Goal: Task Accomplishment & Management: Manage account settings

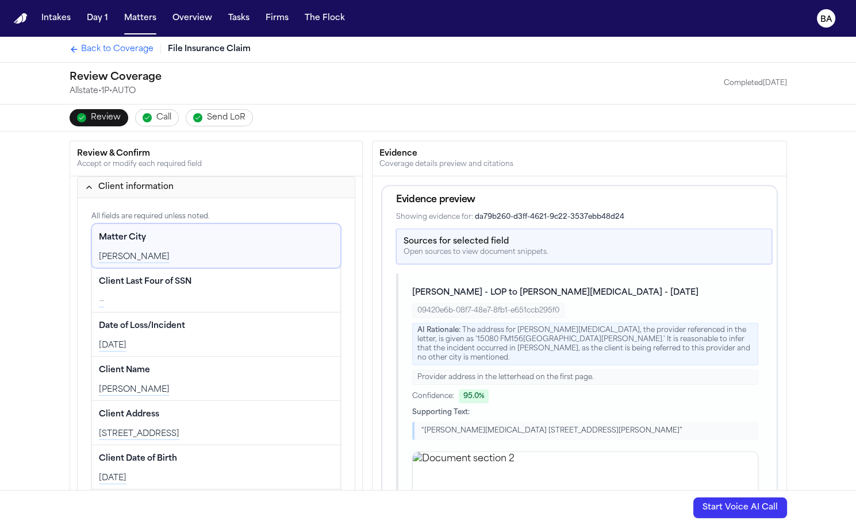
click at [515, 60] on div "Back to Coverage File Insurance Claim" at bounding box center [428, 49] width 736 height 25
click at [507, 66] on div "Review Coverage Allstate • 1P • AUTO Completed 08/14/2025" at bounding box center [428, 83] width 736 height 41
click at [506, 67] on div "Review Coverage Allstate • 1P • AUTO Completed 08/14/2025" at bounding box center [428, 83] width 736 height 41
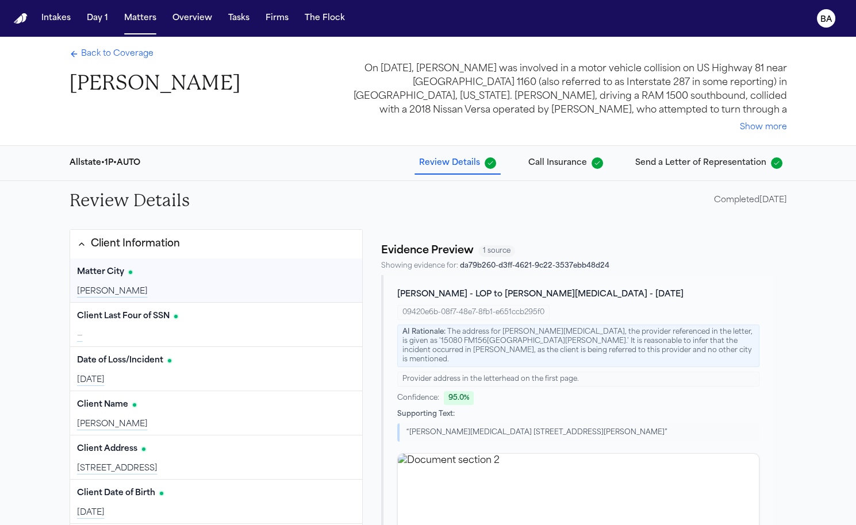
click at [166, 239] on div "Client Information" at bounding box center [135, 244] width 89 height 15
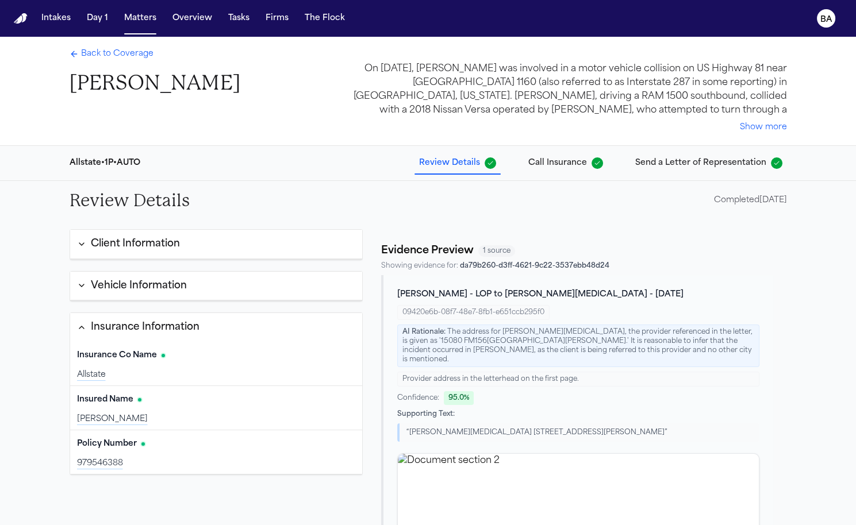
click at [143, 285] on div "Vehicle Information" at bounding box center [139, 286] width 96 height 15
click at [135, 313] on button "Insurance Information" at bounding box center [216, 327] width 293 height 29
click at [124, 272] on button "Vehicle Information" at bounding box center [216, 286] width 293 height 29
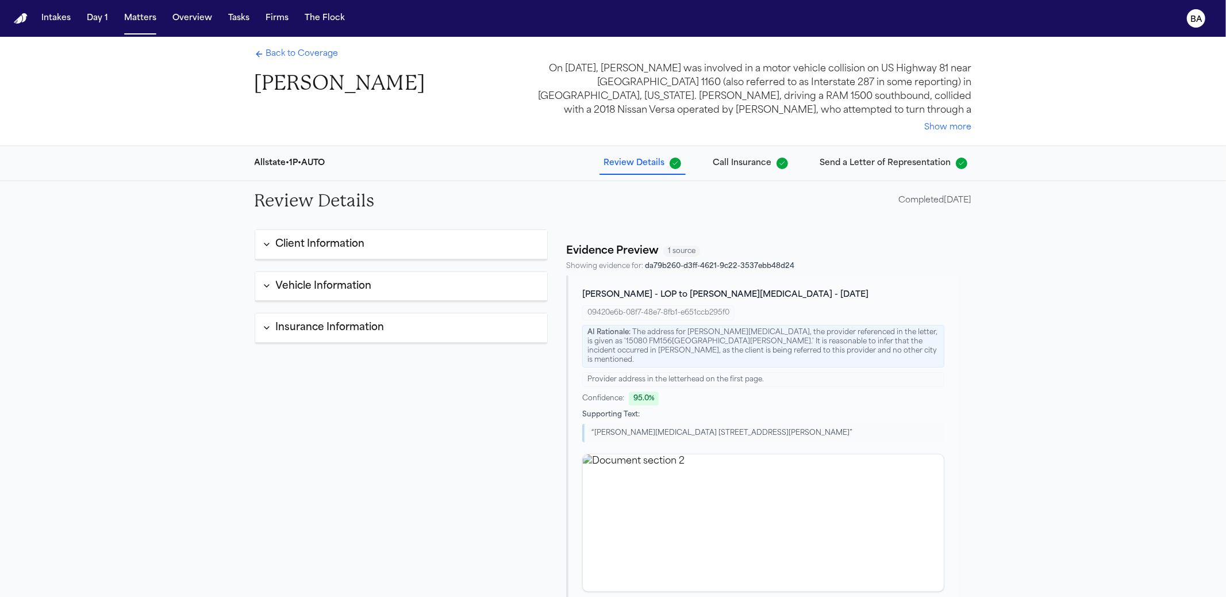
click at [286, 51] on span "Back to Coverage" at bounding box center [302, 53] width 72 height 11
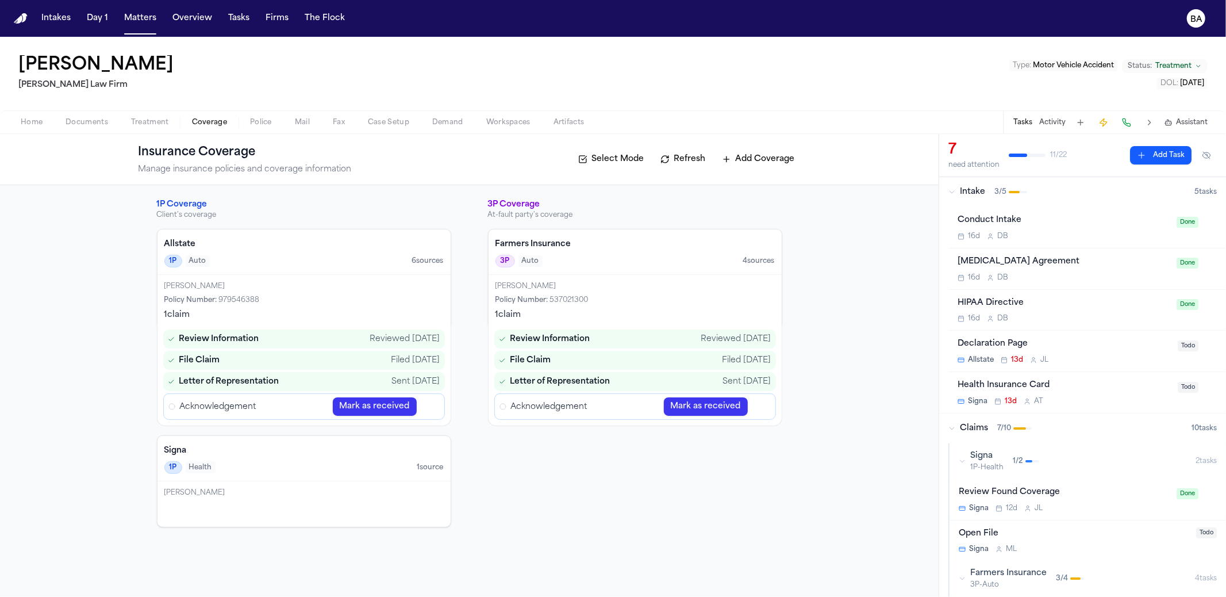
click at [430, 405] on icon "Open Acknowledgement review" at bounding box center [430, 406] width 9 height 9
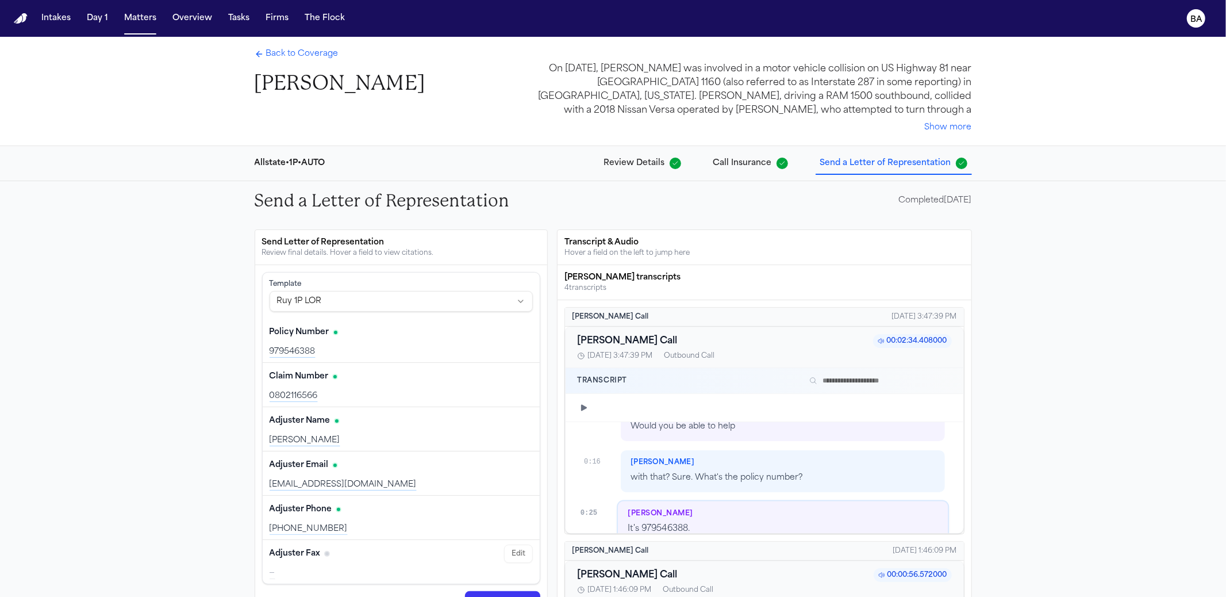
scroll to position [133, 0]
click at [635, 166] on span "Review Details" at bounding box center [634, 163] width 61 height 11
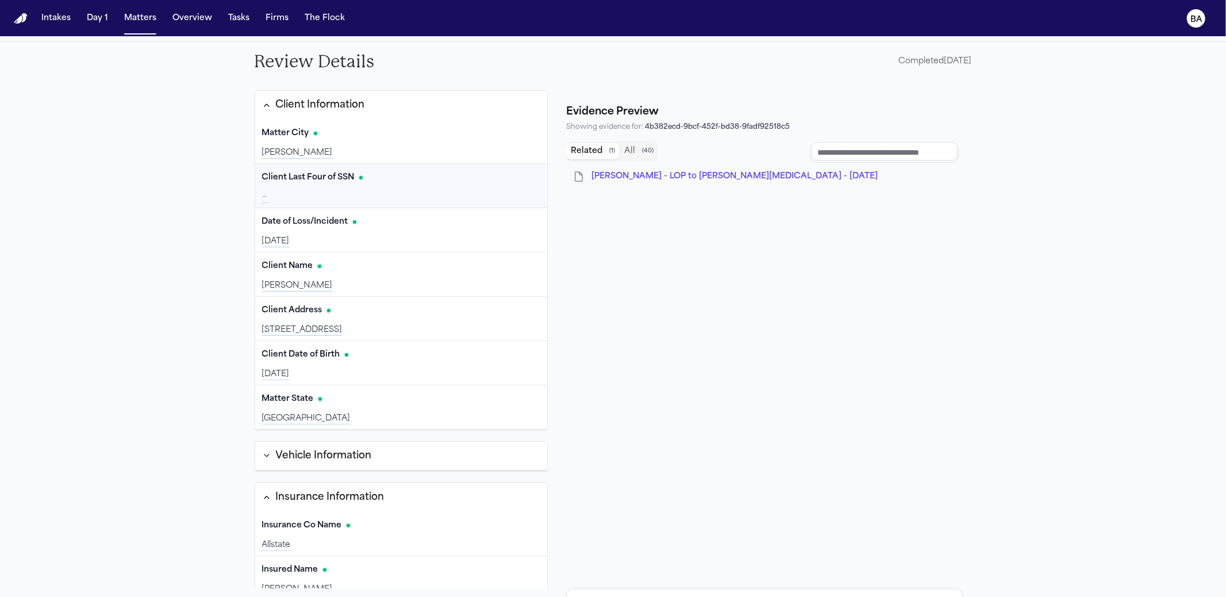
click at [642, 153] on span "( 40 )" at bounding box center [647, 151] width 11 height 8
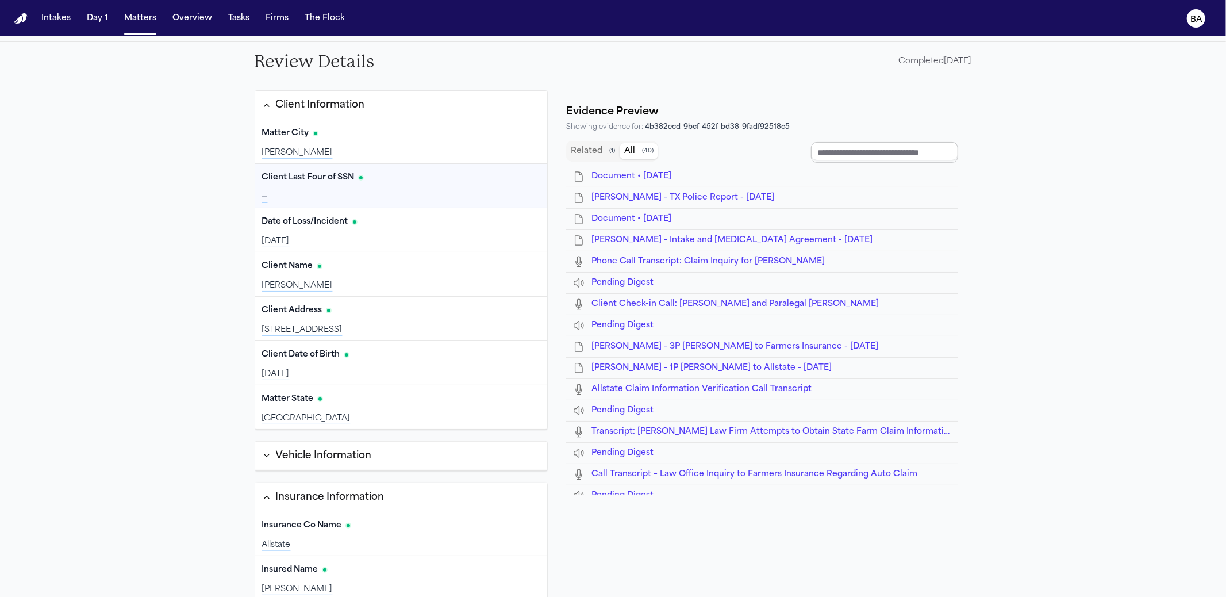
click at [855, 144] on input "Document browser" at bounding box center [884, 152] width 147 height 21
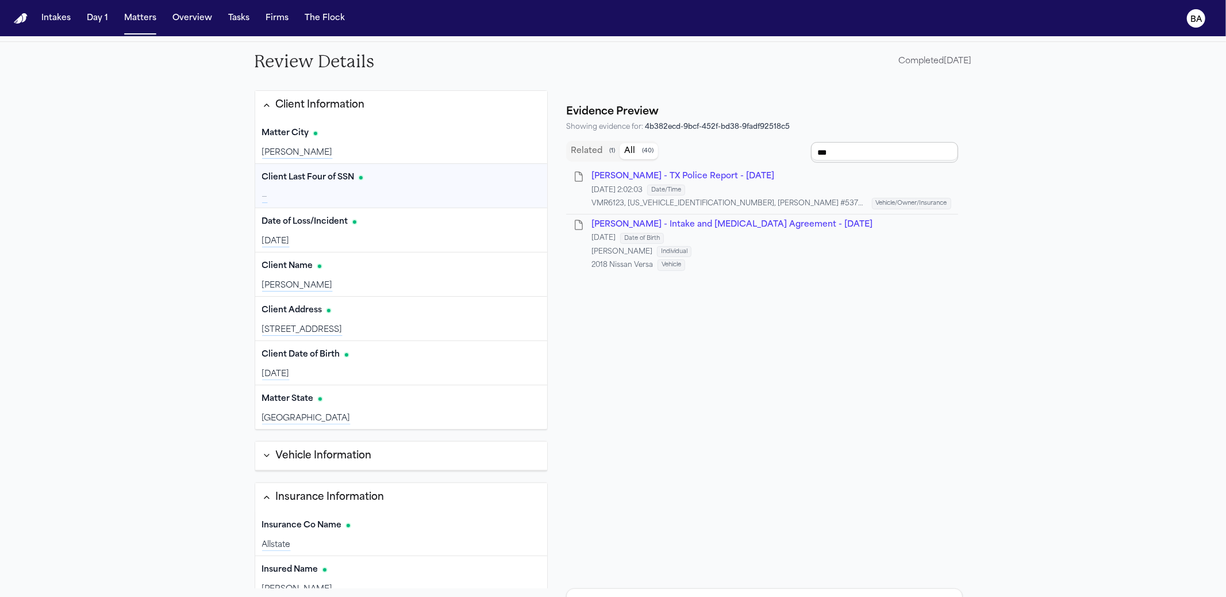
type input "****"
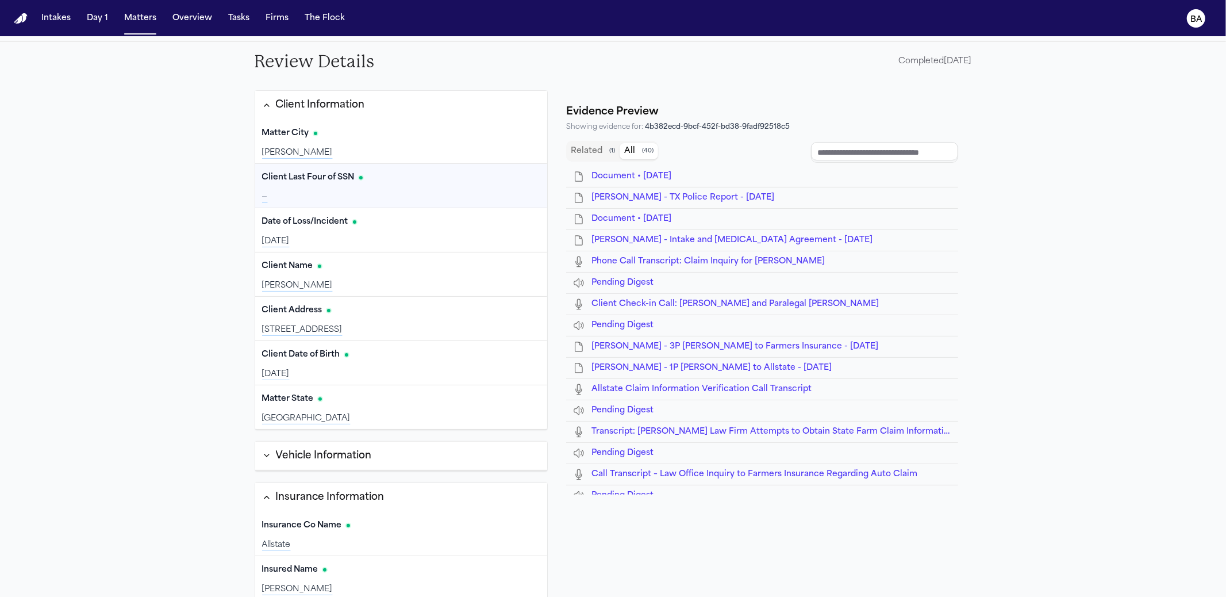
click at [671, 178] on span "Document • Aug 20, 2025" at bounding box center [632, 176] width 80 height 9
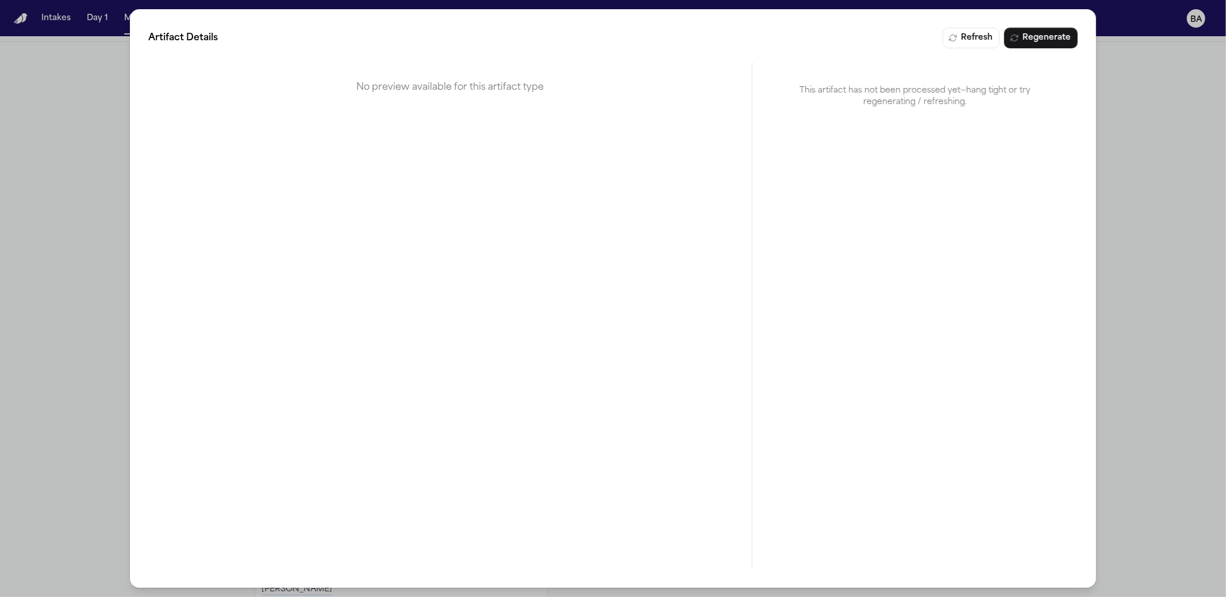
click at [855, 150] on div "Artifact Details Refresh Regenerate No preview available for this artifact type…" at bounding box center [613, 298] width 1226 height 597
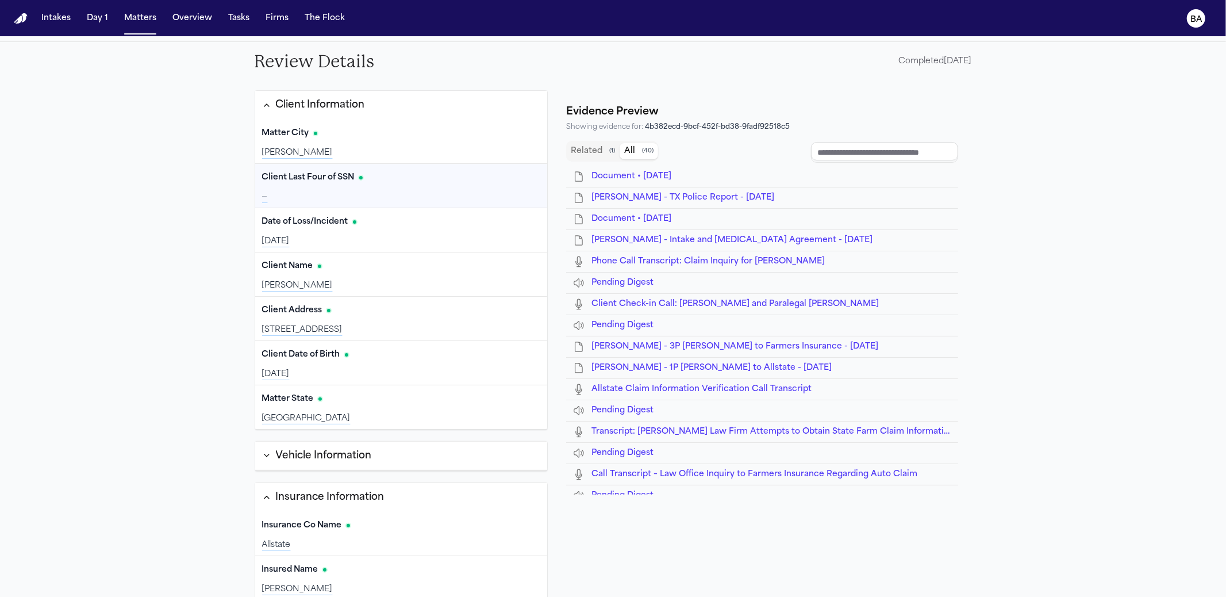
click at [650, 195] on span "R. Northcutt - TX Police Report - 8.8.25" at bounding box center [683, 197] width 183 height 9
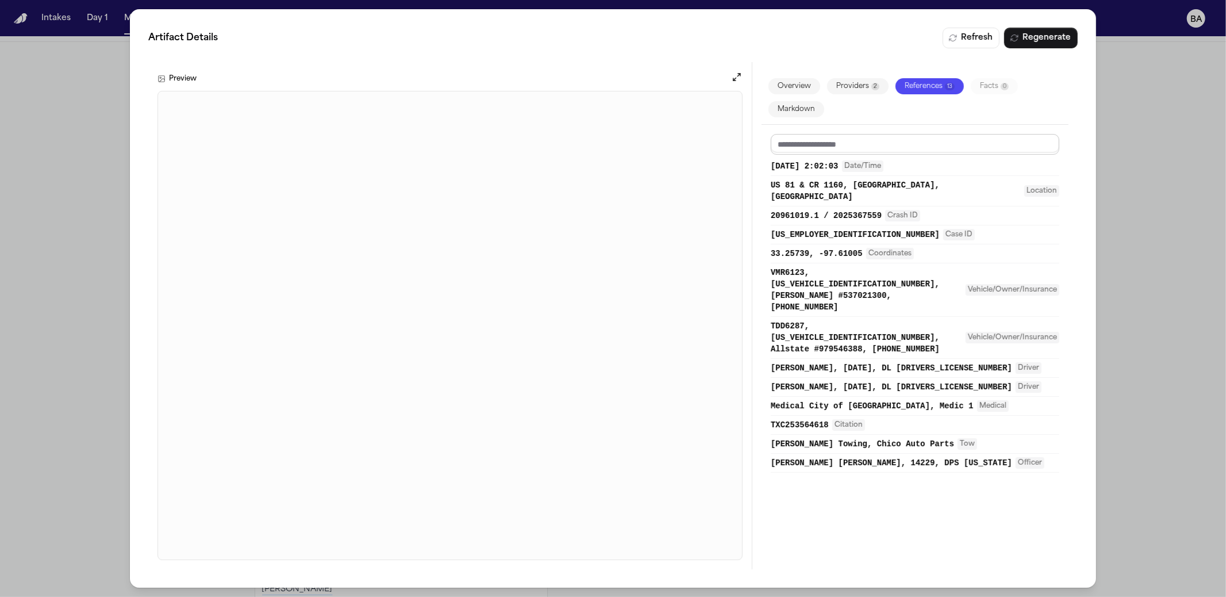
click at [855, 144] on input at bounding box center [915, 144] width 289 height 21
click at [855, 283] on div "Artifact Details Refresh Regenerate Preview Overview Providers 2 References 13 …" at bounding box center [613, 298] width 1226 height 597
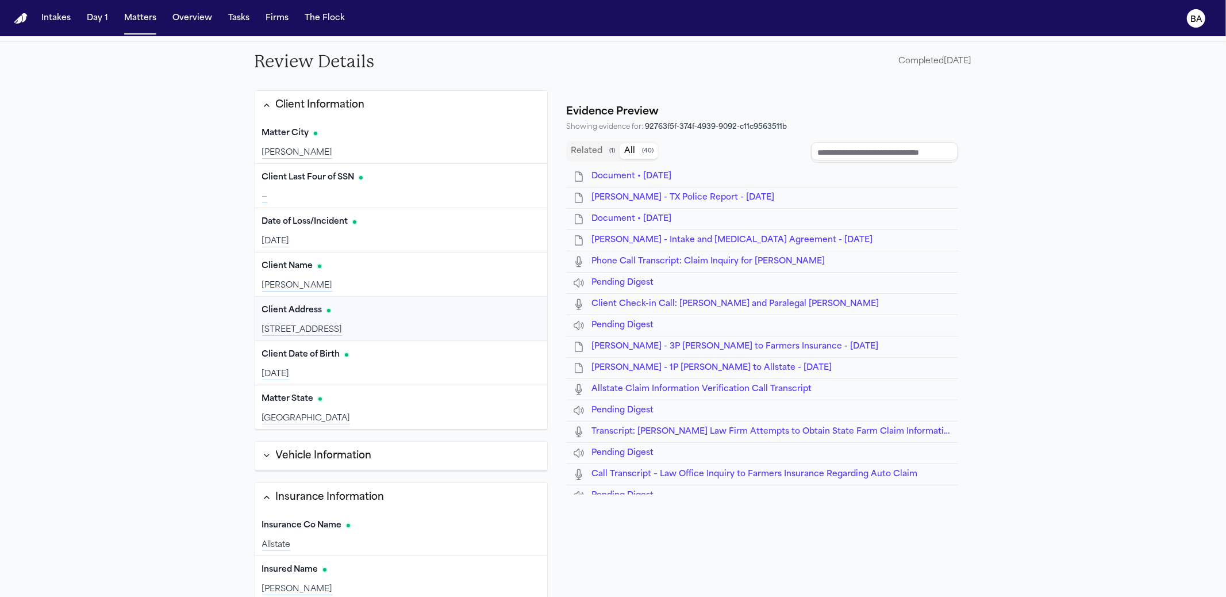
scroll to position [62, 0]
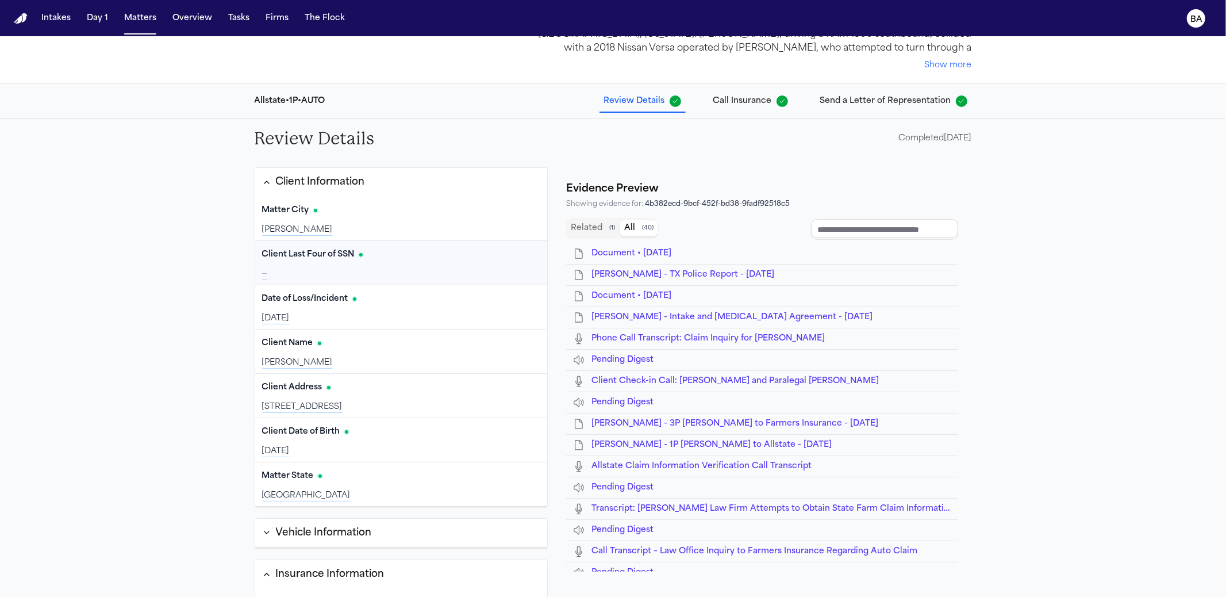
click at [632, 227] on button "All ( 40 )" at bounding box center [639, 228] width 39 height 16
click at [839, 231] on input "Document browser" at bounding box center [884, 229] width 147 height 21
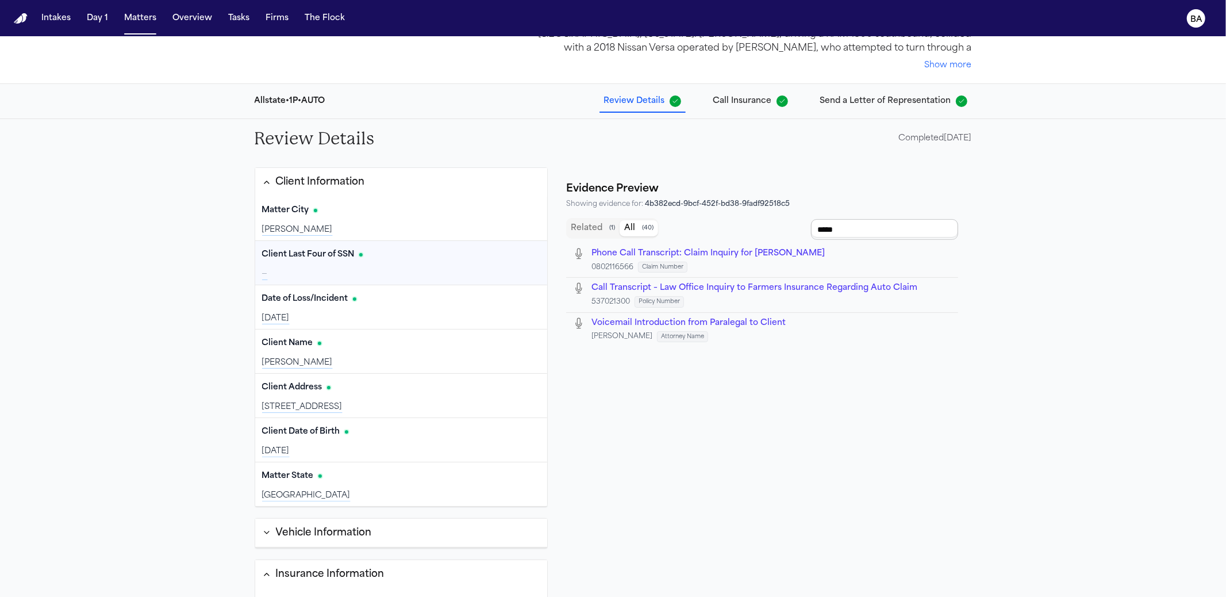
type input "******"
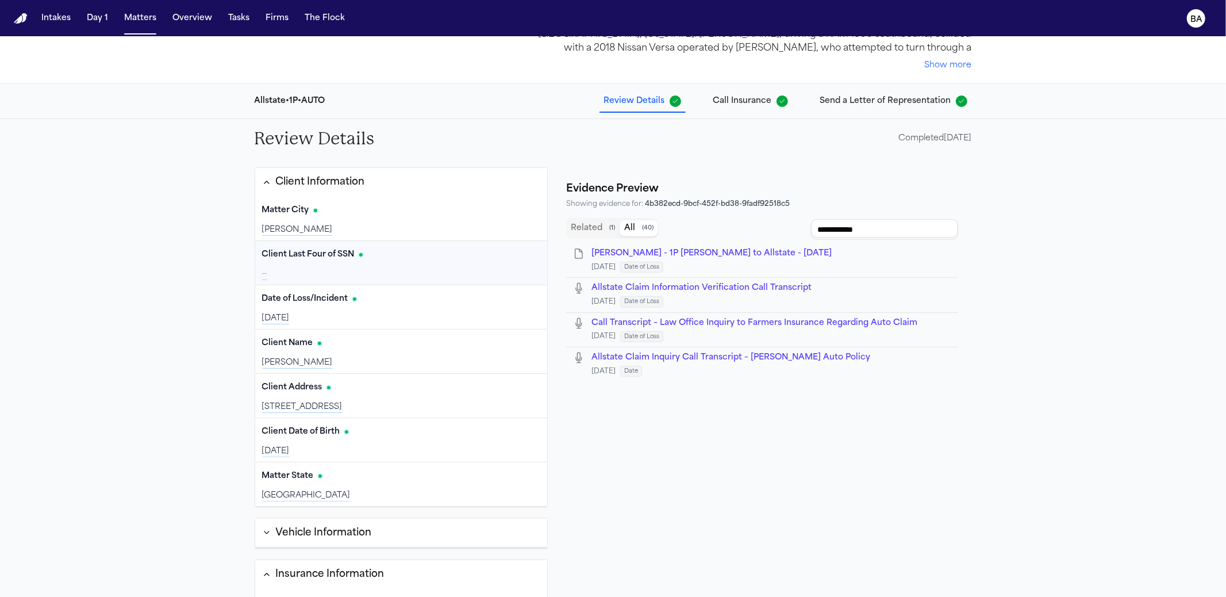
type input "**********"
click at [693, 322] on span "Call Transcript – Law Office Inquiry to Farmers Insurance Regarding Auto Claim" at bounding box center [755, 322] width 326 height 9
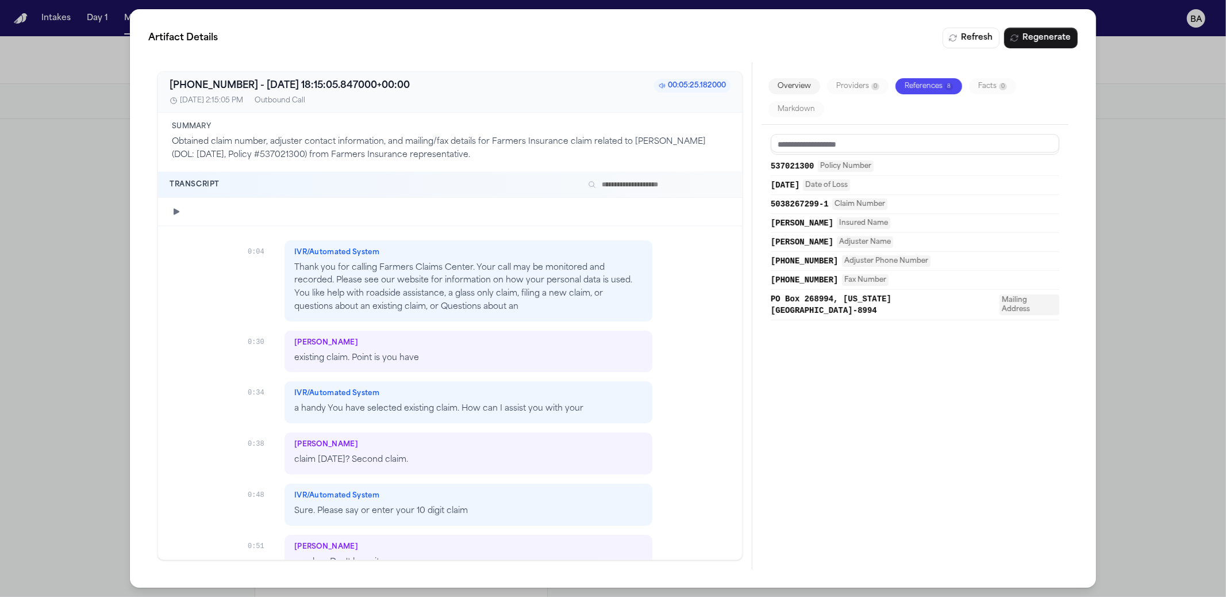
click at [617, 184] on input "text" at bounding box center [656, 185] width 147 height 14
type input "***"
click at [855, 269] on div "Artifact Details Refresh Regenerate +18004357764 - 2025-08-14 18:15:05.847000+0…" at bounding box center [613, 298] width 1226 height 597
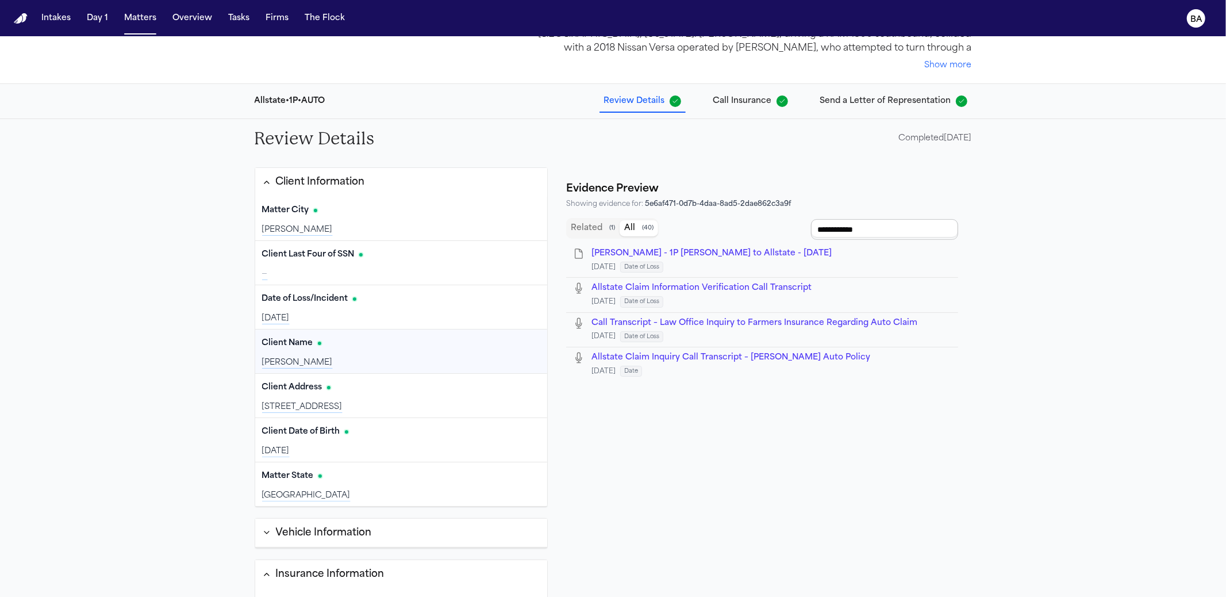
click at [855, 228] on input "**********" at bounding box center [884, 229] width 147 height 21
click at [855, 227] on input "**********" at bounding box center [884, 229] width 147 height 21
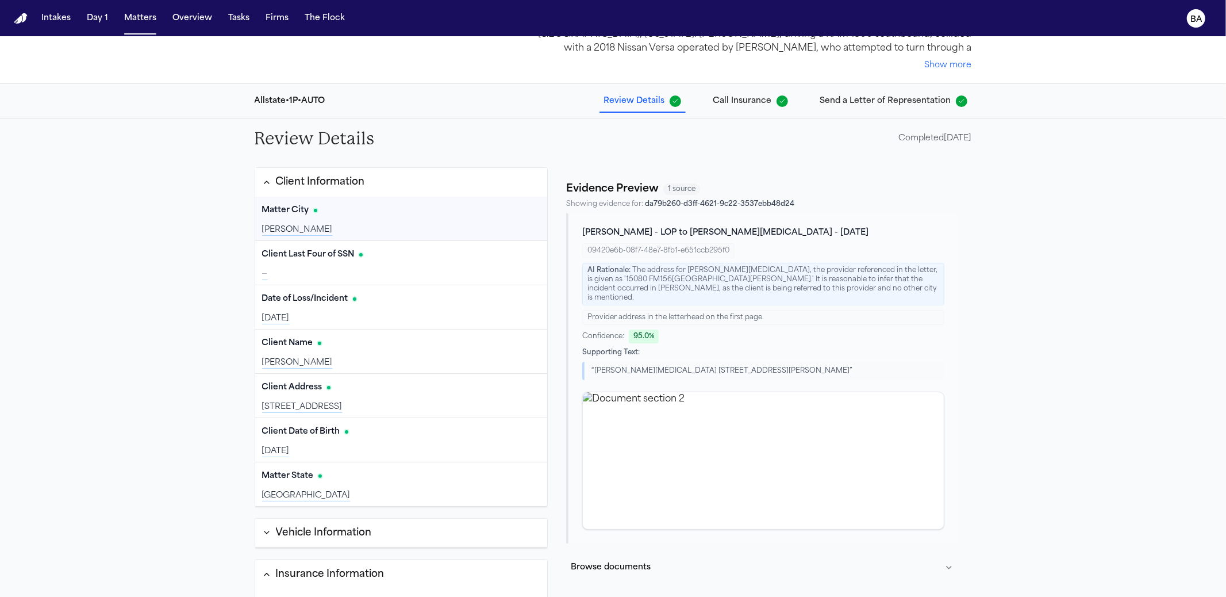
click at [338, 185] on div "Client Information" at bounding box center [320, 182] width 89 height 15
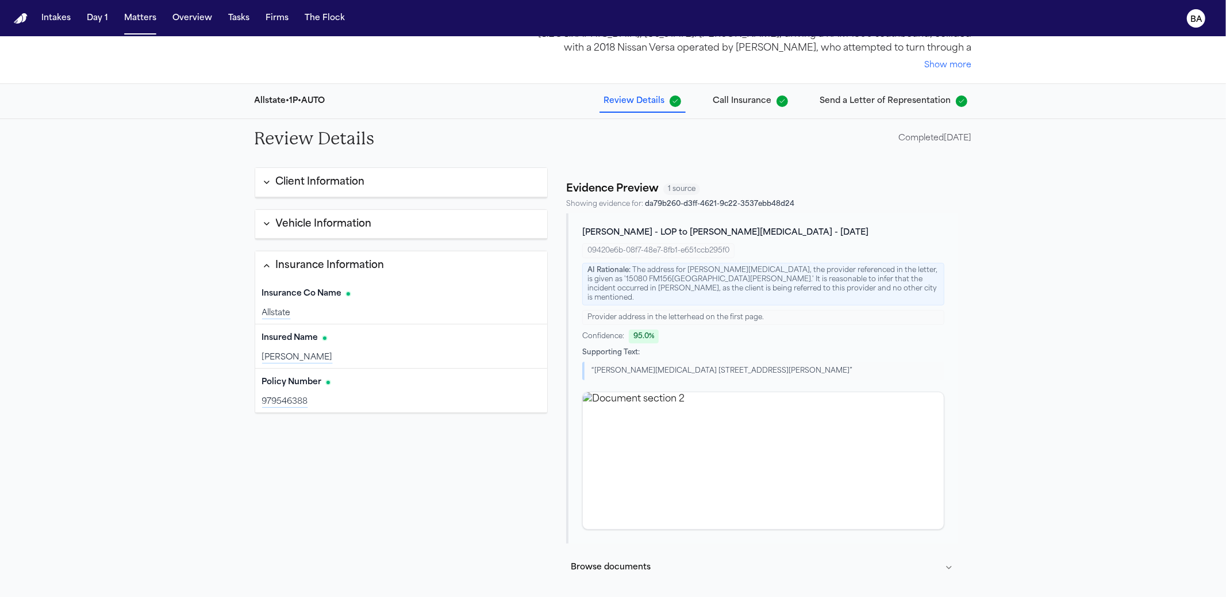
click at [312, 258] on div "Insurance Information" at bounding box center [330, 265] width 109 height 15
click at [785, 97] on span "Call Insurance" at bounding box center [750, 100] width 75 height 11
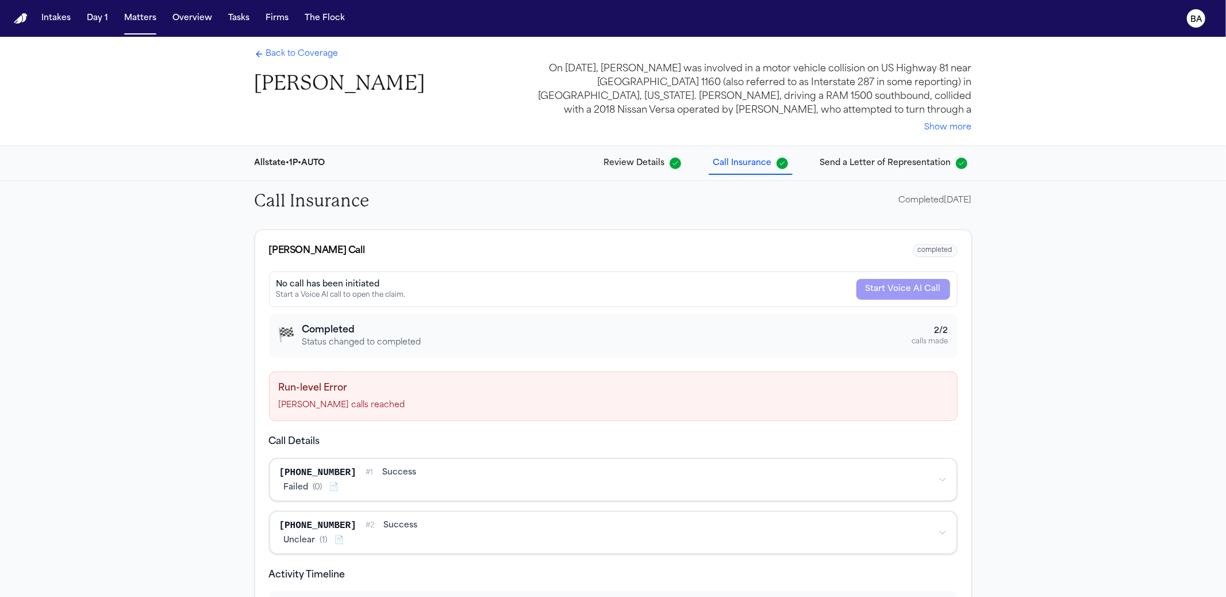
click at [855, 158] on span "Send a Letter of Representation" at bounding box center [885, 163] width 131 height 11
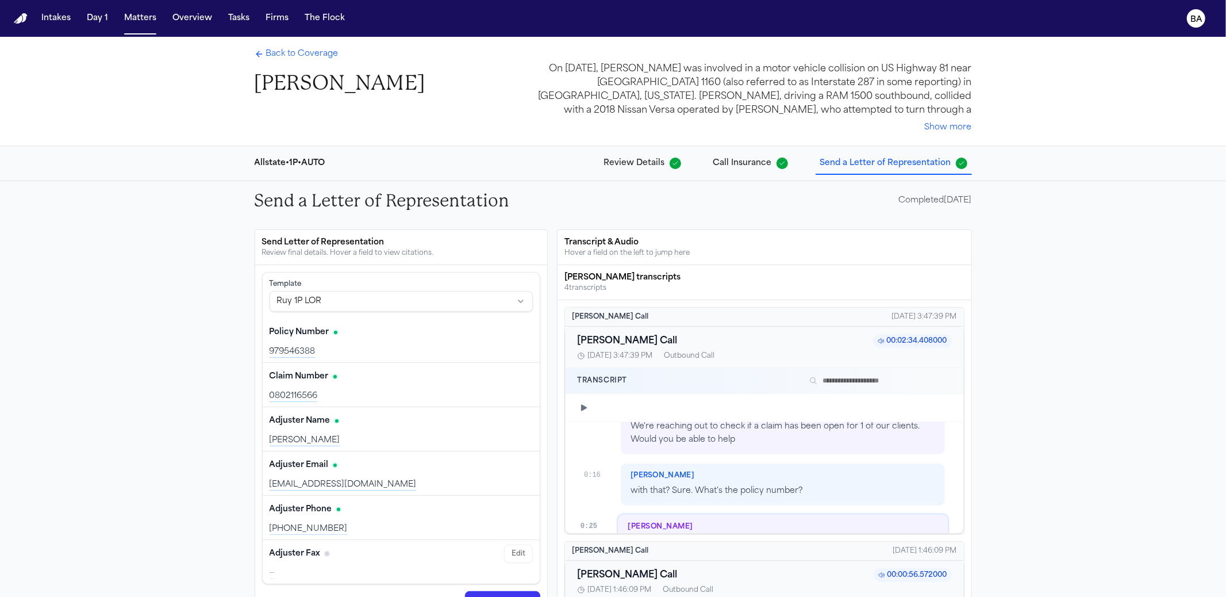
scroll to position [133, 0]
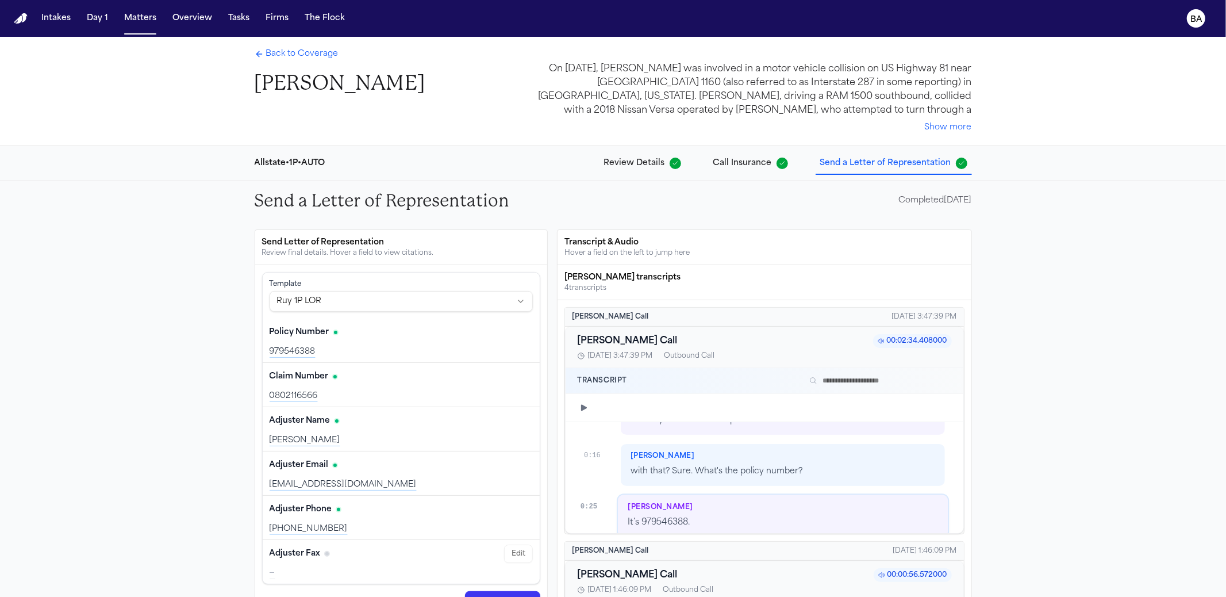
click at [441, 245] on div "Send Letter of Representation" at bounding box center [401, 242] width 279 height 11
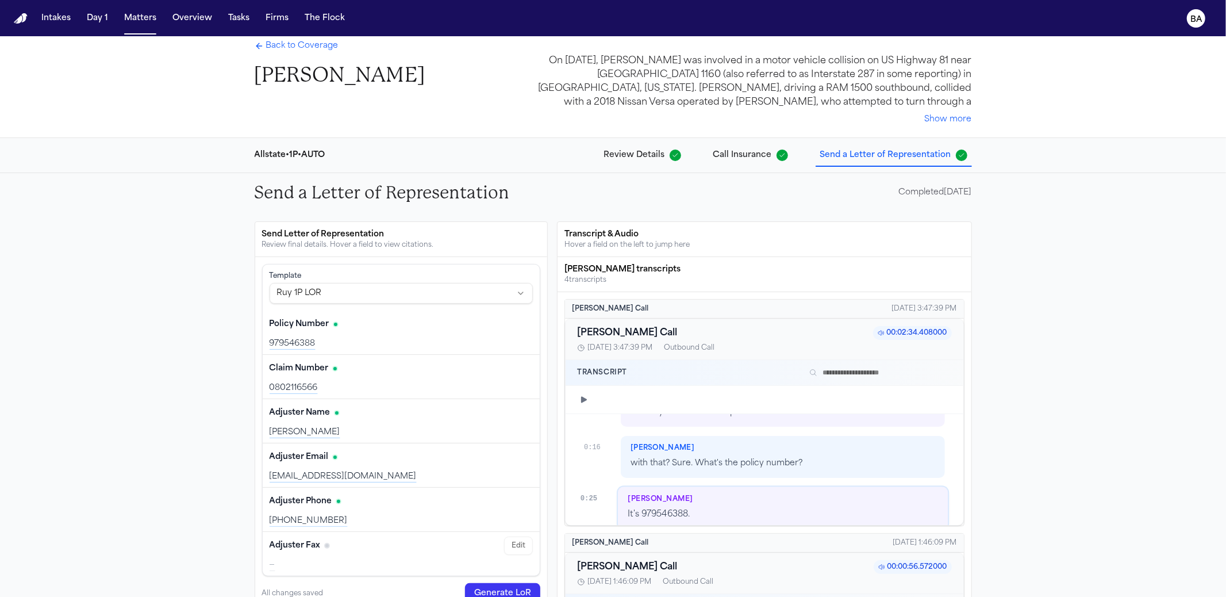
scroll to position [16, 0]
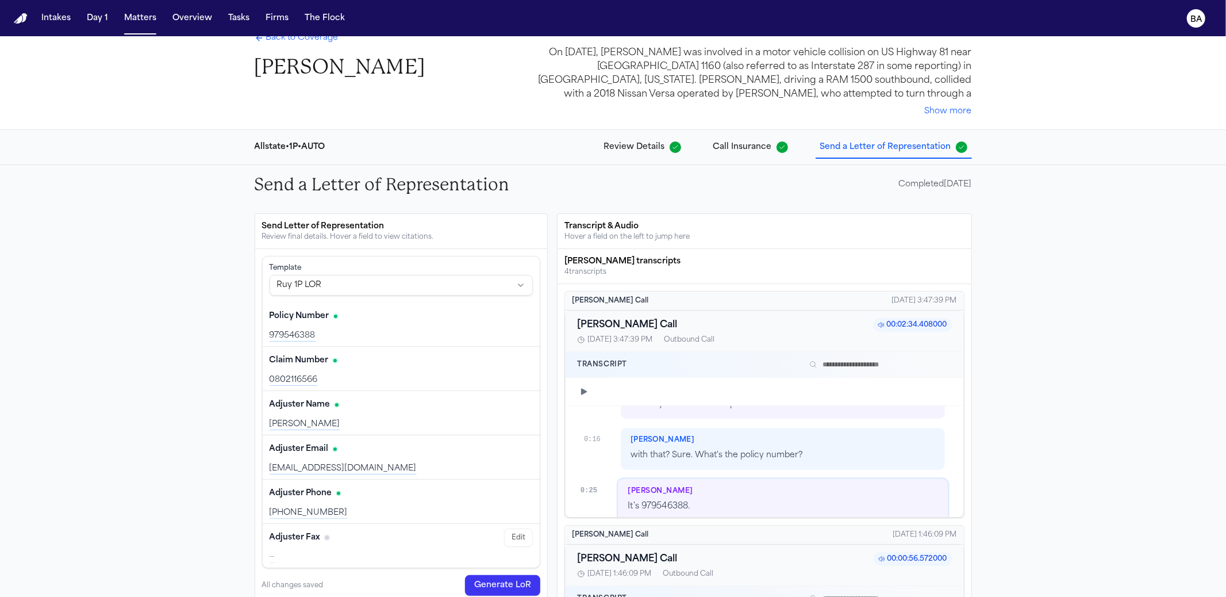
click at [644, 145] on span "Review Details" at bounding box center [634, 146] width 61 height 11
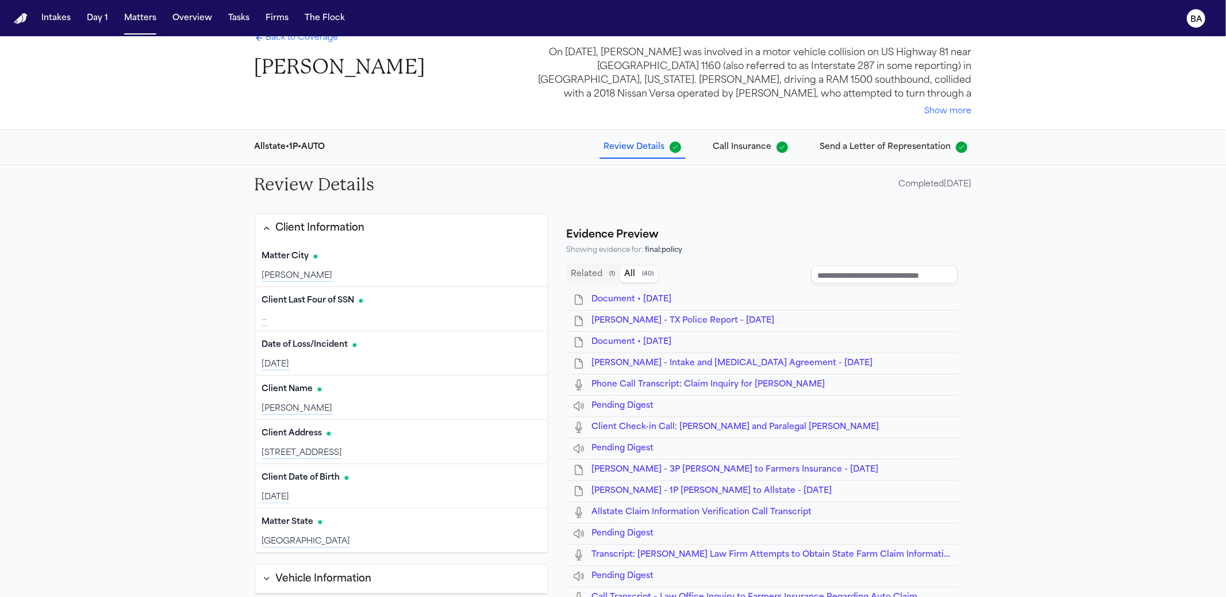
click at [126, 147] on div "Allstate • 1P • AUTO Review Details Call Insurance Send a Letter of Representat…" at bounding box center [613, 147] width 1226 height 35
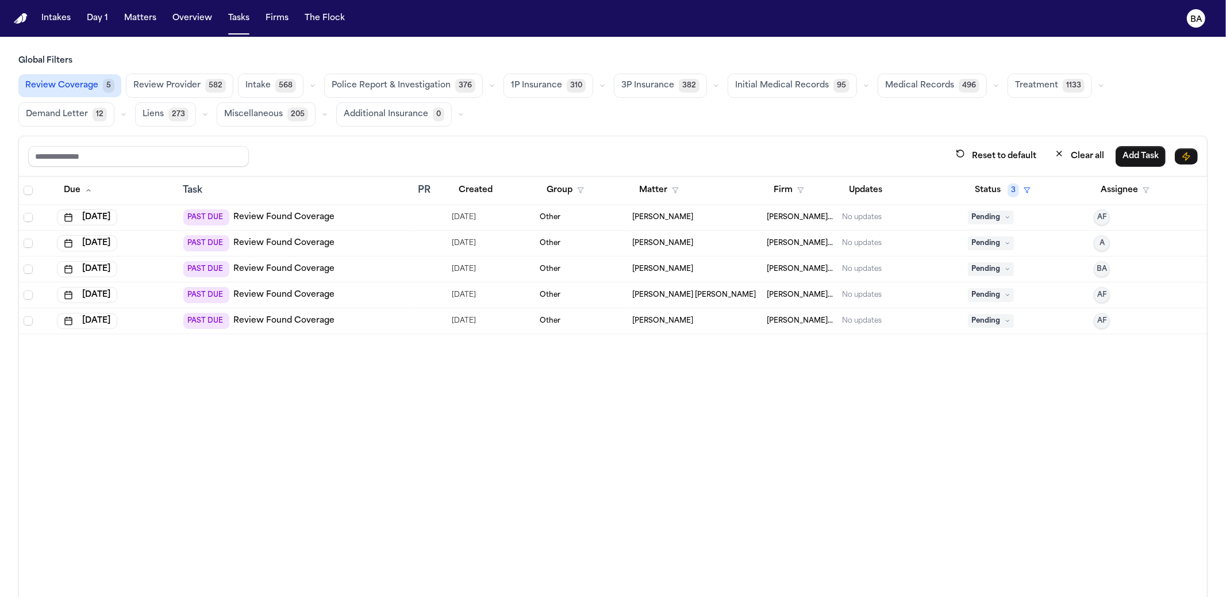
click at [244, 55] on h3 "Global Filters" at bounding box center [612, 60] width 1189 height 11
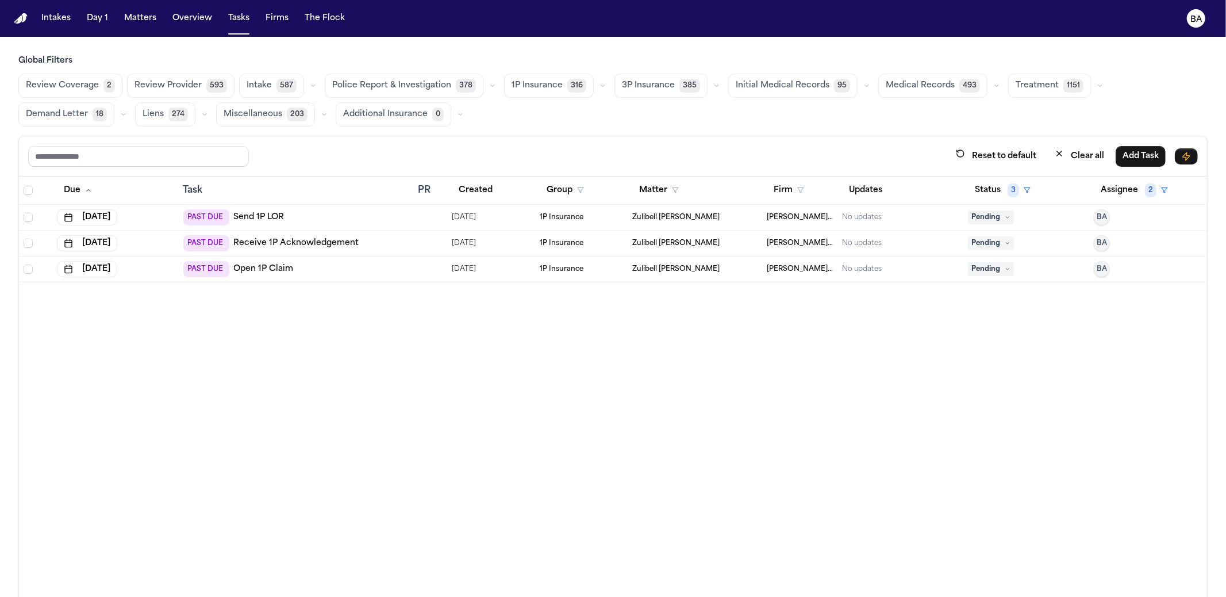
click at [103, 87] on span "2" at bounding box center [108, 86] width 11 height 14
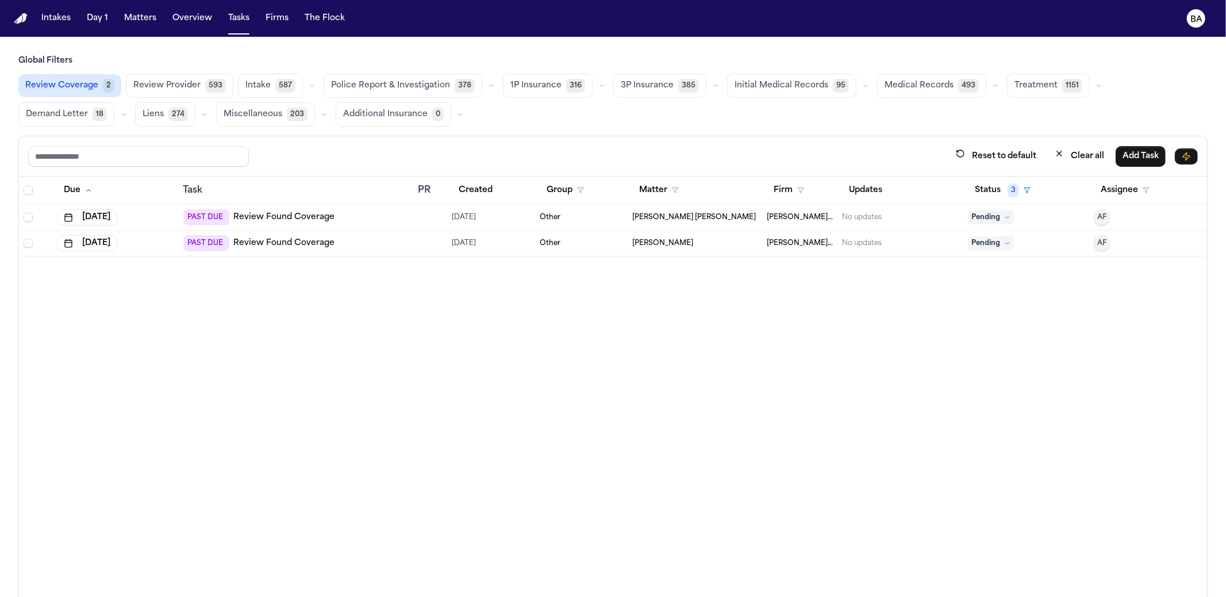
click at [598, 87] on icon "button" at bounding box center [601, 85] width 7 height 7
click at [575, 118] on button "Open Claim 24" at bounding box center [561, 114] width 114 height 23
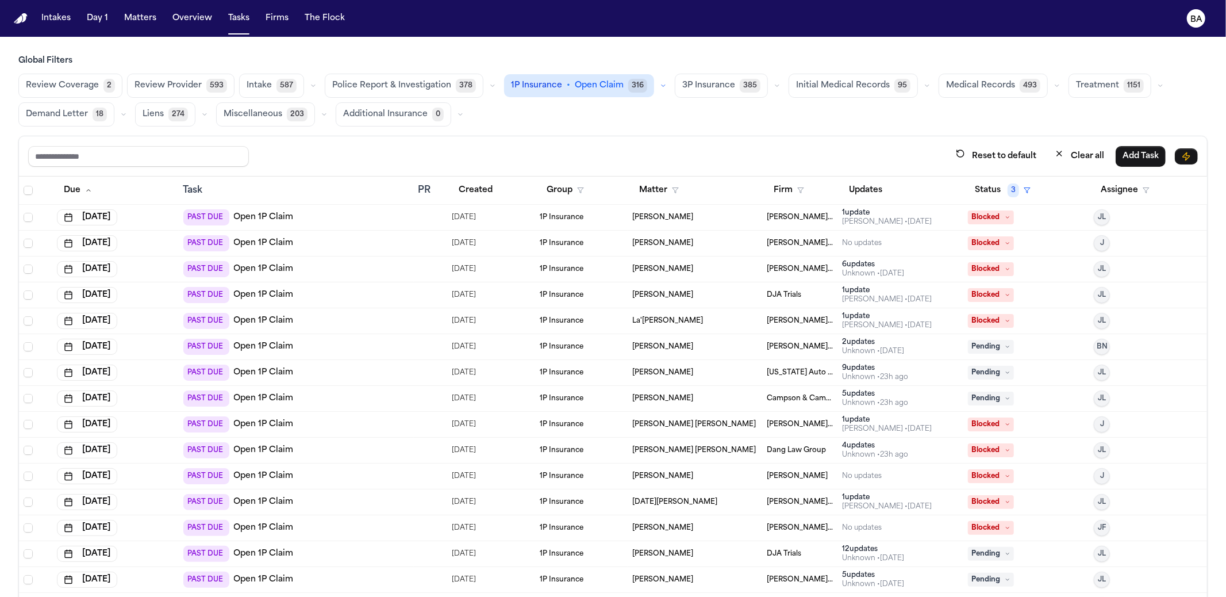
click at [328, 218] on div "PAST DUE Open 1P Claim" at bounding box center [296, 217] width 226 height 16
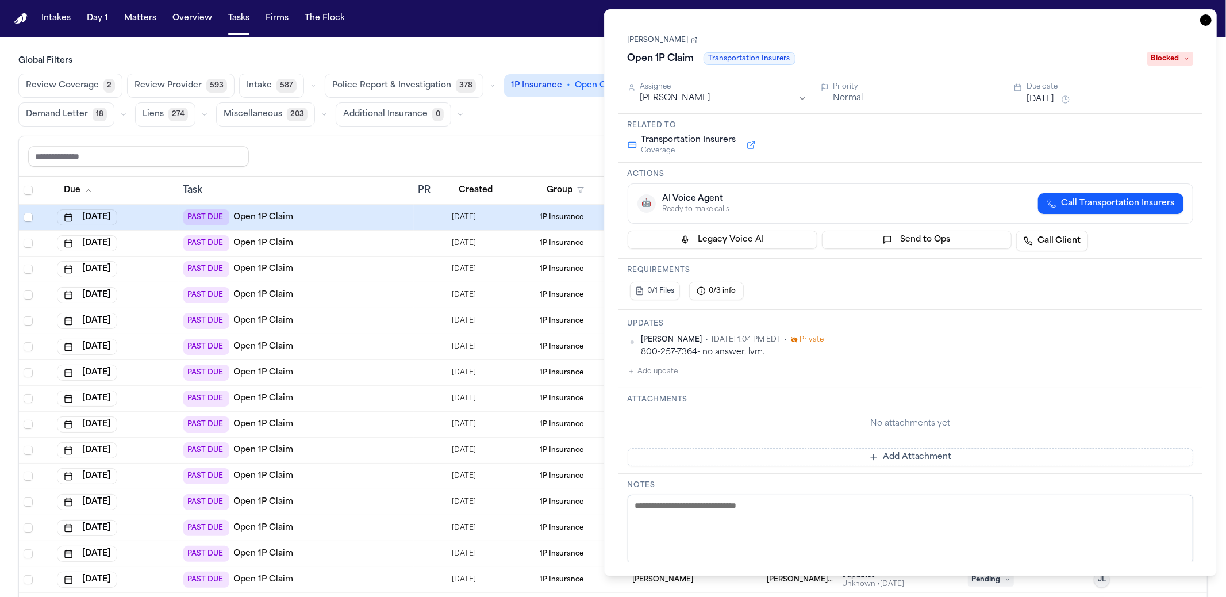
click at [665, 41] on link "[PERSON_NAME]" at bounding box center [663, 40] width 70 height 9
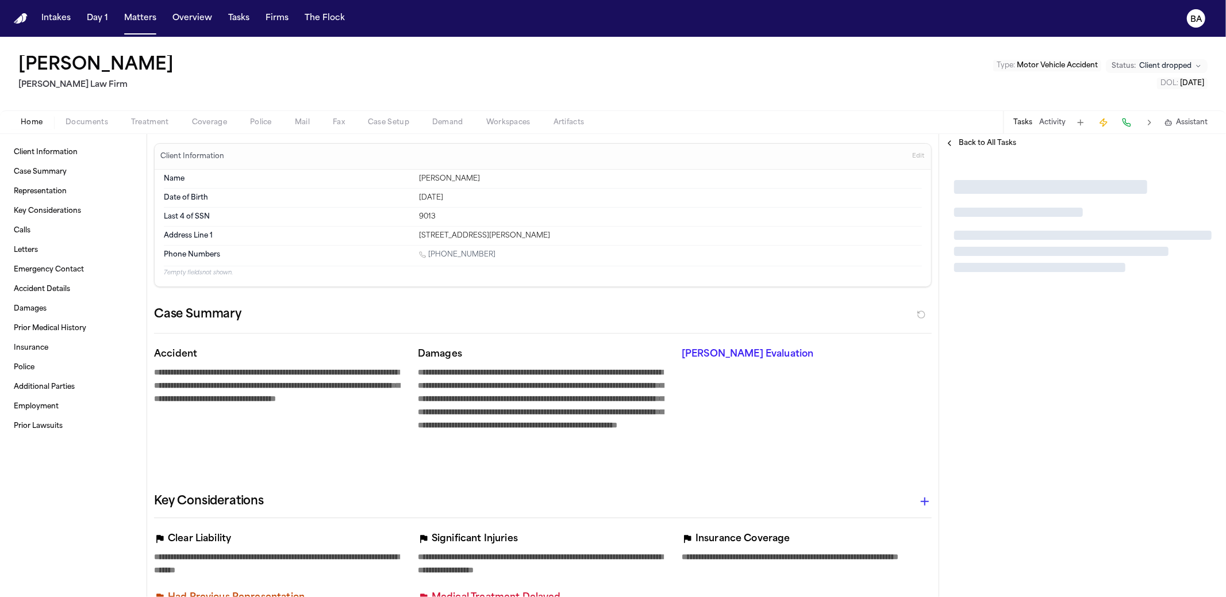
type textarea "*"
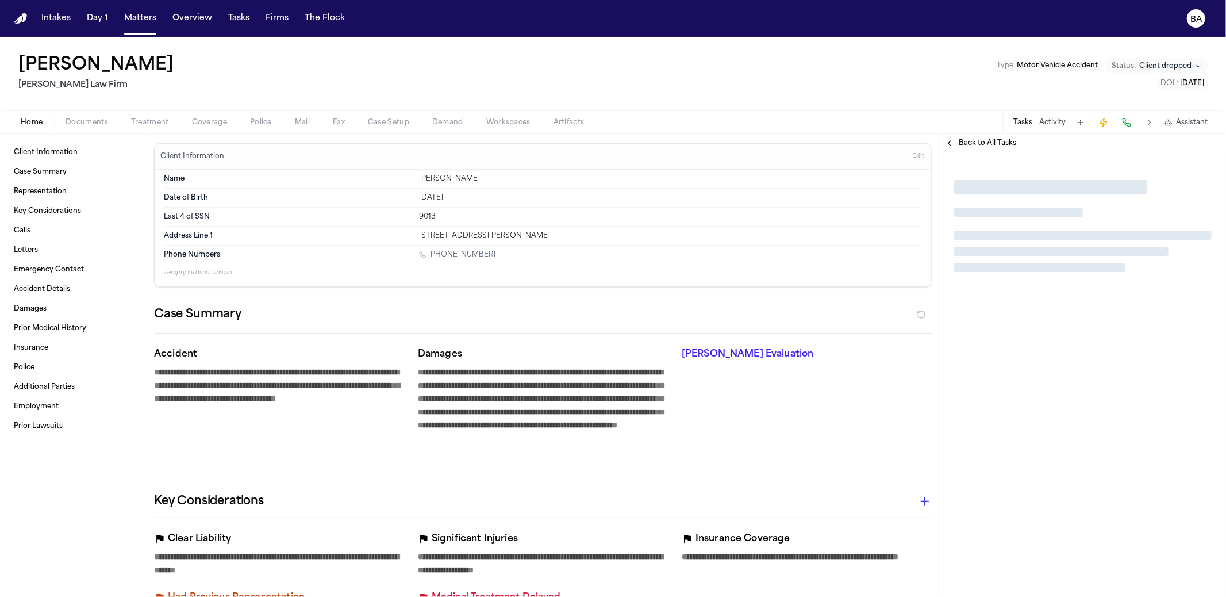
type textarea "*"
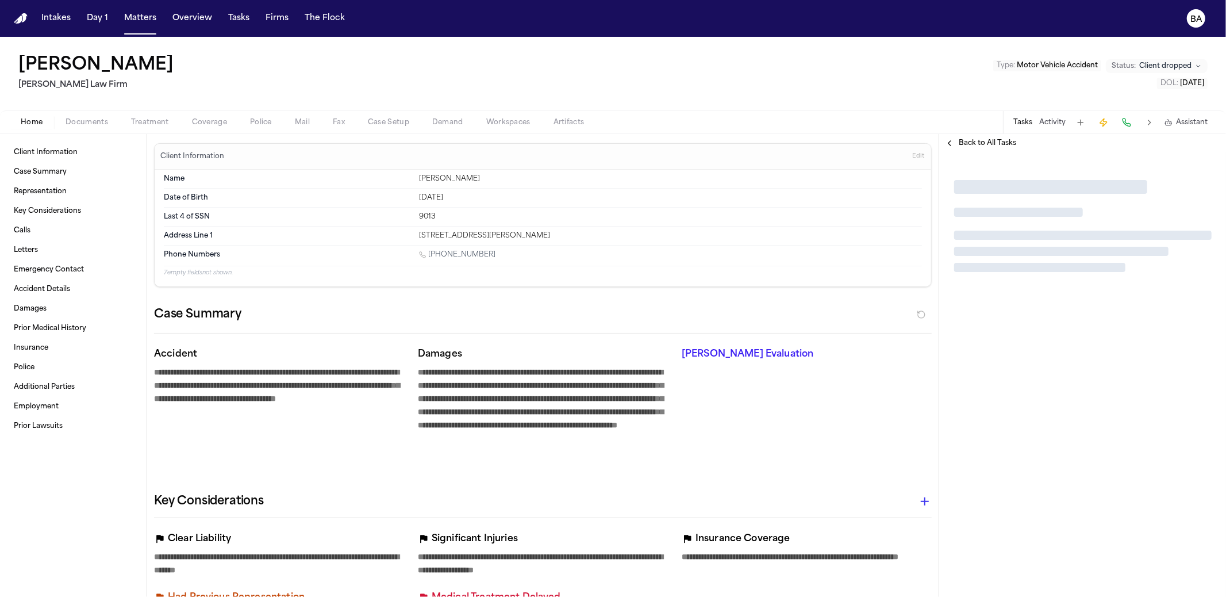
type textarea "*"
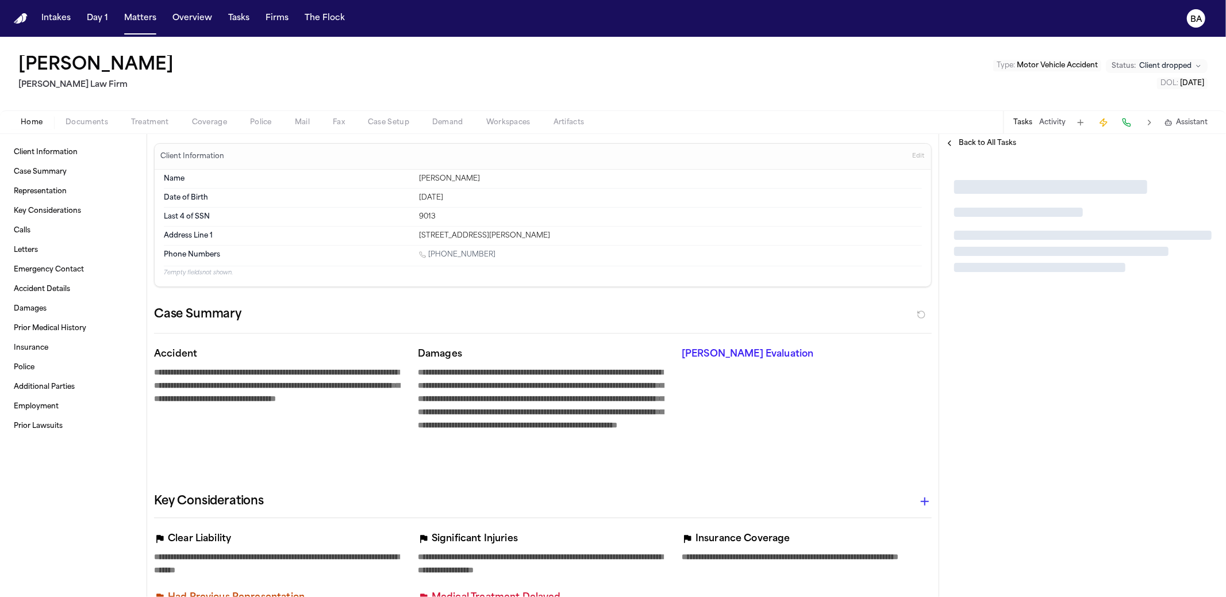
type textarea "*"
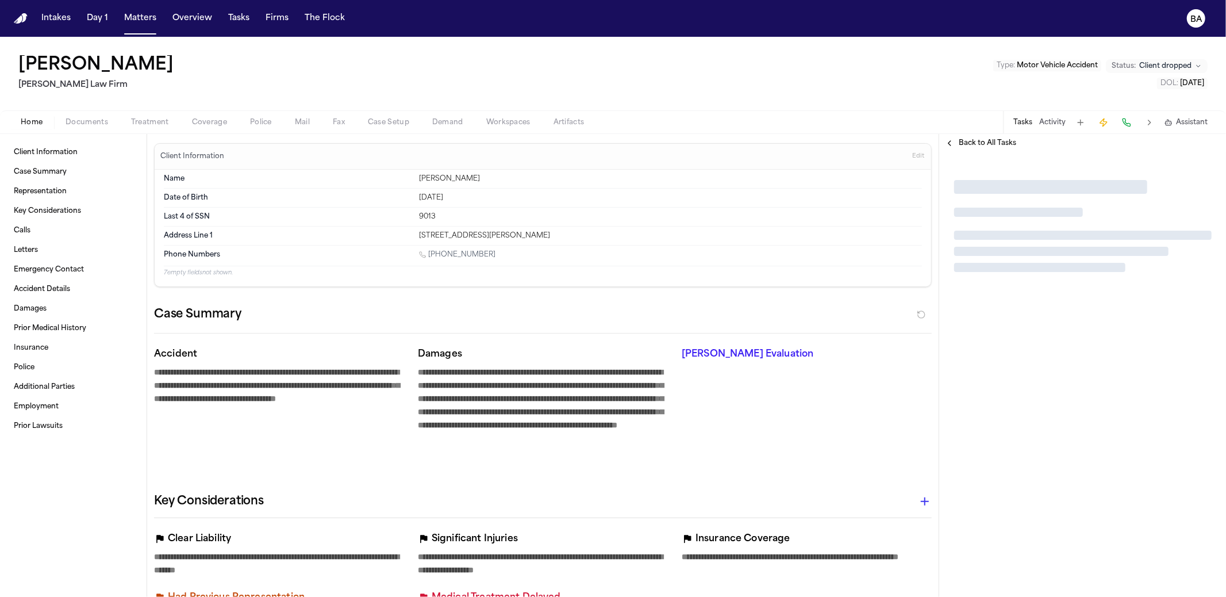
type textarea "*"
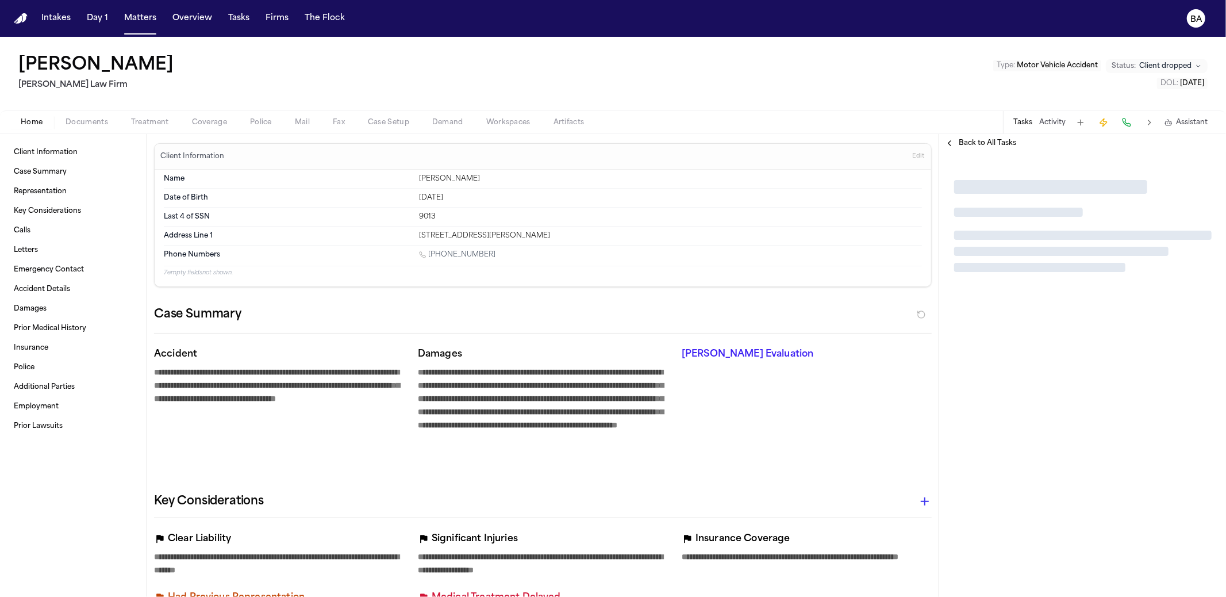
type textarea "*"
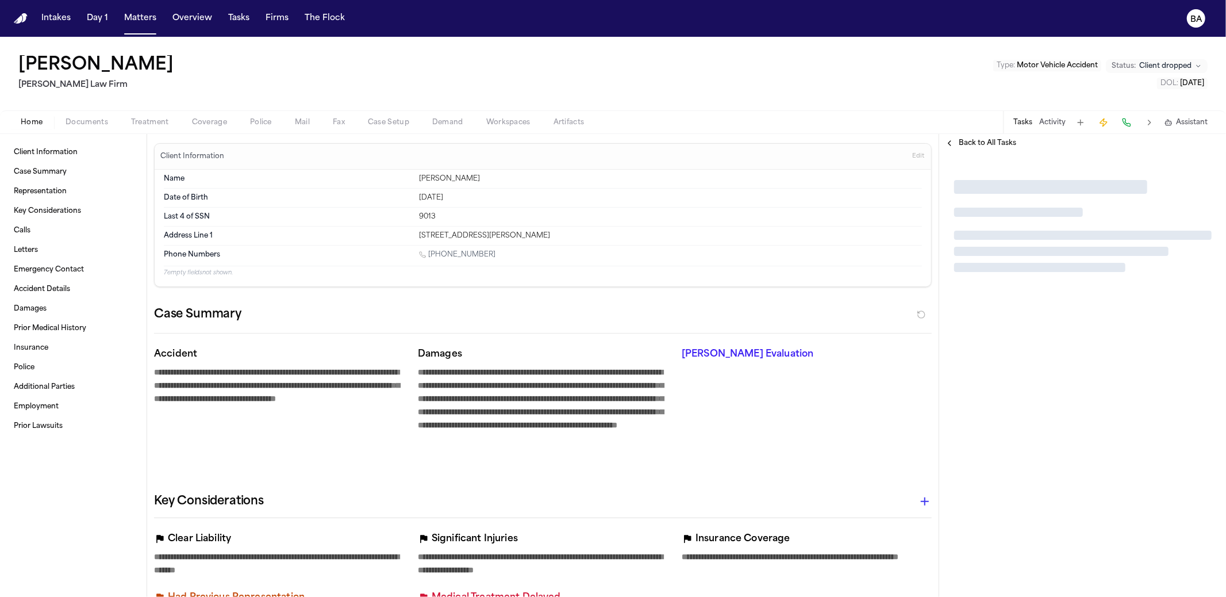
type textarea "*"
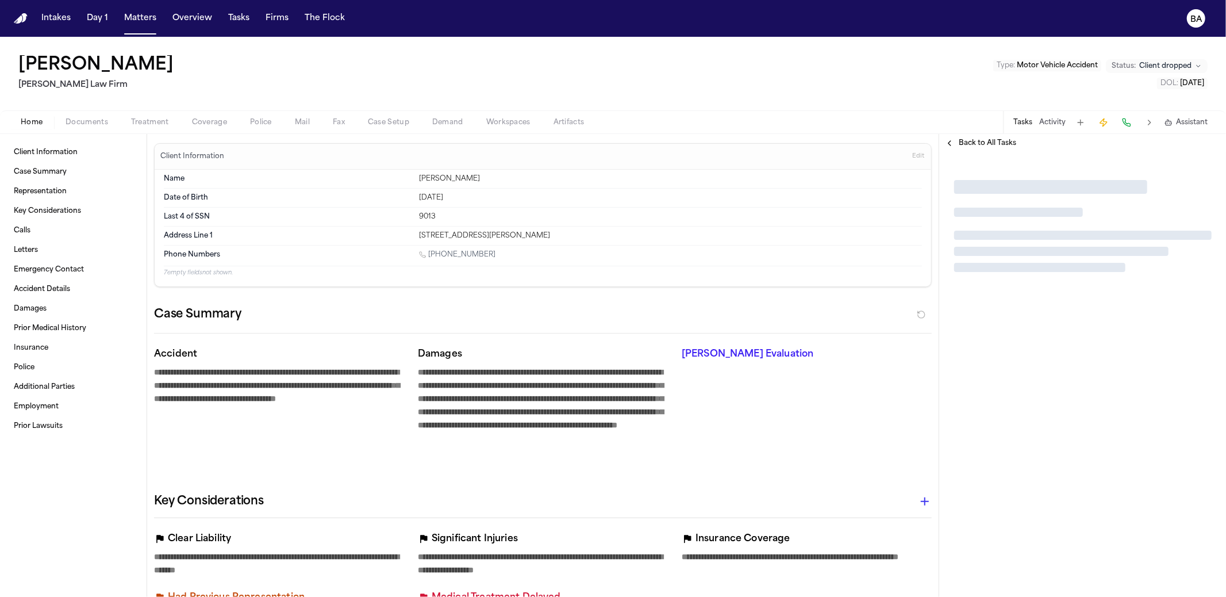
type textarea "*"
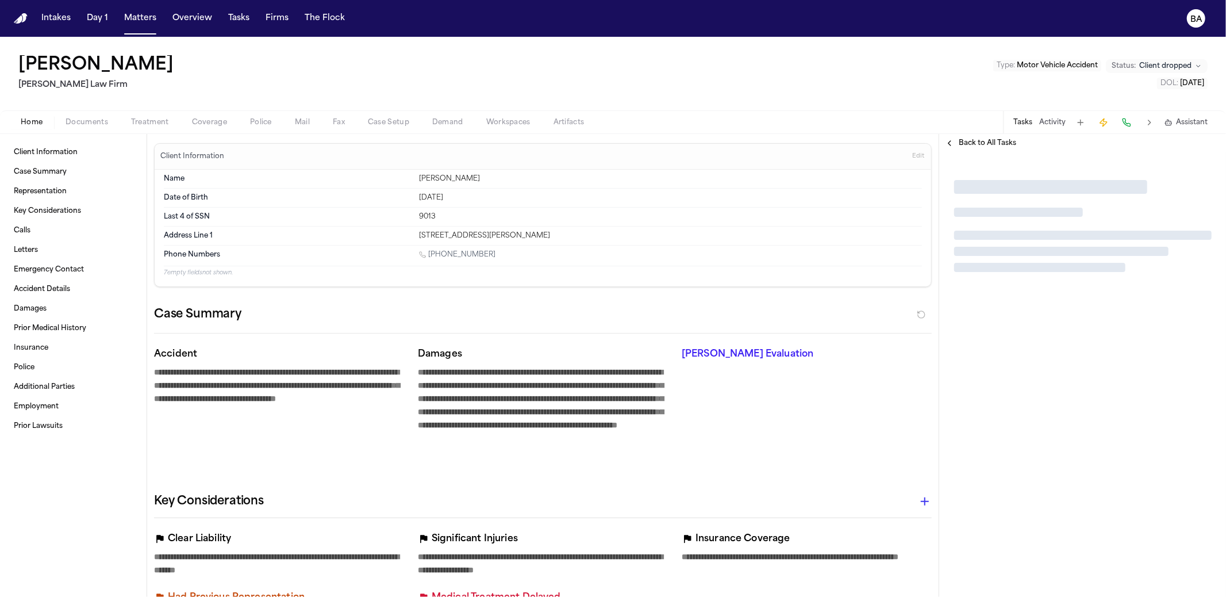
type textarea "*"
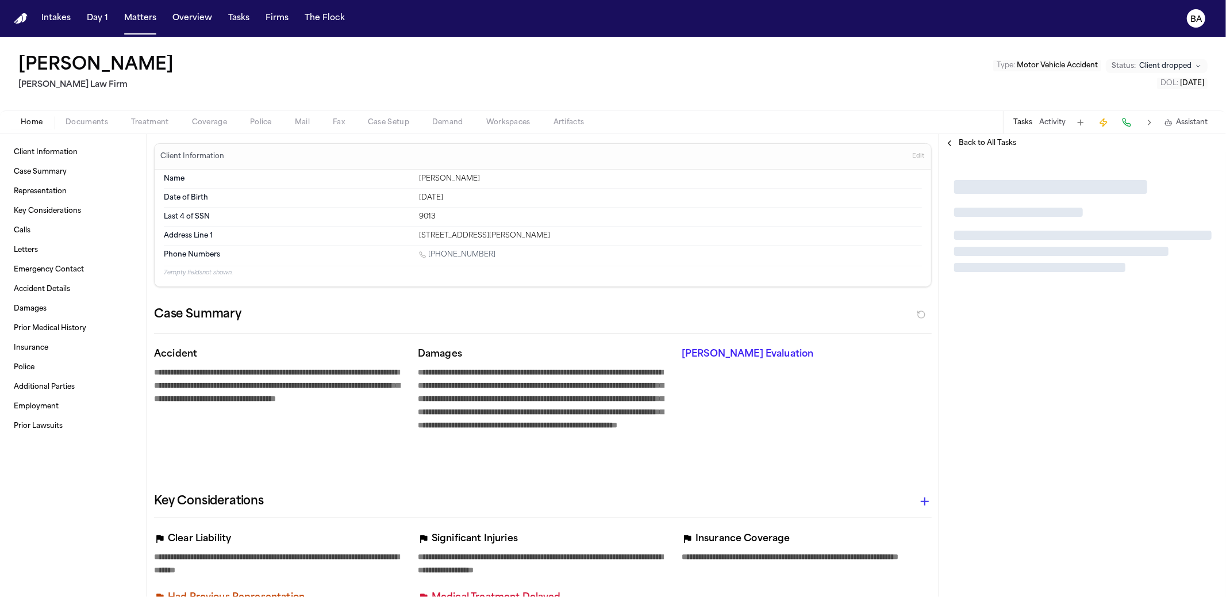
type textarea "*"
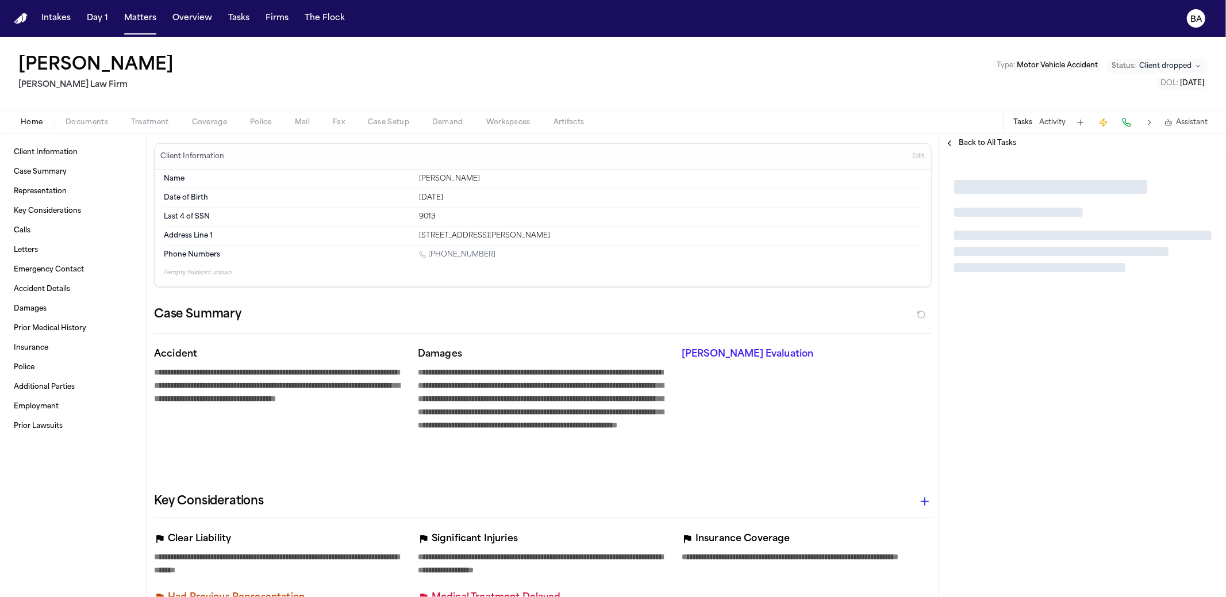
type textarea "*"
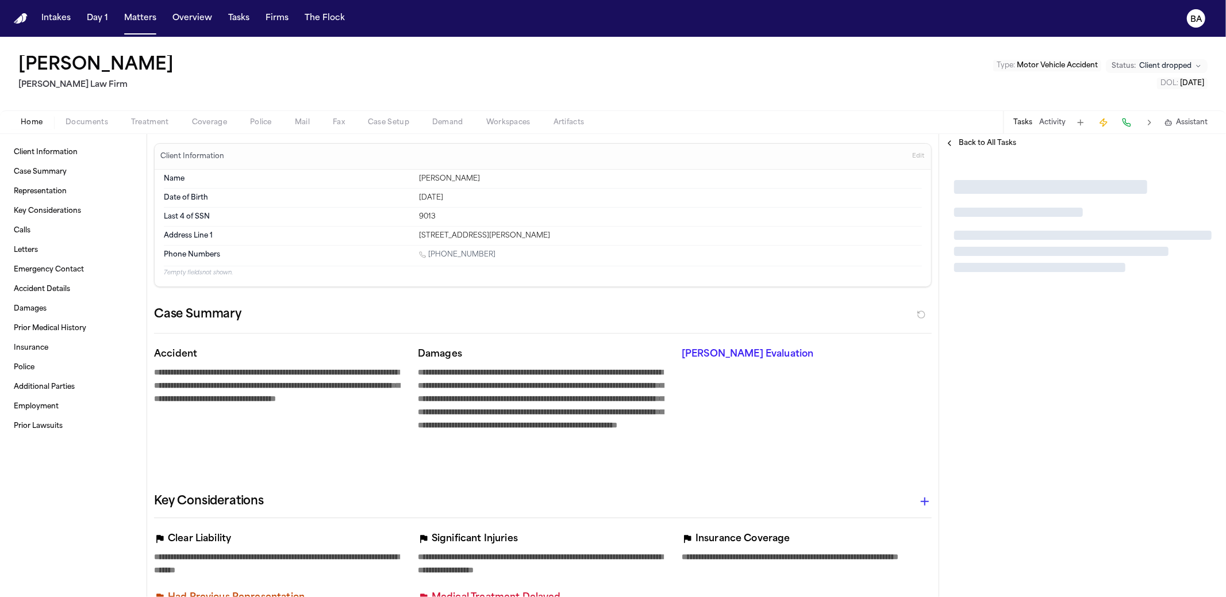
type textarea "*"
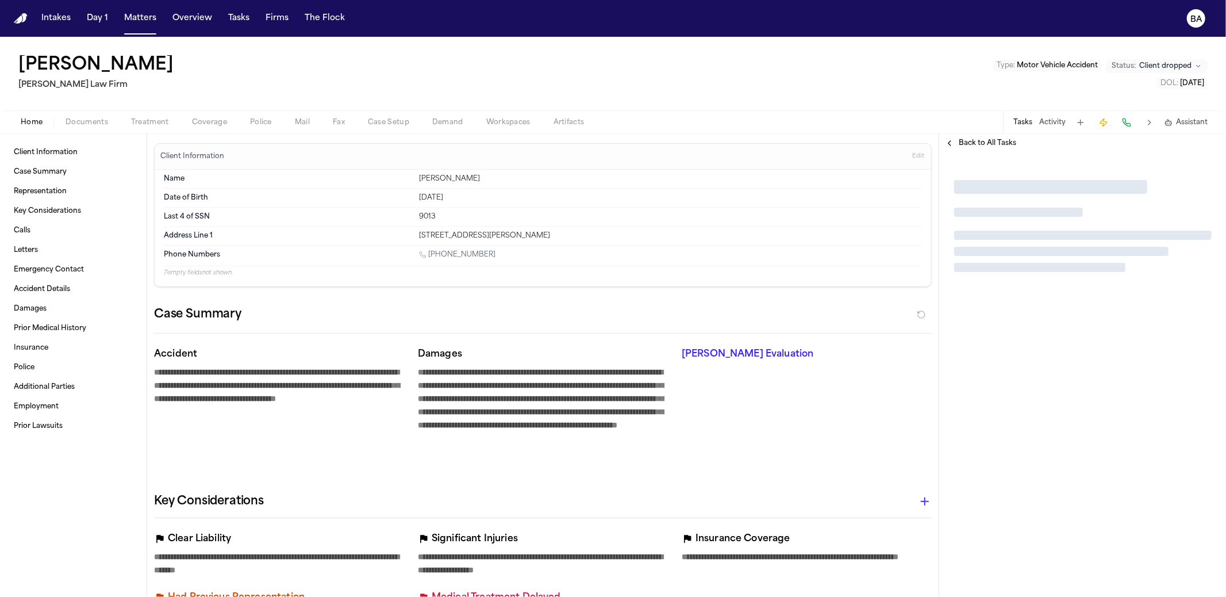
type textarea "*"
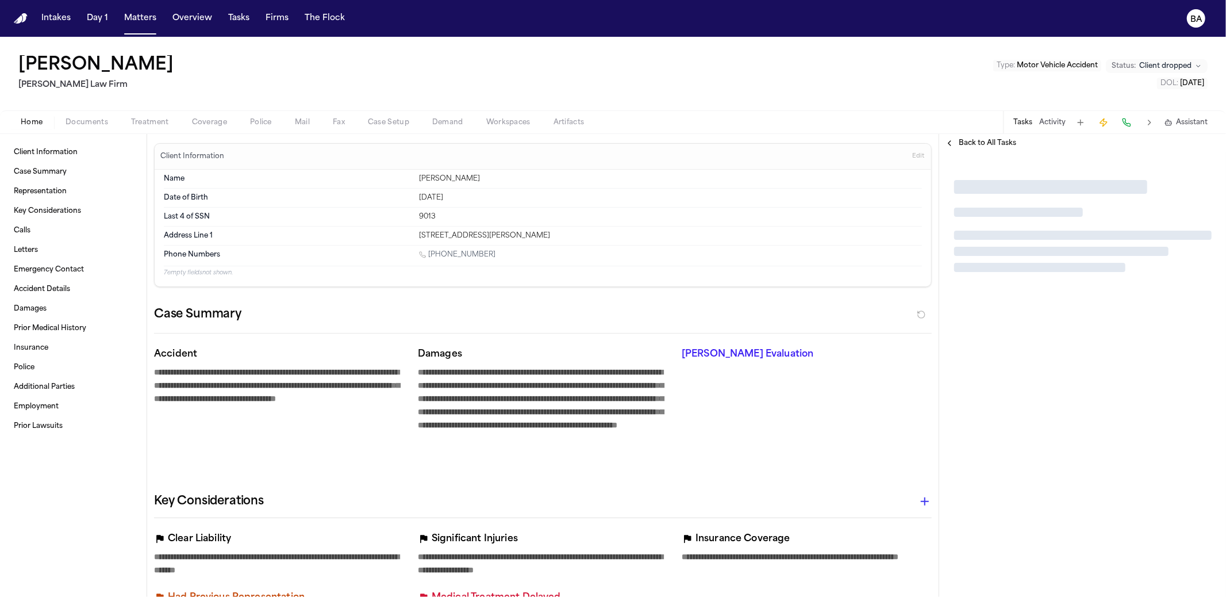
type textarea "*"
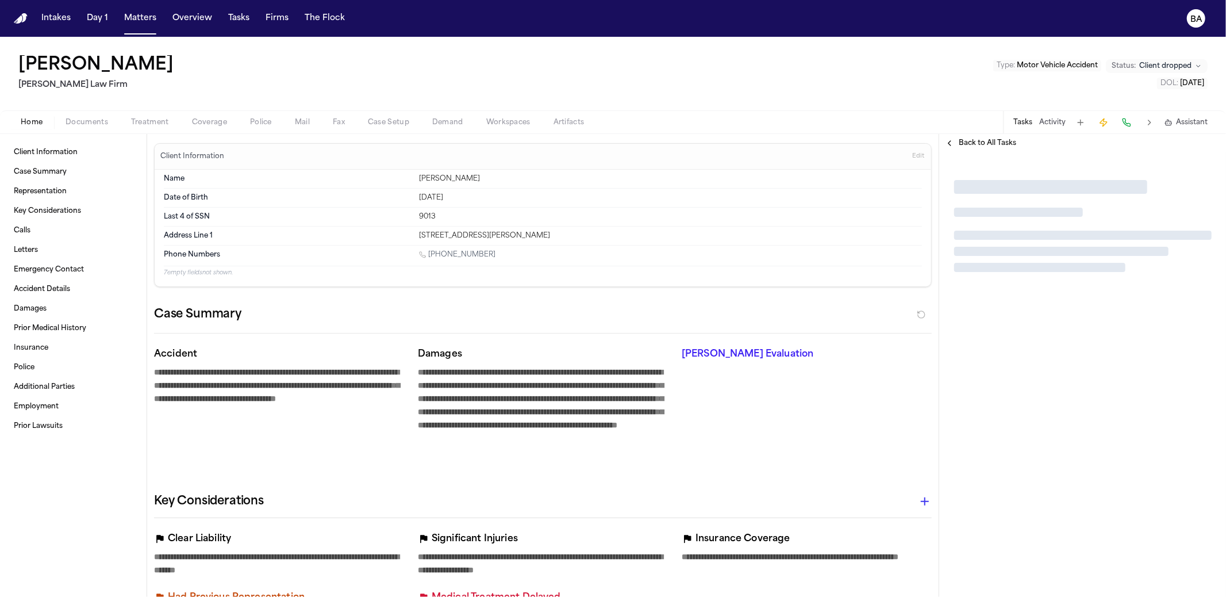
type textarea "*"
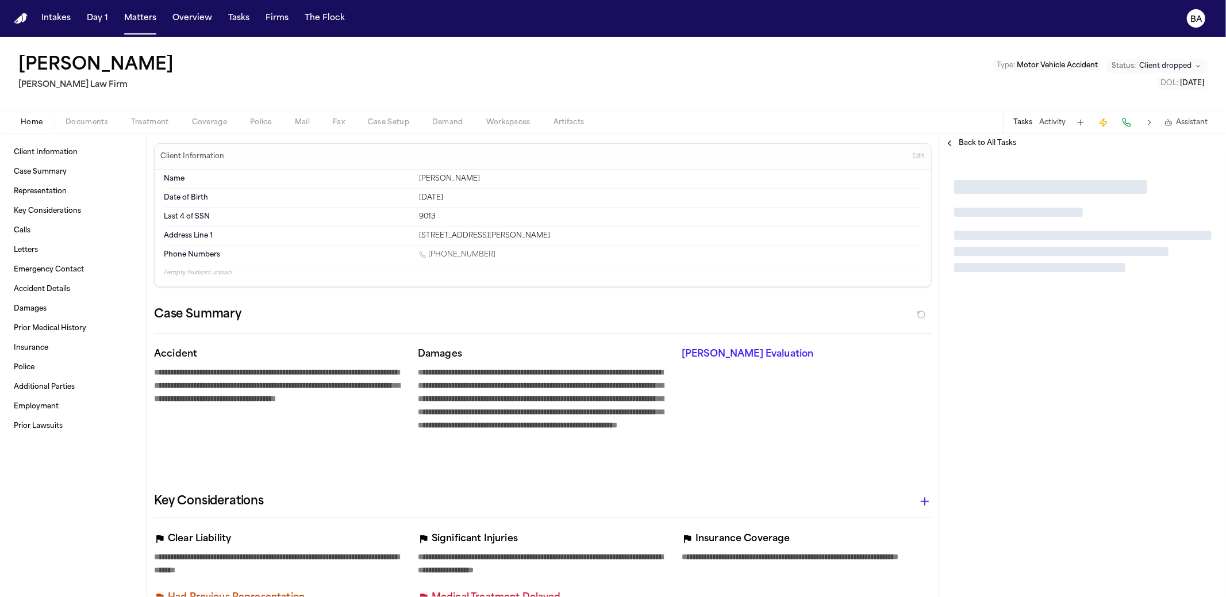
type textarea "*"
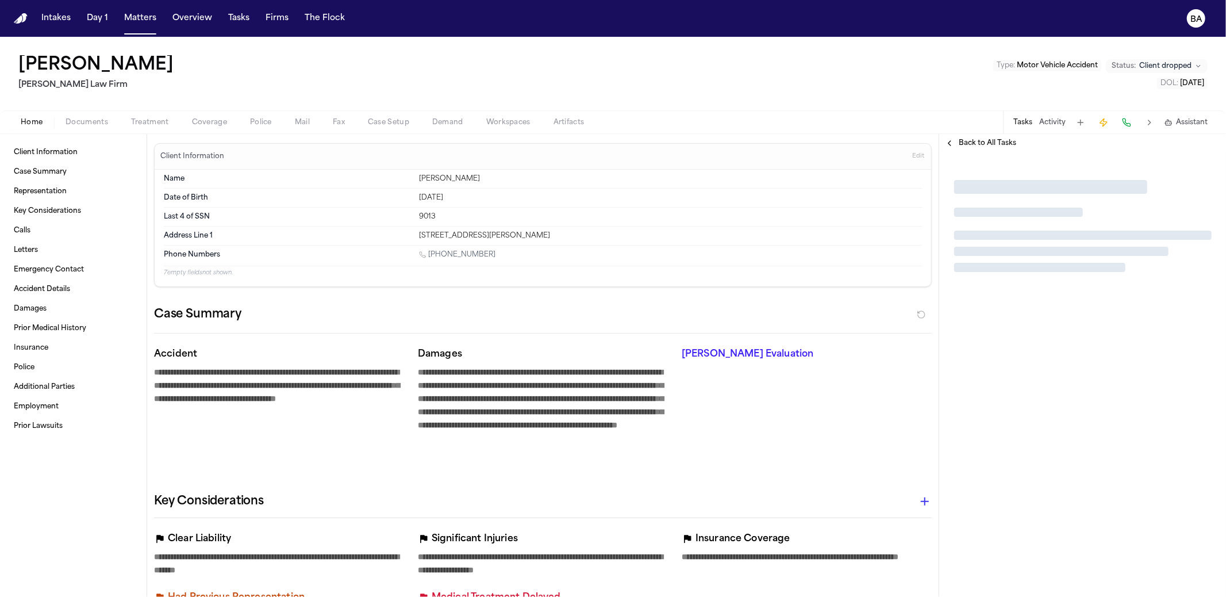
type textarea "*"
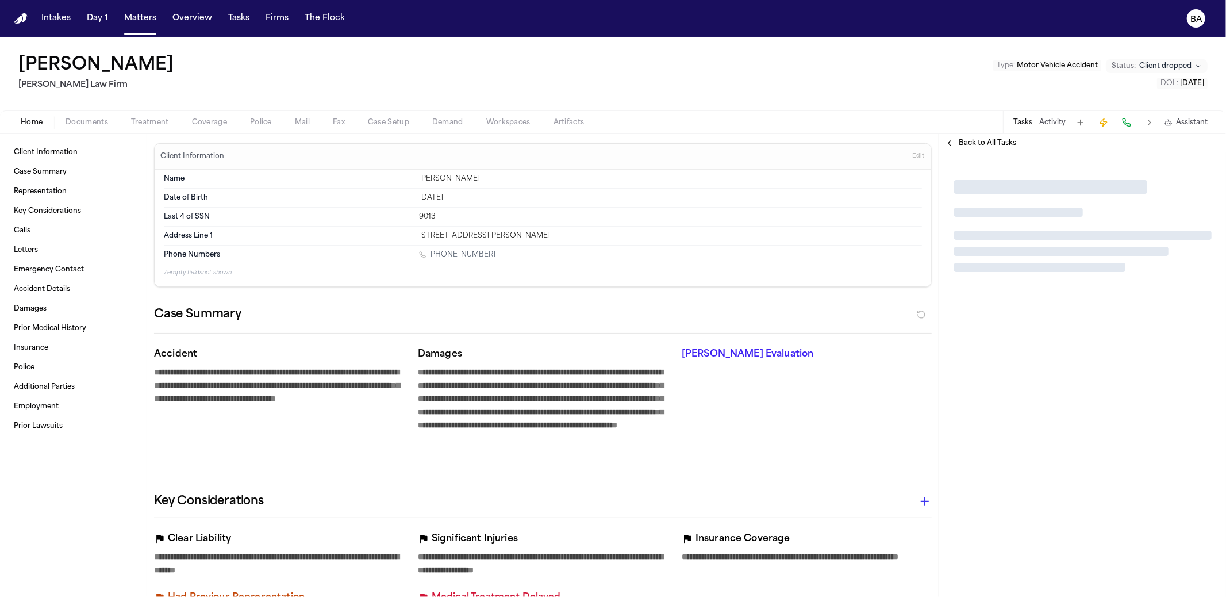
type textarea "*"
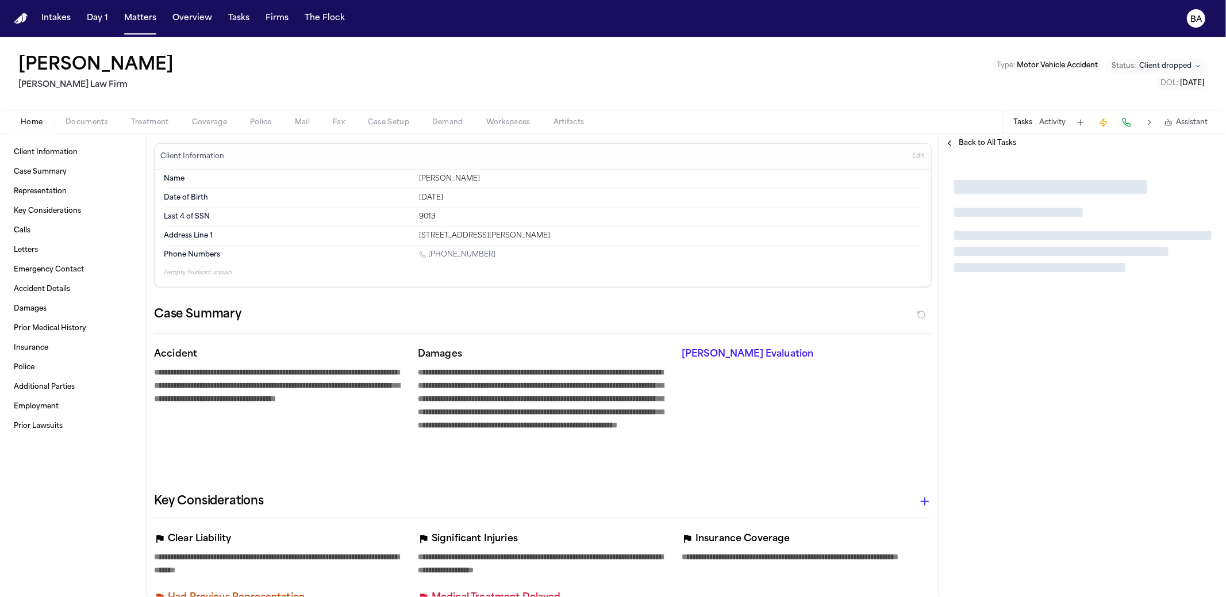
type textarea "*"
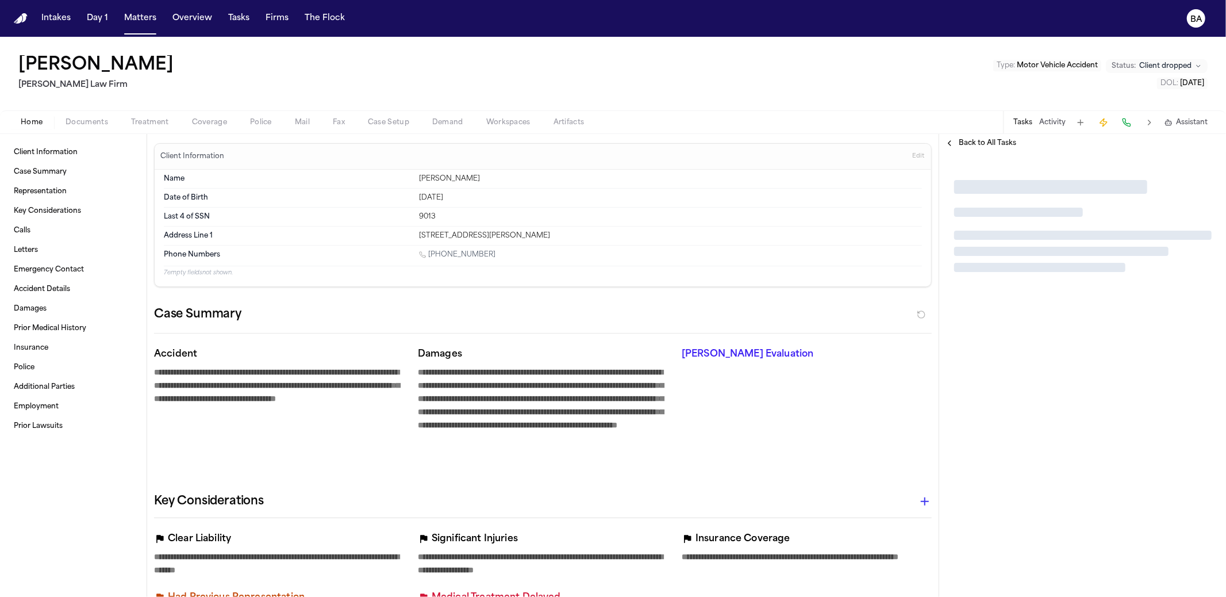
type textarea "*"
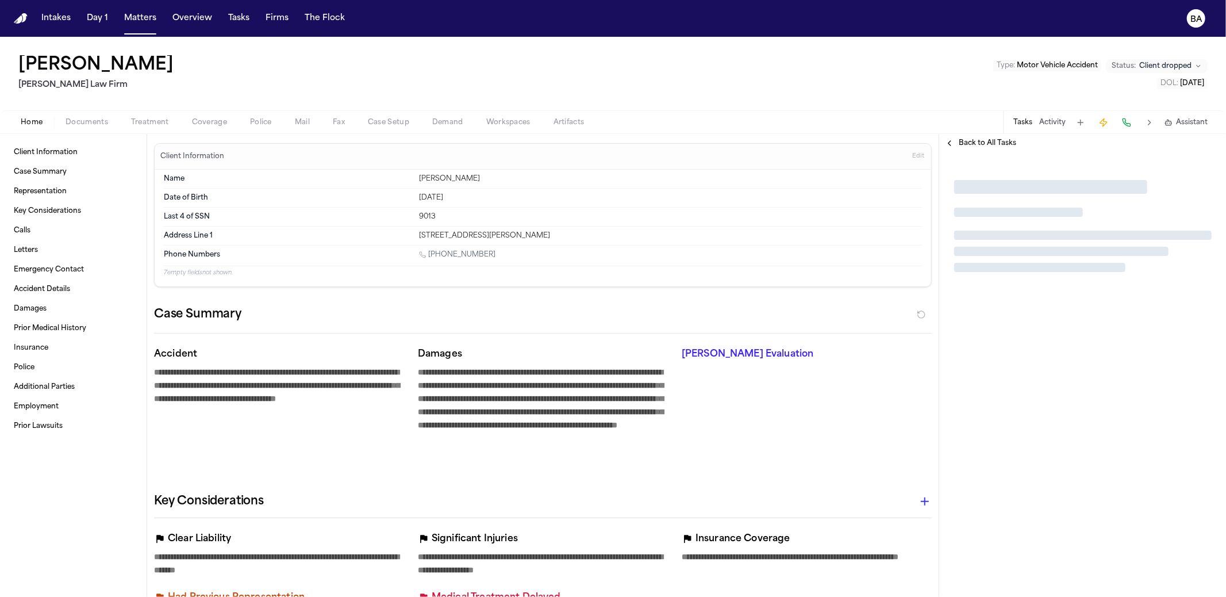
type textarea "*"
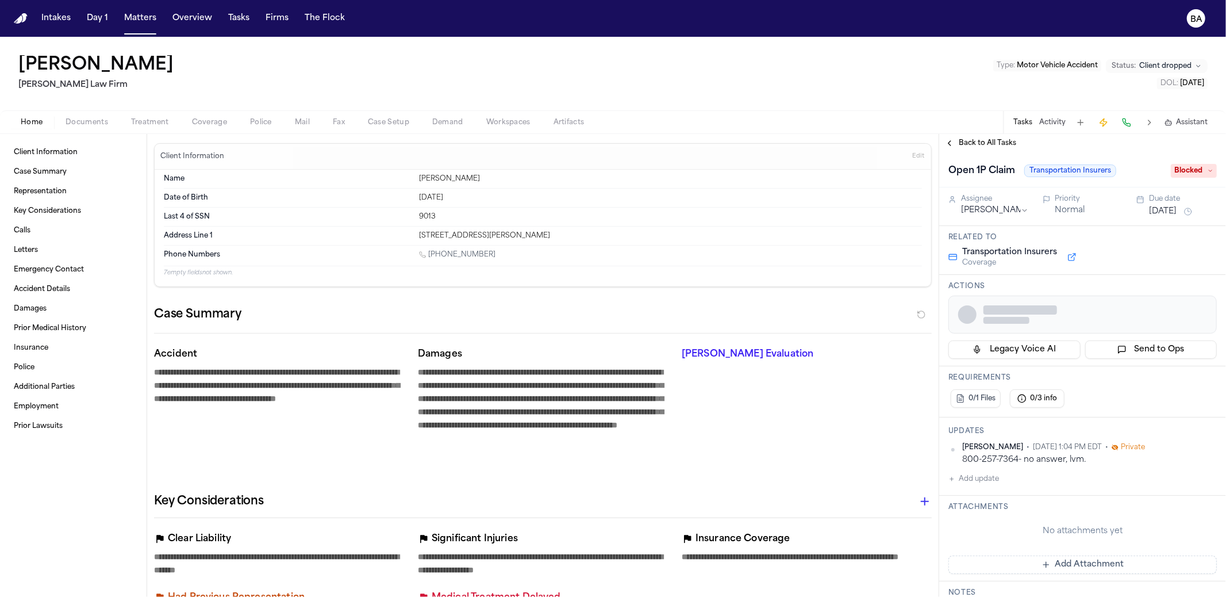
type textarea "*"
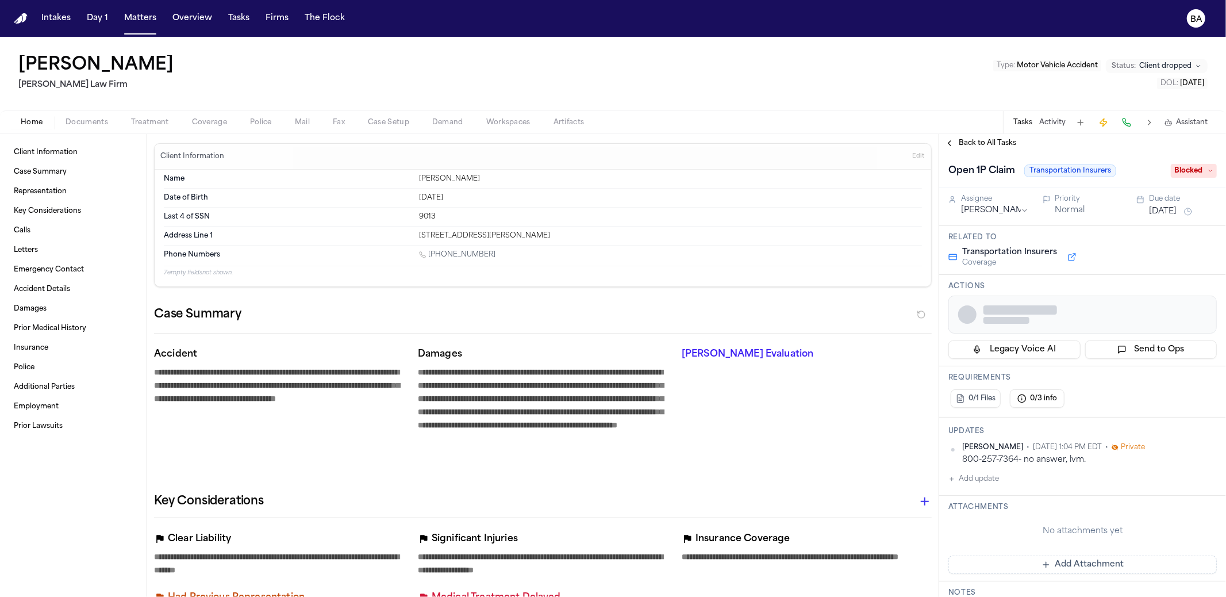
type textarea "*"
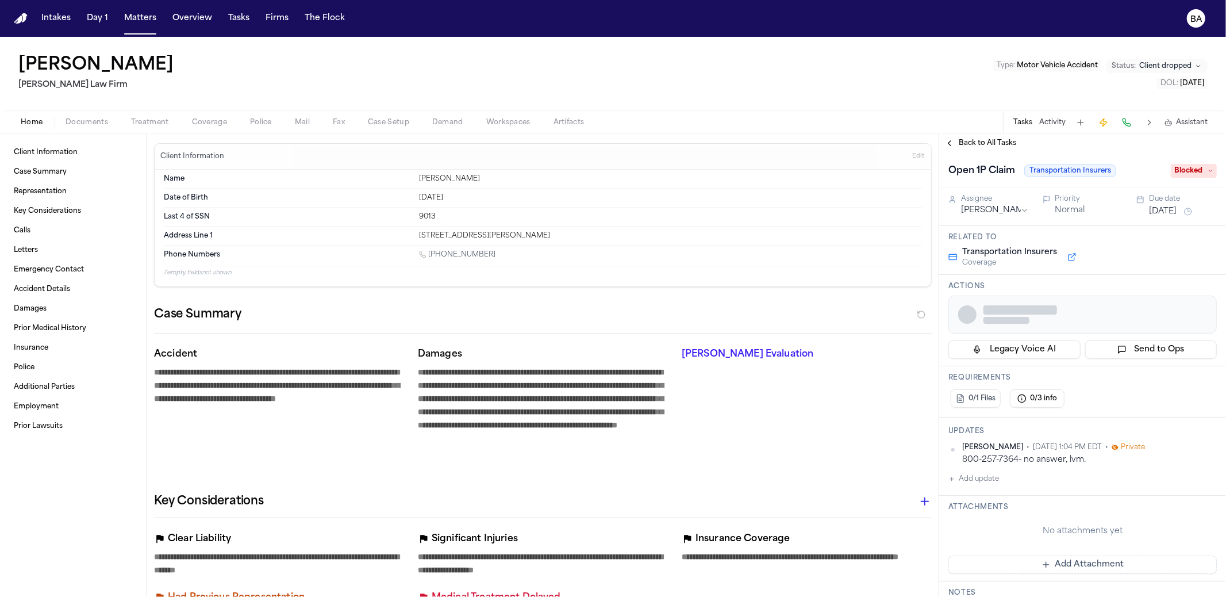
type textarea "*"
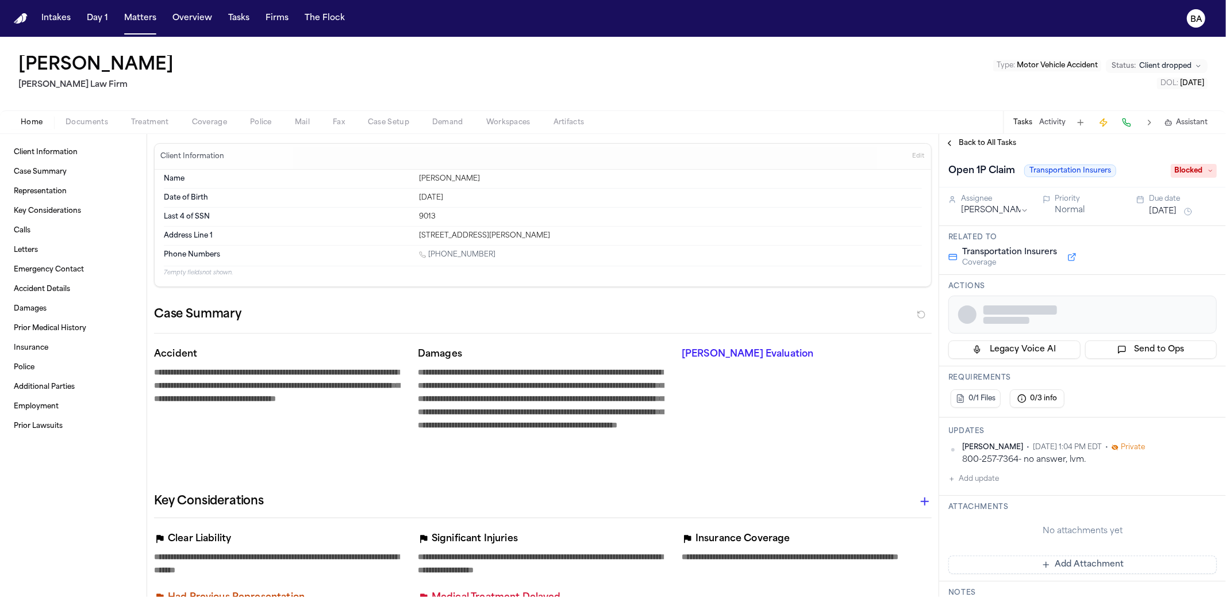
type textarea "*"
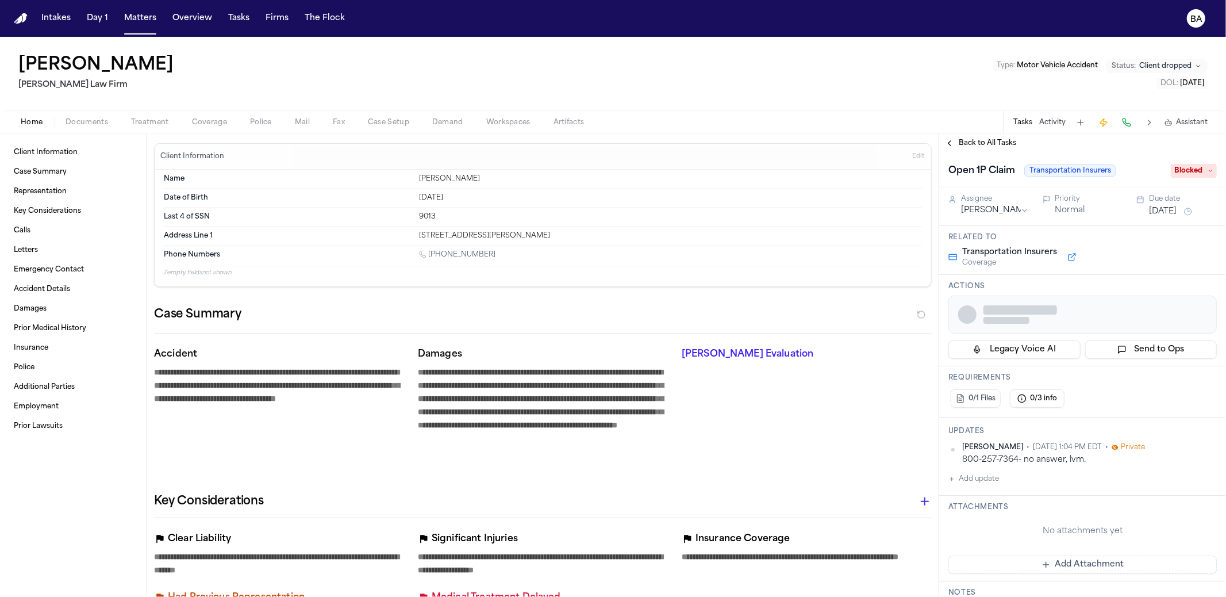
type textarea "*"
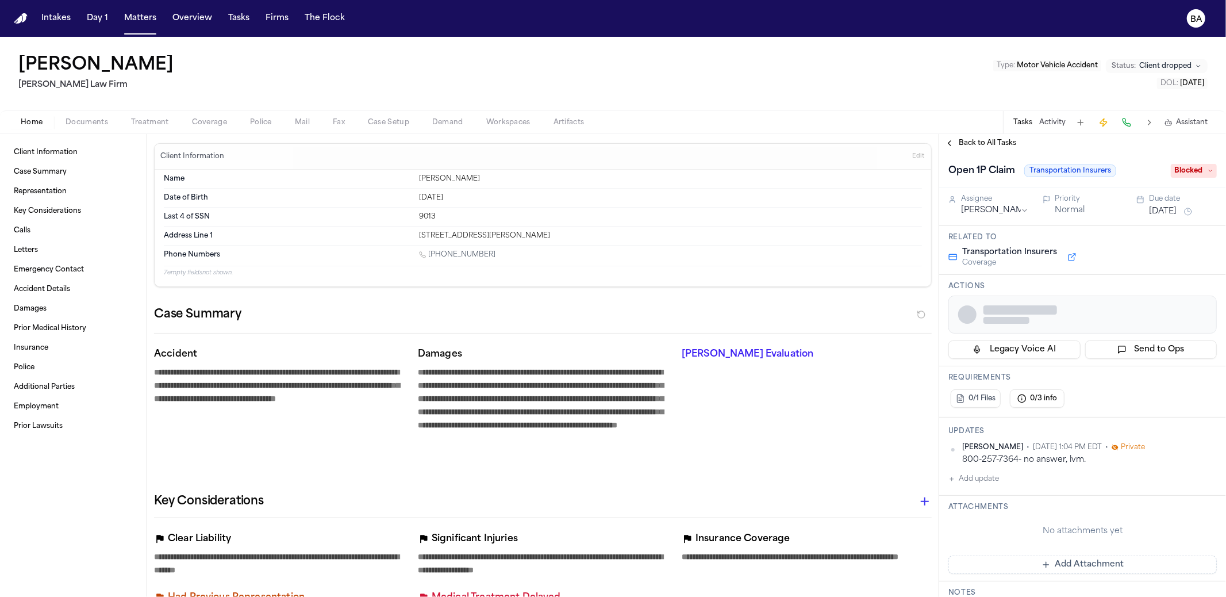
type textarea "*"
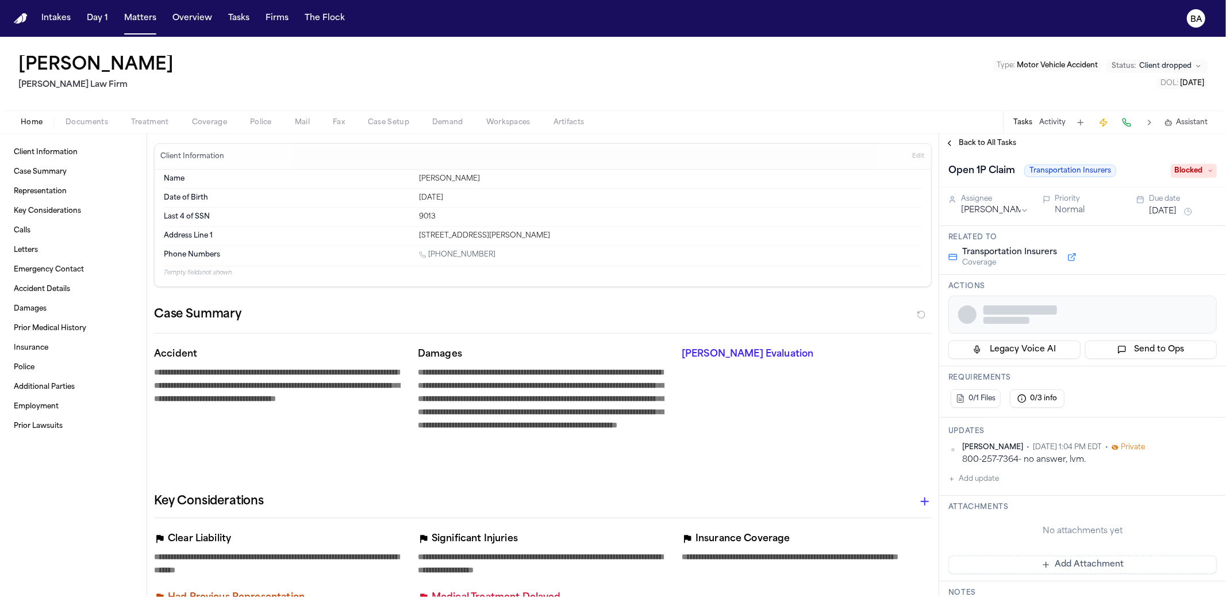
type textarea "*"
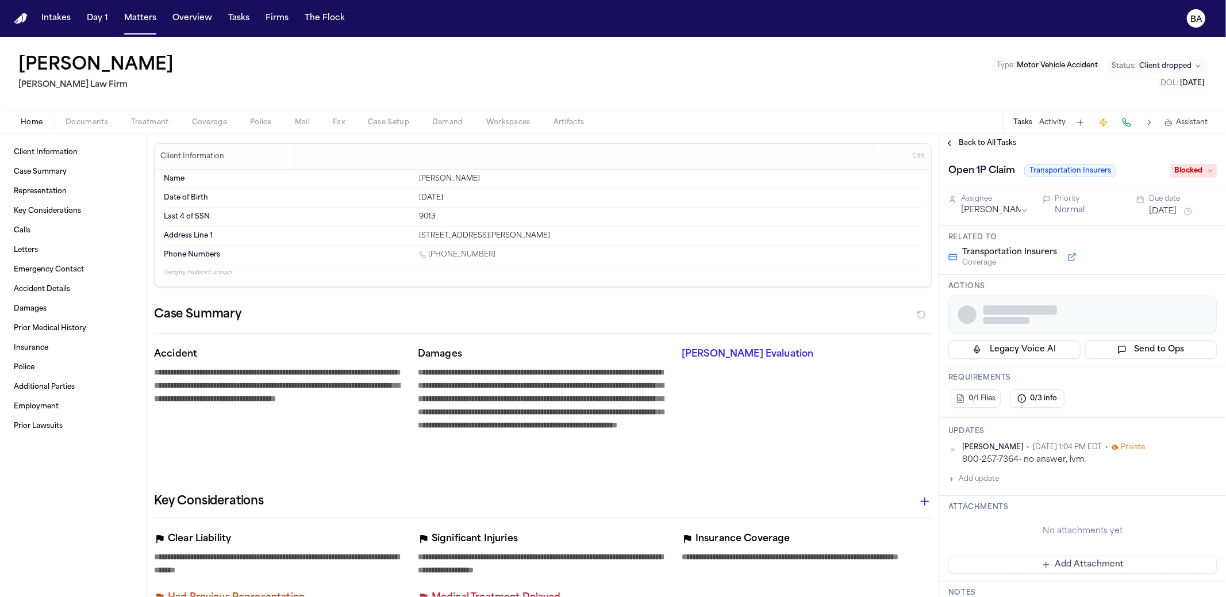
type textarea "*"
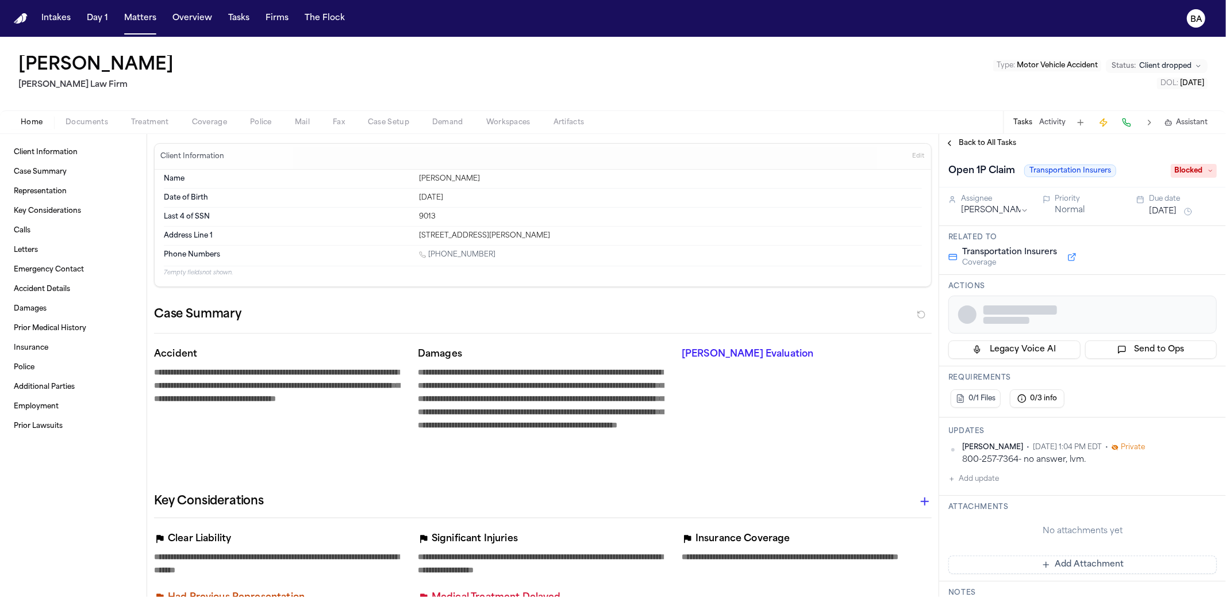
type textarea "*"
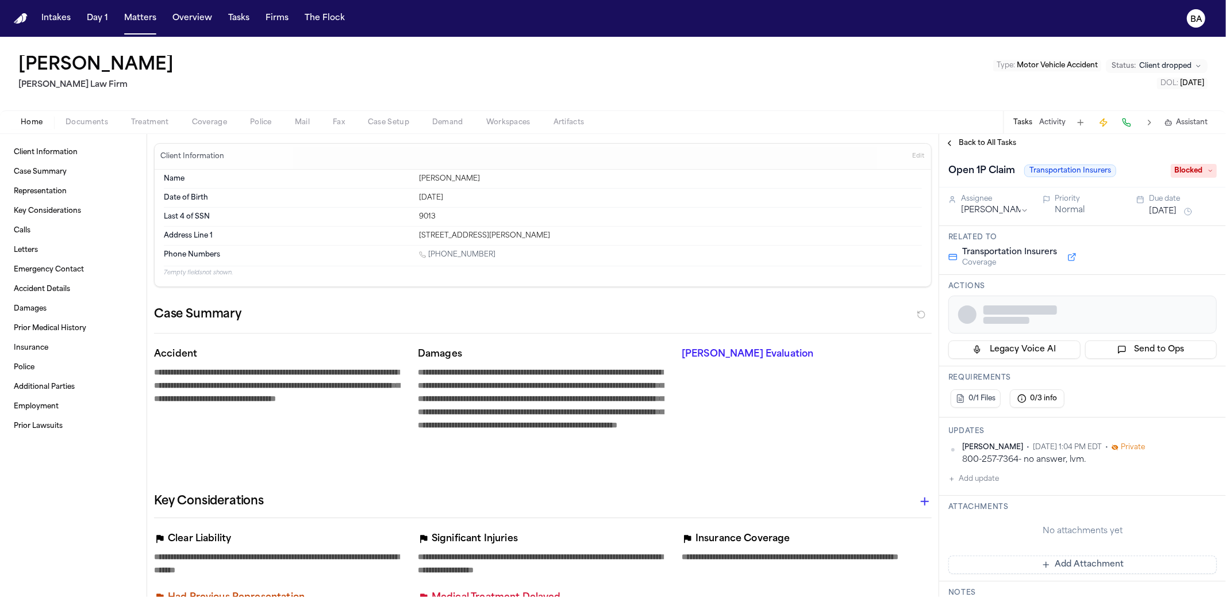
type textarea "*"
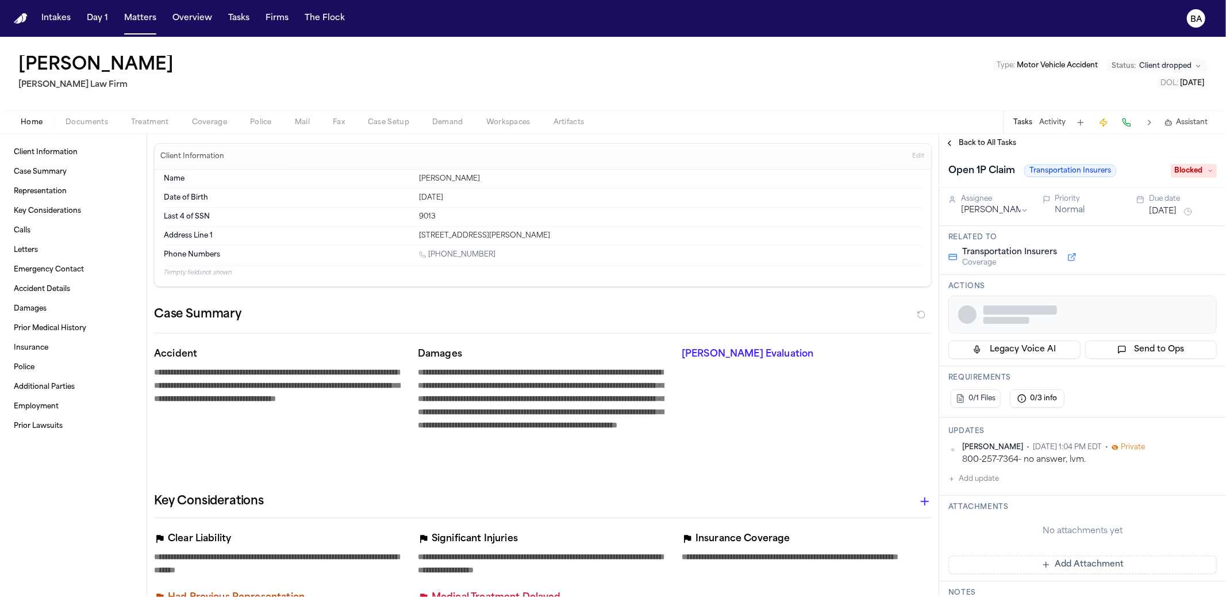
type textarea "*"
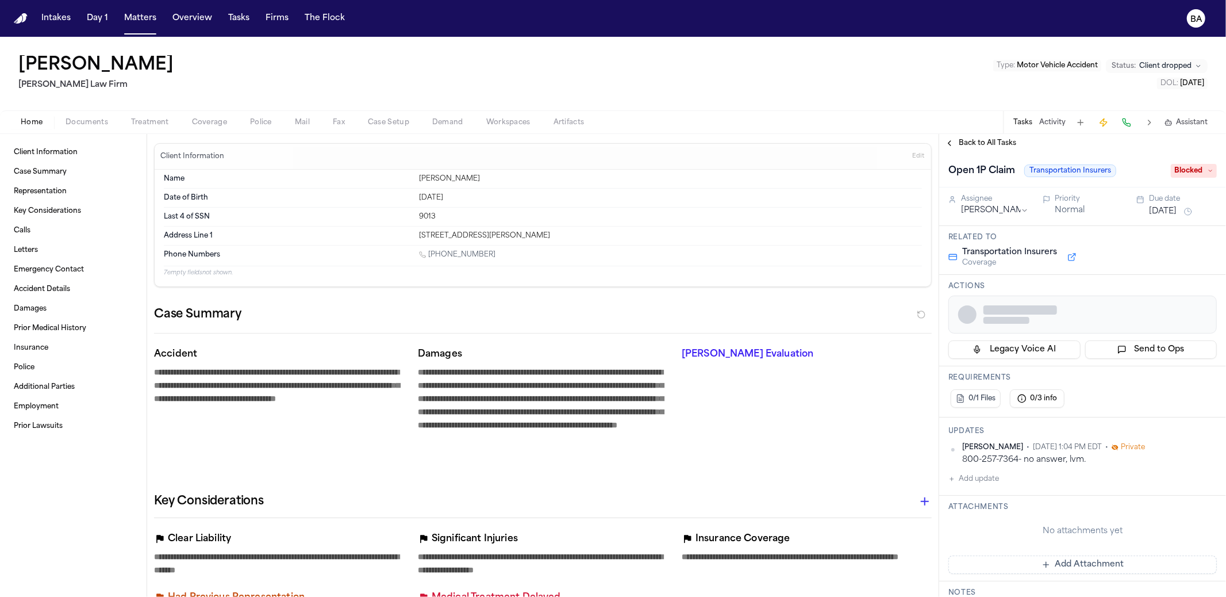
type textarea "*"
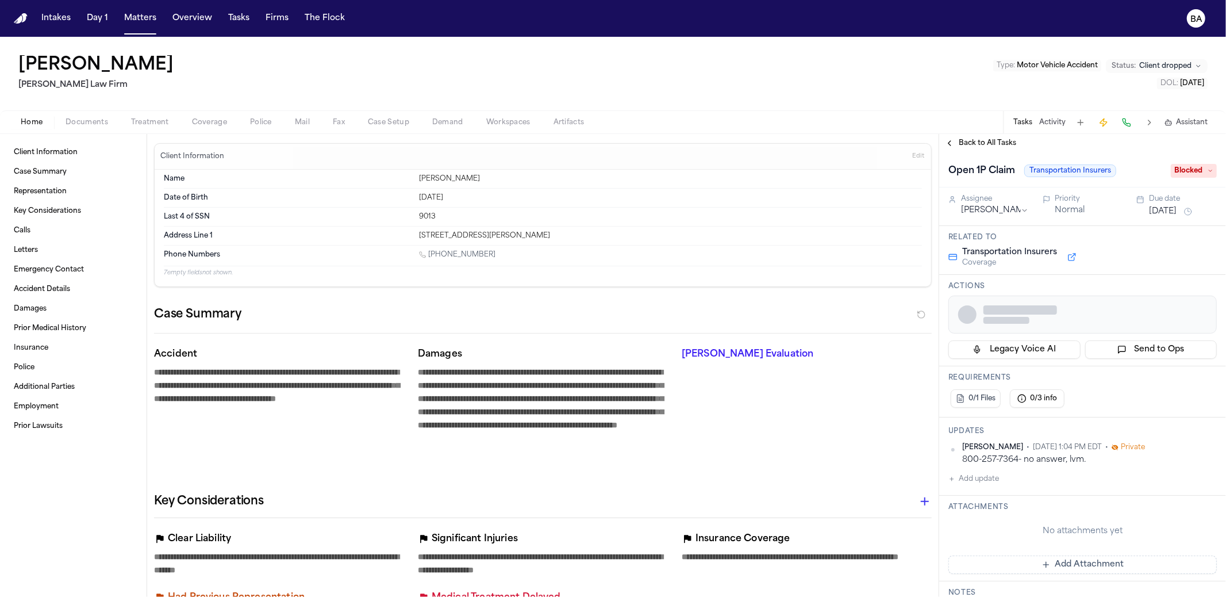
type textarea "*"
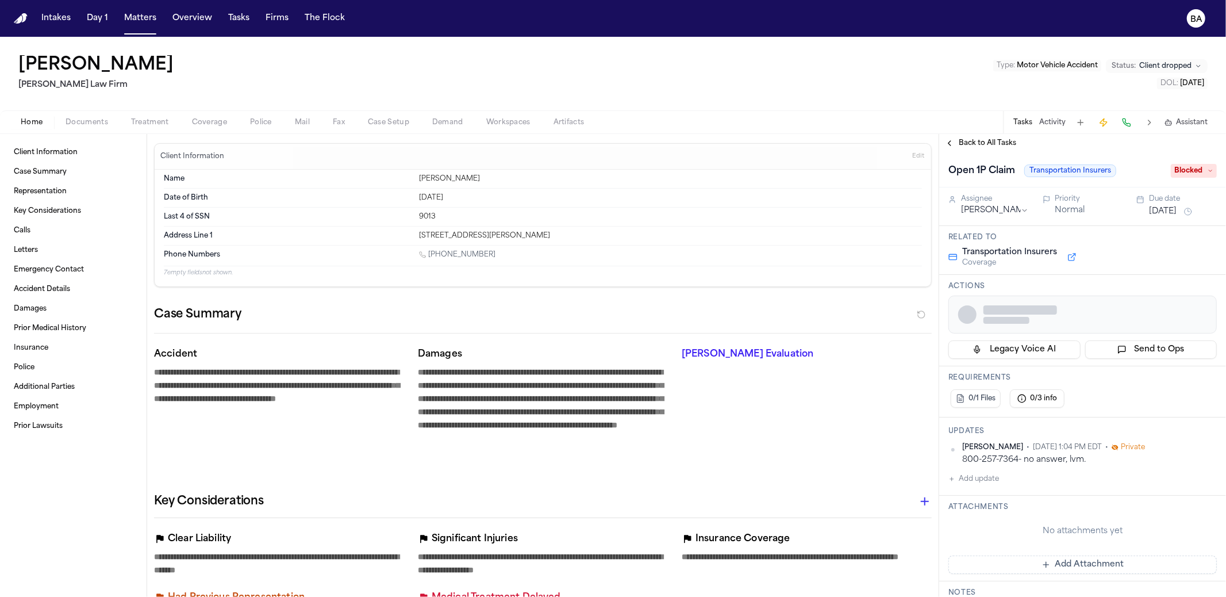
type textarea "*"
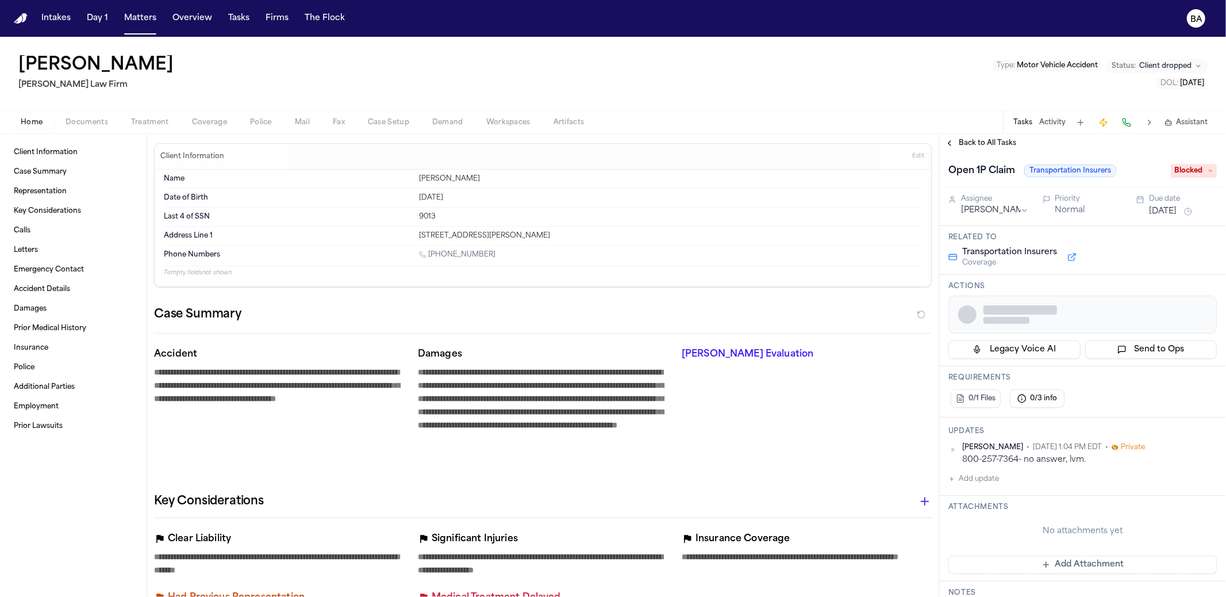
type textarea "*"
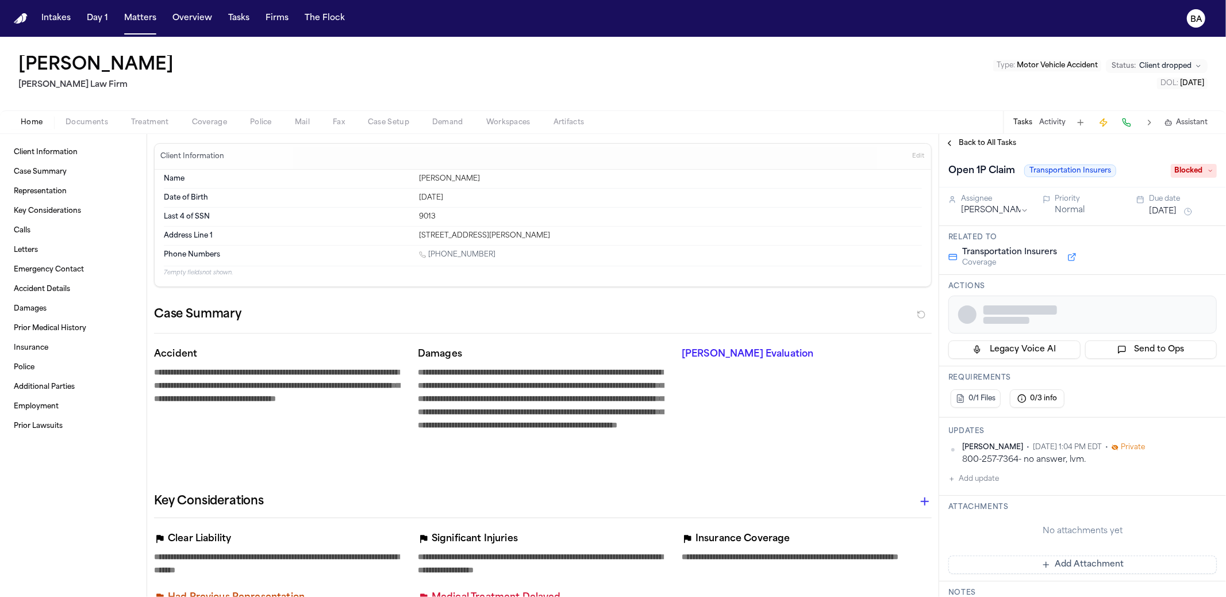
type textarea "*"
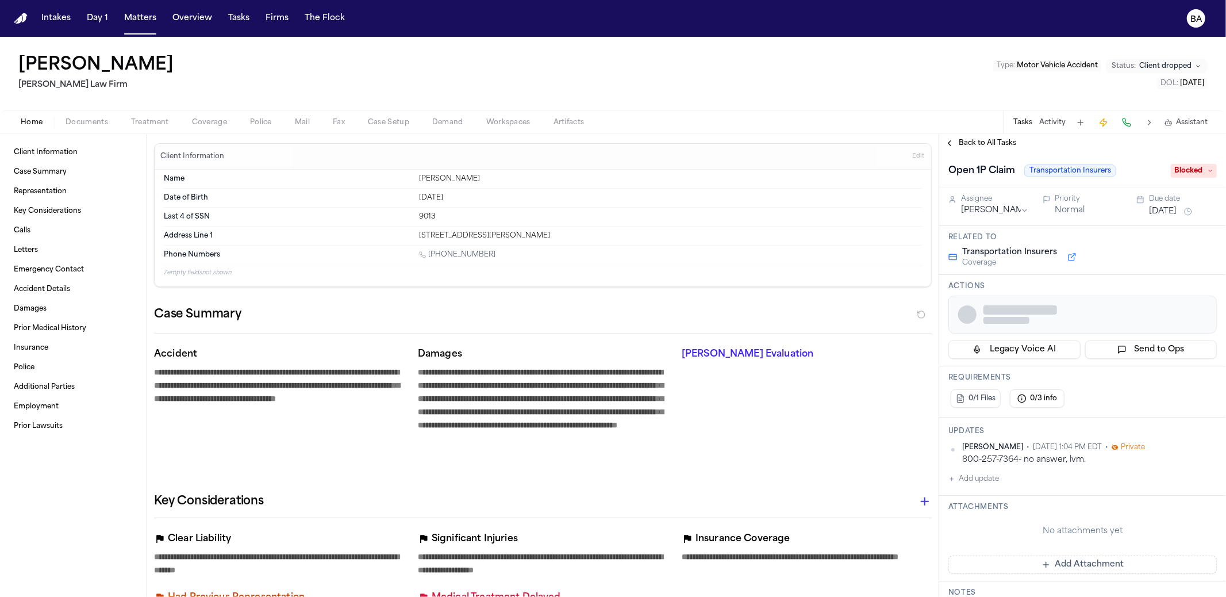
type textarea "*"
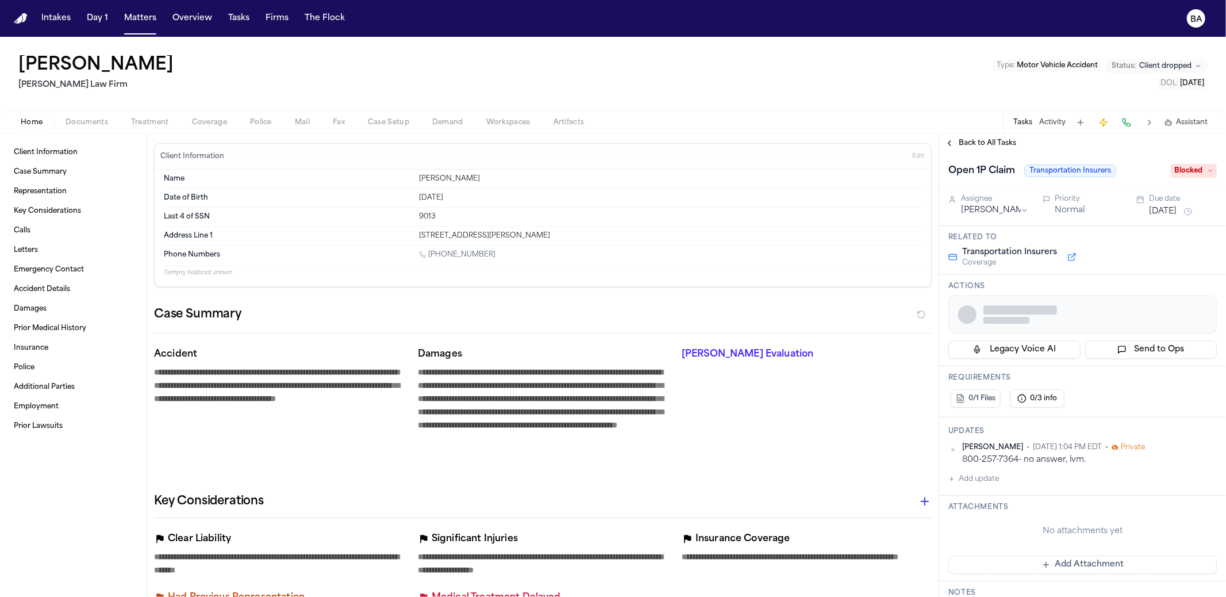
type textarea "*"
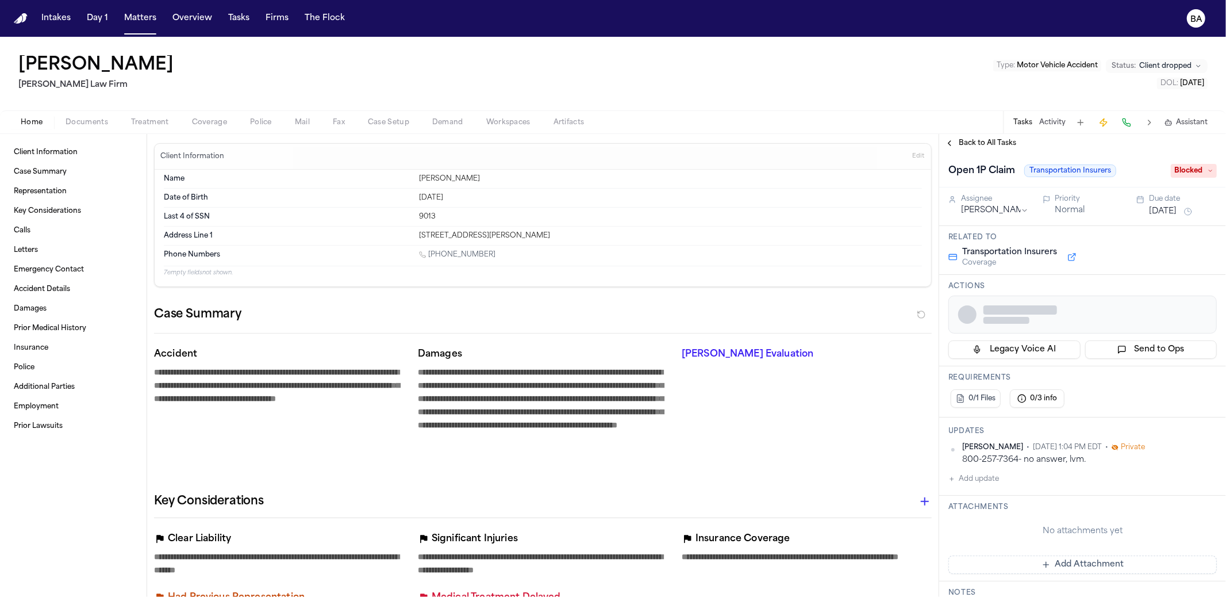
type textarea "*"
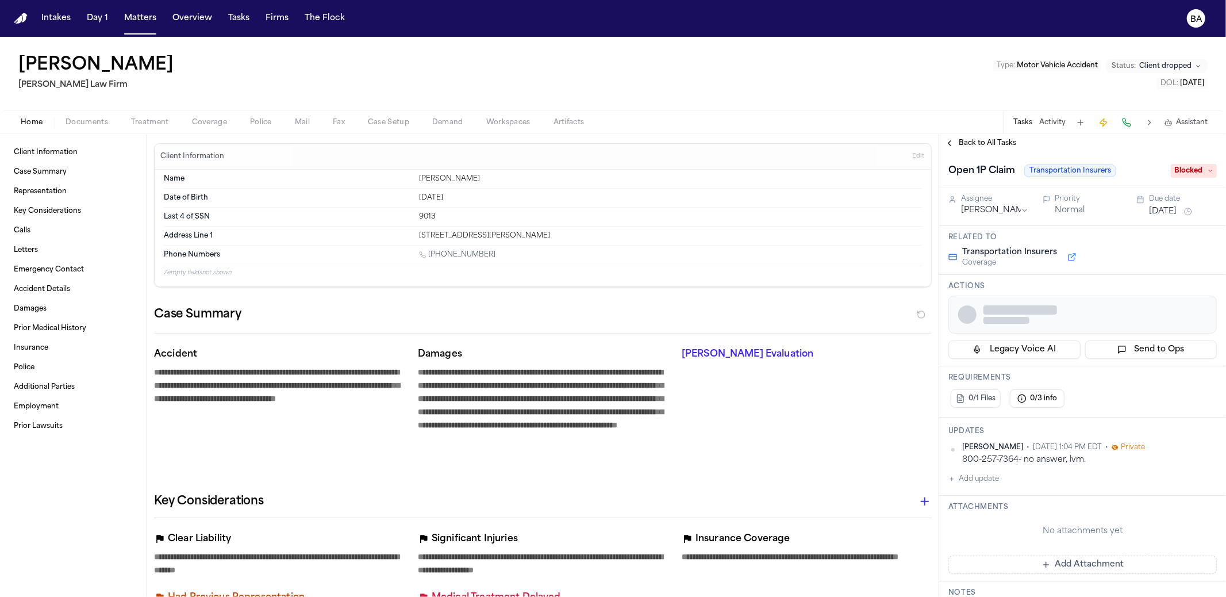
click at [206, 123] on span "Coverage" at bounding box center [209, 122] width 35 height 9
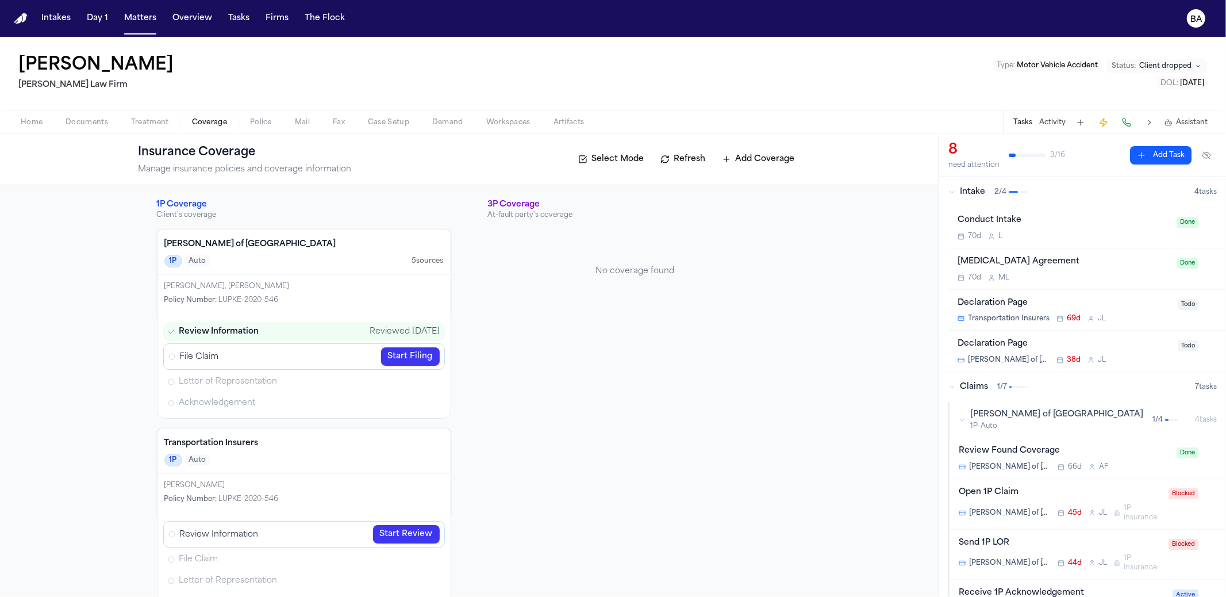
scroll to position [32, 0]
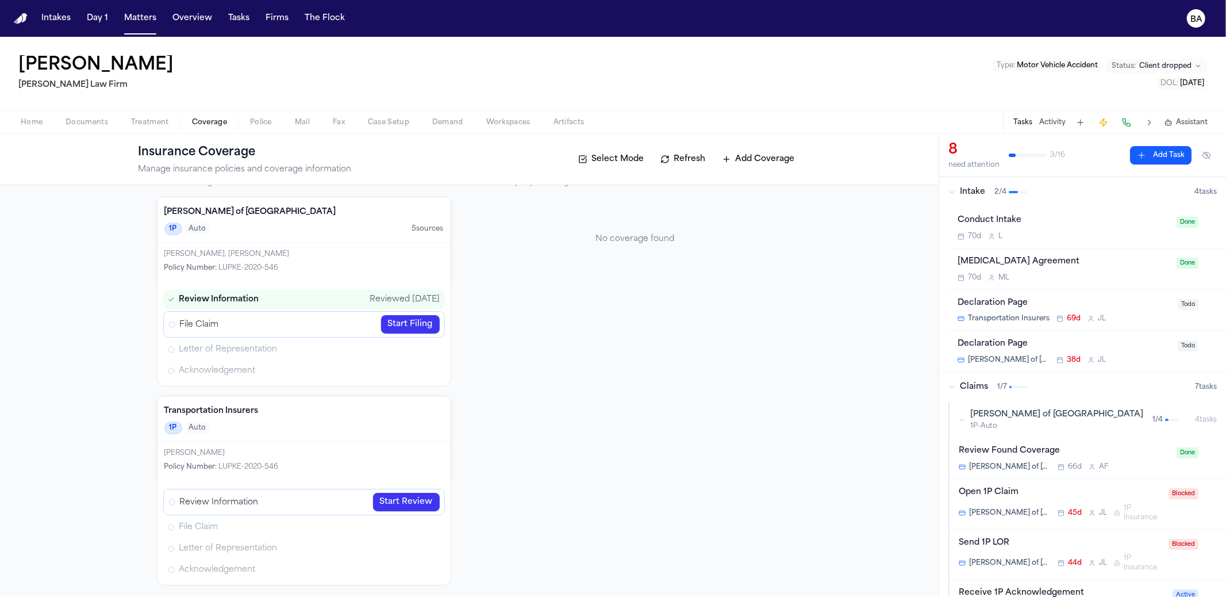
click at [395, 327] on link "Start Filing" at bounding box center [410, 324] width 59 height 18
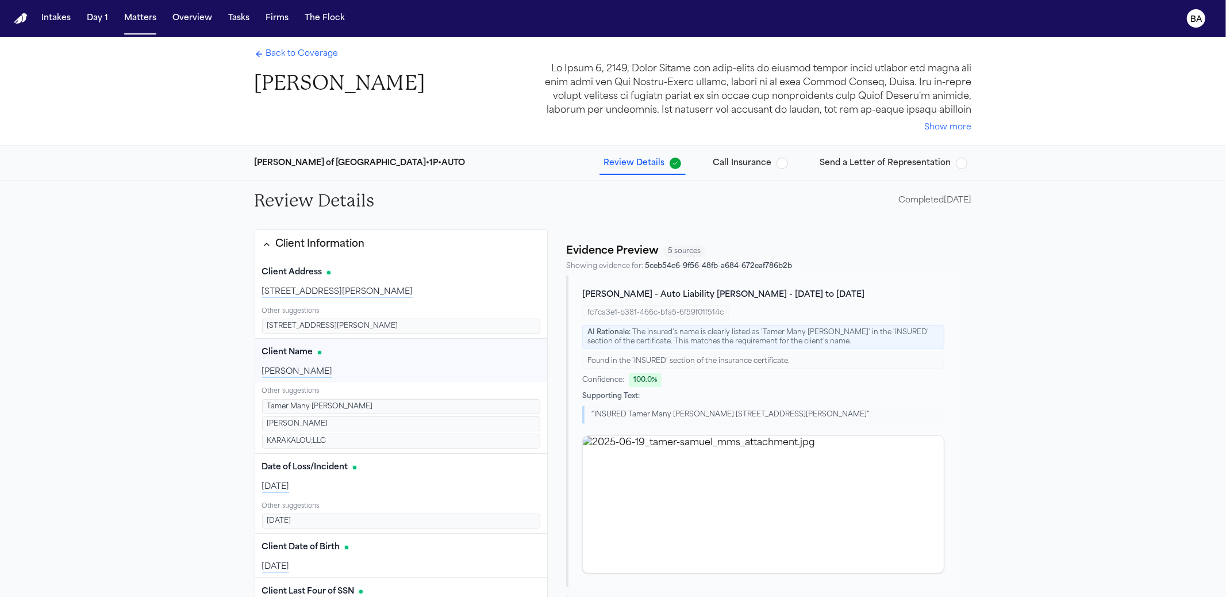
click at [850, 149] on div "Lloyd's of London • 1P • AUTO Review Details Call Insurance Send a Letter of Re…" at bounding box center [613, 163] width 736 height 34
click at [853, 158] on span "Send a Letter of Representation" at bounding box center [885, 163] width 131 height 11
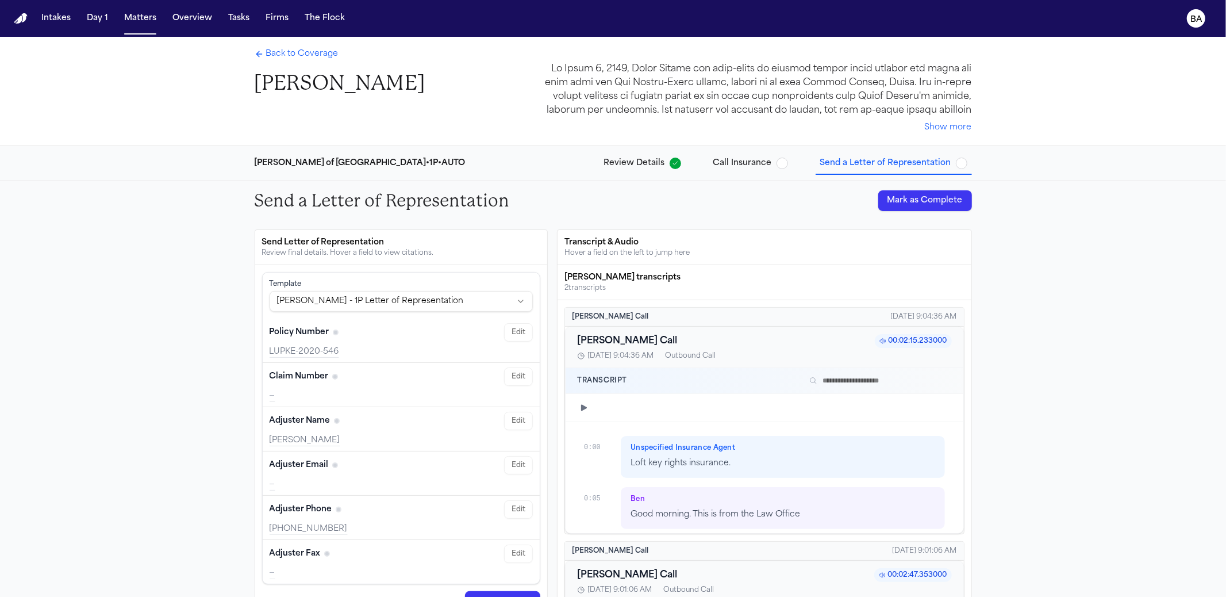
click at [648, 151] on div "Lloyd's of London • 1P • AUTO Review Details Call Insurance Send a Letter of Re…" at bounding box center [613, 163] width 736 height 34
click at [648, 152] on div "Lloyd's of London • 1P • AUTO Review Details Call Insurance Send a Letter of Re…" at bounding box center [613, 163] width 736 height 34
click at [631, 162] on span "Review Details" at bounding box center [634, 163] width 61 height 11
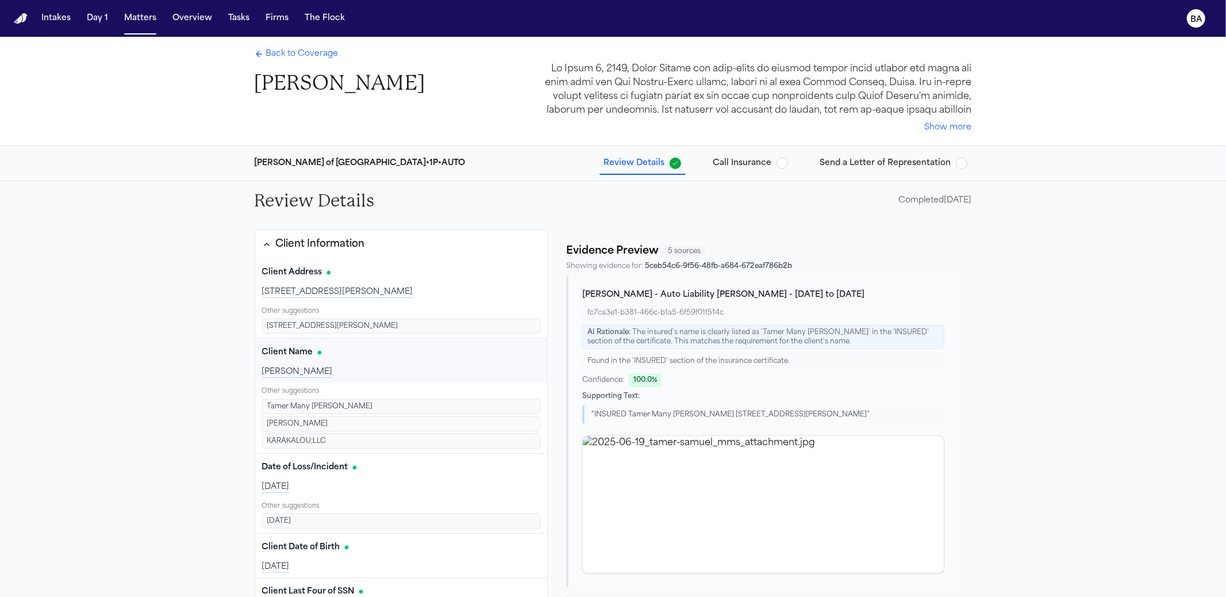
click at [391, 244] on button "Client Information" at bounding box center [401, 244] width 293 height 29
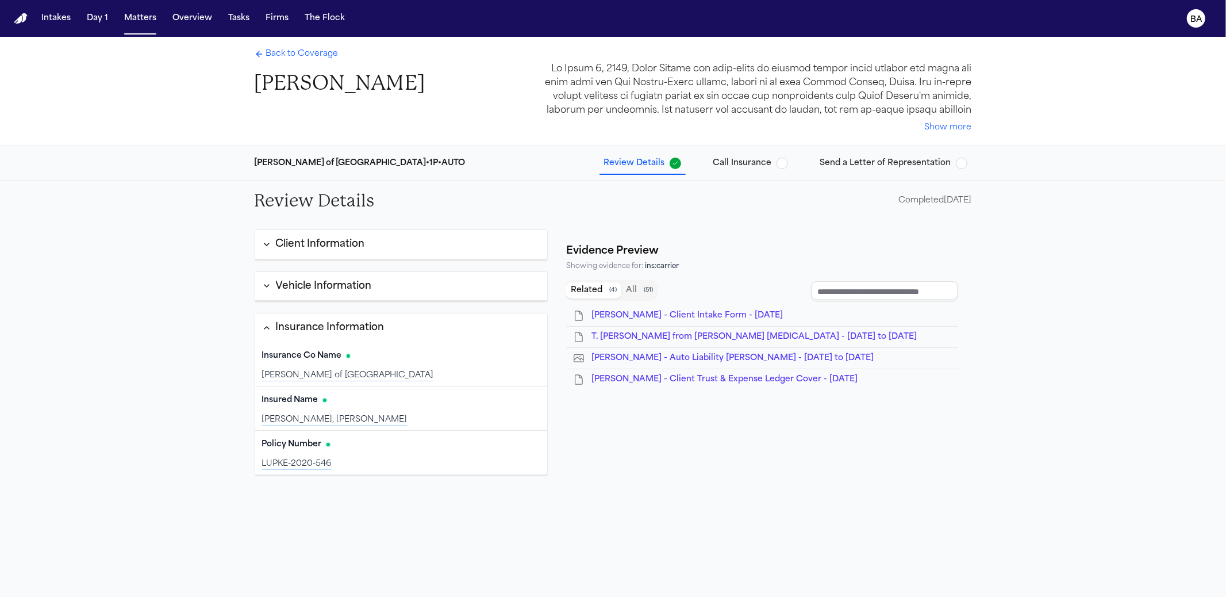
click at [294, 59] on span "Back to Coverage" at bounding box center [302, 53] width 72 height 11
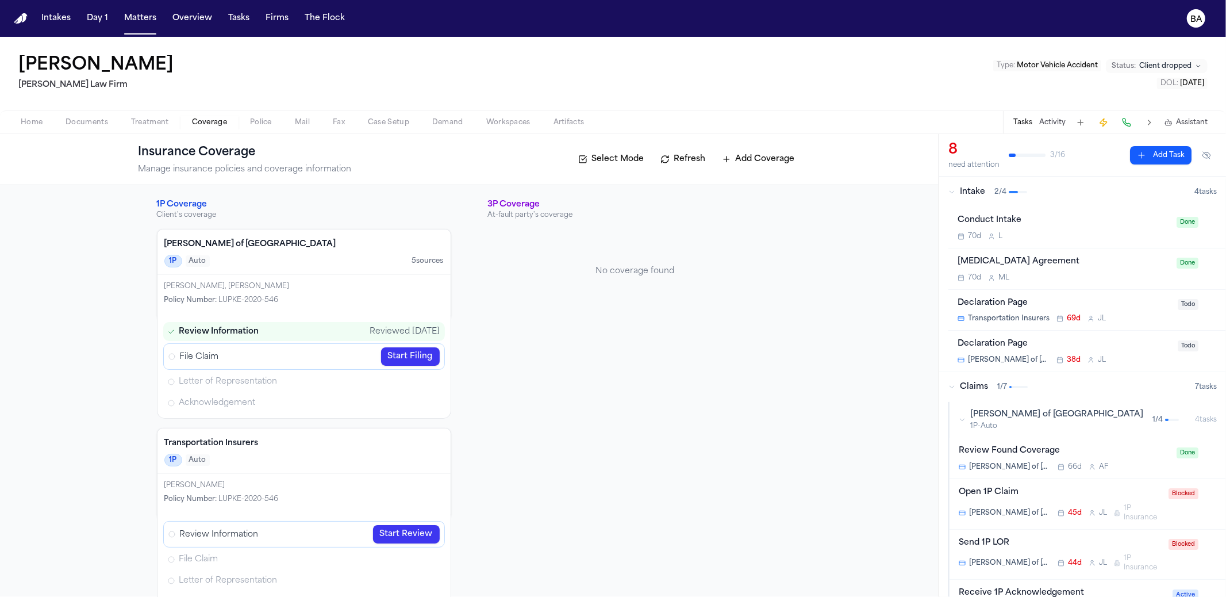
scroll to position [32, 0]
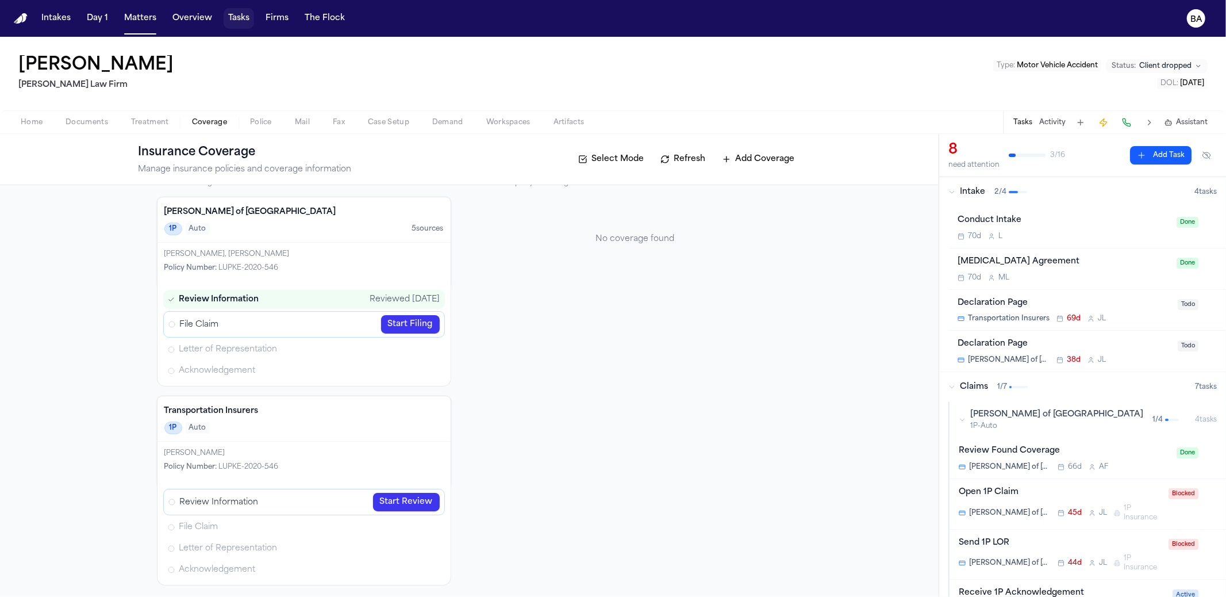
click at [229, 18] on button "Tasks" at bounding box center [239, 18] width 30 height 21
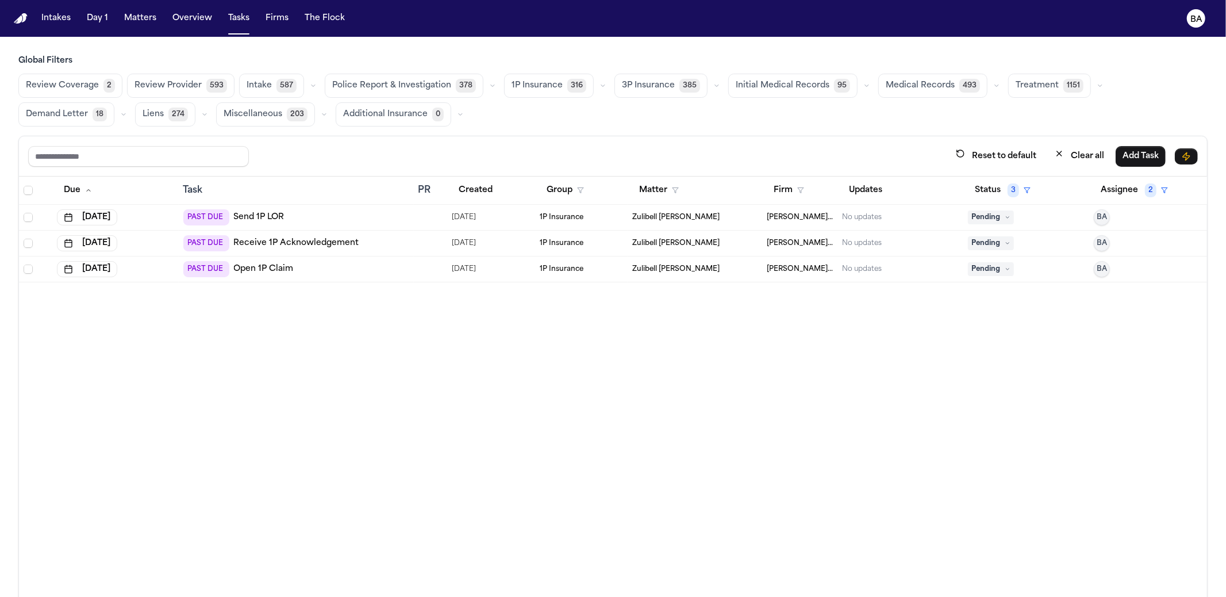
click at [600, 86] on icon "button" at bounding box center [603, 85] width 7 height 7
click at [566, 110] on button "Open Claim 24" at bounding box center [562, 114] width 114 height 23
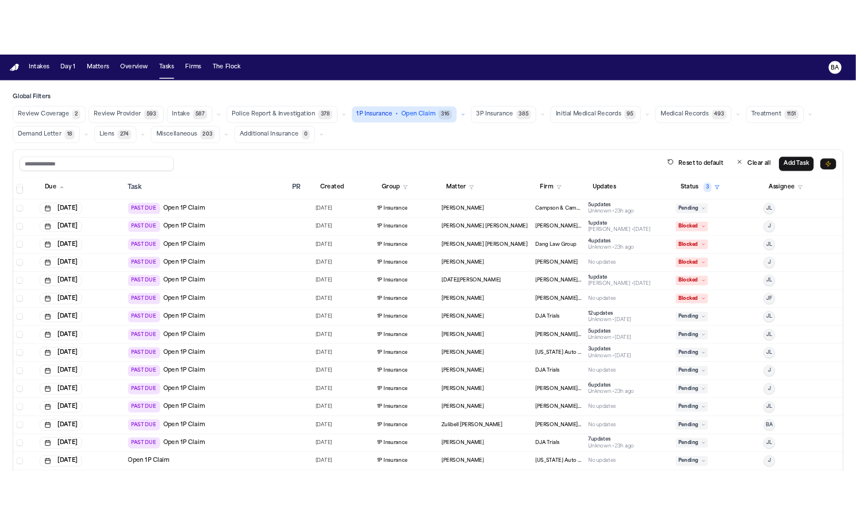
scroll to position [66, 0]
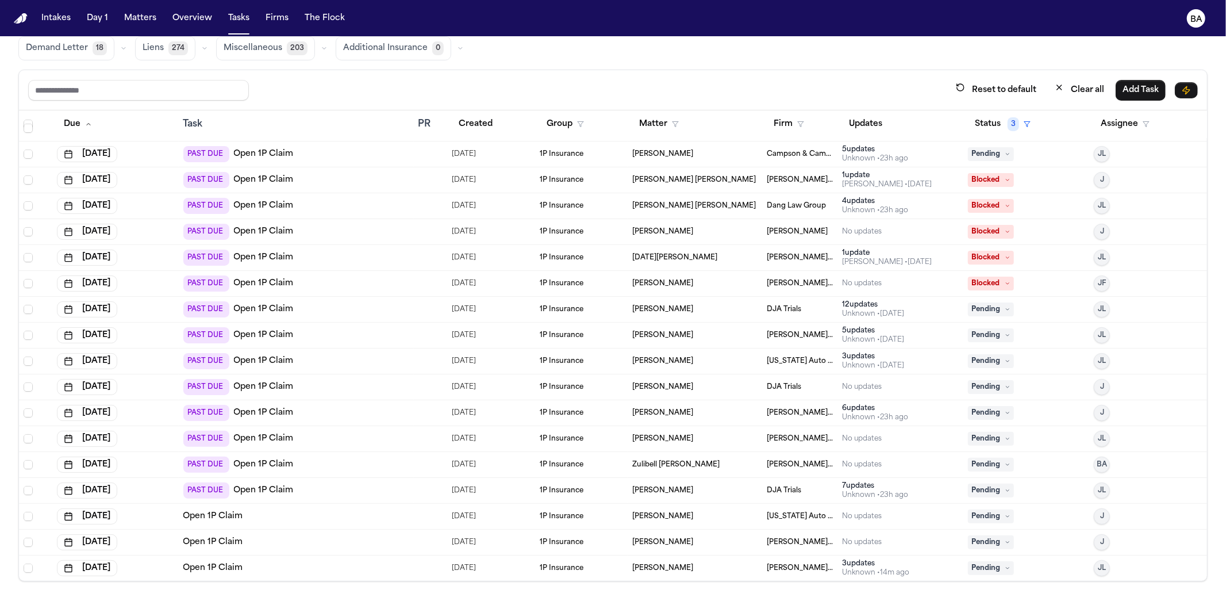
click at [343, 519] on div "Open 1P Claim" at bounding box center [296, 515] width 226 height 11
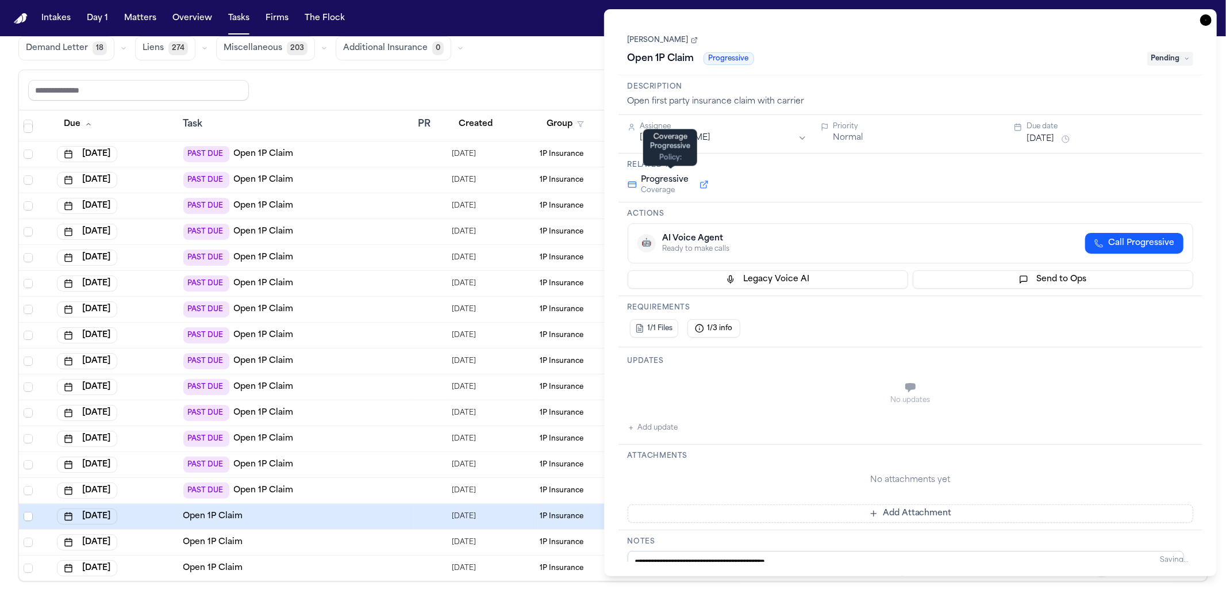
click at [702, 185] on button at bounding box center [704, 185] width 21 height 14
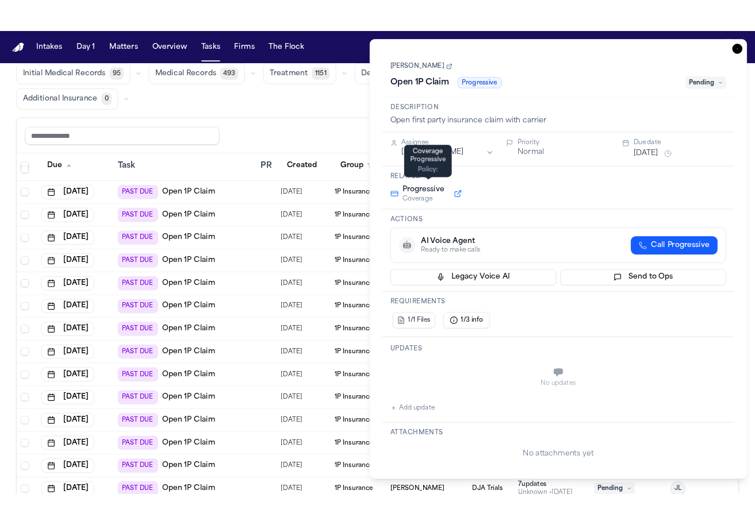
scroll to position [249, 0]
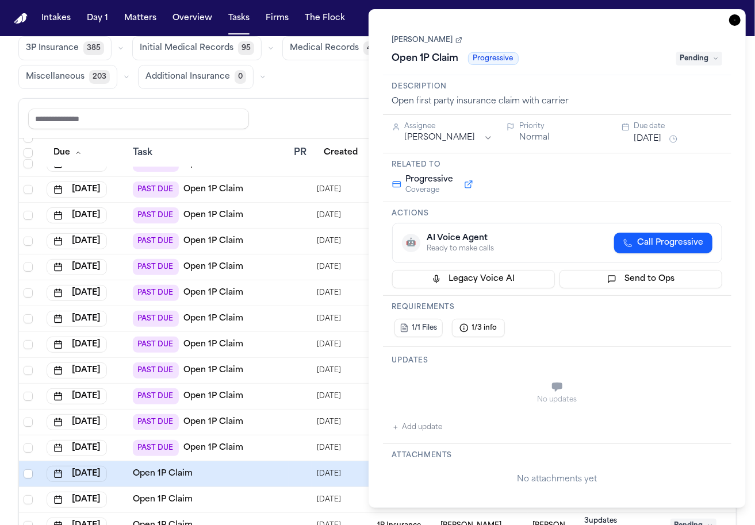
click at [732, 24] on icon "button" at bounding box center [734, 19] width 11 height 11
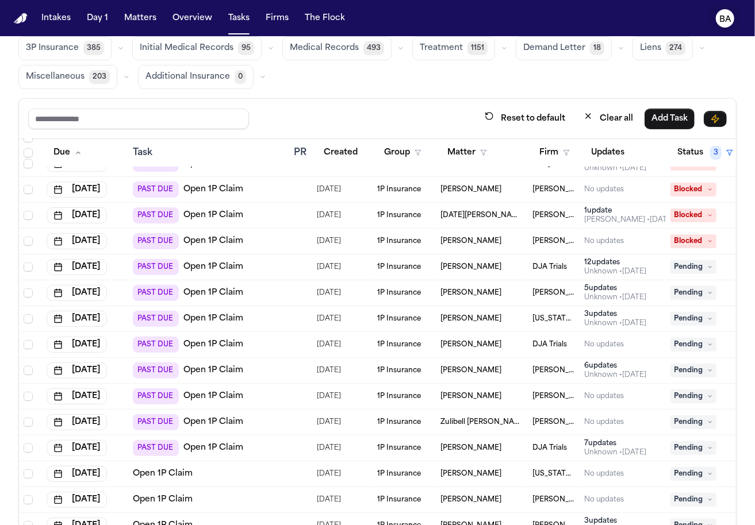
click at [721, 22] on text "BA" at bounding box center [725, 20] width 12 height 8
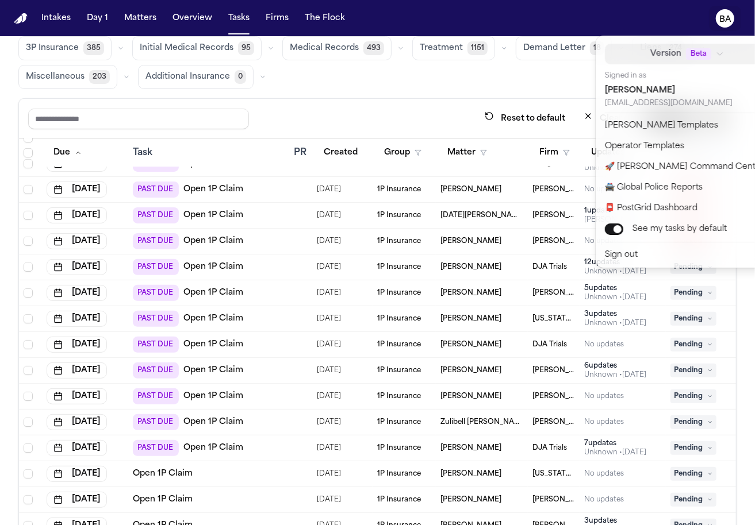
click at [688, 53] on span "Beta" at bounding box center [698, 53] width 25 height 11
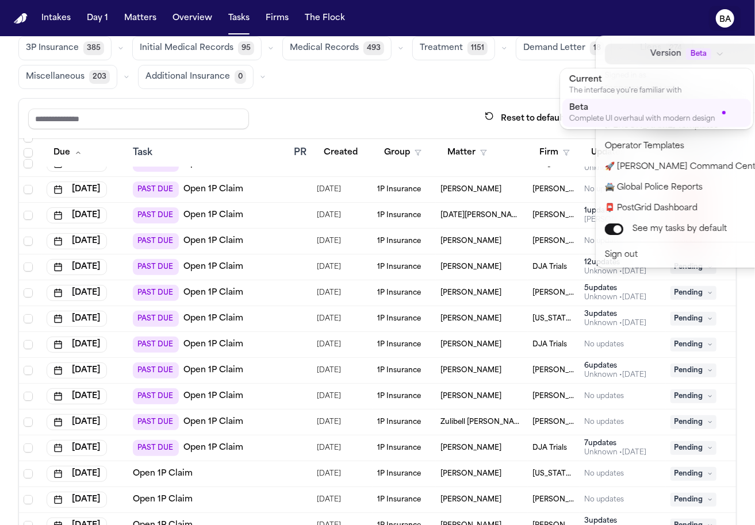
click at [512, 79] on div "Review Coverage 2 Review Provider 593 Intake 587 Police Report & Investigation …" at bounding box center [377, 48] width 718 height 82
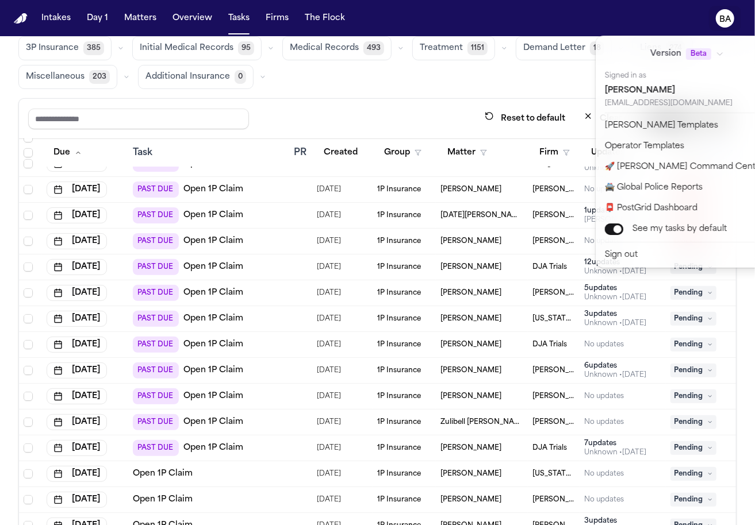
click at [440, 78] on div "Intakes Day 1 Matters Overview Tasks Firms The Flock BA Global Filters Review C…" at bounding box center [377, 262] width 755 height 525
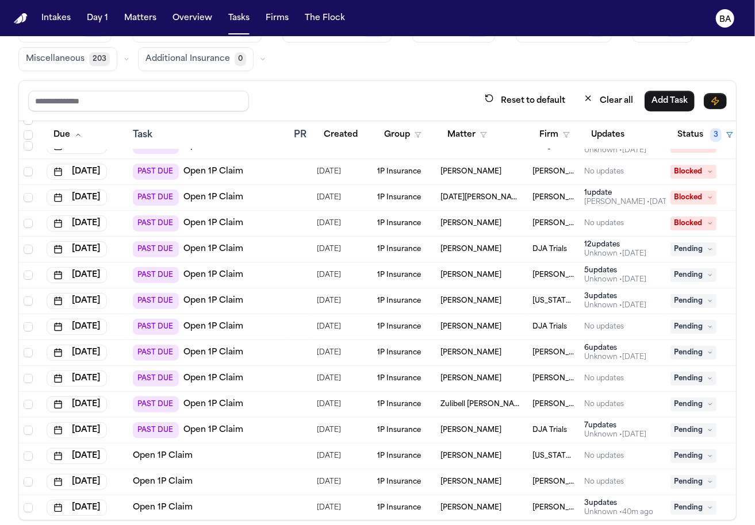
scroll to position [94, 0]
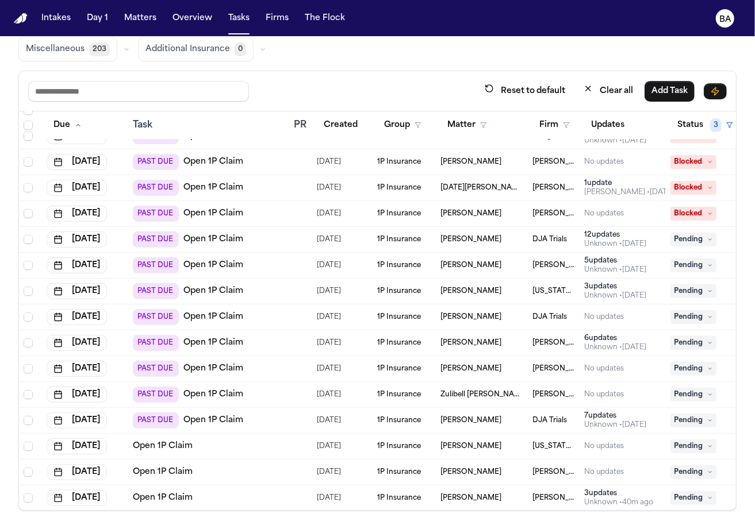
click at [216, 442] on div "Open 1P Claim" at bounding box center [209, 446] width 152 height 11
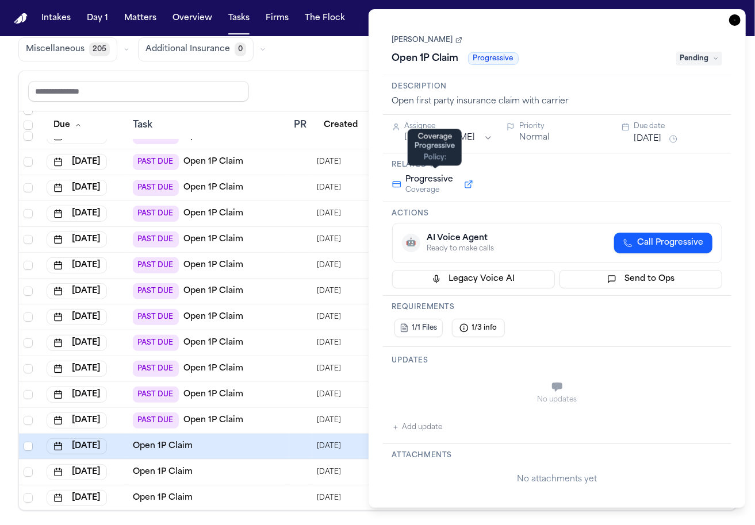
click at [465, 182] on button at bounding box center [468, 185] width 21 height 14
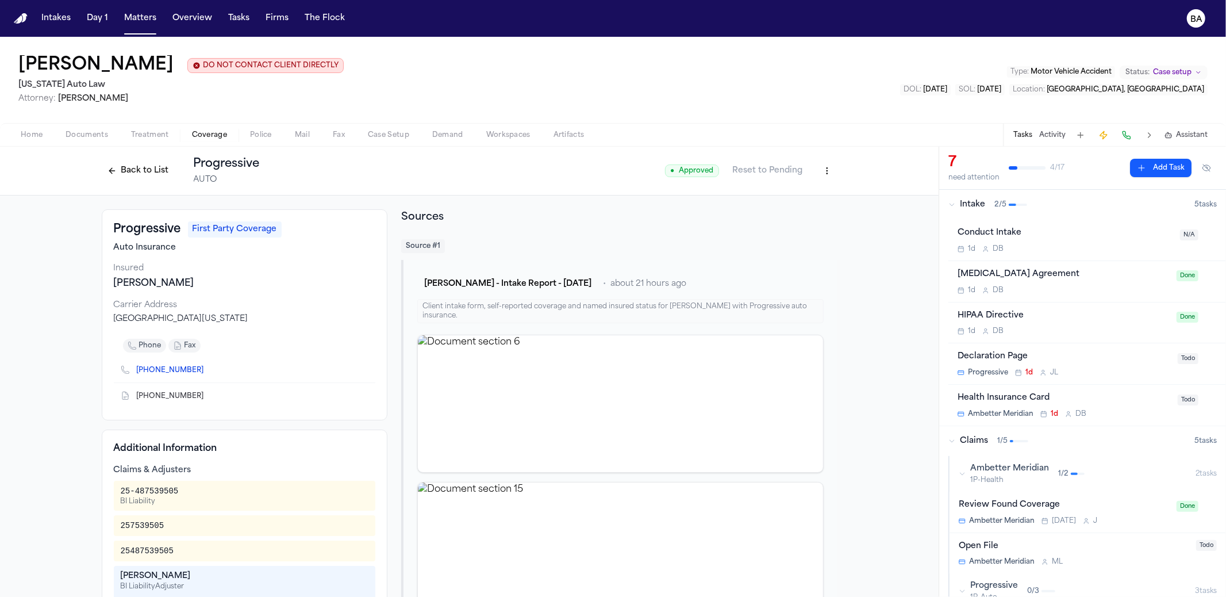
click at [120, 168] on button "Back to List" at bounding box center [138, 171] width 73 height 18
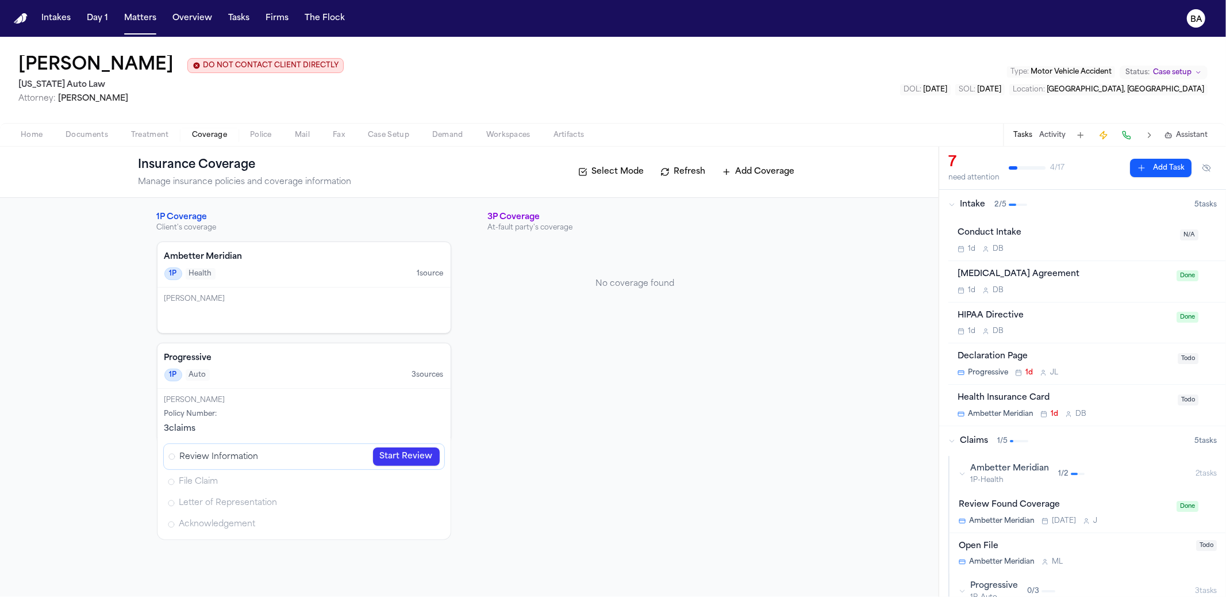
click at [402, 450] on link "Start Review" at bounding box center [406, 456] width 67 height 18
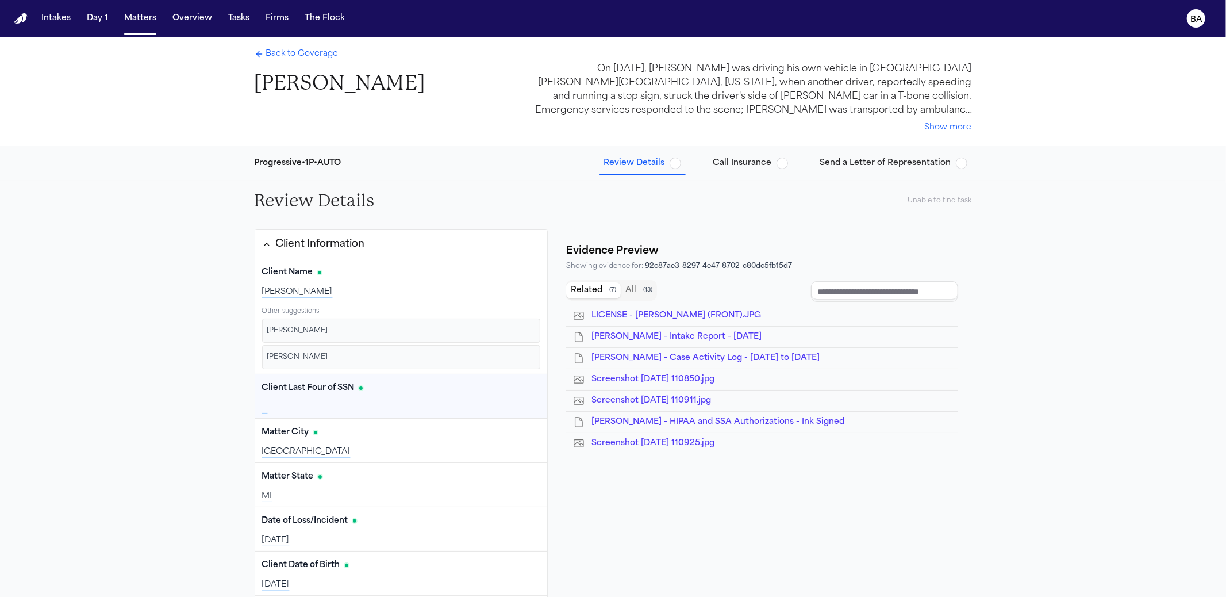
click at [926, 200] on div "Unable to find task" at bounding box center [940, 200] width 64 height 9
click at [919, 212] on div "Review Details Unable to find task" at bounding box center [613, 200] width 736 height 39
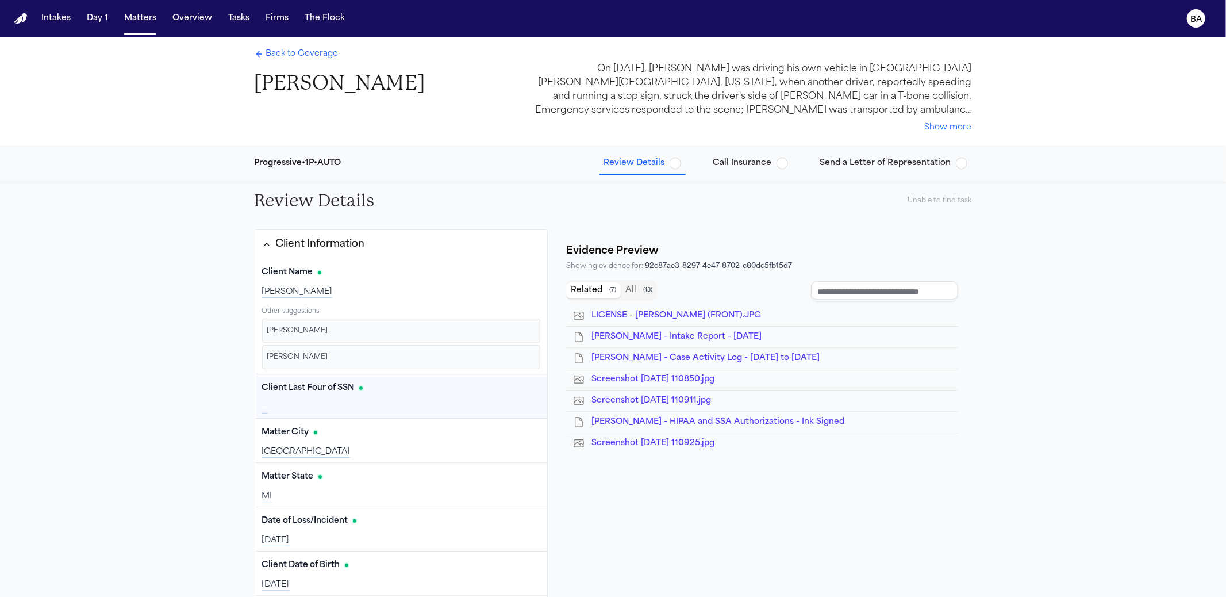
click at [920, 202] on div "Unable to find task" at bounding box center [940, 200] width 64 height 9
click at [921, 202] on div "Unable to find task" at bounding box center [940, 200] width 64 height 9
click at [302, 248] on div "Client Information" at bounding box center [320, 244] width 89 height 15
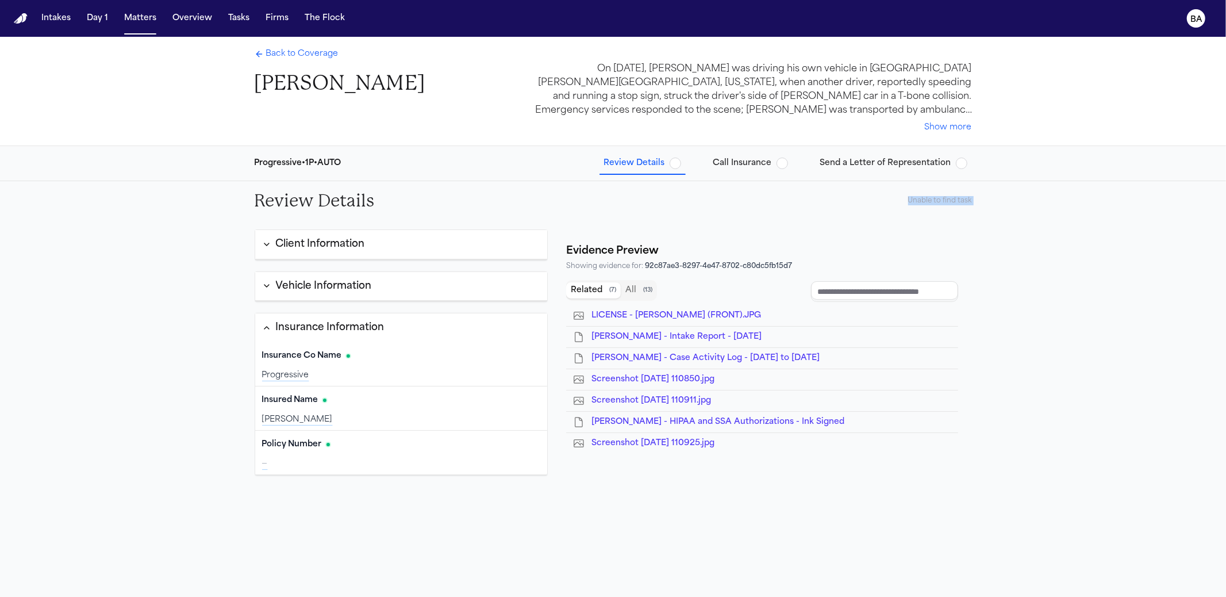
click at [293, 322] on div "Insurance Information" at bounding box center [330, 327] width 109 height 15
click at [293, 85] on h1 "[PERSON_NAME]" at bounding box center [340, 83] width 171 height 26
click at [943, 128] on button "Show more" at bounding box center [948, 127] width 47 height 11
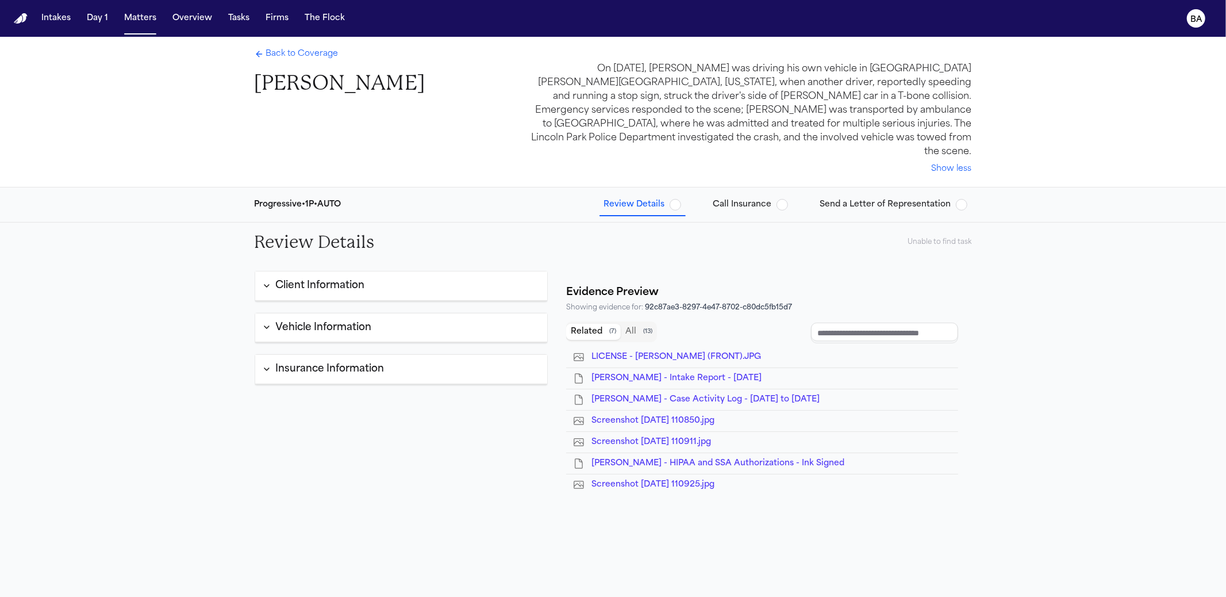
click at [383, 271] on button "Client Information" at bounding box center [401, 285] width 293 height 29
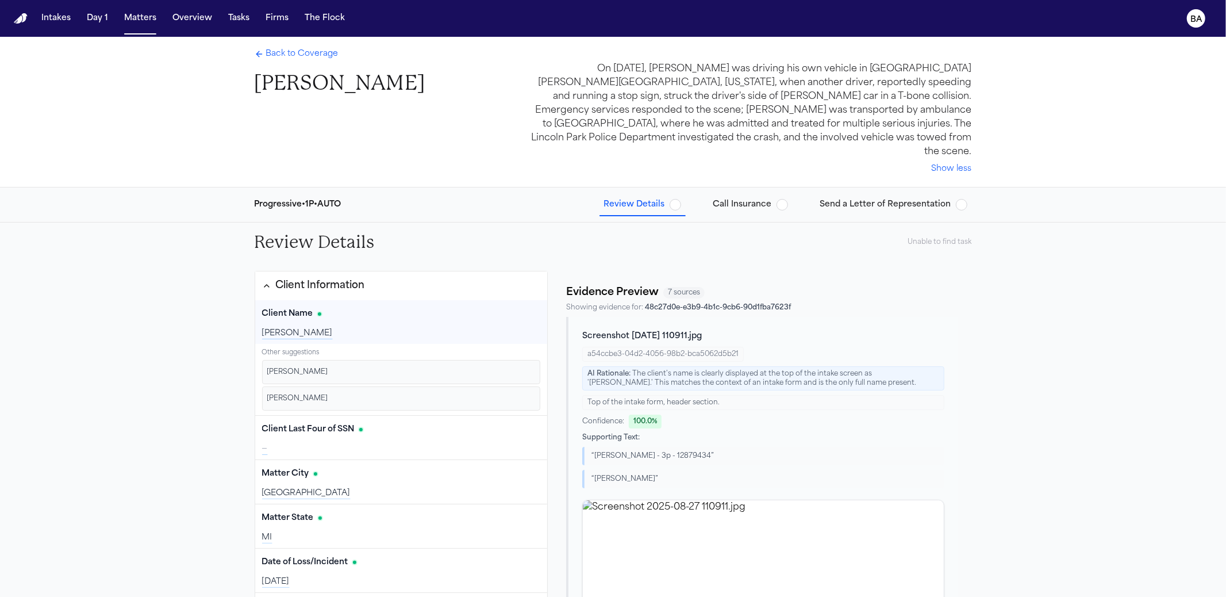
click at [291, 367] on span "[PERSON_NAME]" at bounding box center [297, 371] width 61 height 9
click at [379, 360] on li "Kevin Laverne Rowley Confirm" at bounding box center [401, 372] width 279 height 24
click at [376, 389] on li "KEVIN ROWLEY Confirm" at bounding box center [401, 398] width 279 height 24
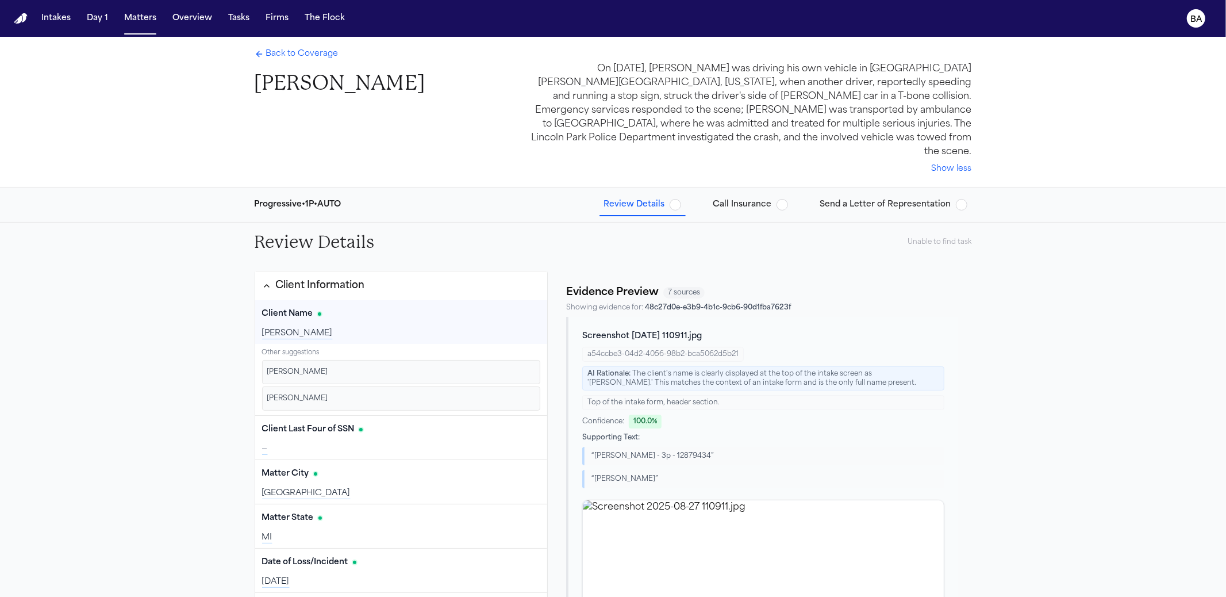
click at [308, 394] on span "[PERSON_NAME]" at bounding box center [297, 398] width 61 height 9
click at [503, 389] on button "Confirm" at bounding box center [513, 398] width 43 height 18
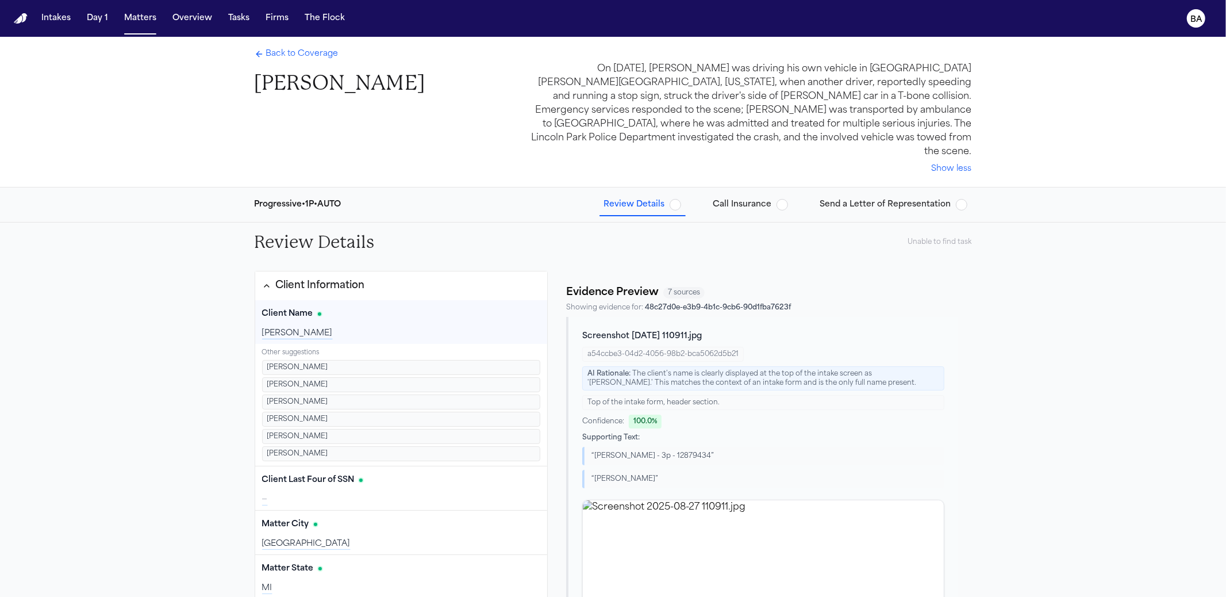
click at [292, 48] on span "Back to Coverage" at bounding box center [302, 53] width 72 height 11
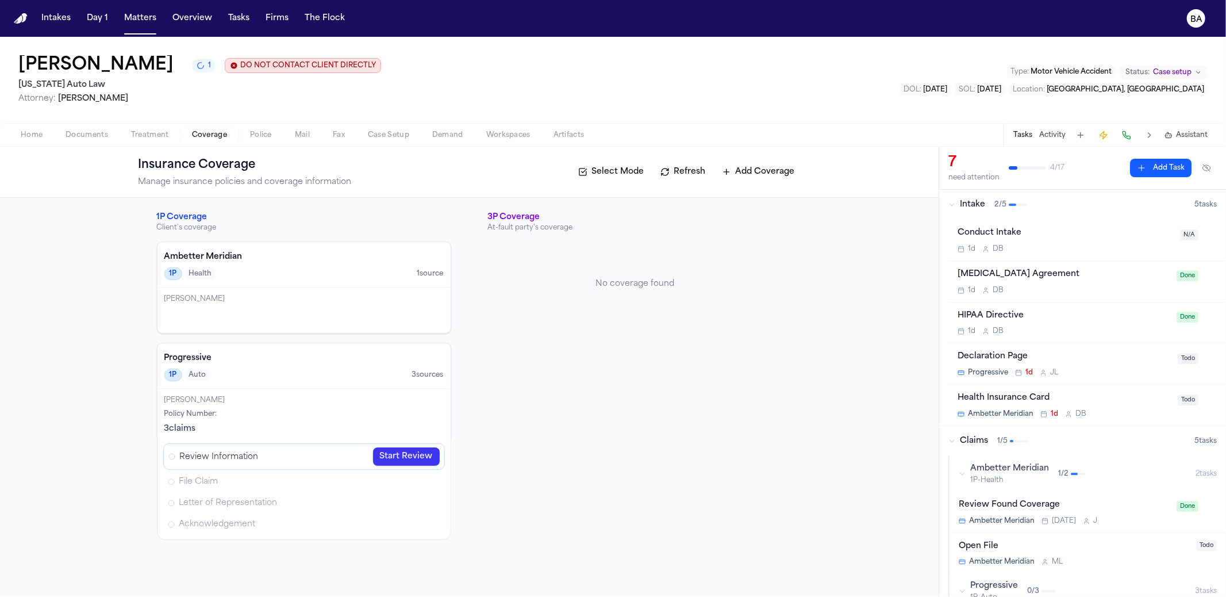
click at [22, 140] on span "Home" at bounding box center [32, 134] width 22 height 9
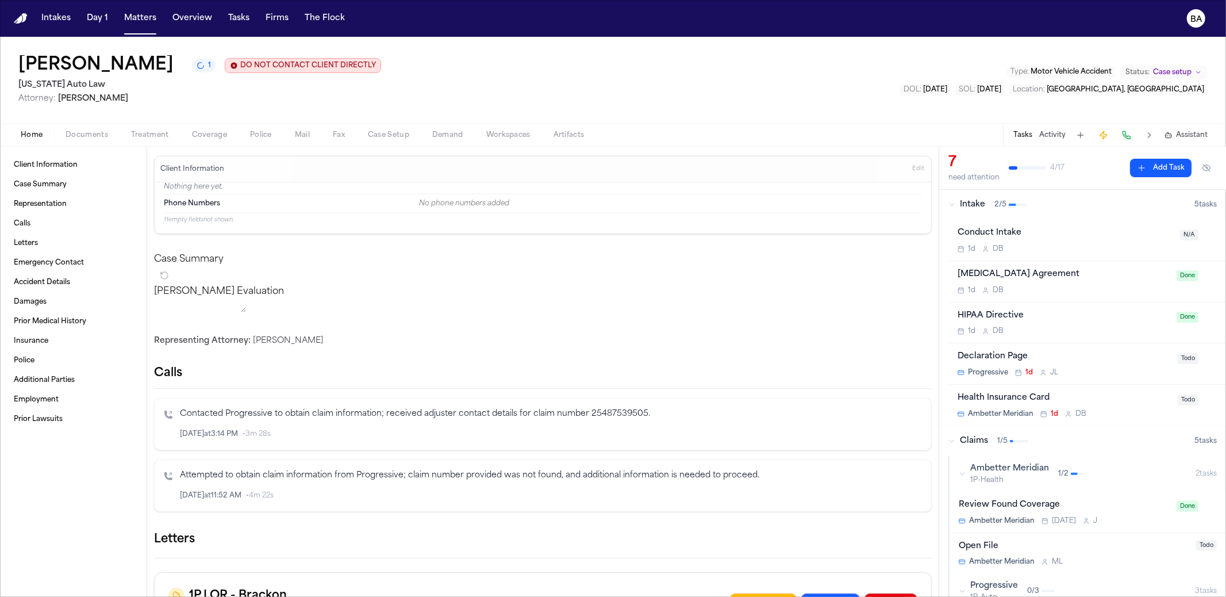
click at [912, 169] on span "Edit" at bounding box center [918, 169] width 12 height 8
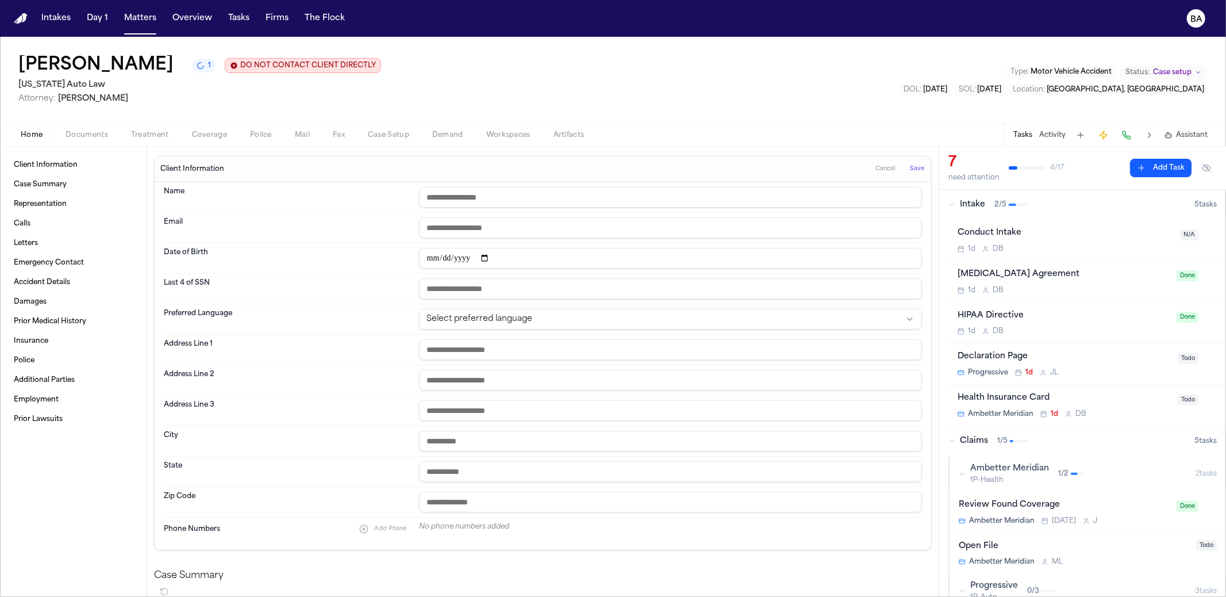
click at [881, 173] on span "Cancel" at bounding box center [886, 169] width 20 height 8
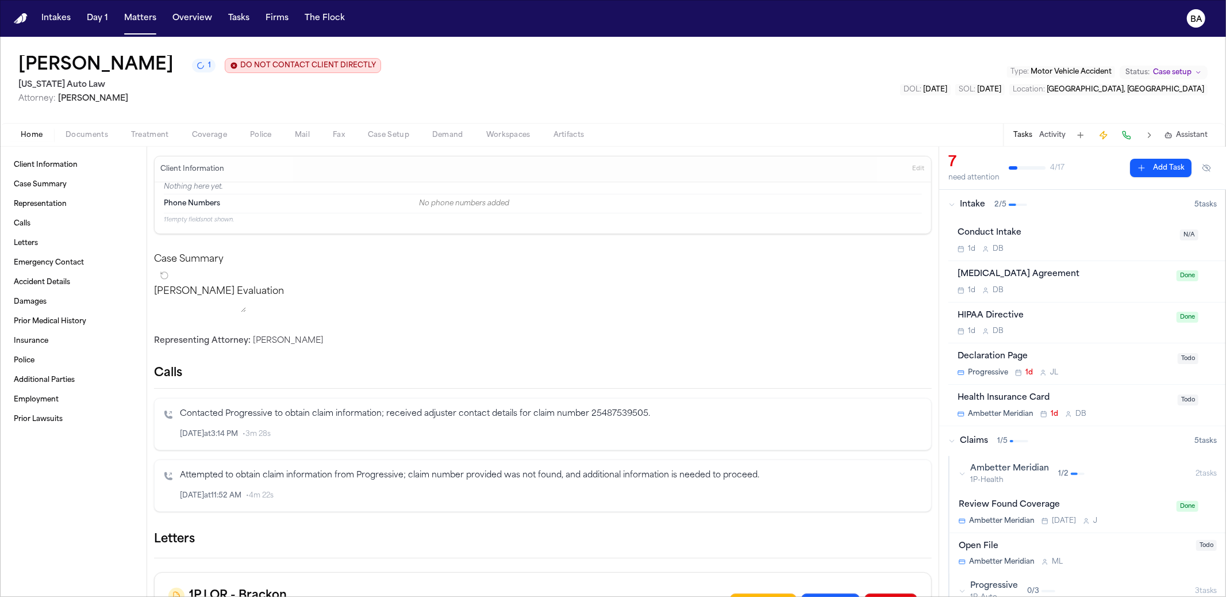
click at [709, 122] on div "Kevin Rowley 1 DO NOT CONTACT CLIENT DIRECTLY DO NOT CONTACT Michigan Auto Law …" at bounding box center [613, 80] width 1226 height 86
click at [208, 68] on span "1" at bounding box center [209, 65] width 3 height 9
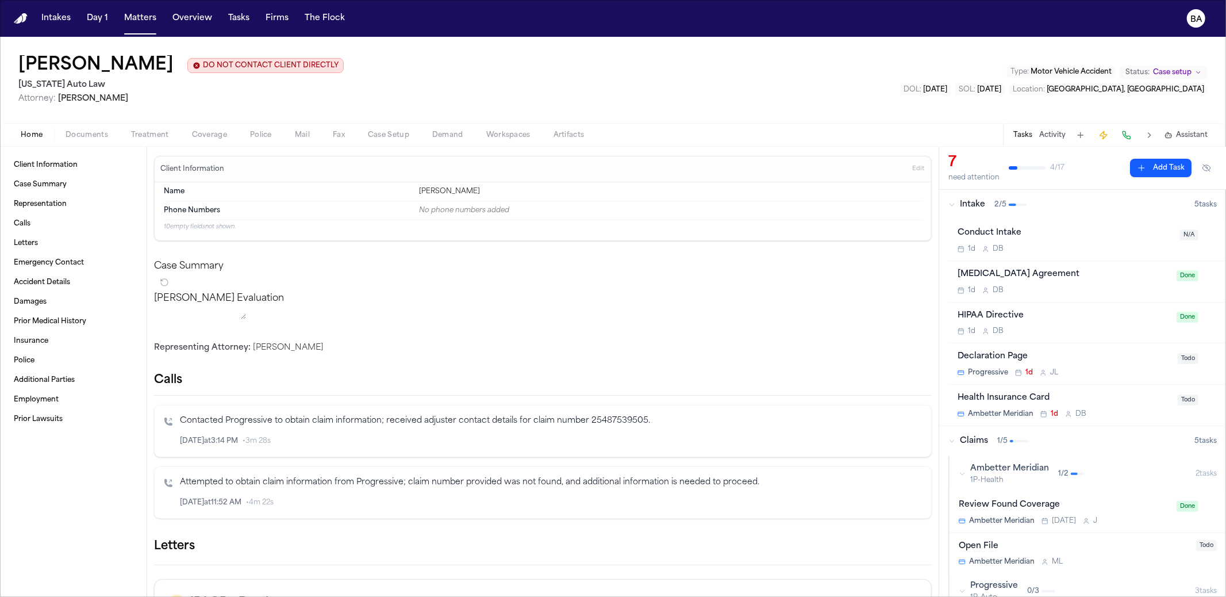
click at [443, 195] on div "[PERSON_NAME]" at bounding box center [670, 191] width 503 height 9
click at [442, 195] on div "[PERSON_NAME]" at bounding box center [670, 191] width 503 height 9
click at [204, 132] on span "Coverage" at bounding box center [209, 134] width 35 height 9
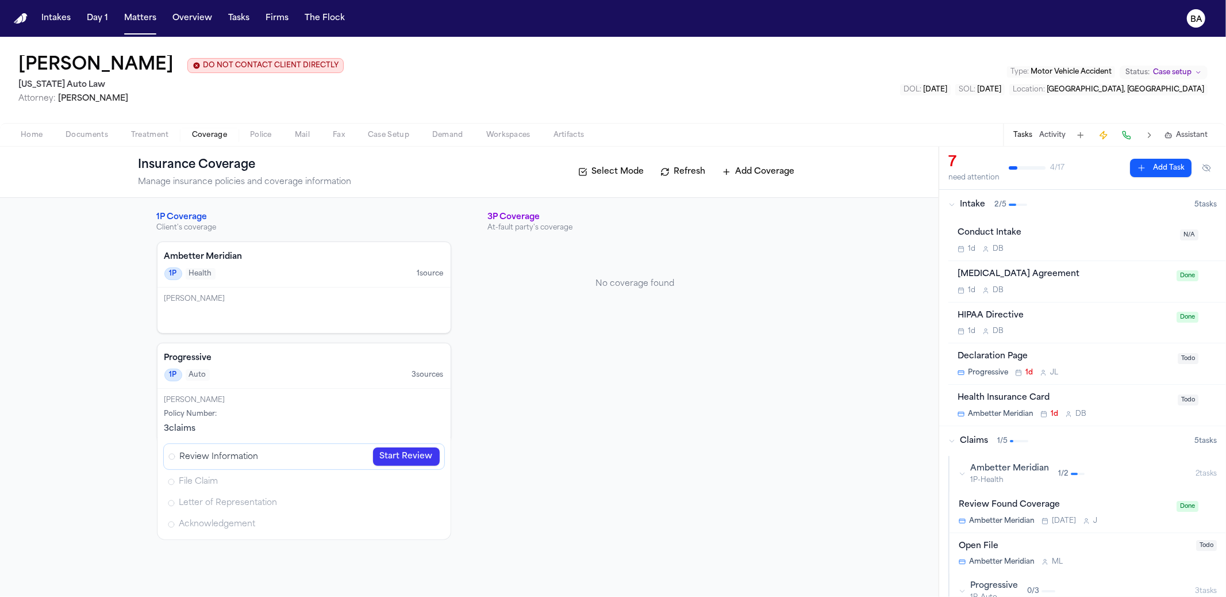
click at [414, 455] on link "Start Review" at bounding box center [406, 456] width 67 height 18
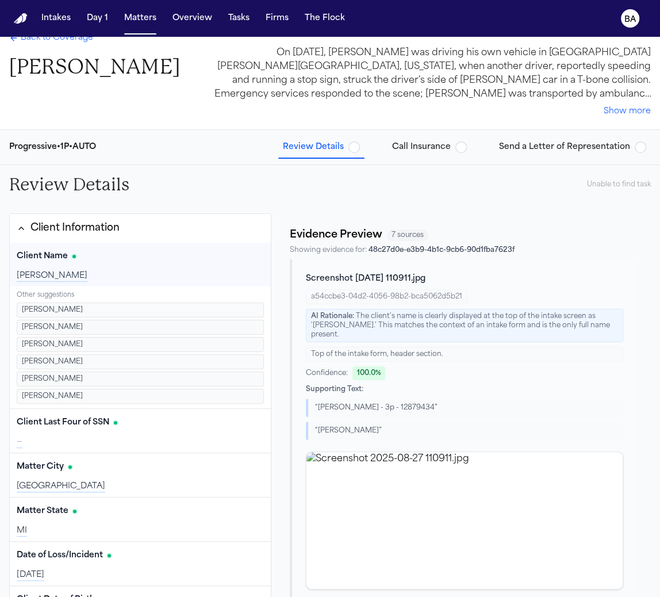
click at [237, 257] on button "Edit" at bounding box center [249, 256] width 29 height 18
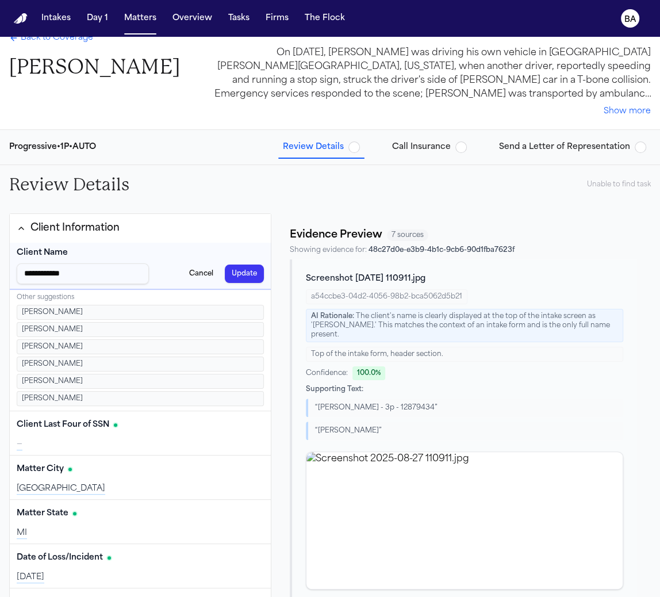
drag, startPoint x: 187, startPoint y: 271, endPoint x: 174, endPoint y: 275, distance: 14.4
click at [188, 270] on button "Cancel" at bounding box center [201, 273] width 38 height 18
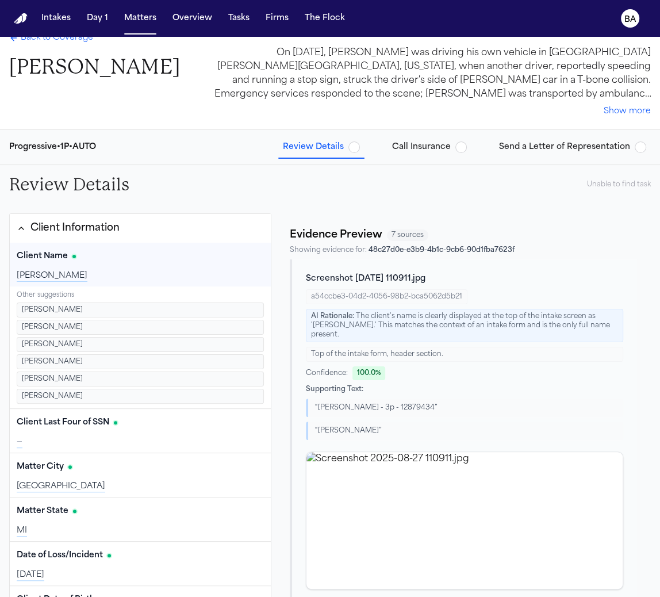
click at [259, 165] on div "Review Details Unable to find task" at bounding box center [330, 184] width 660 height 39
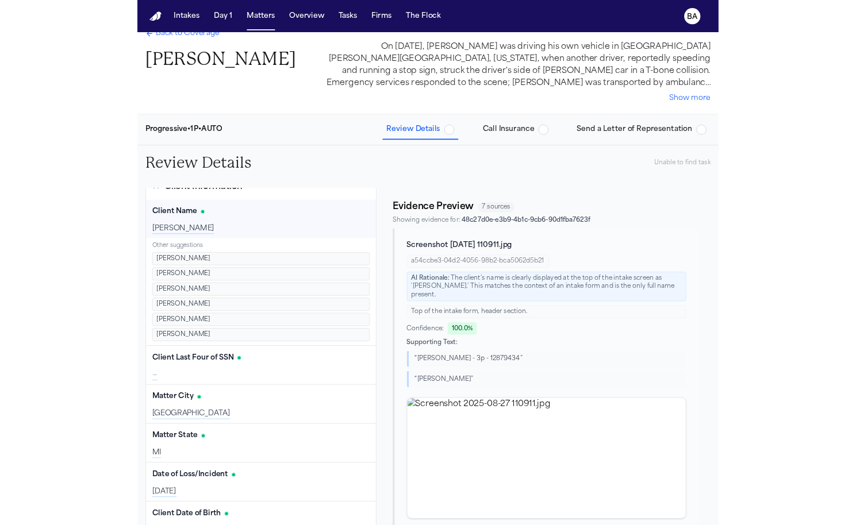
scroll to position [25, 0]
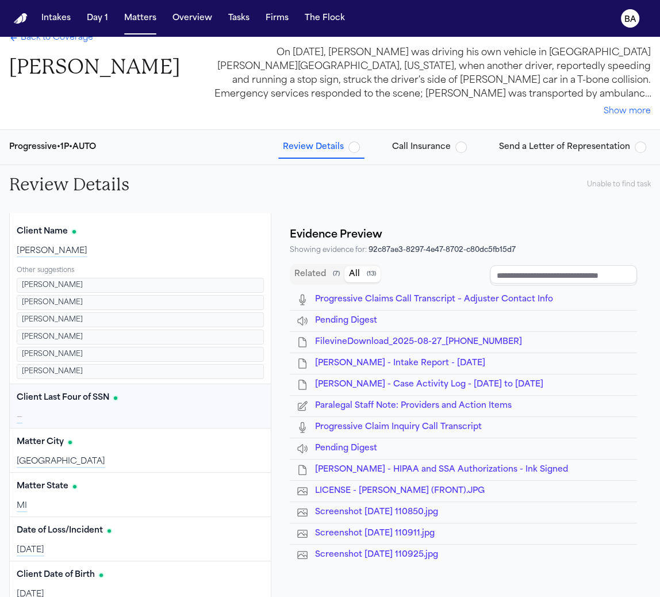
click at [152, 391] on div "Client Last Four of SSN Edit" at bounding box center [140, 398] width 247 height 18
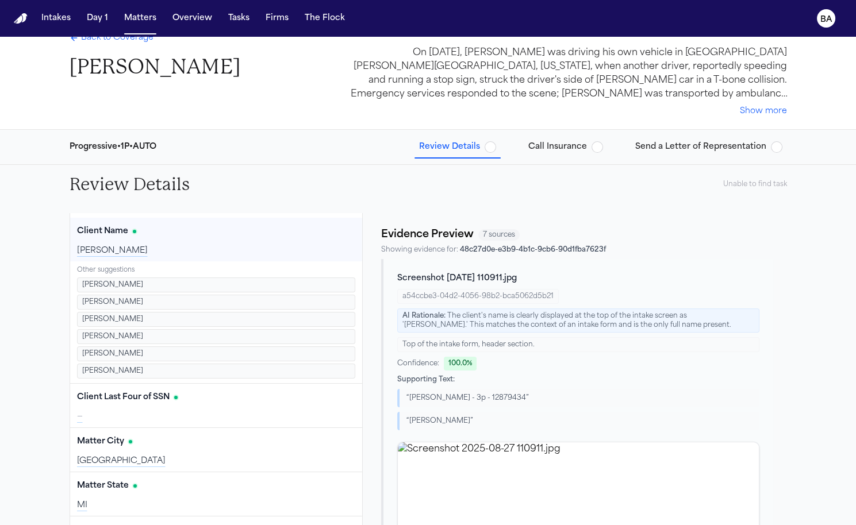
click at [254, 236] on div "Client Name Edit" at bounding box center [216, 231] width 279 height 18
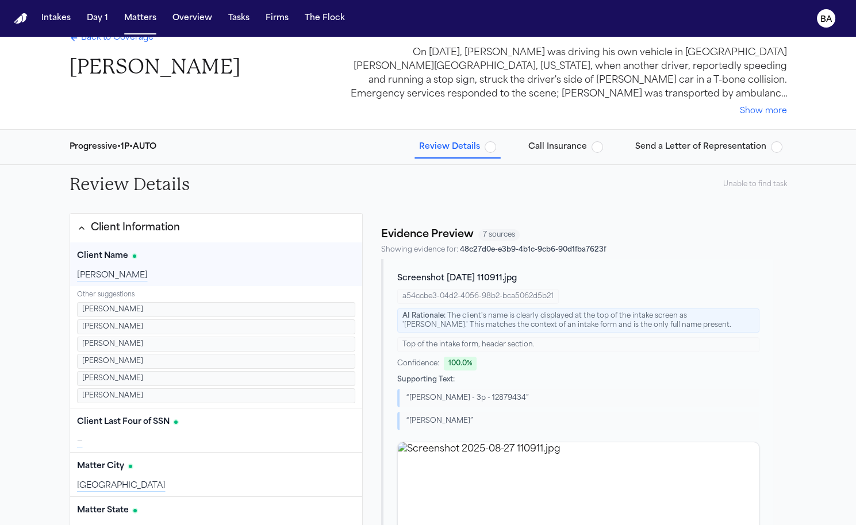
click at [224, 221] on button "Client Information" at bounding box center [216, 228] width 293 height 29
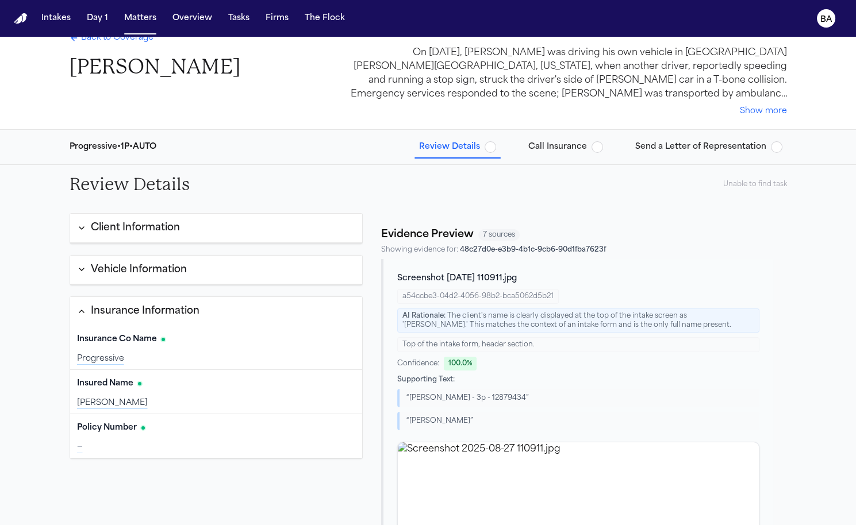
click at [214, 267] on button "Vehicle Information" at bounding box center [216, 270] width 293 height 29
click at [210, 302] on button "Insurance Information" at bounding box center [216, 311] width 293 height 29
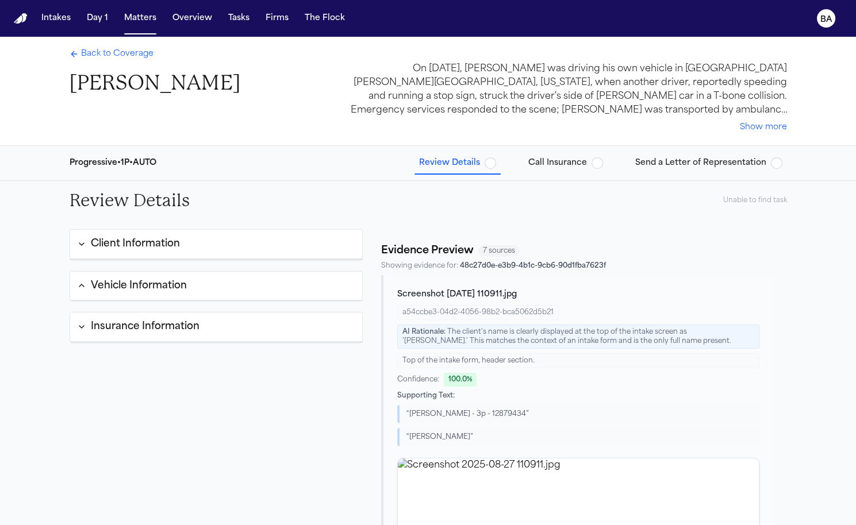
click at [545, 164] on span "Call Insurance" at bounding box center [557, 163] width 59 height 11
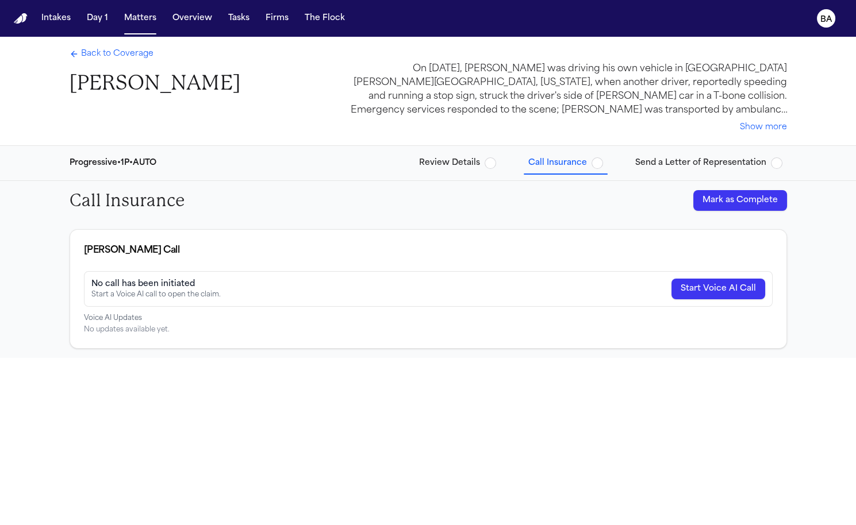
scroll to position [36, 0]
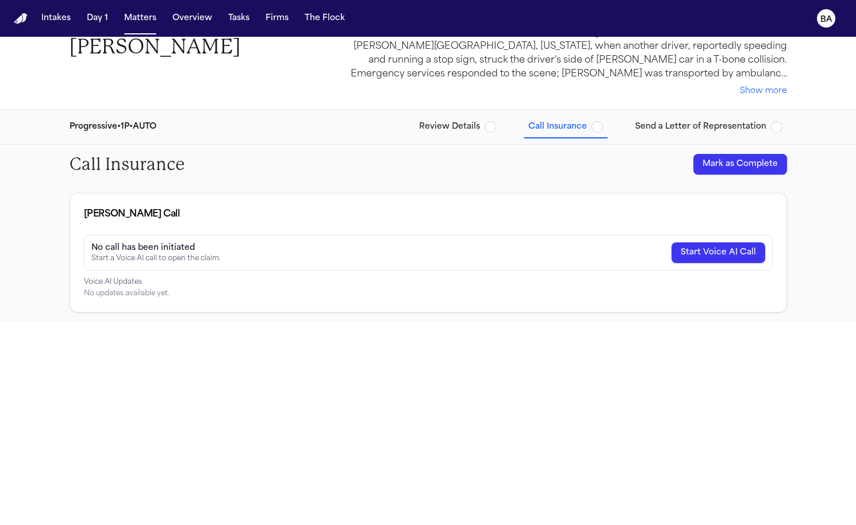
click at [659, 125] on span "Send a Letter of Representation" at bounding box center [700, 126] width 131 height 11
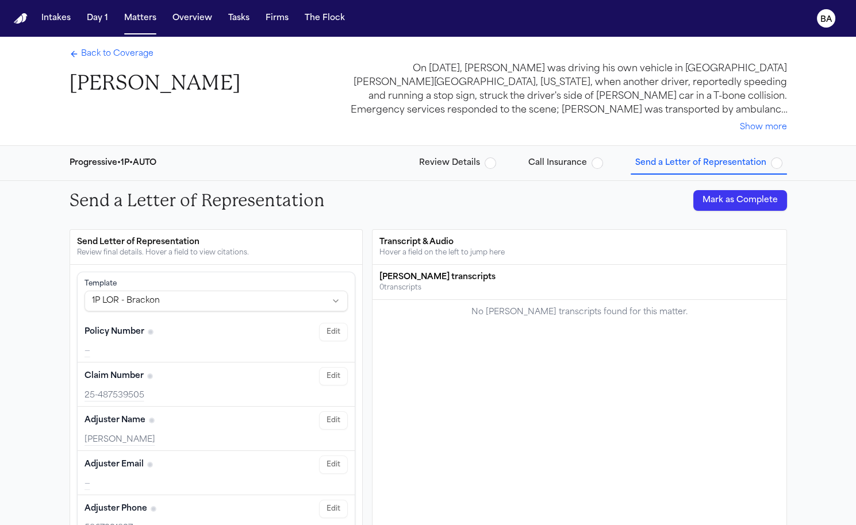
click at [475, 163] on span "Review Details" at bounding box center [449, 163] width 61 height 11
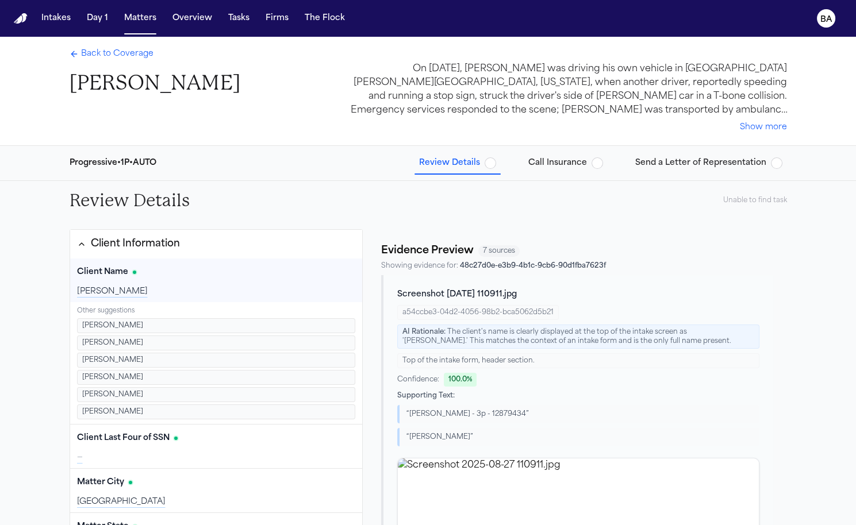
click at [538, 160] on span "Call Insurance" at bounding box center [557, 163] width 59 height 11
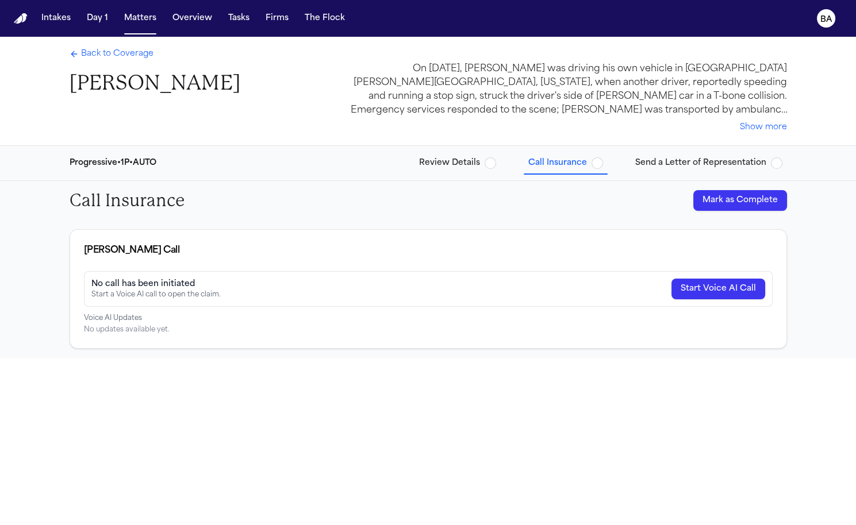
click at [126, 52] on span "Back to Coverage" at bounding box center [117, 53] width 72 height 11
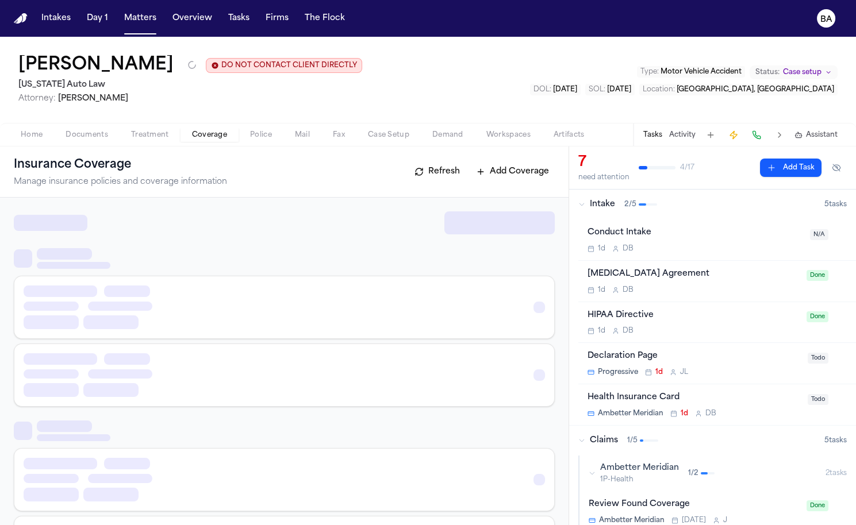
scroll to position [26, 0]
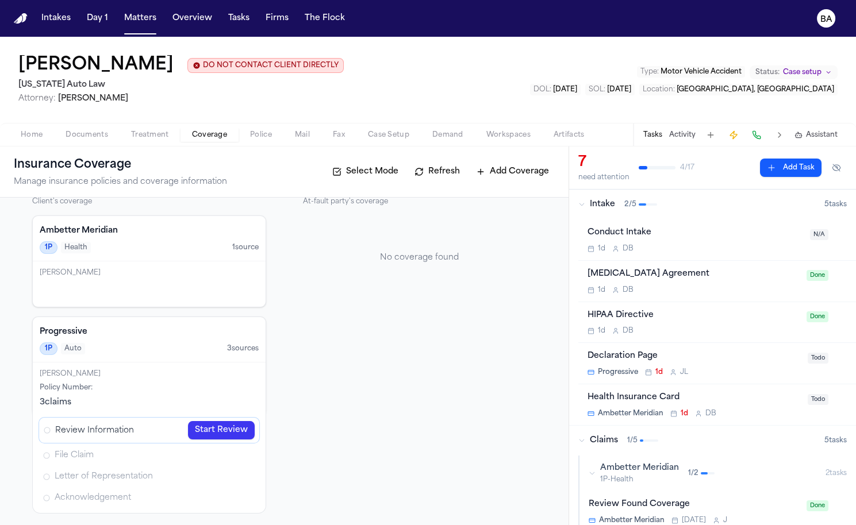
click at [347, 393] on div "3P Coverage At-fault party's coverage No coverage found" at bounding box center [420, 350] width 234 height 328
click at [397, 262] on p "No coverage found" at bounding box center [420, 257] width 234 height 11
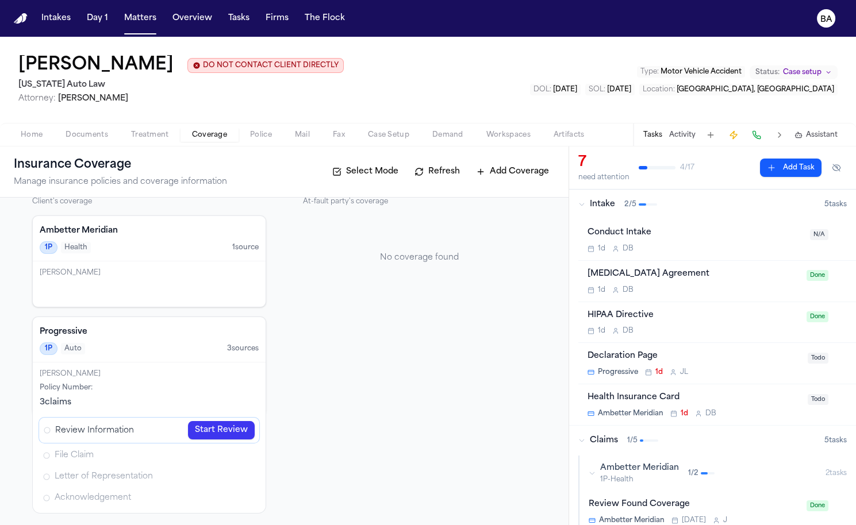
click at [299, 369] on div "1P Coverage Client's coverage Ambetter Meridian 1P Health 1 source [PERSON_NAME…" at bounding box center [284, 350] width 504 height 328
click at [462, 316] on div "3P Coverage At-fault party's coverage No coverage found" at bounding box center [420, 350] width 234 height 328
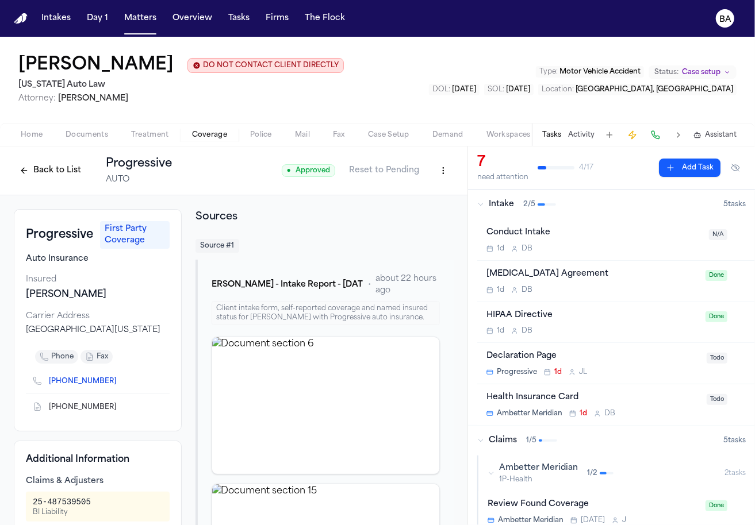
click at [70, 174] on button "Back to List" at bounding box center [50, 171] width 73 height 18
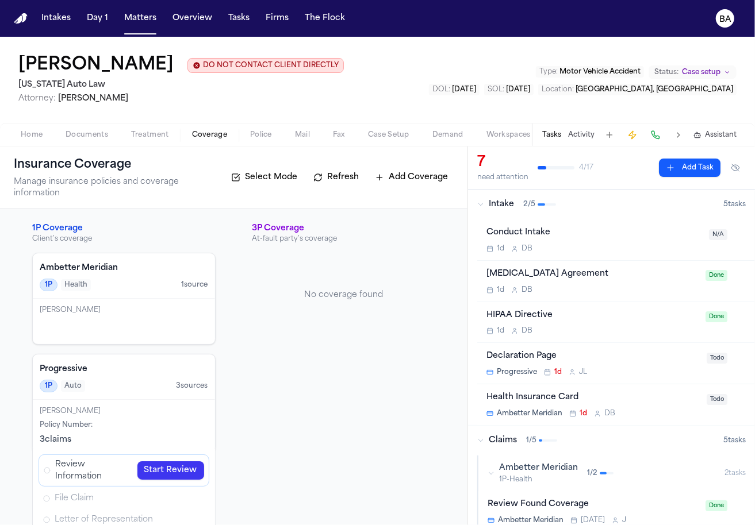
scroll to position [26, 0]
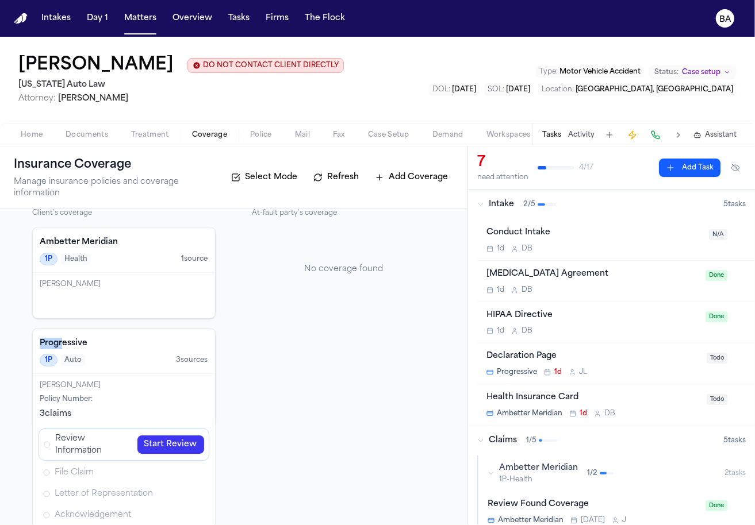
drag, startPoint x: 24, startPoint y: 315, endPoint x: 63, endPoint y: 338, distance: 44.9
click at [63, 338] on div "1P Coverage Client's coverage Ambetter Meridian 1P Health 1 source [PERSON_NAME…" at bounding box center [234, 364] width 440 height 334
click at [259, 471] on div "3P Coverage At-fault party's coverage No coverage found" at bounding box center [343, 364] width 183 height 334
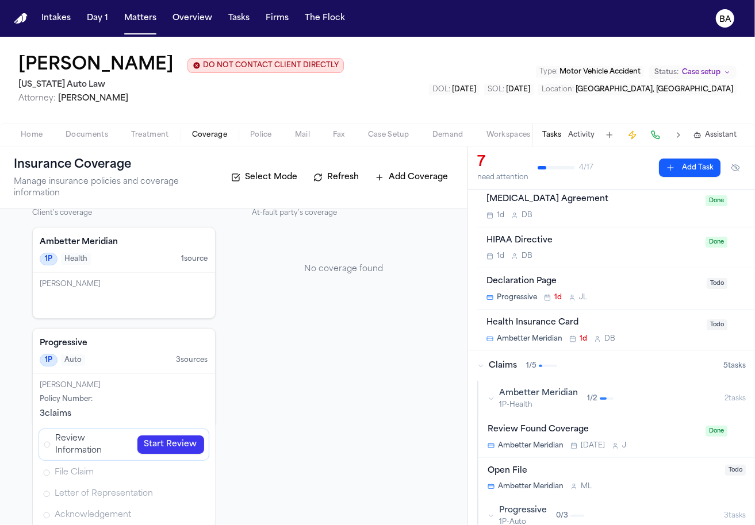
scroll to position [88, 0]
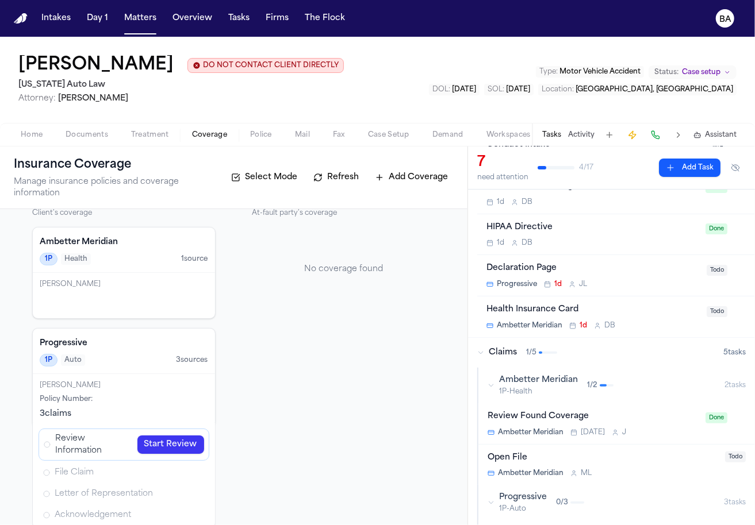
click at [497, 390] on div "Ambetter Meridian 1P-Health 1 / 2" at bounding box center [605, 386] width 237 height 22
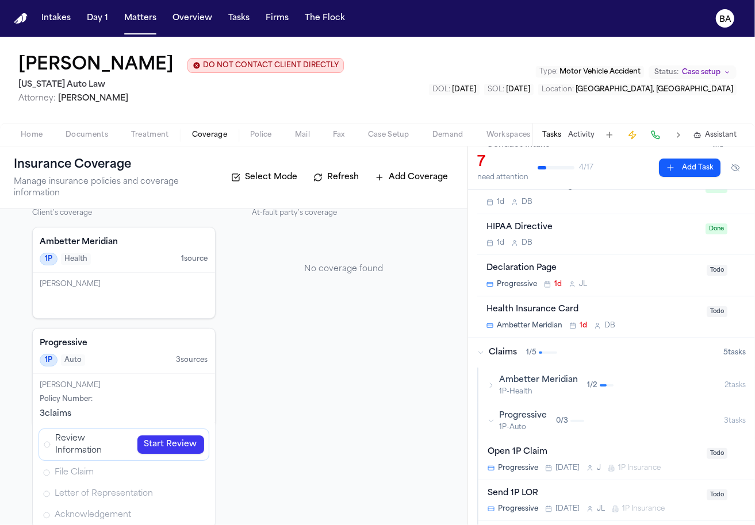
click at [183, 436] on link "Start Review" at bounding box center [170, 445] width 67 height 18
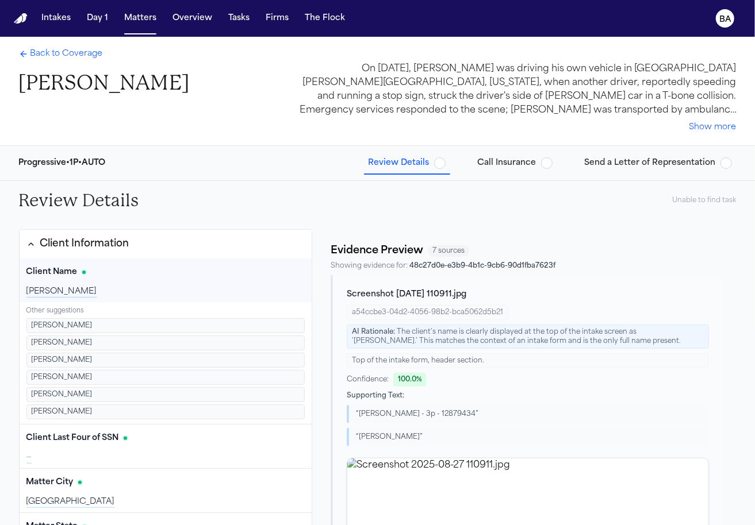
click at [114, 249] on div "Client Information" at bounding box center [84, 244] width 89 height 15
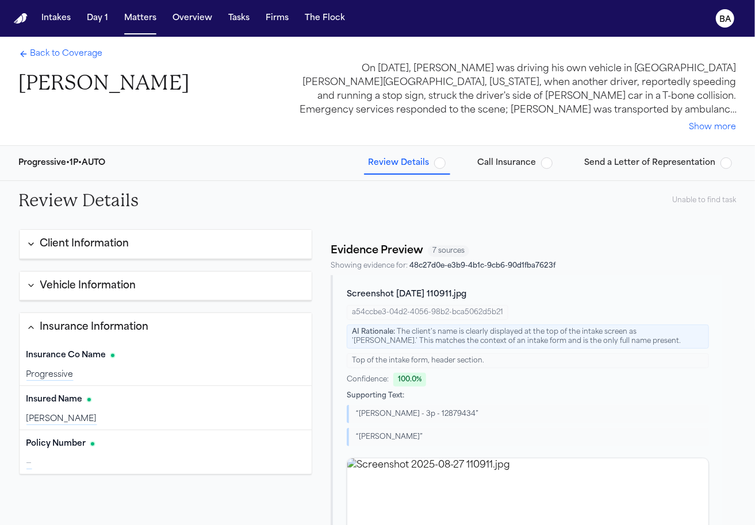
click at [112, 325] on div "Insurance Information" at bounding box center [94, 327] width 109 height 15
click at [95, 83] on h1 "[PERSON_NAME]" at bounding box center [104, 83] width 171 height 26
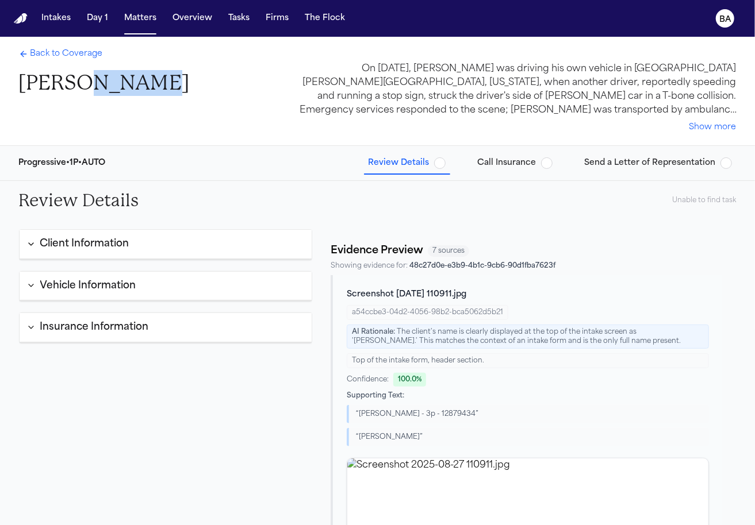
click at [95, 83] on h1 "[PERSON_NAME]" at bounding box center [104, 83] width 171 height 26
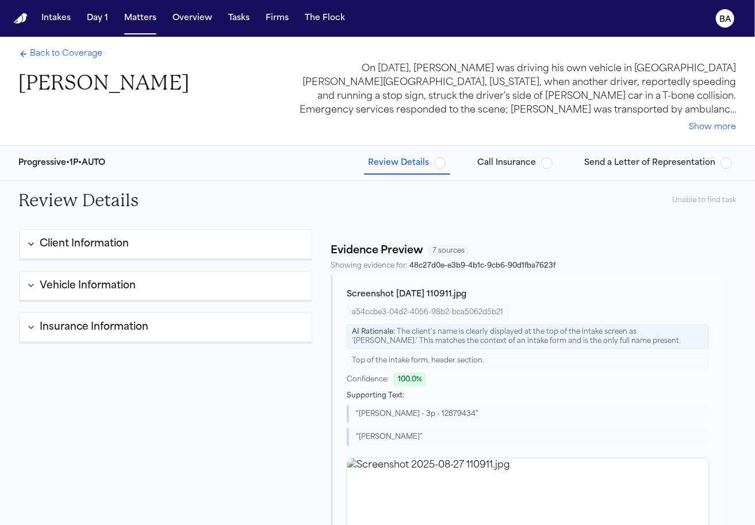
click at [522, 89] on div "On August 18, 2025, Kevin Rowley was driving his own vehicle in Lincoln Park, W…" at bounding box center [515, 89] width 441 height 55
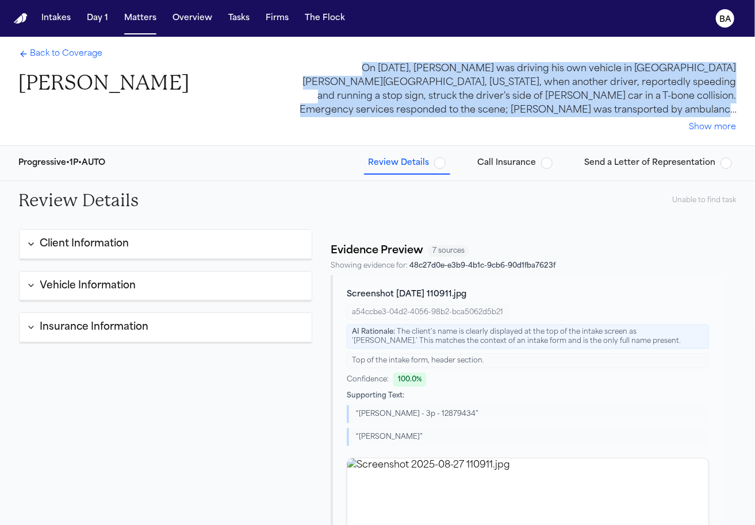
click at [522, 89] on div "On August 18, 2025, Kevin Rowley was driving his own vehicle in Lincoln Park, W…" at bounding box center [515, 89] width 441 height 55
click at [558, 89] on div "On August 18, 2025, Kevin Rowley was driving his own vehicle in Lincoln Park, W…" at bounding box center [515, 89] width 441 height 55
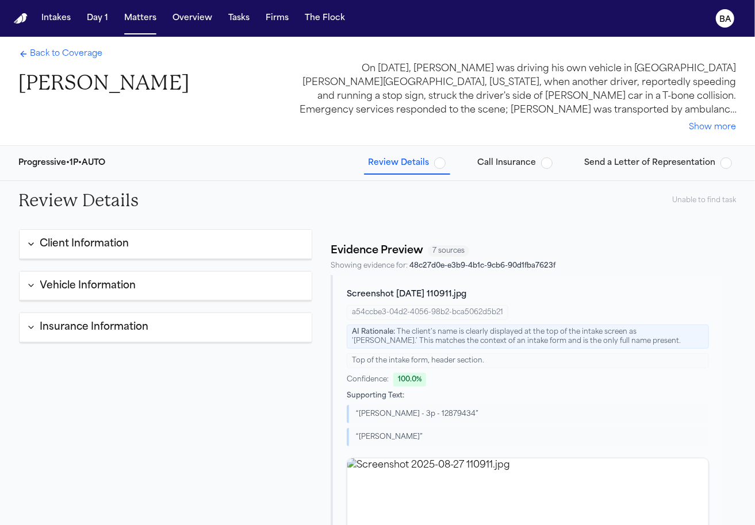
click at [696, 125] on button "Show more" at bounding box center [712, 127] width 47 height 11
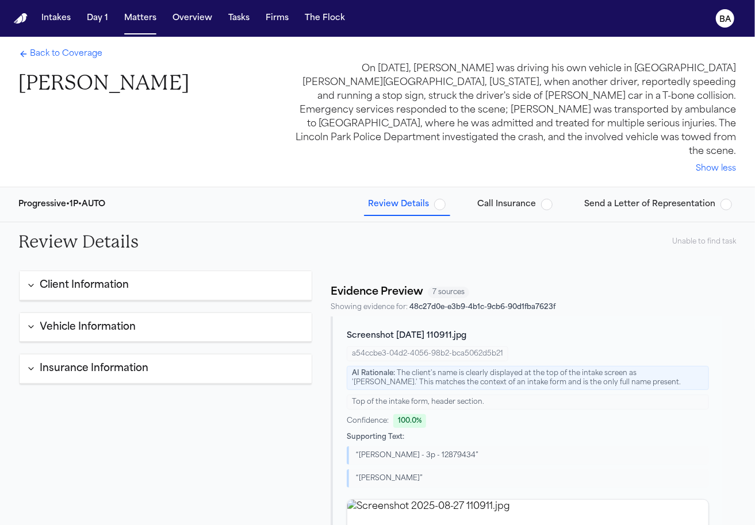
scroll to position [24, 0]
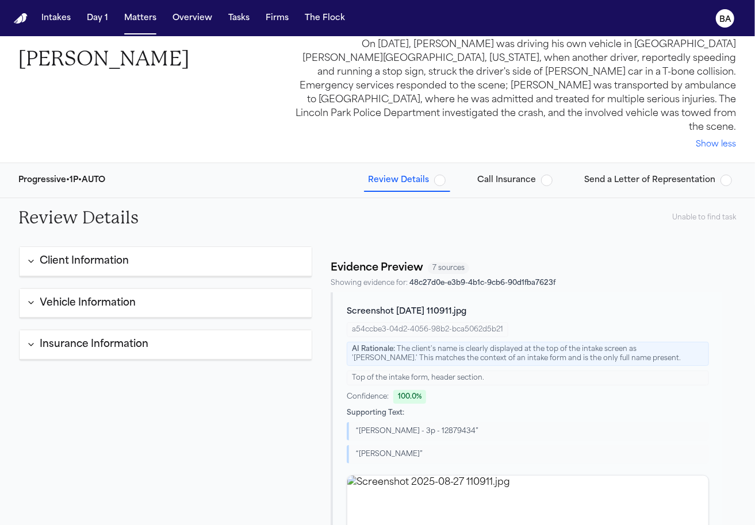
click at [48, 175] on div "Progressive • 1P • AUTO" at bounding box center [62, 180] width 87 height 11
click at [79, 175] on div "Progressive • 1P • AUTO" at bounding box center [62, 180] width 87 height 11
click at [104, 175] on div "Progressive • 1P • AUTO" at bounding box center [62, 180] width 87 height 11
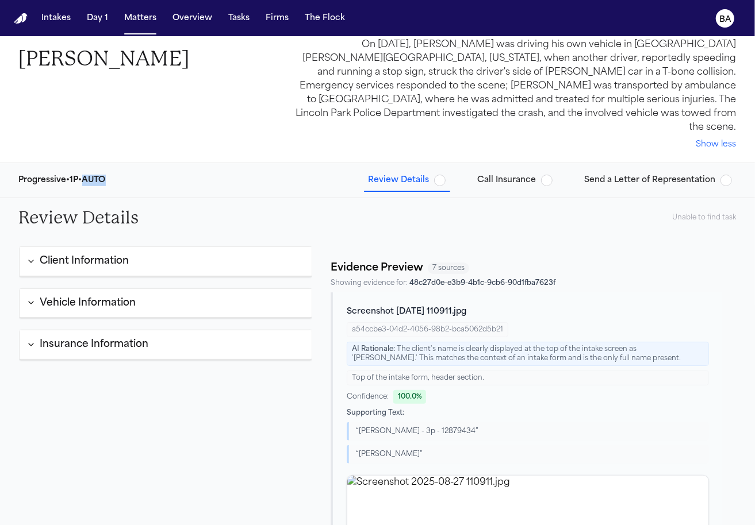
click at [104, 175] on div "Progressive • 1P • AUTO" at bounding box center [62, 180] width 87 height 11
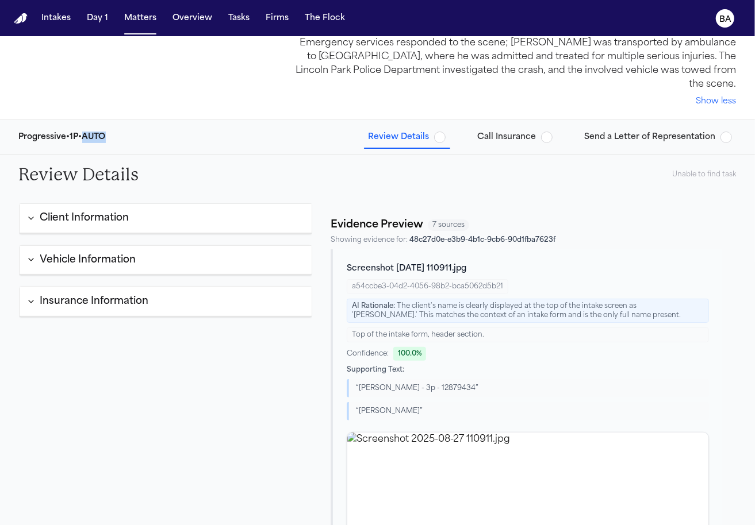
scroll to position [87, 0]
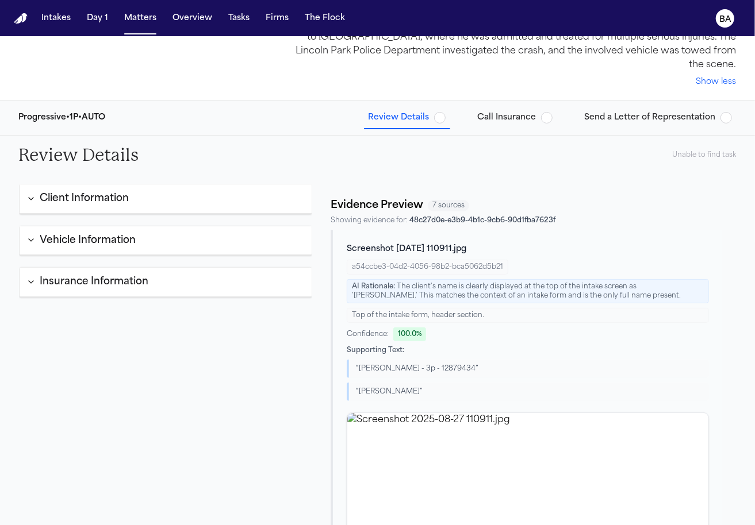
click at [197, 200] on div "Client Information Client Name Edit KEVIN ROWLEY Other suggestions Kevin Rowley…" at bounding box center [166, 241] width 294 height 114
click at [196, 195] on button "Client Information" at bounding box center [166, 199] width 293 height 29
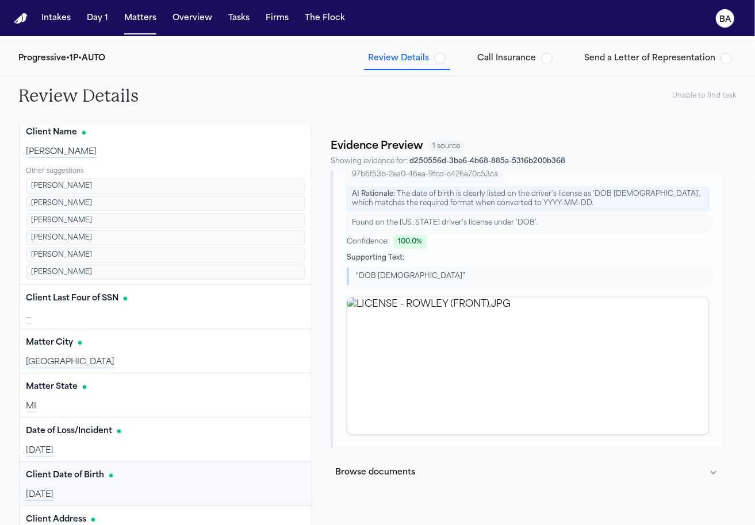
scroll to position [147, 0]
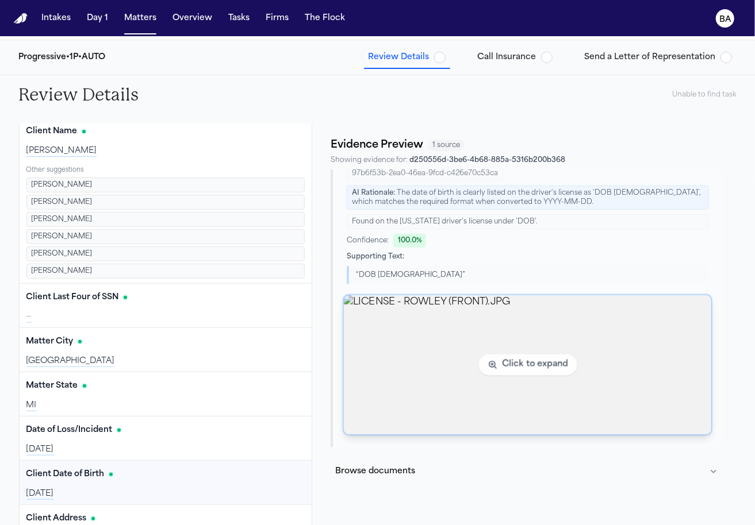
click at [439, 319] on img "View image LICENSE - ROWLEY (FRONT).JPG" at bounding box center [528, 365] width 368 height 140
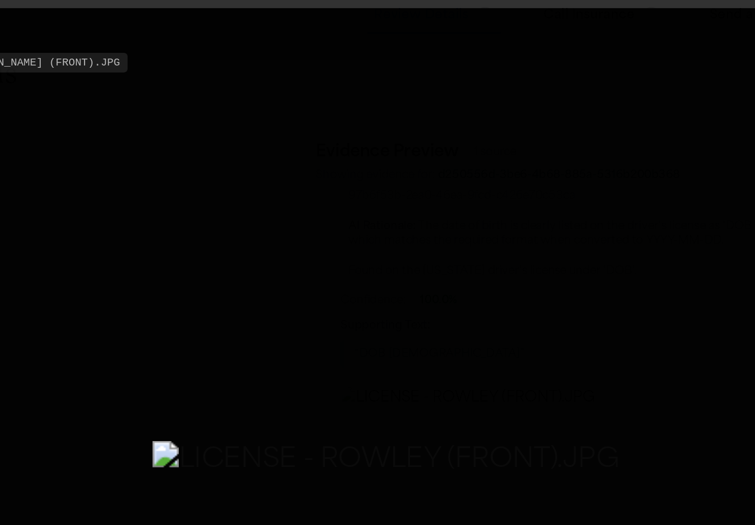
drag, startPoint x: 356, startPoint y: 126, endPoint x: 354, endPoint y: 194, distance: 67.3
click at [354, 331] on img "Zoomable image viewer. Use mouse wheel to zoom, drag to pan, or press R to rese…" at bounding box center [375, 343] width 300 height 25
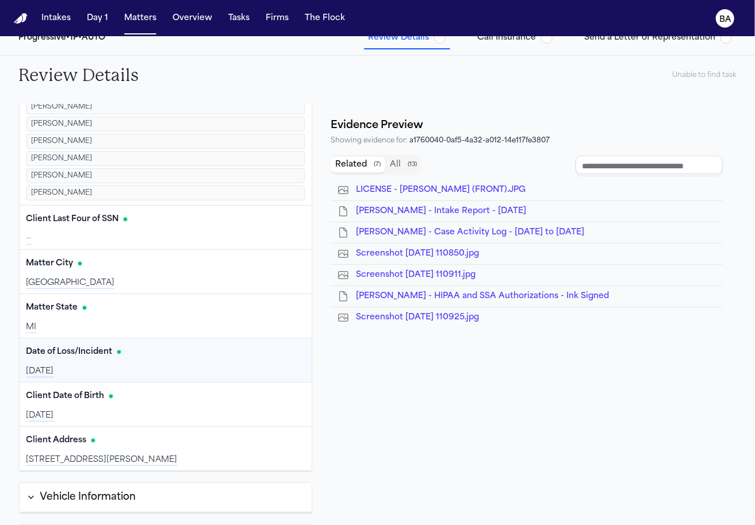
scroll to position [48, 0]
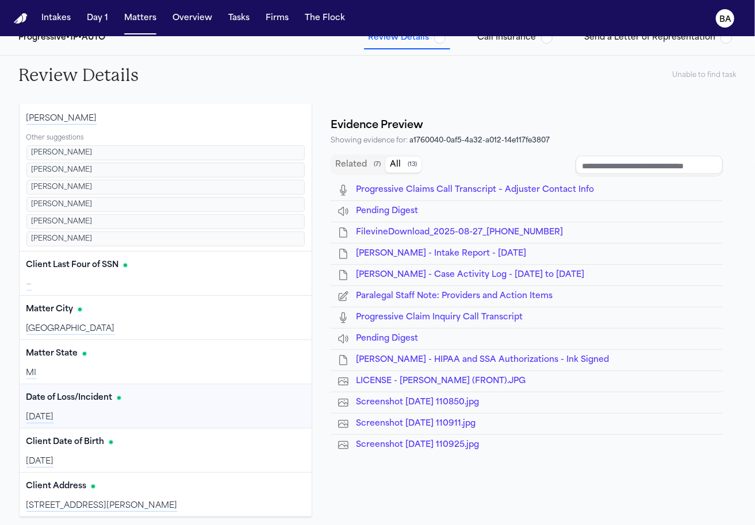
click at [409, 161] on span "( 13 )" at bounding box center [412, 165] width 9 height 8
click at [441, 249] on span "K. Rowley - Intake Report - 8.22.25" at bounding box center [441, 253] width 170 height 9
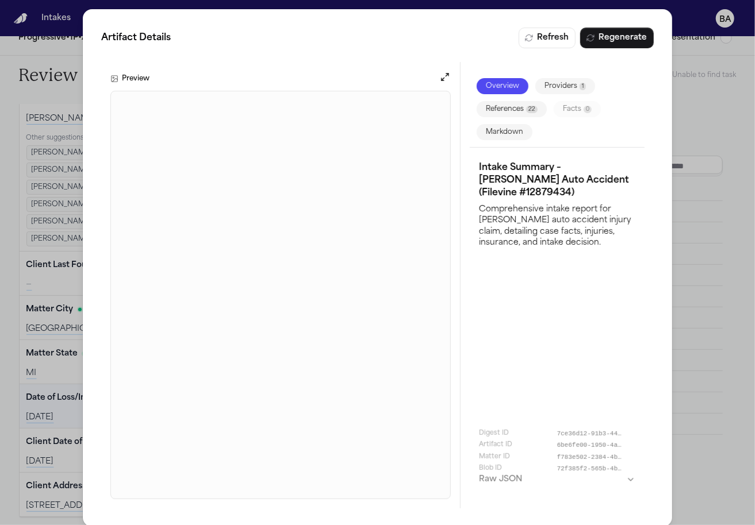
click at [694, 212] on div "Artifact Details Refresh Regenerate Preview Overview Providers 1 References 22 …" at bounding box center [377, 268] width 755 height 536
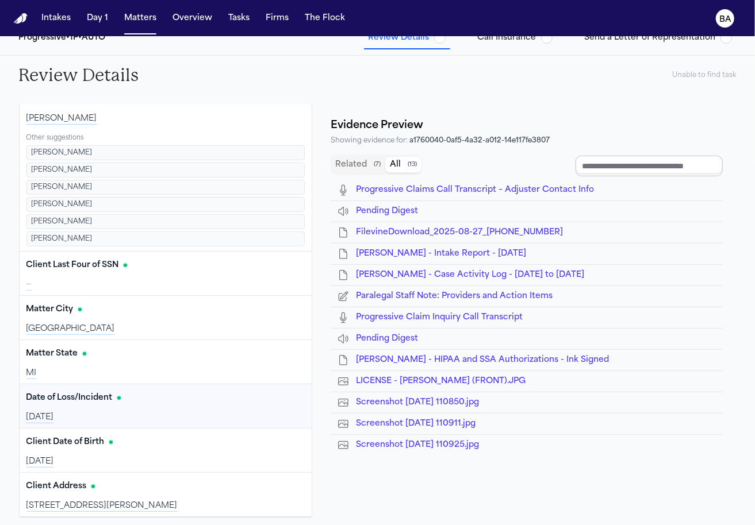
click at [656, 156] on input "Document browser" at bounding box center [648, 166] width 147 height 21
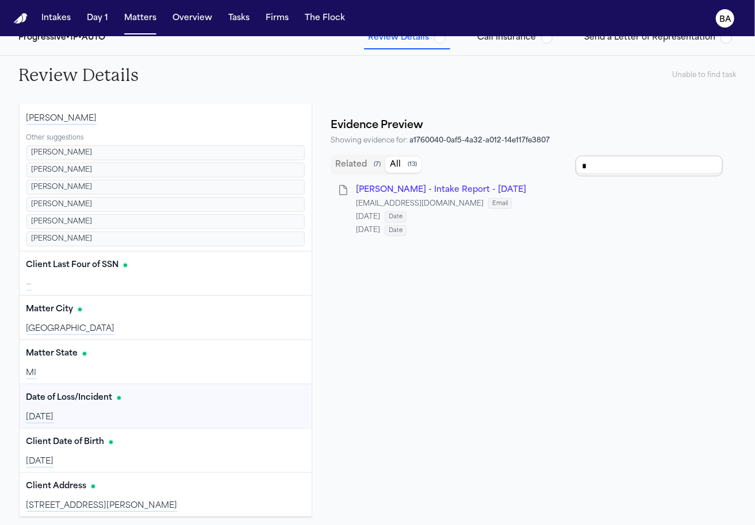
scroll to position [94, 0]
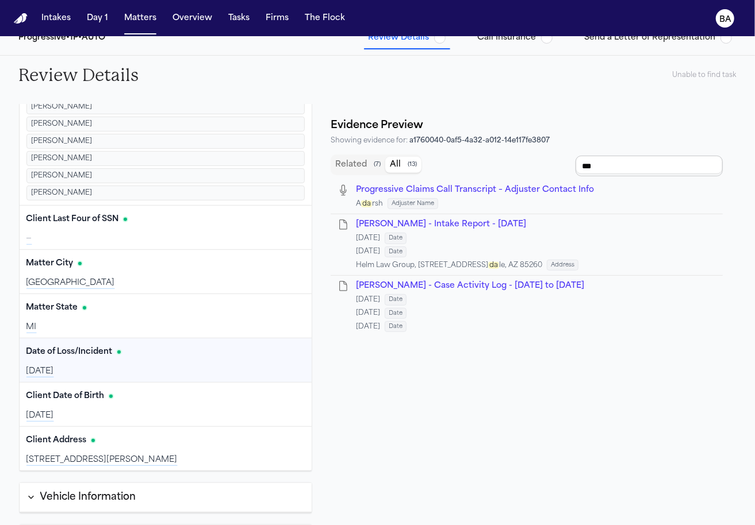
type input "****"
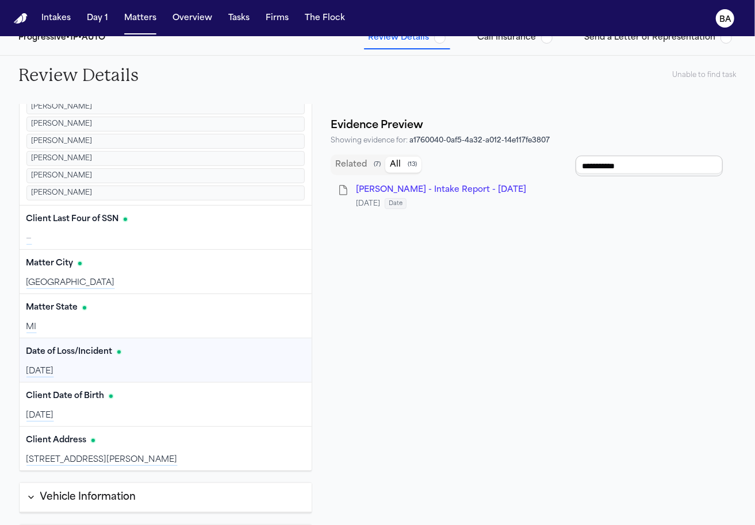
type input "**********"
type input "*****"
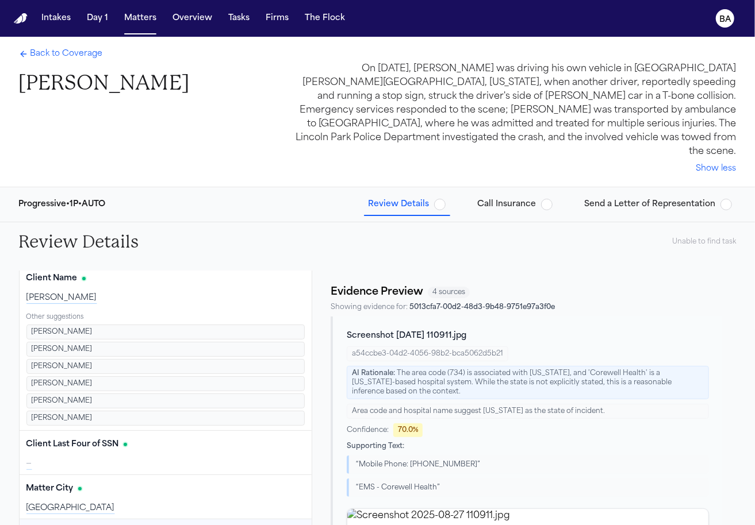
scroll to position [0, 0]
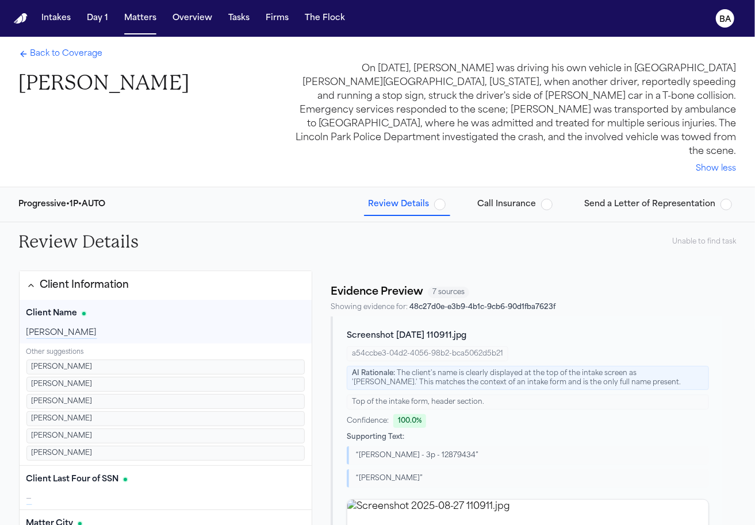
click at [172, 274] on button "Client Information" at bounding box center [166, 285] width 293 height 29
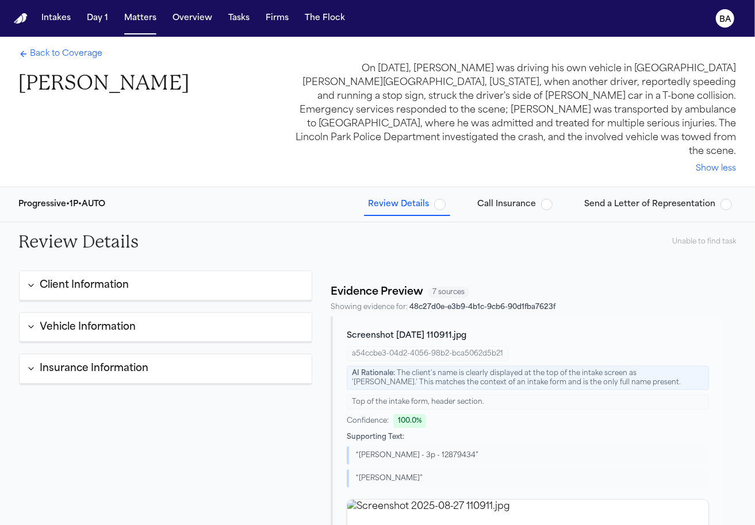
click at [720, 233] on div "Review Details Unable to find task" at bounding box center [378, 241] width 736 height 39
click at [711, 237] on div "Unable to find task" at bounding box center [705, 241] width 64 height 9
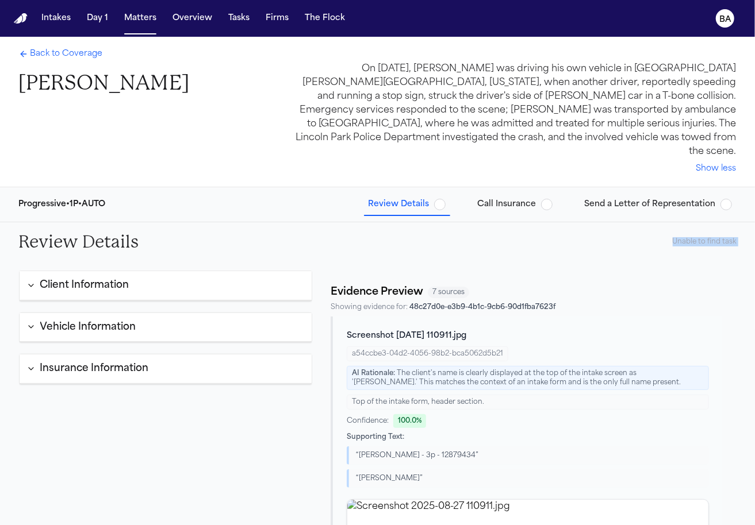
click at [711, 237] on div "Unable to find task" at bounding box center [705, 241] width 64 height 9
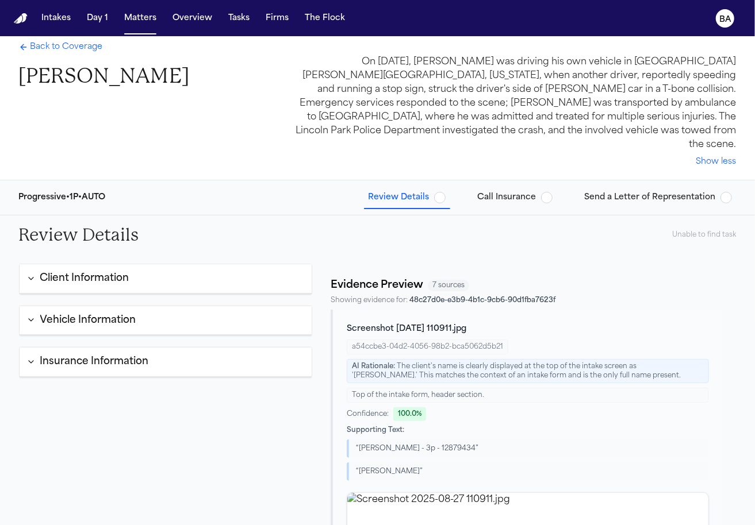
click at [696, 231] on div "Unable to find task" at bounding box center [705, 235] width 64 height 9
click at [519, 192] on span "Call Insurance" at bounding box center [507, 197] width 59 height 11
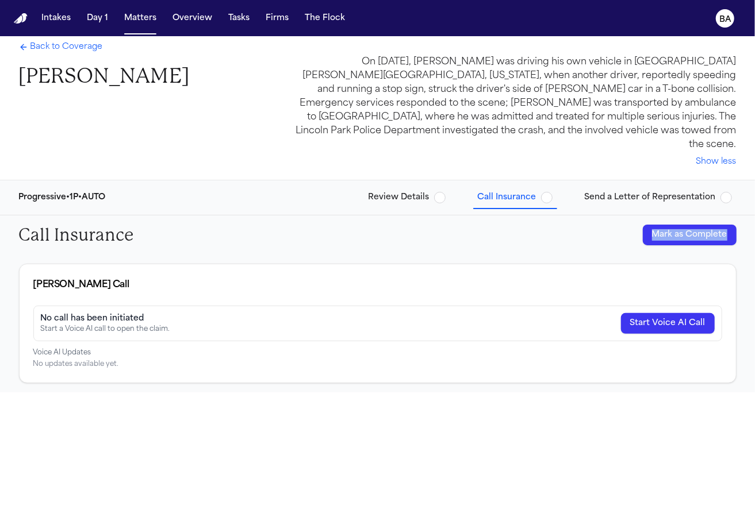
click at [532, 216] on div "Call Insurance Mark as Complete" at bounding box center [378, 235] width 736 height 39
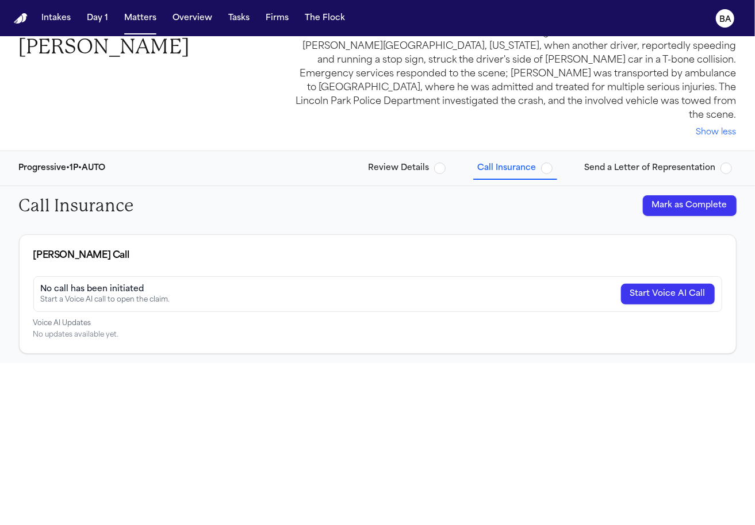
click at [626, 163] on span "Send a Letter of Representation" at bounding box center [650, 168] width 131 height 11
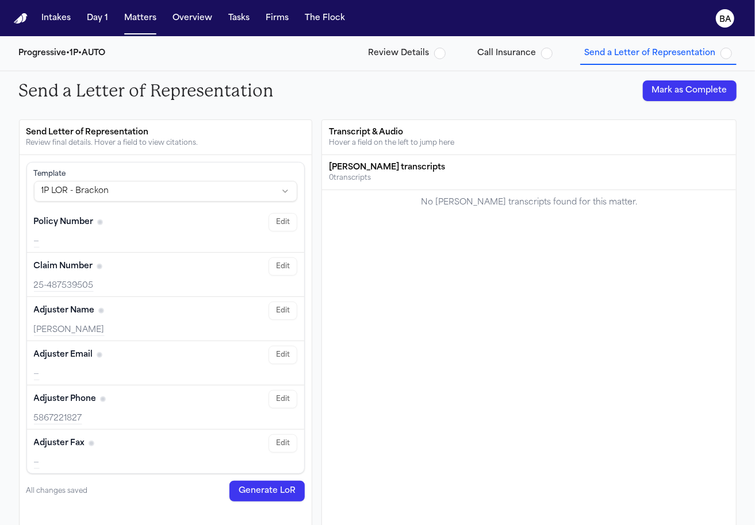
scroll to position [147, 0]
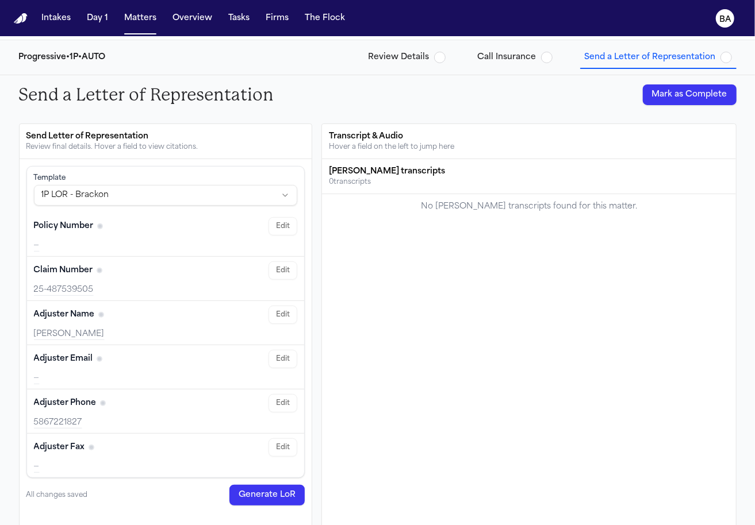
click at [81, 329] on div "Adarsh Abraham" at bounding box center [166, 334] width 264 height 11
click at [275, 217] on button "Edit" at bounding box center [282, 226] width 29 height 18
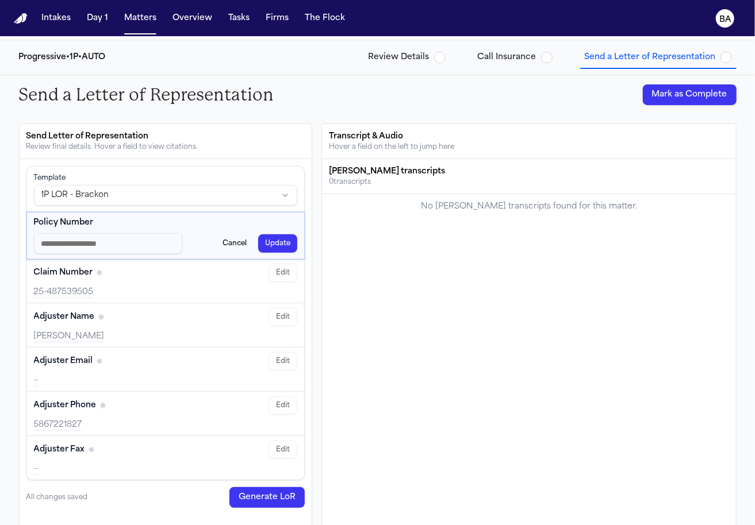
click at [230, 235] on button "Cancel" at bounding box center [235, 244] width 38 height 18
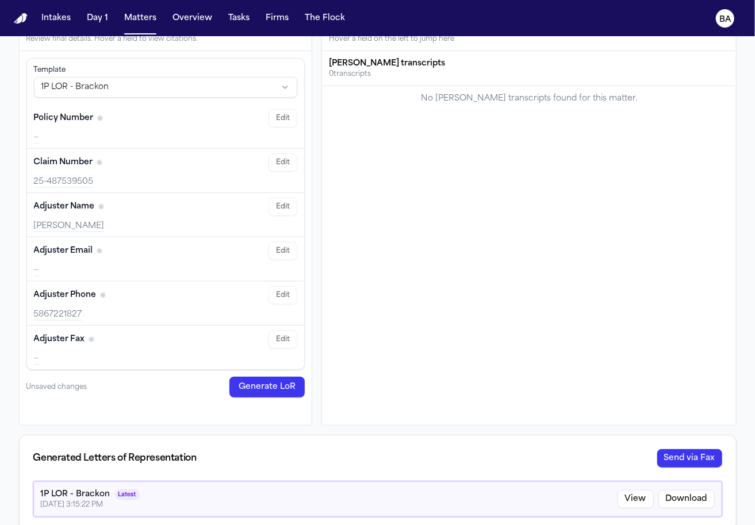
scroll to position [0, 0]
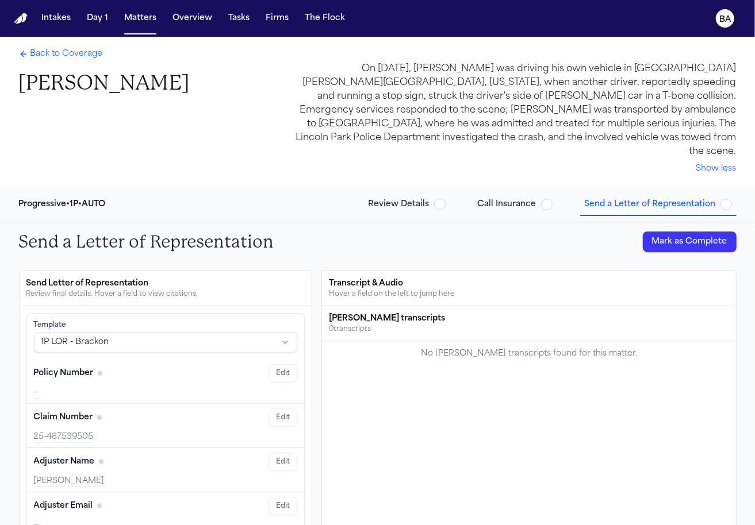
click at [721, 19] on text "BA" at bounding box center [725, 20] width 12 height 8
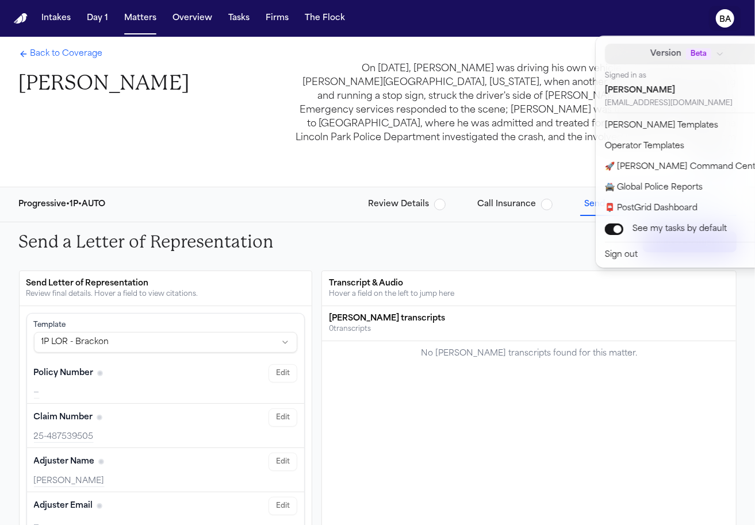
click at [226, 30] on nav "Intakes Day 1 Matters Overview Tasks Firms The Flock BA" at bounding box center [377, 18] width 755 height 37
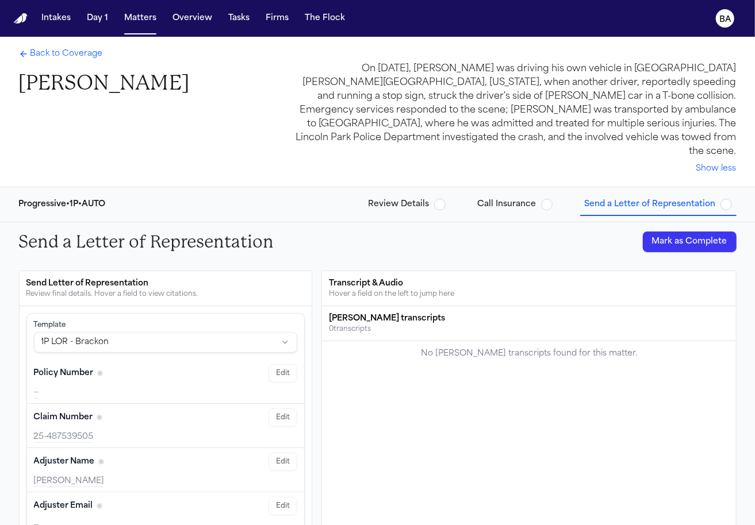
click at [236, 19] on button "Tasks" at bounding box center [239, 18] width 30 height 21
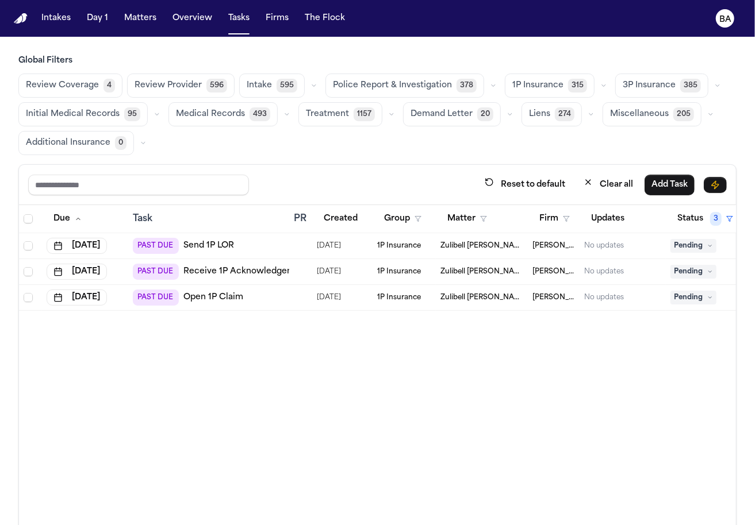
click at [95, 85] on span "Review Coverage" at bounding box center [62, 85] width 73 height 11
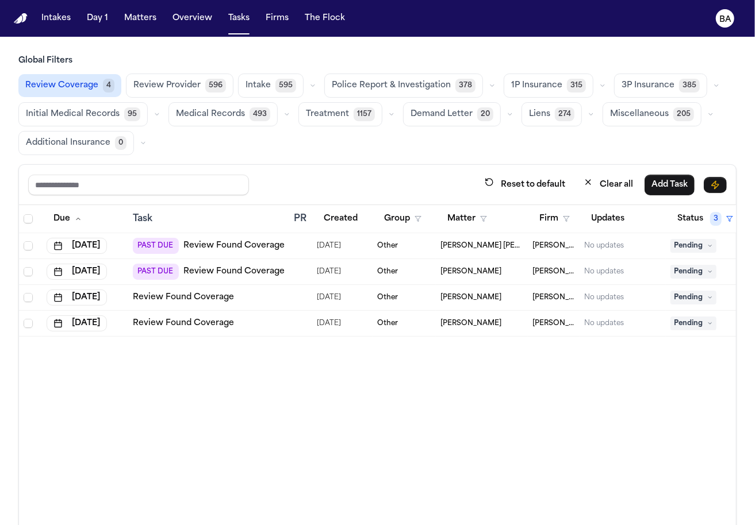
click at [527, 83] on span "1P Insurance" at bounding box center [536, 85] width 51 height 11
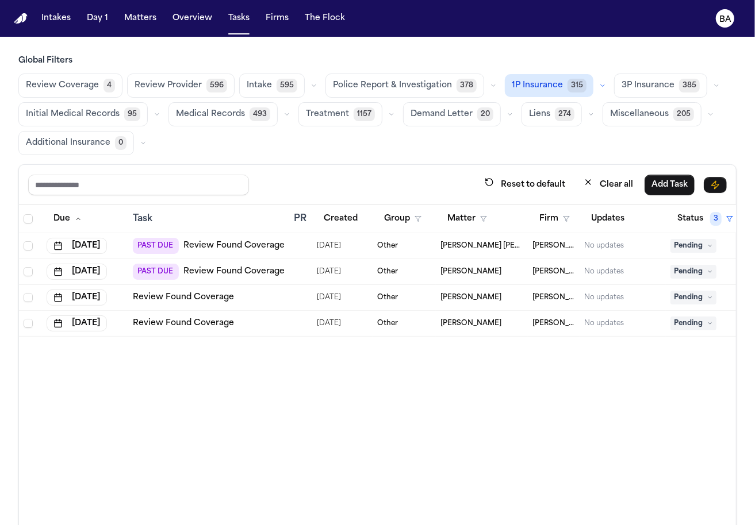
click at [596, 87] on button "button" at bounding box center [603, 86] width 14 height 14
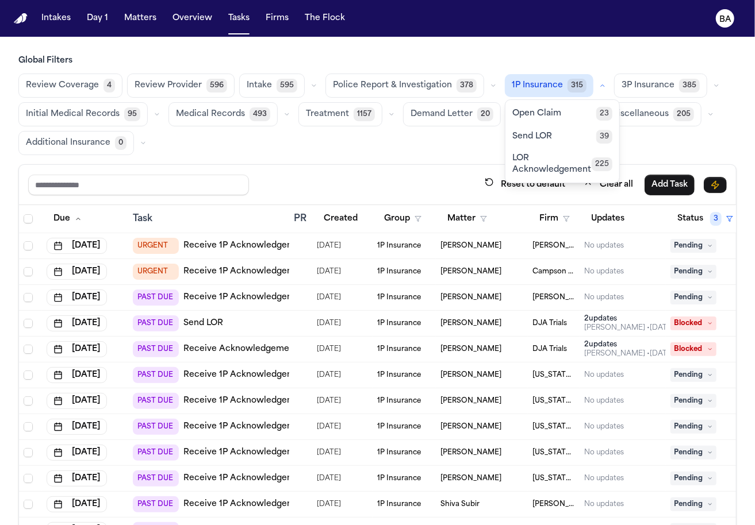
click at [551, 111] on button "Open Claim 23" at bounding box center [562, 113] width 114 height 23
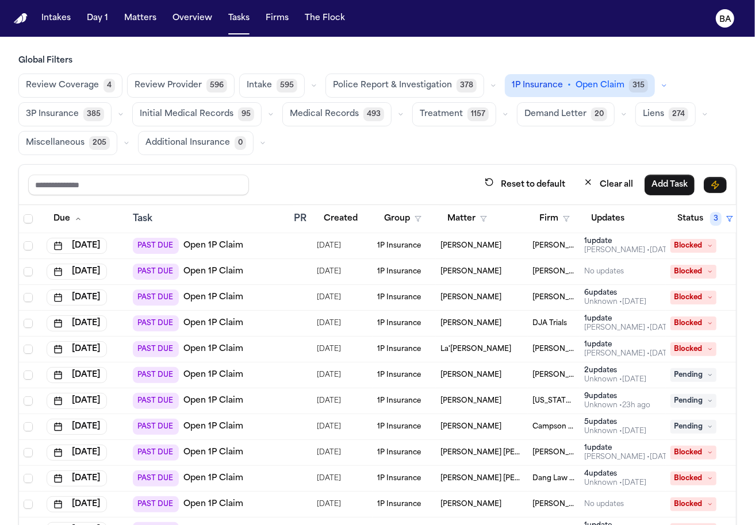
click at [661, 83] on icon "button" at bounding box center [664, 85] width 7 height 7
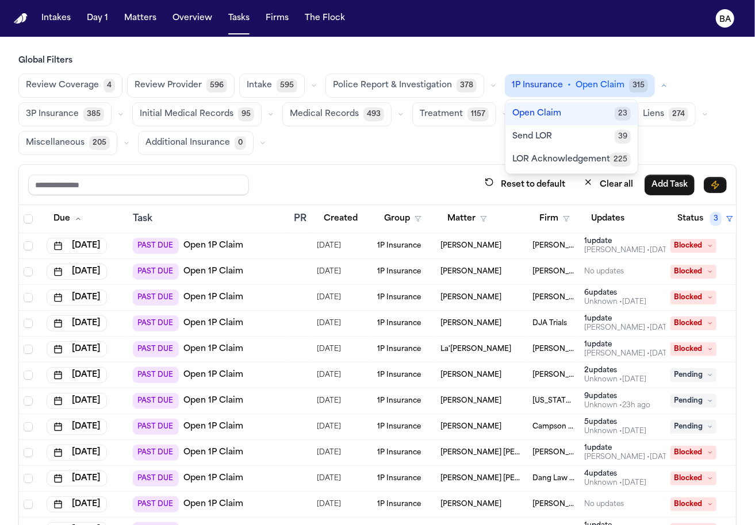
click at [615, 136] on span "39" at bounding box center [623, 137] width 16 height 14
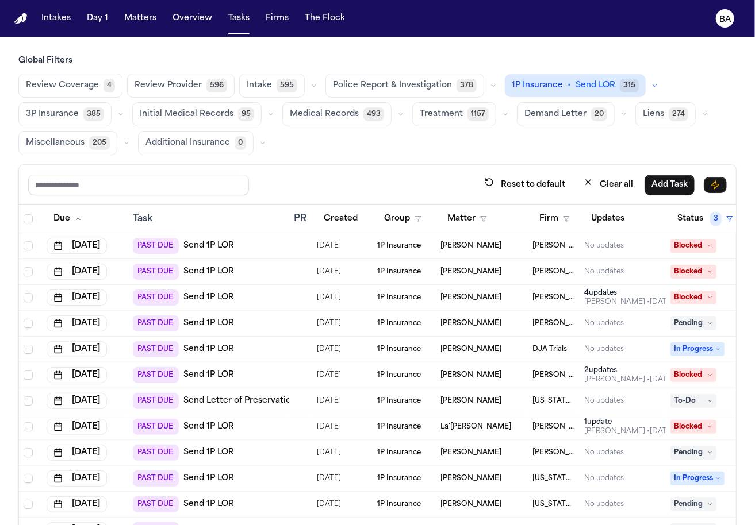
scroll to position [636, 0]
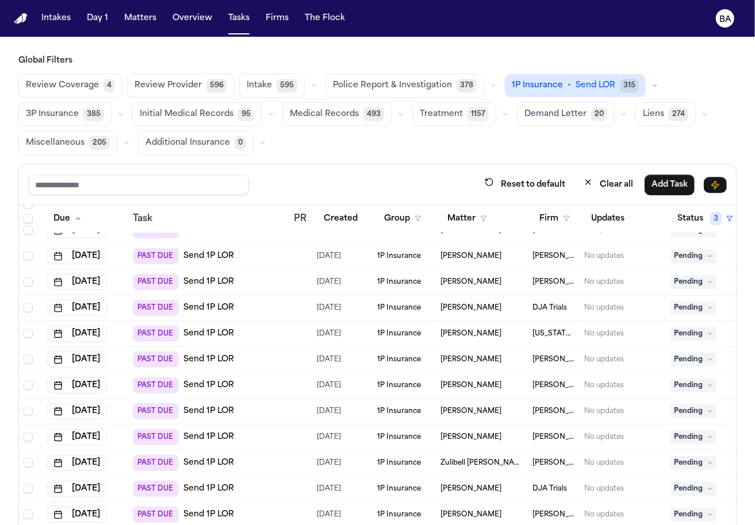
click at [269, 379] on div "PAST DUE Send 1P LOR" at bounding box center [209, 386] width 152 height 16
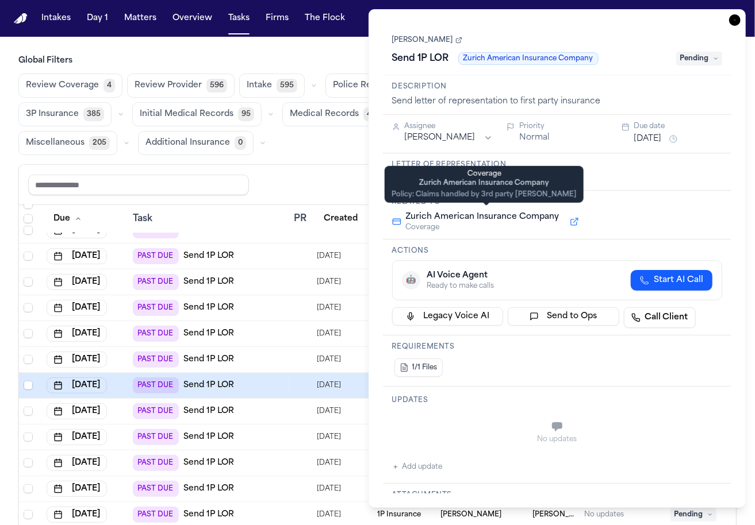
click at [569, 216] on button at bounding box center [574, 222] width 21 height 14
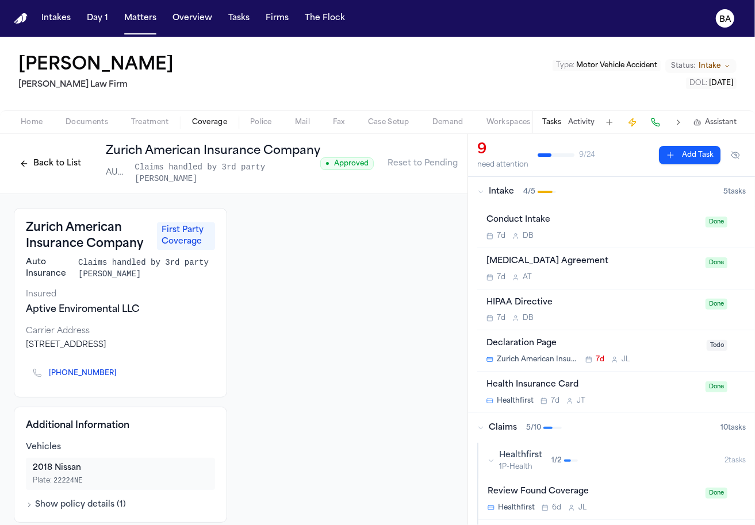
click at [67, 171] on button "Back to List" at bounding box center [50, 164] width 73 height 18
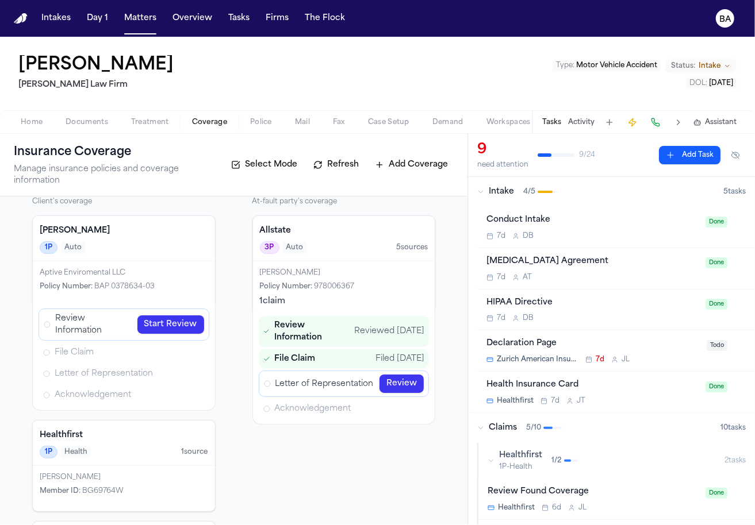
scroll to position [13, 0]
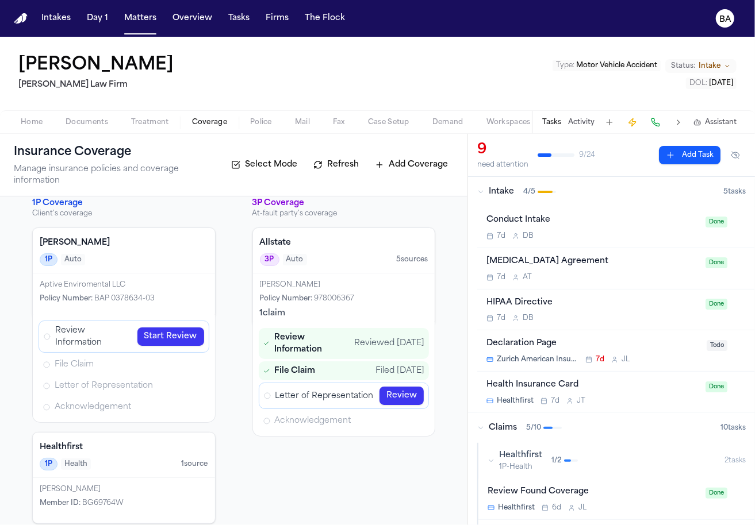
click at [302, 332] on span "Review Information" at bounding box center [311, 344] width 75 height 24
click at [376, 366] on div "Filed 08/25/2025" at bounding box center [399, 371] width 49 height 11
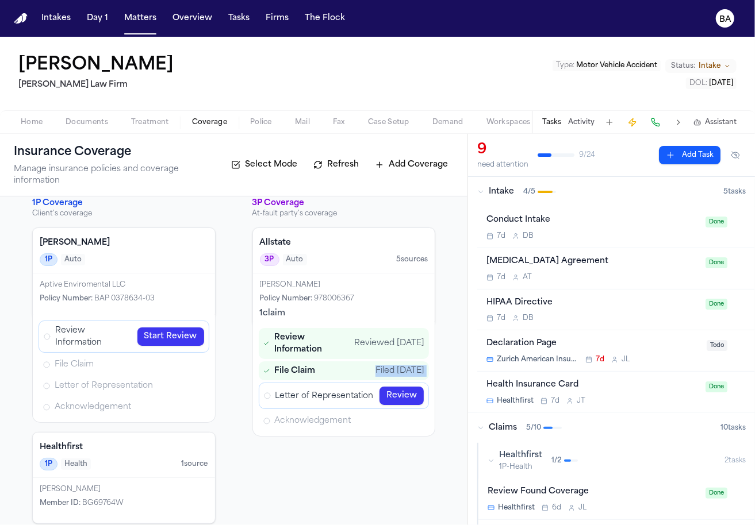
click at [376, 366] on div "Filed 08/25/2025" at bounding box center [399, 371] width 49 height 11
click at [404, 387] on link "Review" at bounding box center [401, 396] width 44 height 18
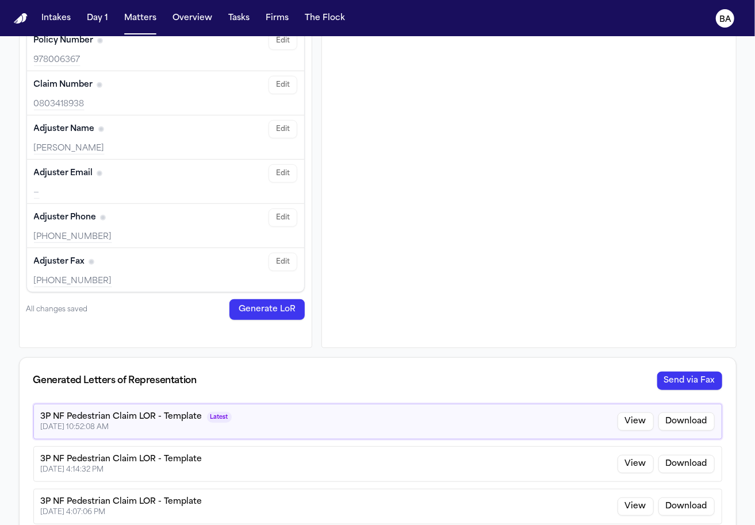
scroll to position [308, 0]
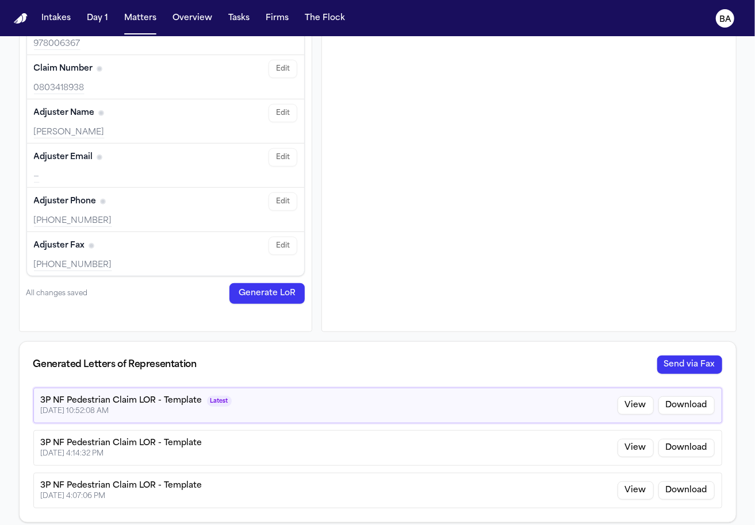
click at [627, 407] on button "View" at bounding box center [635, 406] width 36 height 18
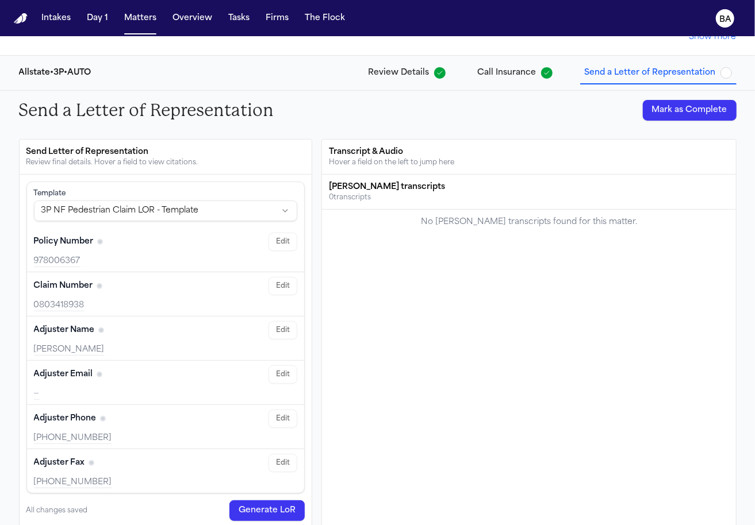
scroll to position [0, 0]
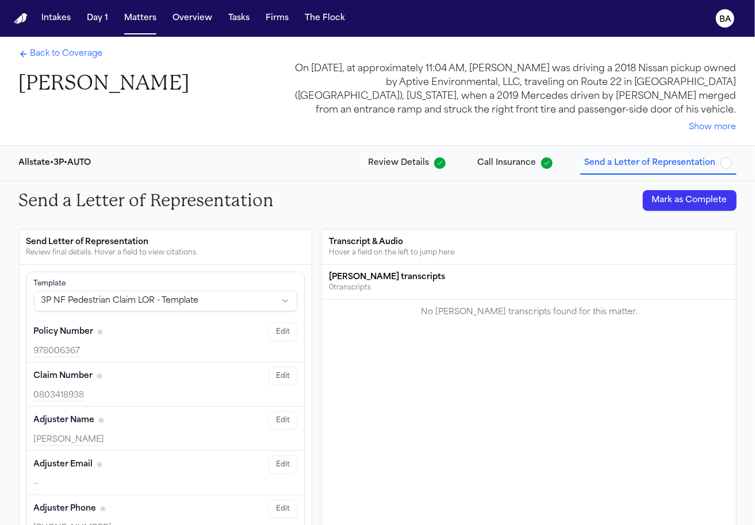
click at [447, 178] on div "Allstate • 3P • AUTO Review Details Call Insurance Send a Letter of Representat…" at bounding box center [378, 163] width 736 height 34
click at [432, 170] on button "Review Details" at bounding box center [407, 163] width 86 height 21
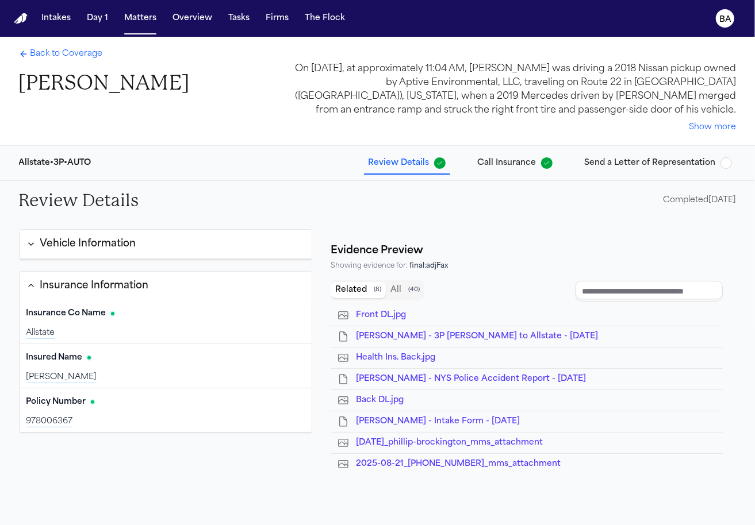
click at [519, 167] on span "Call Insurance" at bounding box center [507, 163] width 59 height 11
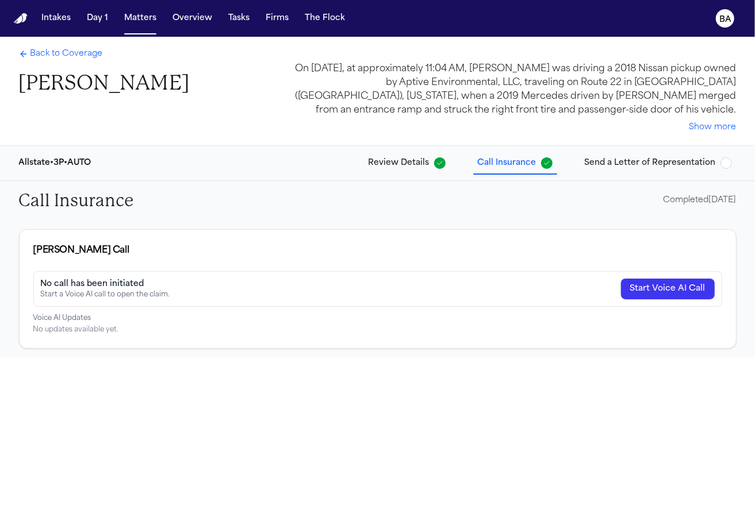
click at [418, 174] on div "Allstate • 3P • AUTO Review Details Call Insurance Send a Letter of Representat…" at bounding box center [378, 163] width 736 height 34
click at [416, 170] on button "Review Details" at bounding box center [407, 163] width 86 height 21
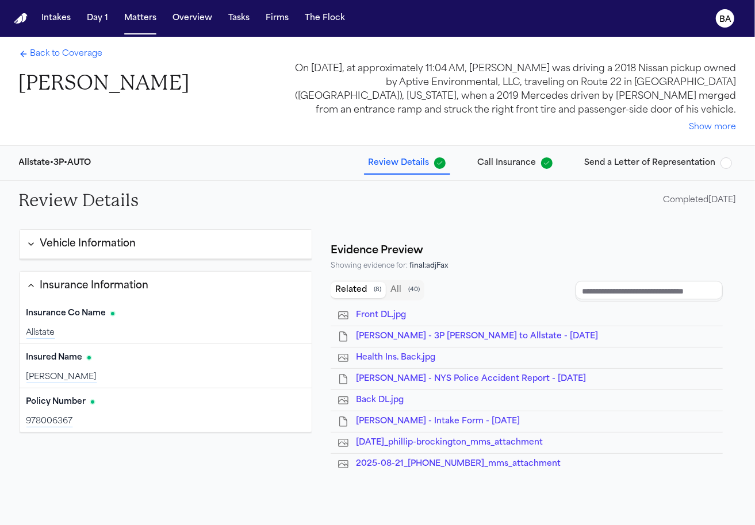
click at [229, 279] on button "Insurance Information" at bounding box center [166, 286] width 293 height 29
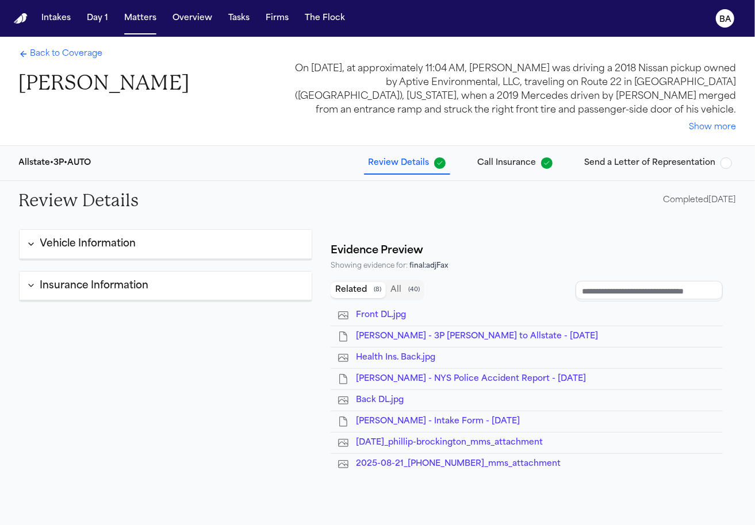
click at [526, 163] on span "Call Insurance" at bounding box center [507, 163] width 59 height 11
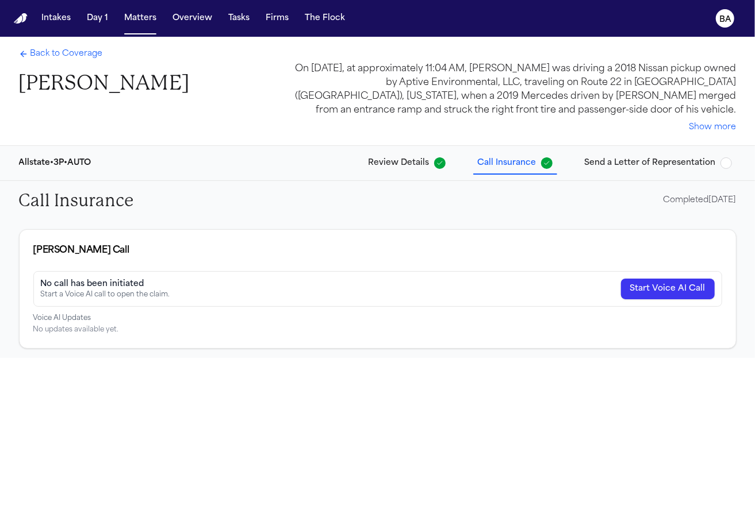
click at [652, 160] on span "Send a Letter of Representation" at bounding box center [650, 163] width 131 height 11
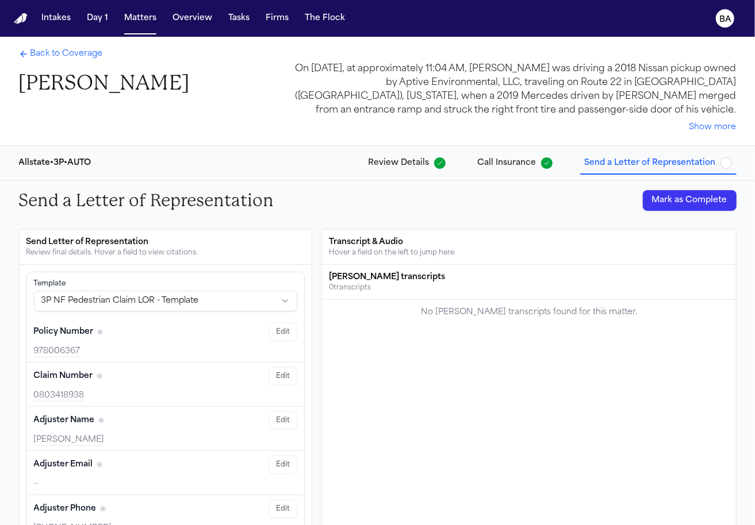
click at [508, 174] on div "Allstate • 3P • AUTO Review Details Call Insurance Send a Letter of Representat…" at bounding box center [378, 163] width 736 height 34
click at [483, 163] on span "Call Insurance" at bounding box center [507, 163] width 59 height 11
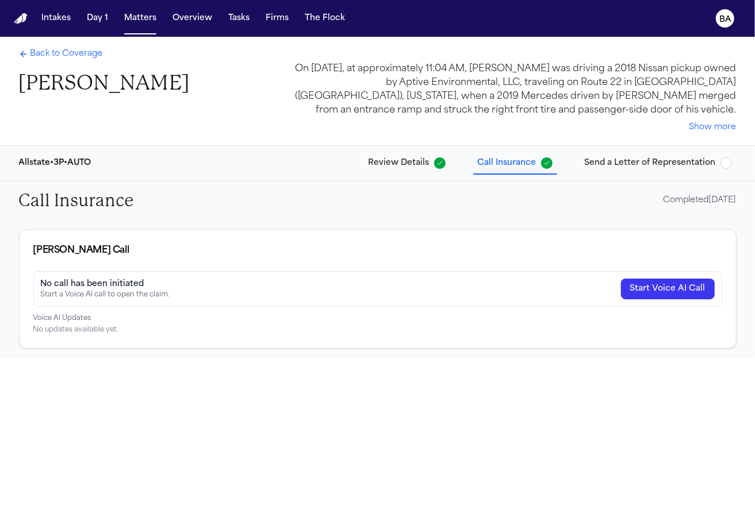
click at [425, 160] on span "Review Details" at bounding box center [398, 163] width 61 height 11
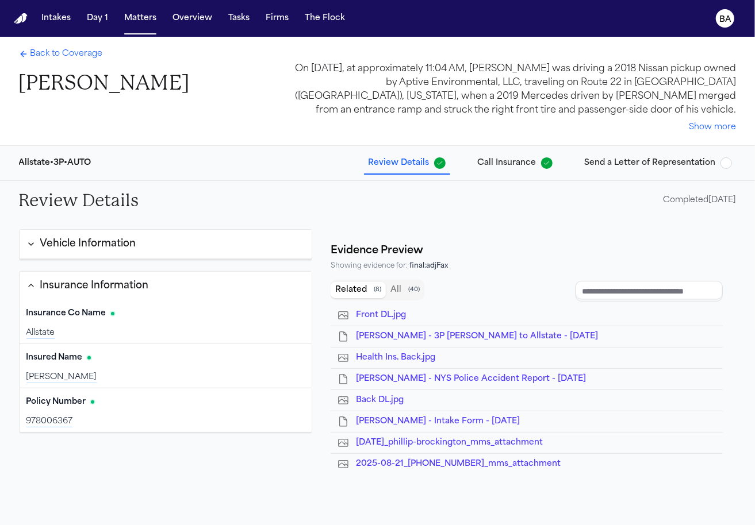
click at [80, 55] on span "Back to Coverage" at bounding box center [66, 53] width 72 height 11
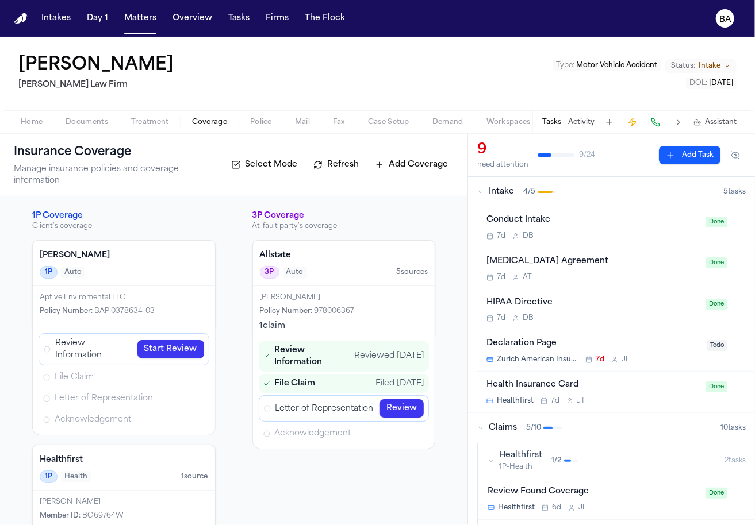
click at [382, 400] on link "Review" at bounding box center [401, 409] width 44 height 18
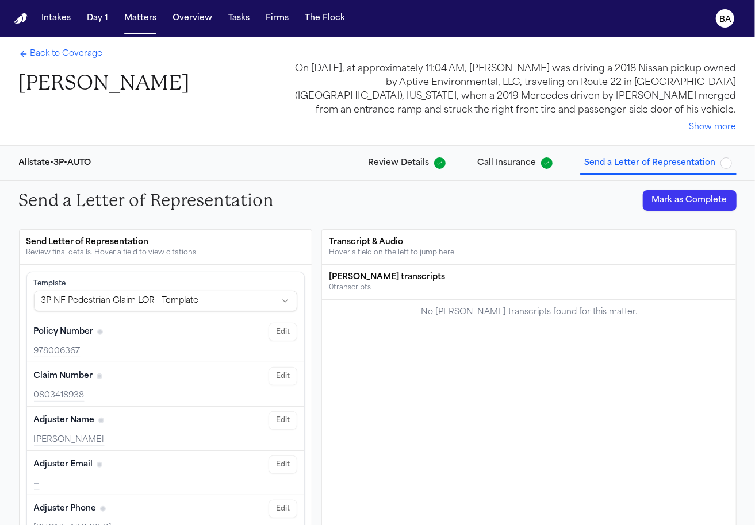
click at [517, 169] on span "Call Insurance" at bounding box center [507, 163] width 59 height 11
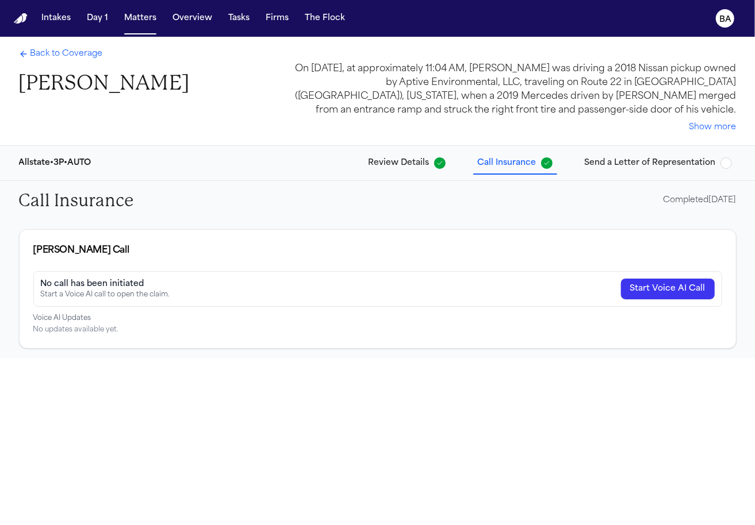
click at [639, 201] on div "Call Insurance Completed 08/25/2025" at bounding box center [378, 200] width 736 height 39
click at [61, 63] on div "Back to Coverage Phillip Brockington" at bounding box center [104, 72] width 171 height 48
click at [56, 57] on span "Back to Coverage" at bounding box center [66, 53] width 72 height 11
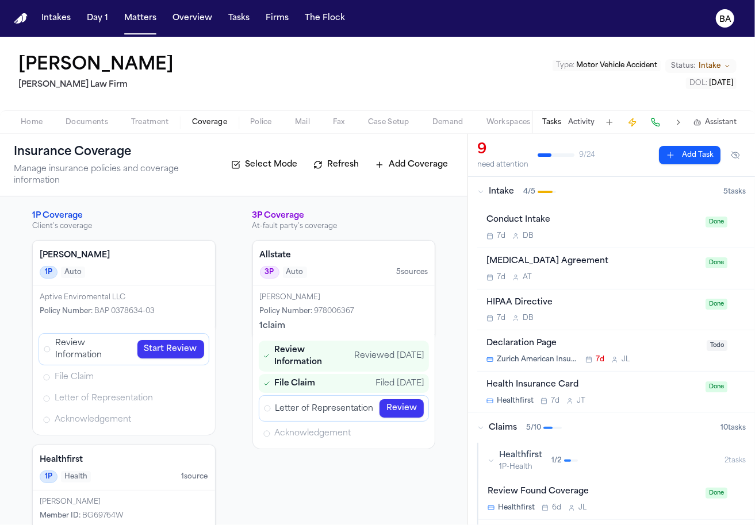
click at [387, 400] on link "Review" at bounding box center [401, 409] width 44 height 18
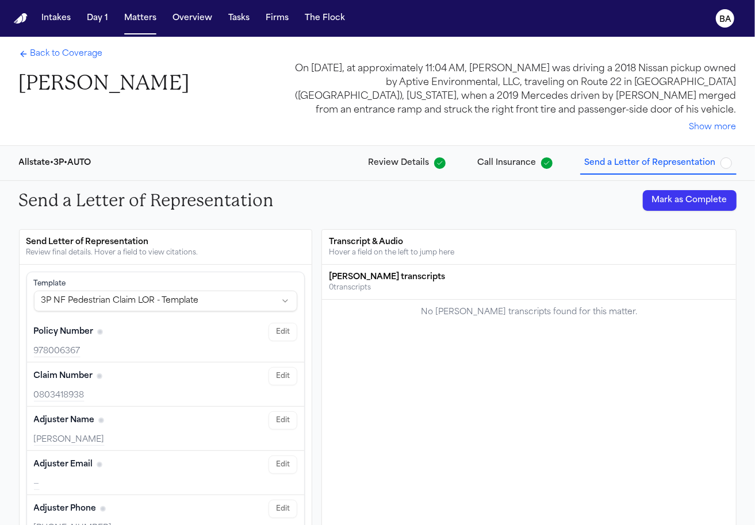
scroll to position [7, 0]
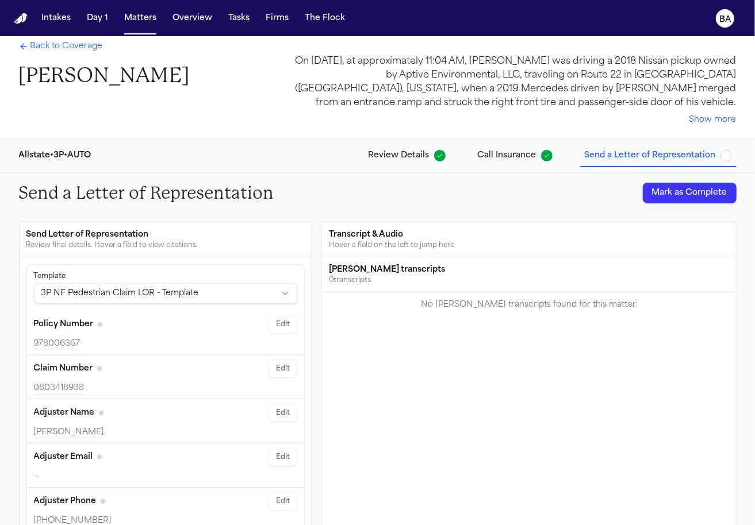
click at [49, 49] on span "Back to Coverage" at bounding box center [66, 46] width 72 height 11
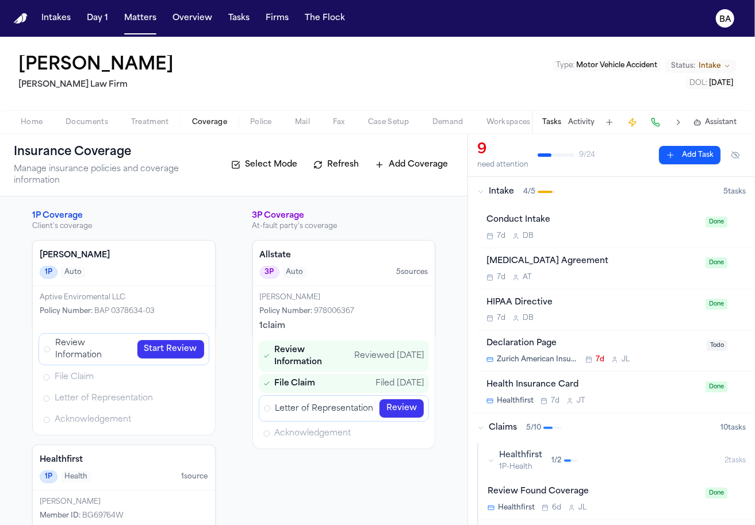
scroll to position [23, 0]
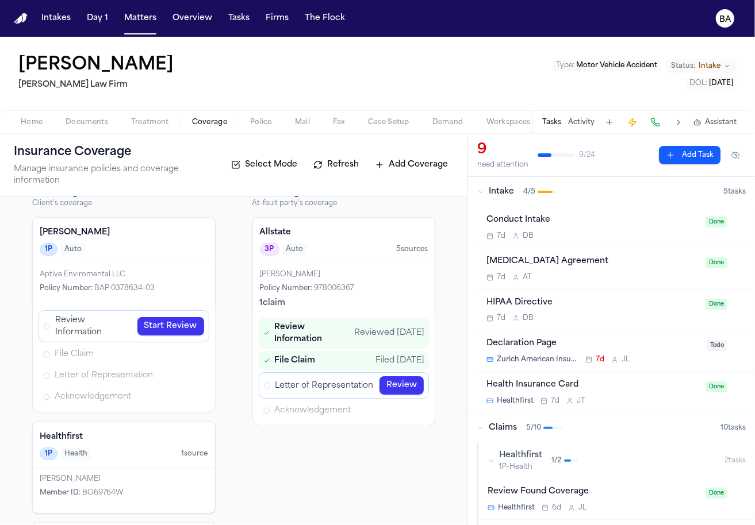
click at [83, 124] on span "Documents" at bounding box center [87, 122] width 43 height 9
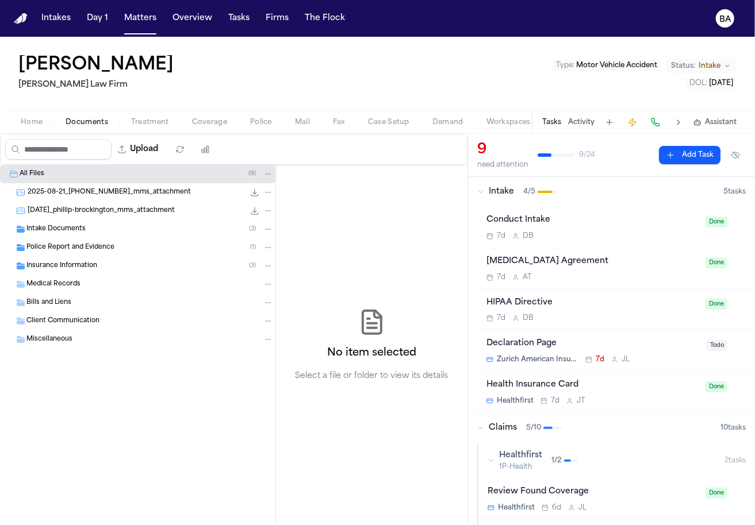
click at [193, 120] on span "Coverage" at bounding box center [209, 122] width 35 height 9
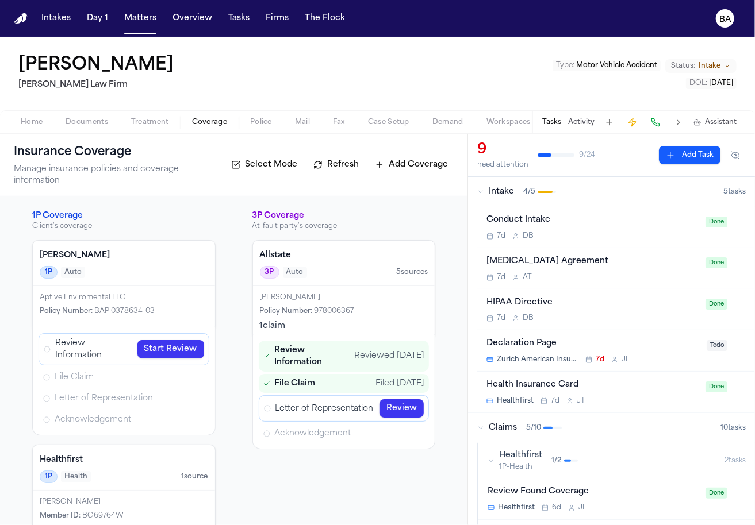
click at [401, 400] on link "Review" at bounding box center [401, 409] width 44 height 18
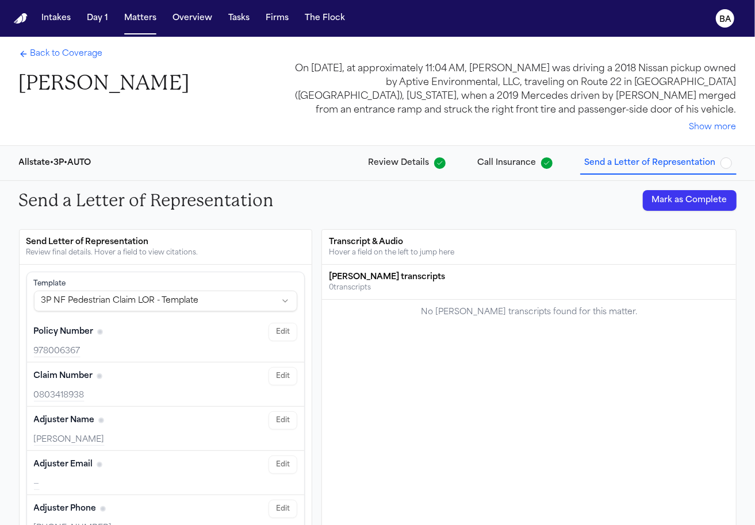
click at [427, 166] on span "Review Details" at bounding box center [398, 163] width 61 height 11
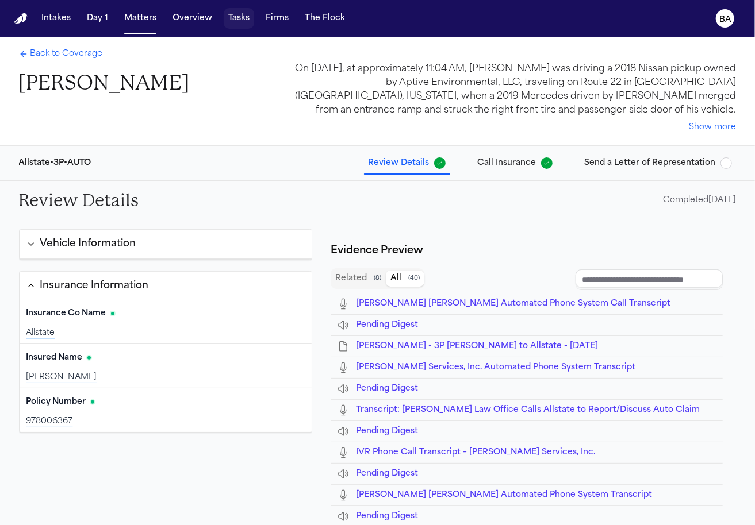
click at [241, 21] on button "Tasks" at bounding box center [239, 18] width 30 height 21
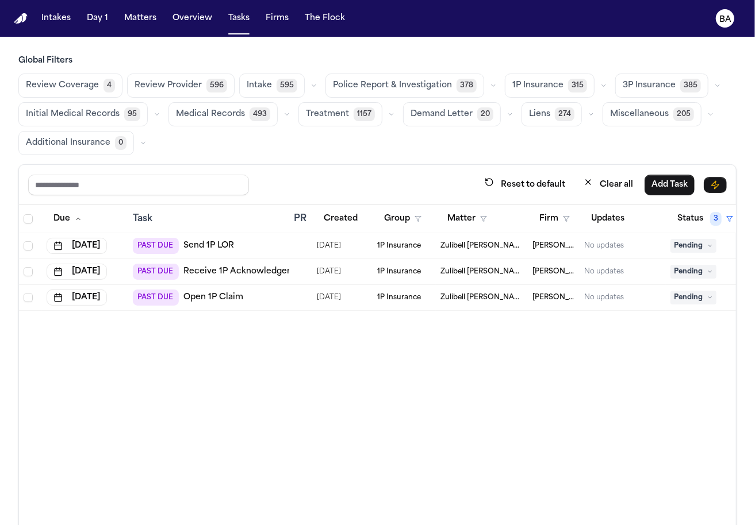
click at [600, 88] on icon "button" at bounding box center [603, 85] width 7 height 7
click at [564, 109] on button "Open Claim 23" at bounding box center [562, 114] width 114 height 23
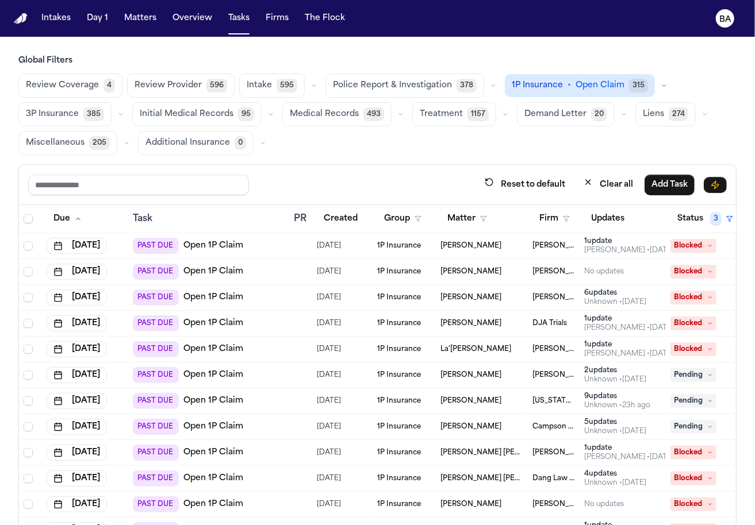
click at [662, 85] on icon "button" at bounding box center [663, 86] width 3 height 2
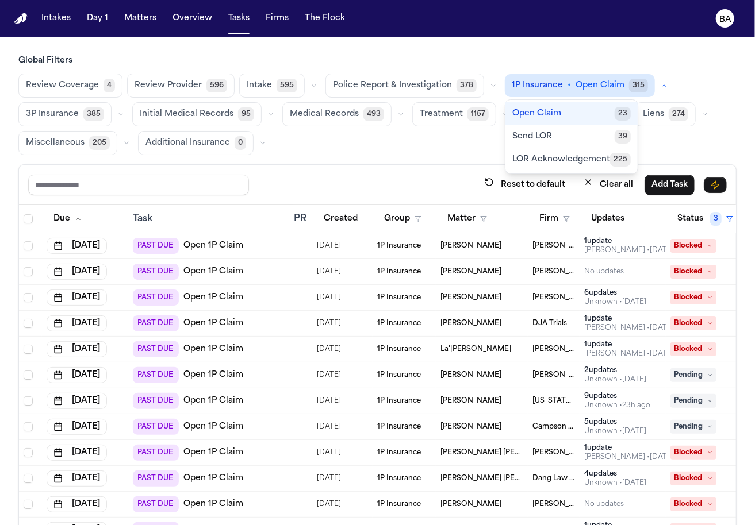
click at [584, 133] on button "Send LOR 39" at bounding box center [571, 136] width 132 height 23
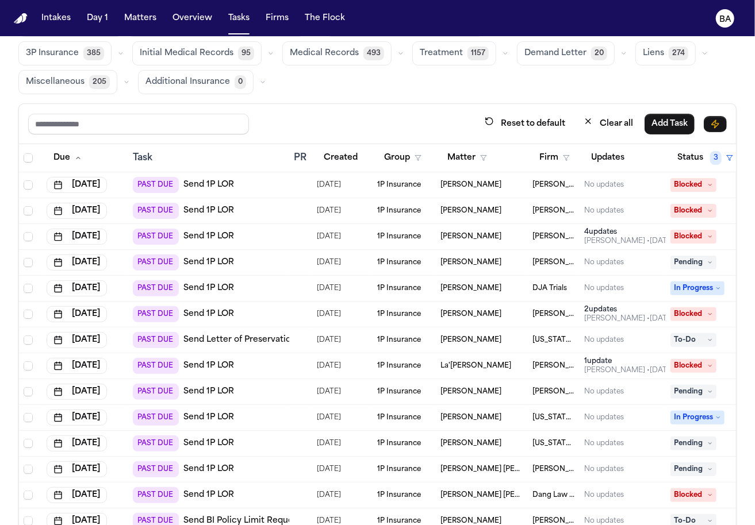
scroll to position [62, 0]
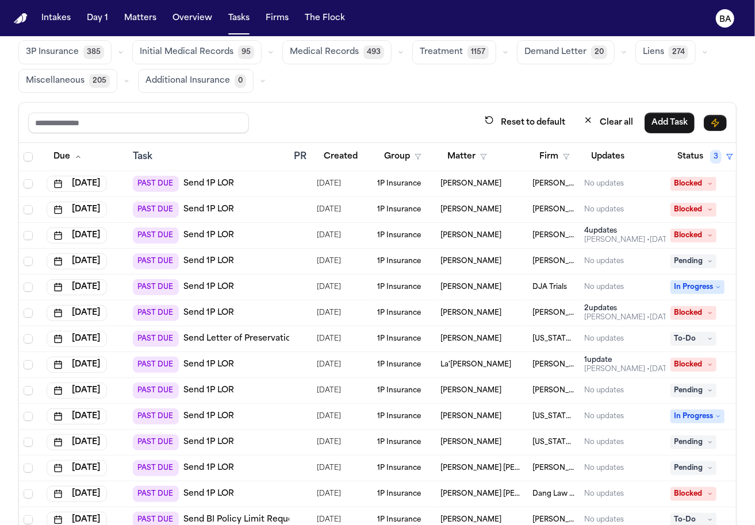
click at [260, 185] on div "PAST DUE Send 1P LOR" at bounding box center [209, 184] width 152 height 16
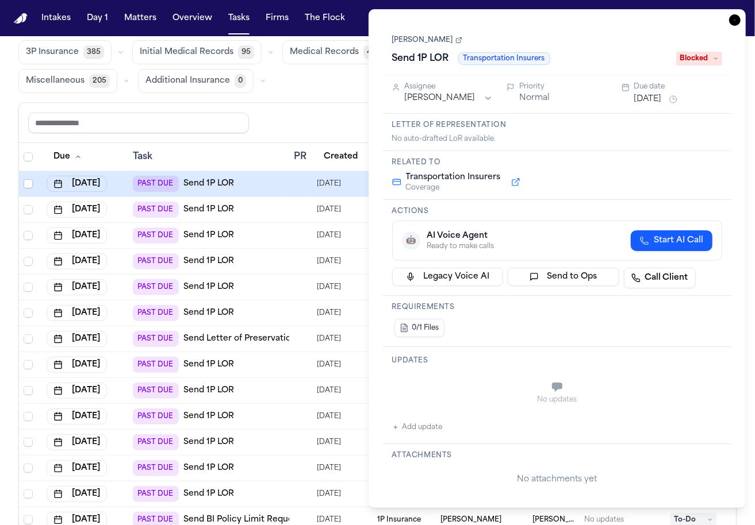
click at [511, 179] on button at bounding box center [515, 182] width 21 height 14
click at [274, 202] on div "PAST DUE Send 1P LOR" at bounding box center [209, 210] width 152 height 16
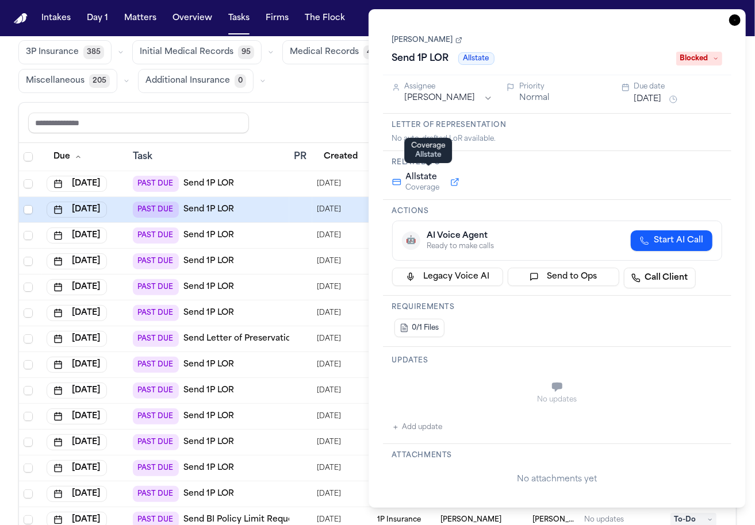
click at [454, 178] on button at bounding box center [454, 182] width 21 height 14
click at [251, 179] on div "PAST DUE Send 1P LOR" at bounding box center [209, 184] width 152 height 16
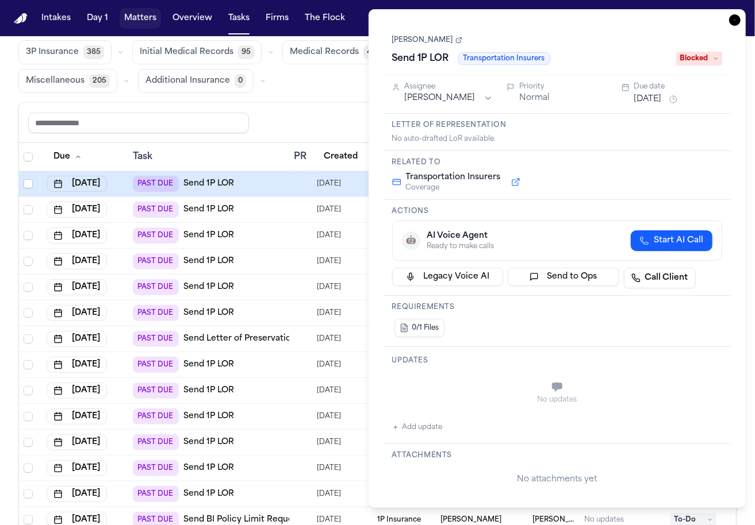
click at [139, 26] on button "Matters" at bounding box center [140, 18] width 41 height 21
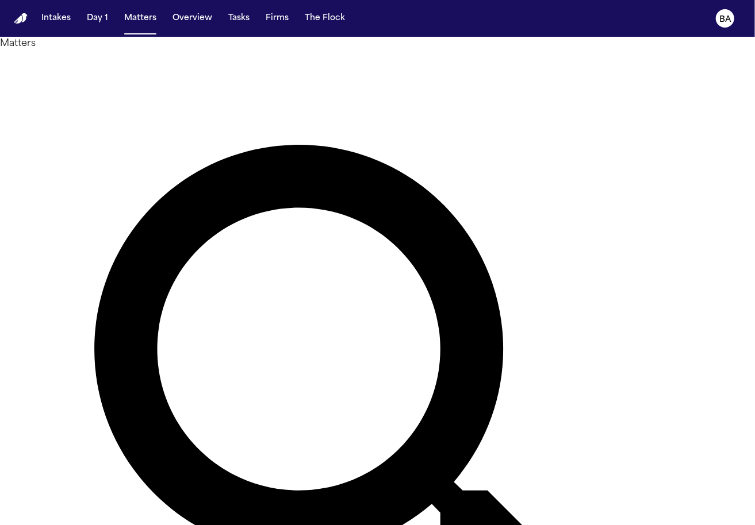
type input "***"
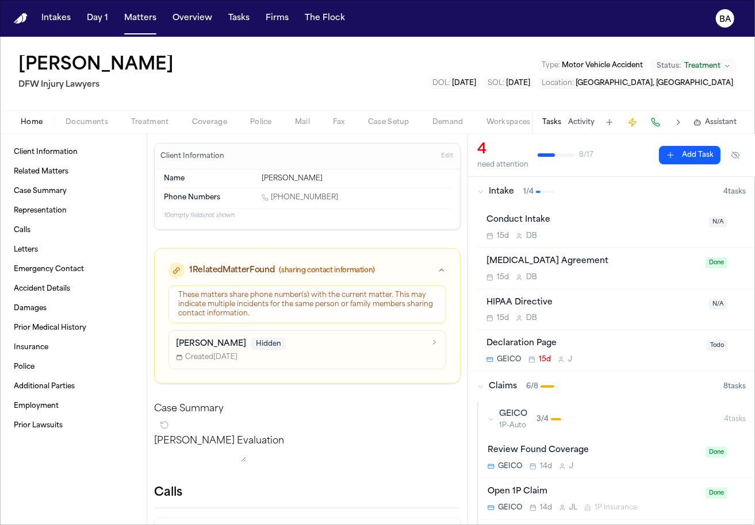
click at [210, 122] on span "Coverage" at bounding box center [209, 122] width 35 height 9
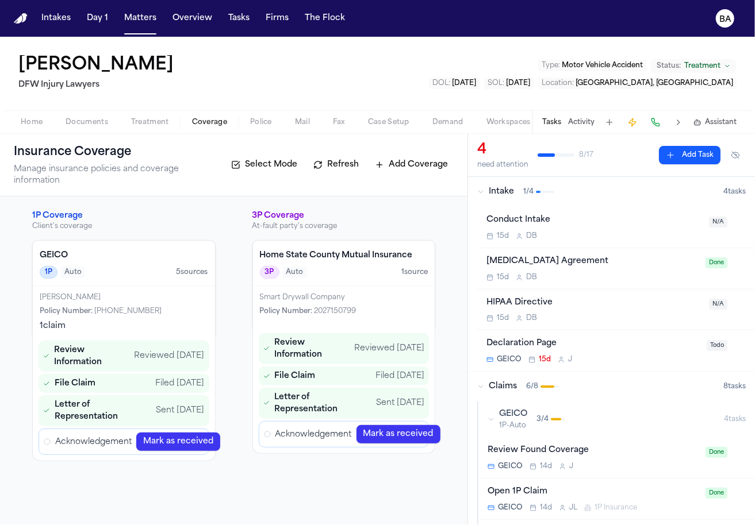
click at [559, 121] on button "Tasks" at bounding box center [551, 122] width 19 height 9
click at [86, 122] on span "Documents" at bounding box center [87, 122] width 43 height 9
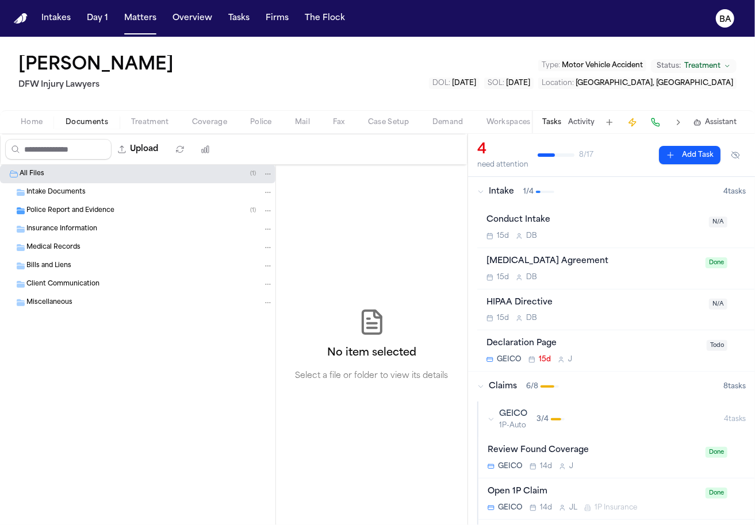
click at [79, 304] on div "Miscellaneous" at bounding box center [149, 303] width 247 height 10
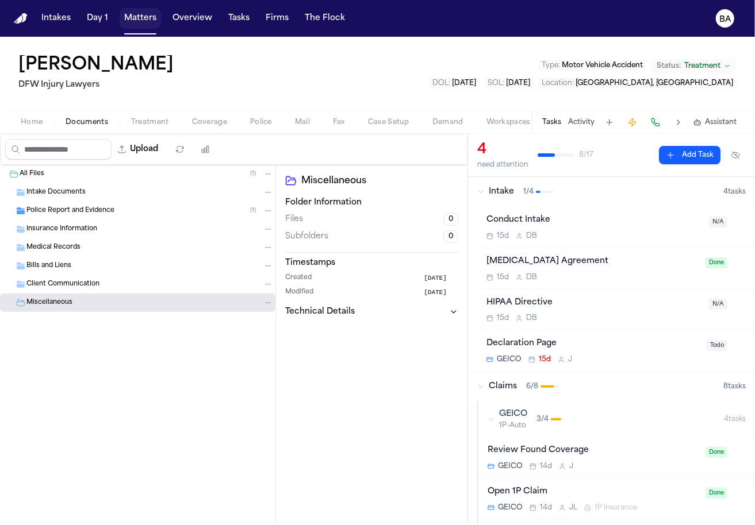
click at [144, 18] on button "Matters" at bounding box center [140, 18] width 41 height 21
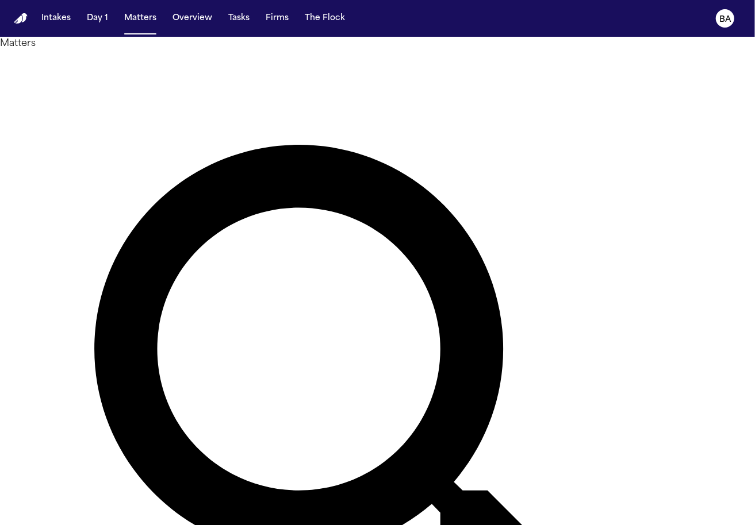
type input "***"
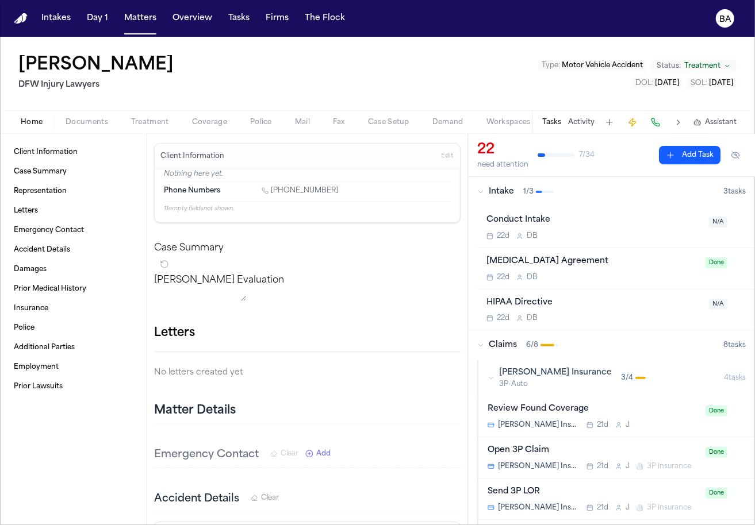
click at [100, 121] on span "Documents" at bounding box center [87, 122] width 43 height 9
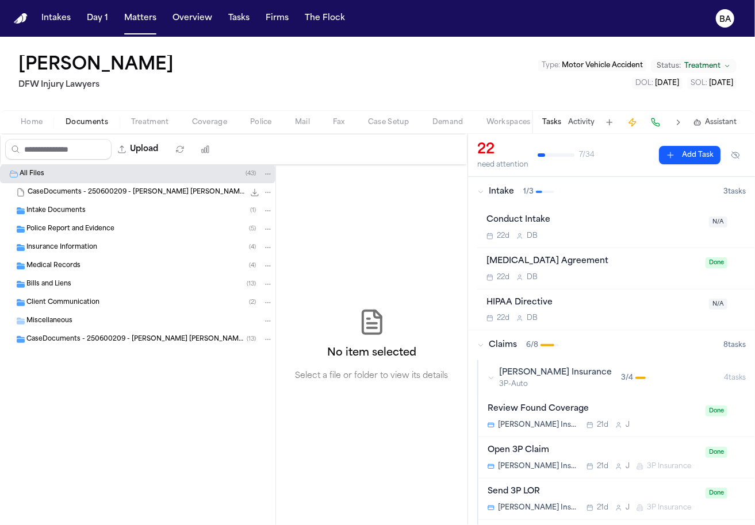
click at [71, 324] on div "Miscellaneous" at bounding box center [149, 321] width 247 height 10
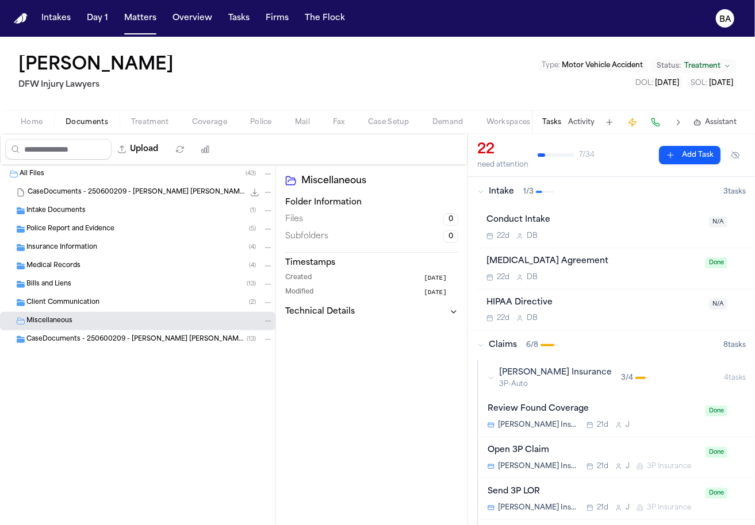
click at [74, 337] on span "CaseDocuments - 250600209 - Riden v. Starks 20250806194530 (unzipped)" at bounding box center [136, 340] width 220 height 10
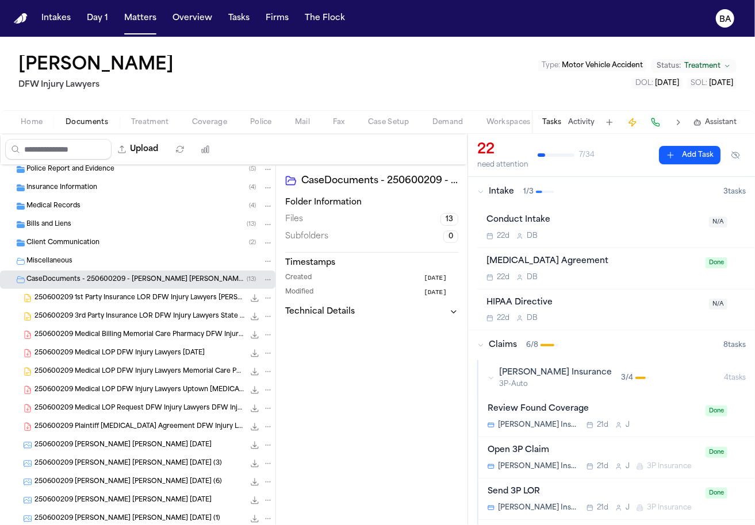
scroll to position [66, 0]
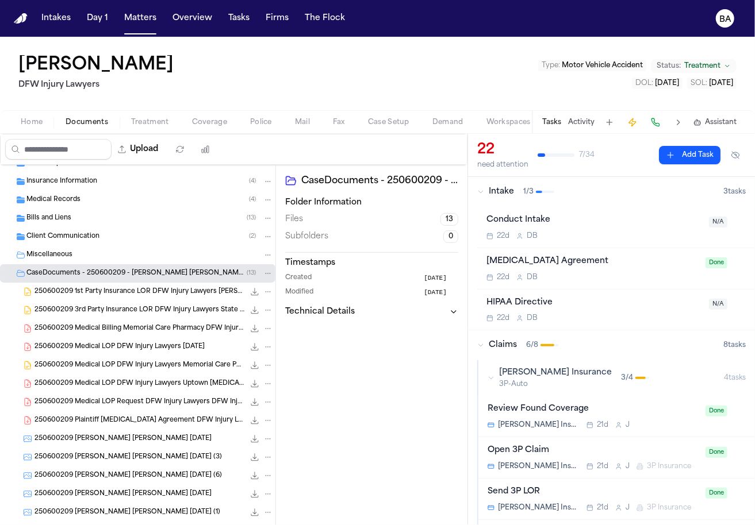
click at [97, 287] on span "250600209 1st Party Insurance LOR DFW Injury Lawyers Fred Loya Insurance 06-24-…" at bounding box center [139, 292] width 210 height 10
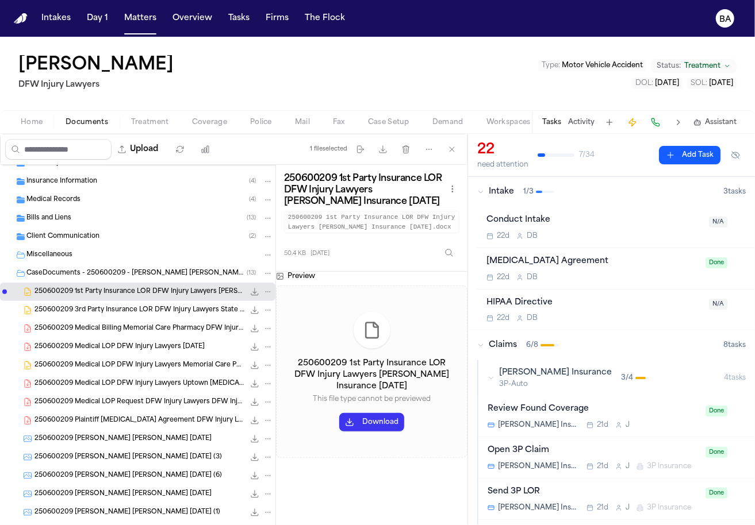
click at [105, 309] on span "250600209 3rd Party Insurance LOR DFW Injury Lawyers State Farm Insurance 06-20…" at bounding box center [139, 311] width 210 height 10
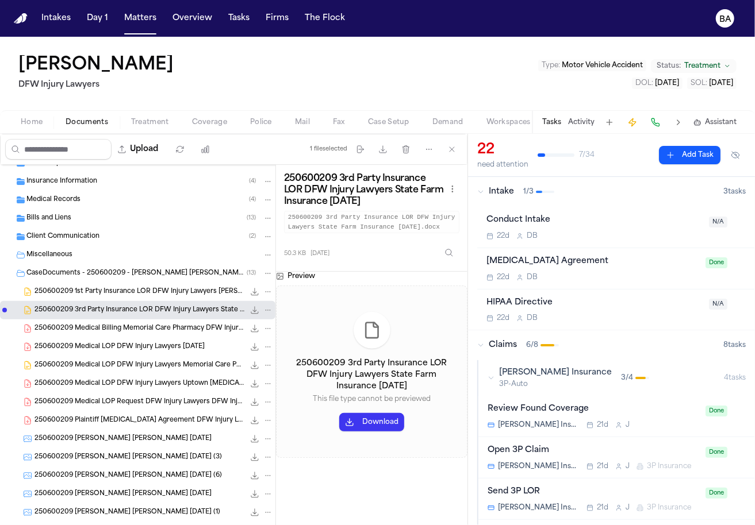
click at [217, 125] on span "Coverage" at bounding box center [209, 122] width 35 height 9
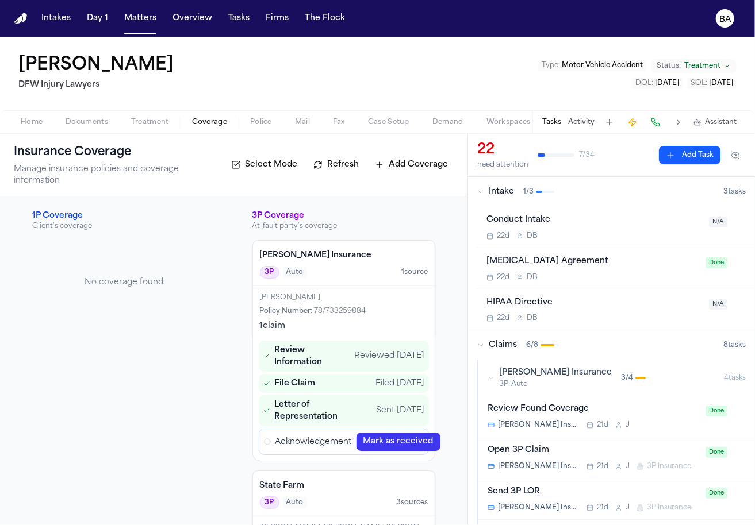
click at [677, 120] on button at bounding box center [678, 122] width 16 height 16
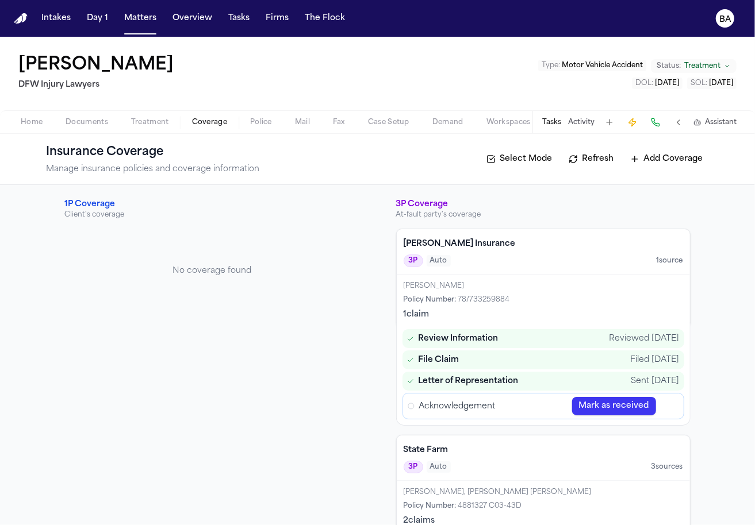
click at [670, 402] on icon "Open Acknowledgement review" at bounding box center [669, 406] width 9 height 9
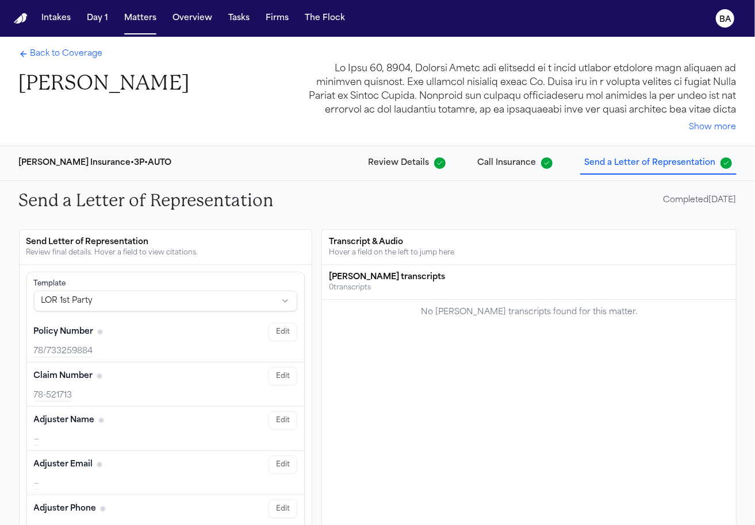
click at [401, 171] on button "Review Details" at bounding box center [407, 163] width 86 height 21
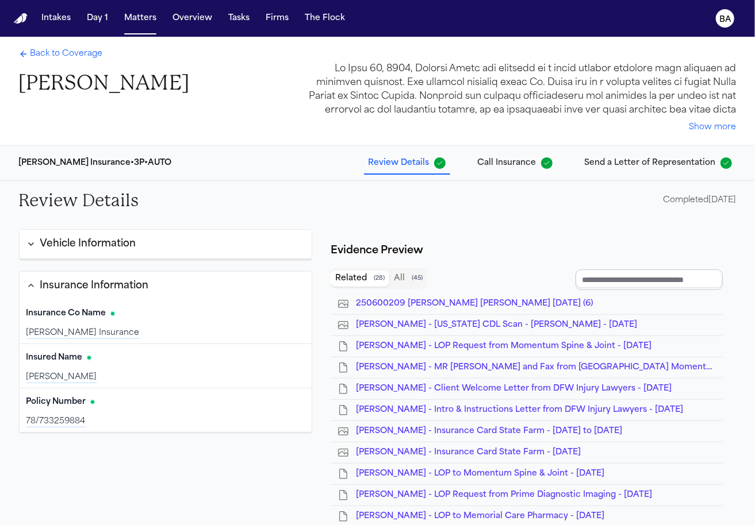
click at [616, 270] on input "Document browser" at bounding box center [648, 280] width 147 height 21
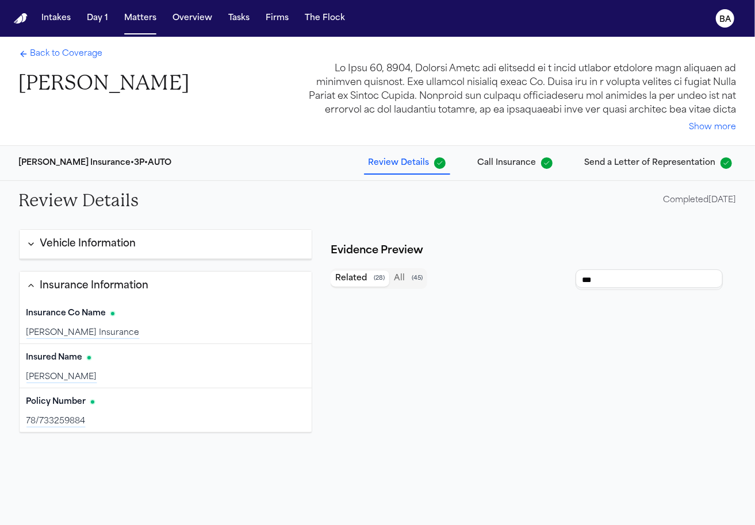
type input "***"
click at [410, 272] on button "All ( 45 )" at bounding box center [408, 279] width 38 height 16
click at [375, 279] on span "( 28 )" at bounding box center [379, 279] width 11 height 8
click at [413, 270] on div "Related ( 28 ) All ( 45 )" at bounding box center [379, 278] width 97 height 21
click at [80, 59] on span "Back to Coverage" at bounding box center [66, 53] width 72 height 11
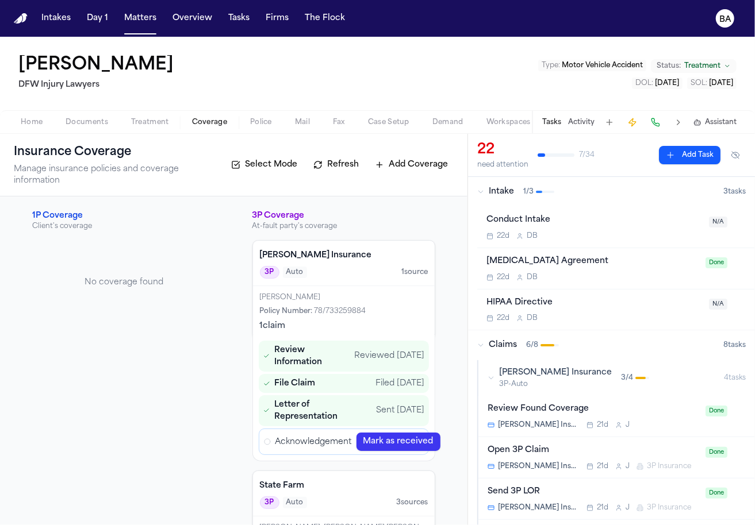
scroll to position [29, 0]
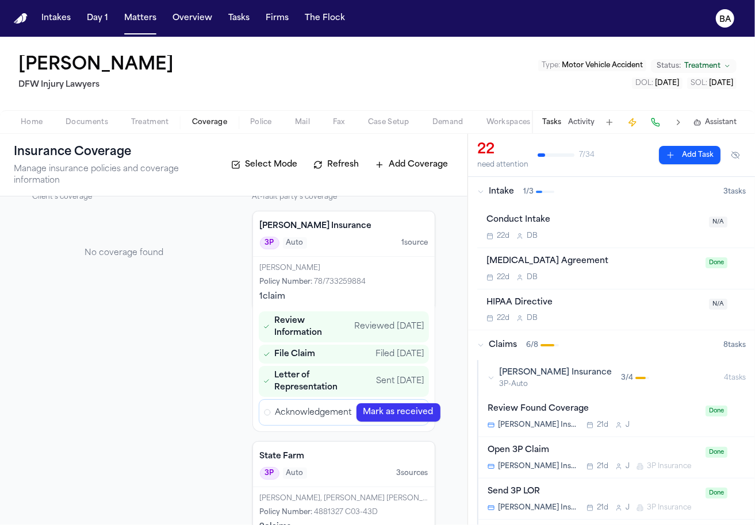
click at [87, 126] on span "Documents" at bounding box center [87, 122] width 43 height 9
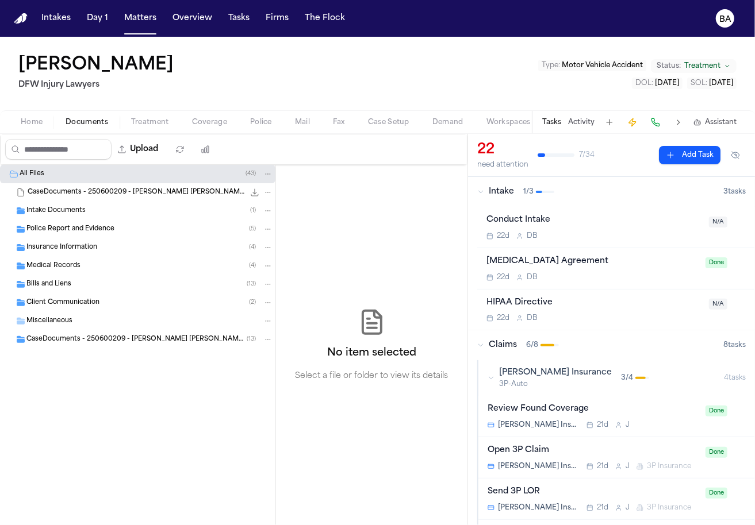
click at [112, 321] on div "Miscellaneous" at bounding box center [149, 321] width 247 height 10
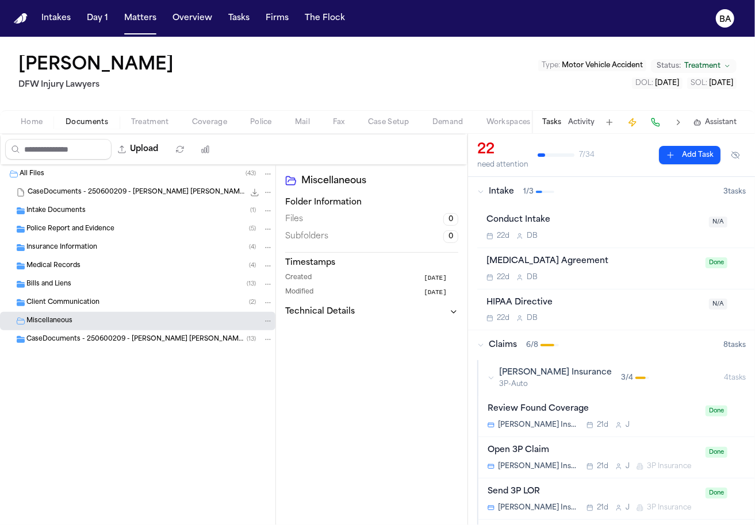
click at [98, 340] on span "CaseDocuments - 250600209 - Riden v. Starks 20250806194530 (unzipped)" at bounding box center [136, 340] width 220 height 10
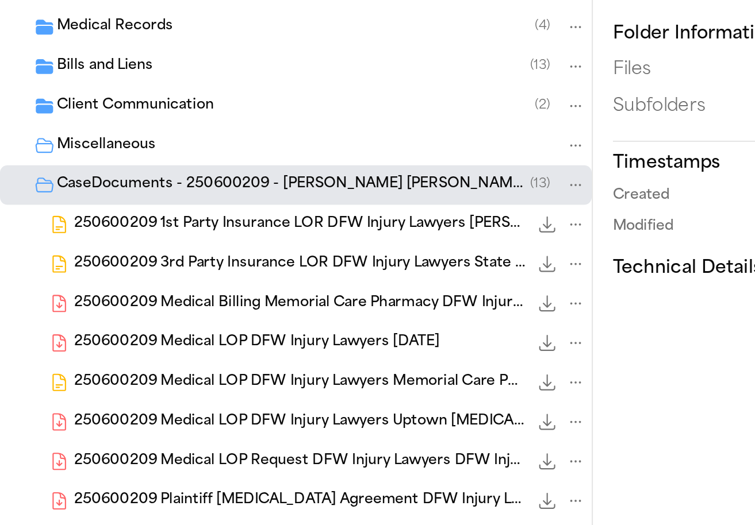
scroll to position [88, 0]
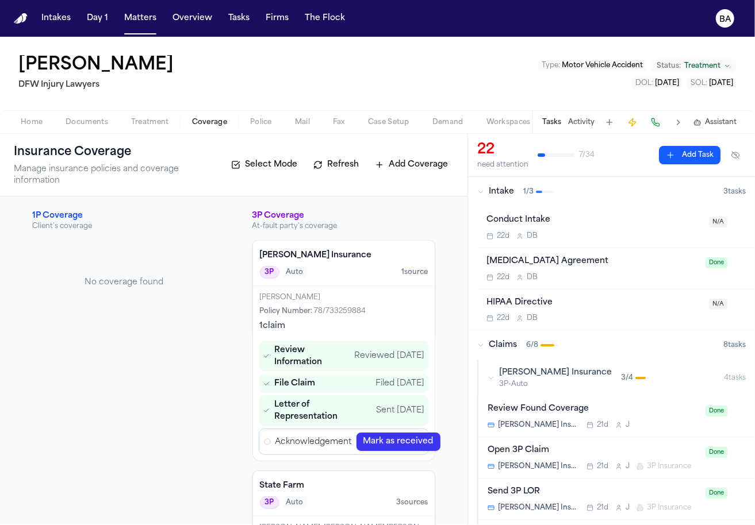
click at [206, 116] on button "Coverage" at bounding box center [210, 123] width 58 height 14
click at [555, 108] on div "Carlton Riden DFW Injury Lawyers Type : Motor Vehicle Accident Status: Treatmen…" at bounding box center [377, 74] width 755 height 74
click at [554, 120] on button "Tasks" at bounding box center [551, 122] width 19 height 9
click at [562, 124] on div "Tasks Activity Assistant" at bounding box center [639, 122] width 214 height 22
click at [680, 121] on button at bounding box center [678, 122] width 16 height 16
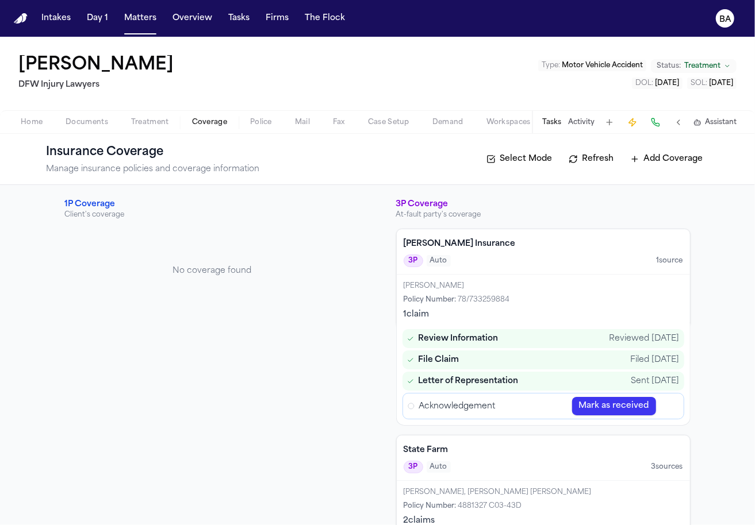
click at [667, 404] on icon "Open Acknowledgement review" at bounding box center [669, 406] width 9 height 9
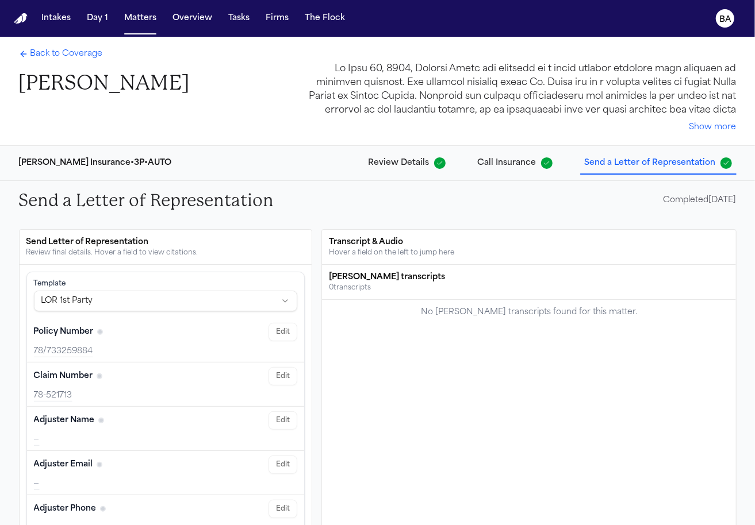
click at [417, 164] on span "Review Details" at bounding box center [398, 163] width 61 height 11
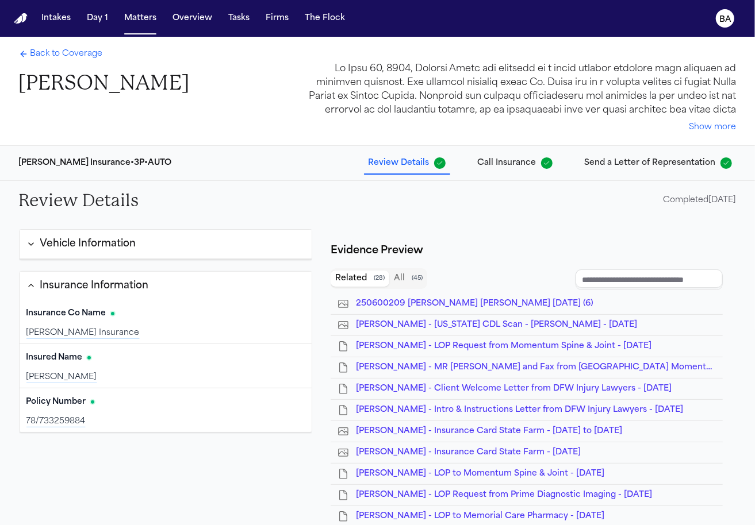
click at [498, 170] on button "Call Insurance" at bounding box center [515, 163] width 84 height 21
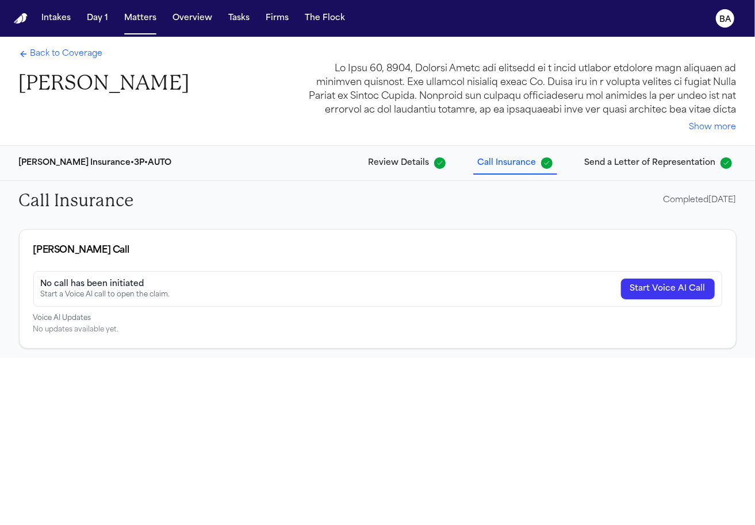
click at [625, 170] on button "Send a Letter of Representation" at bounding box center [658, 163] width 156 height 21
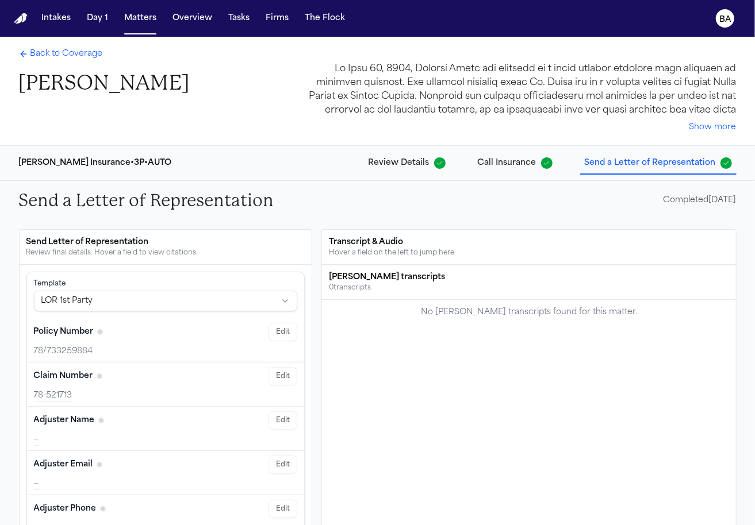
click at [536, 158] on span "Call Insurance" at bounding box center [507, 163] width 59 height 11
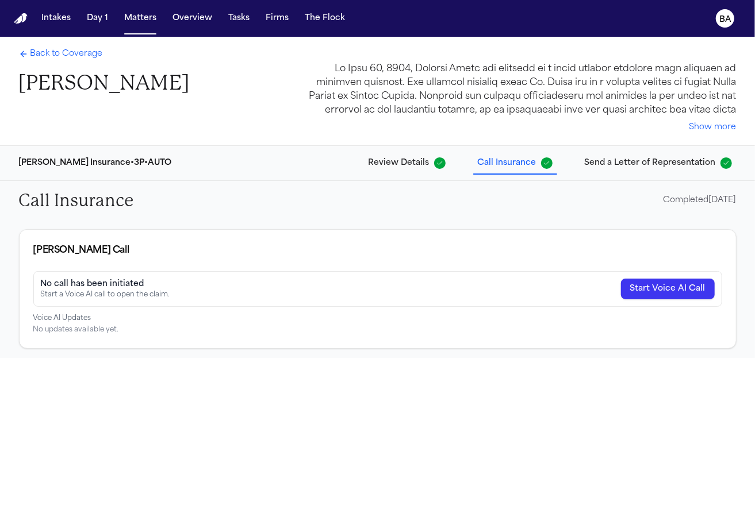
click at [77, 199] on h2 "Call Insurance" at bounding box center [76, 200] width 115 height 21
click at [31, 198] on h2 "Call Insurance" at bounding box center [76, 200] width 115 height 21
drag, startPoint x: 30, startPoint y: 213, endPoint x: 73, endPoint y: 216, distance: 43.2
click at [73, 216] on div "Call Insurance Completed 08/13/2025" at bounding box center [378, 200] width 736 height 39
click at [86, 49] on span "Back to Coverage" at bounding box center [66, 53] width 72 height 11
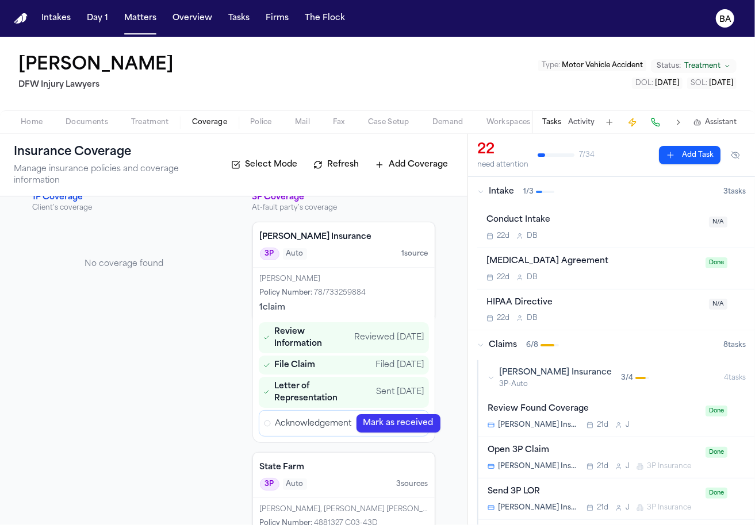
scroll to position [29, 0]
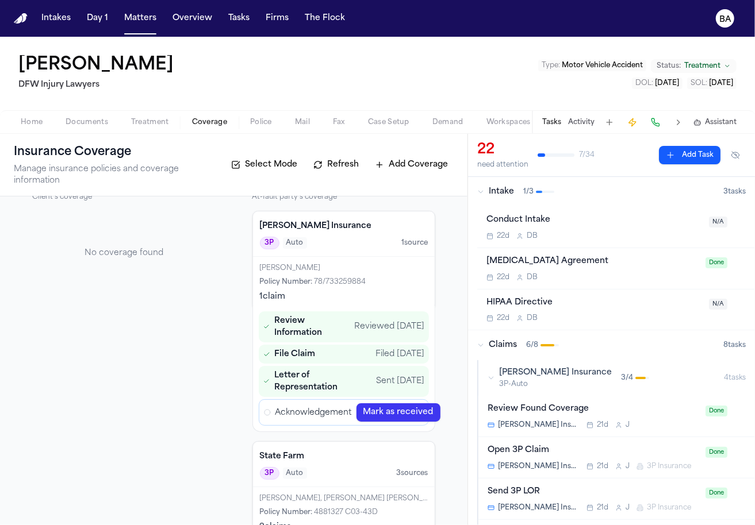
click at [37, 123] on span "Home" at bounding box center [32, 122] width 22 height 9
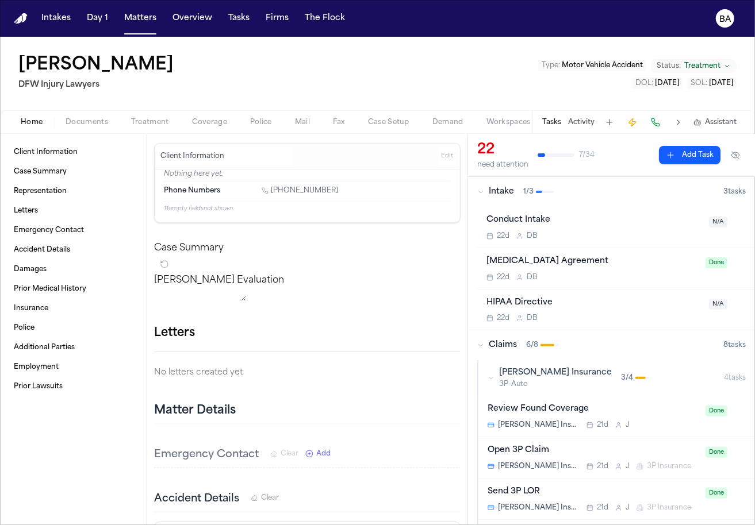
click at [444, 157] on span "Edit" at bounding box center [447, 156] width 12 height 8
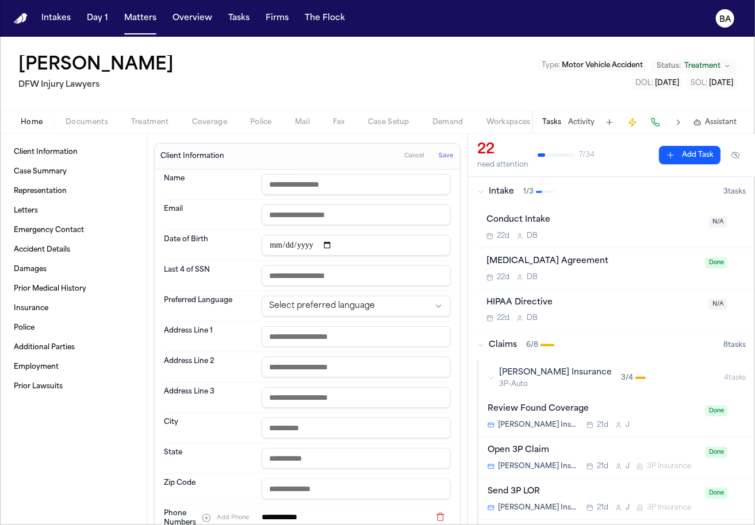
click at [412, 153] on span "Cancel" at bounding box center [414, 156] width 20 height 8
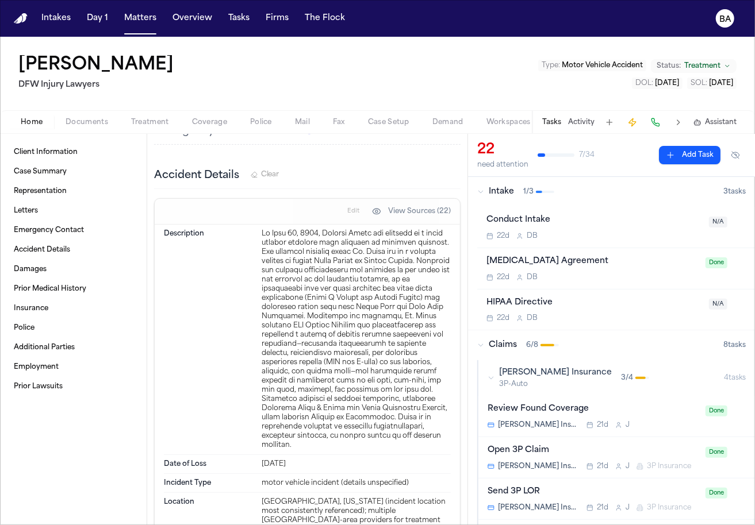
scroll to position [374, 0]
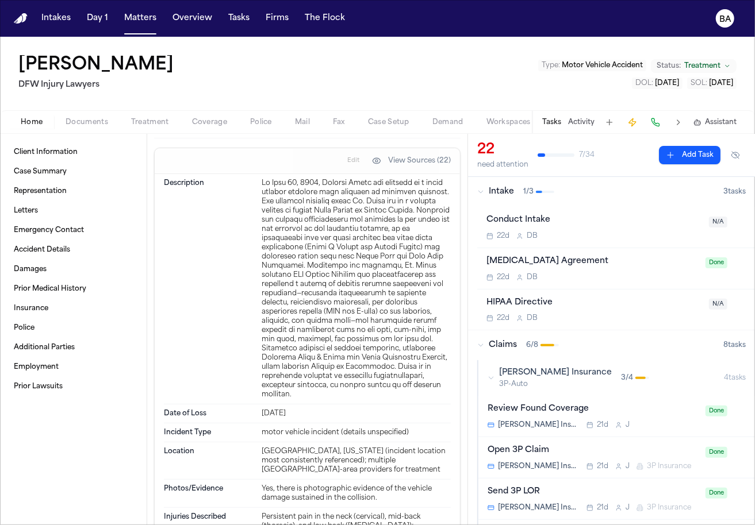
click at [262, 416] on div "Jun 13, 2025" at bounding box center [356, 413] width 189 height 9
click at [351, 165] on span "Edit" at bounding box center [353, 161] width 12 height 8
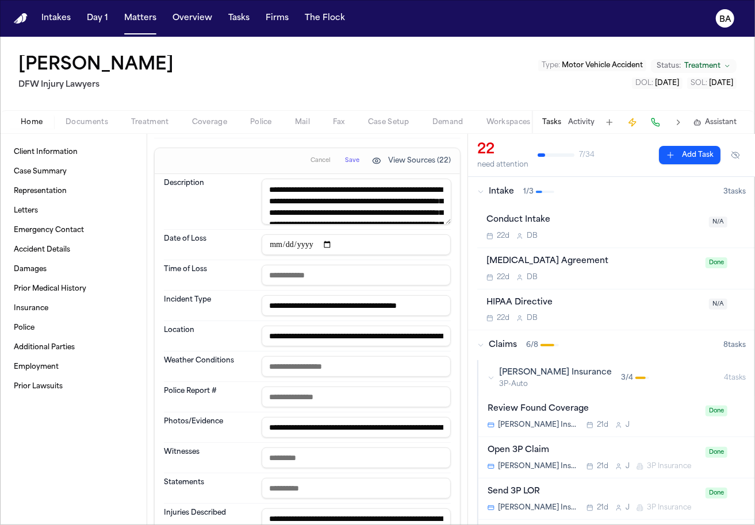
click at [322, 165] on span "Cancel" at bounding box center [320, 161] width 20 height 8
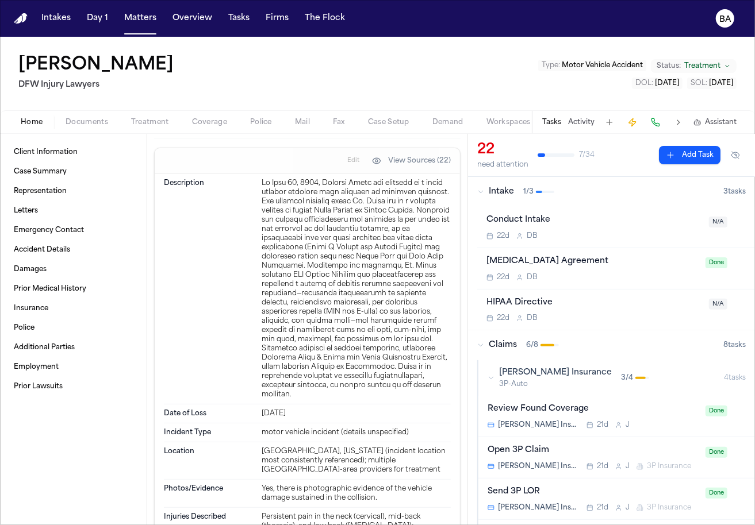
click at [195, 120] on span "Coverage" at bounding box center [209, 122] width 35 height 9
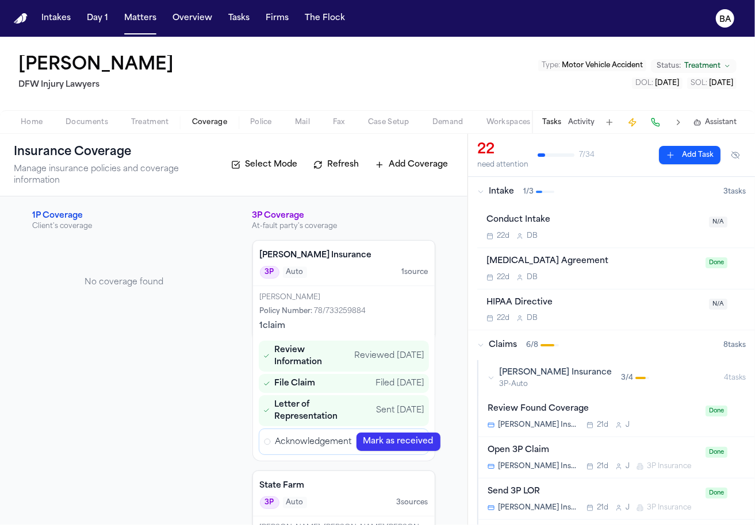
click at [63, 210] on h3 "1P Coverage" at bounding box center [123, 215] width 183 height 11
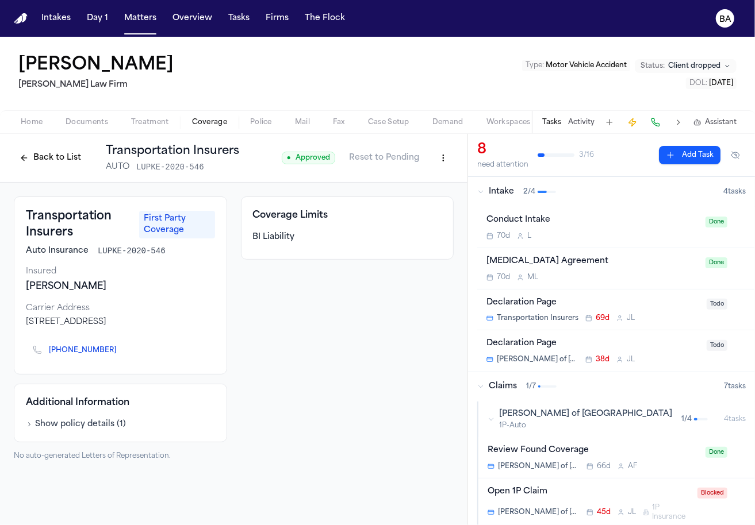
click at [55, 163] on button "Back to List" at bounding box center [50, 158] width 73 height 18
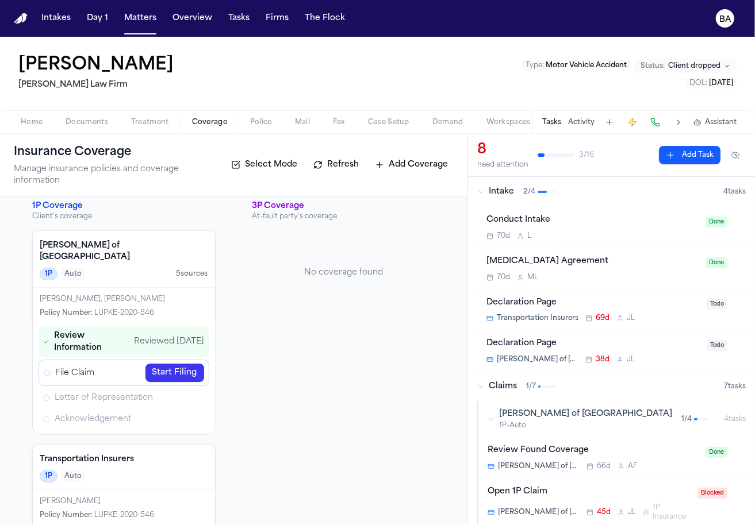
scroll to position [7, 0]
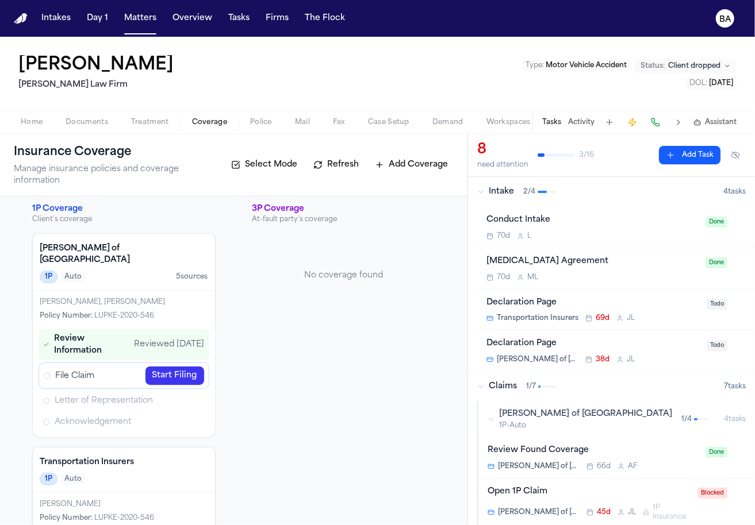
click at [182, 367] on link "Start Filing" at bounding box center [174, 376] width 59 height 18
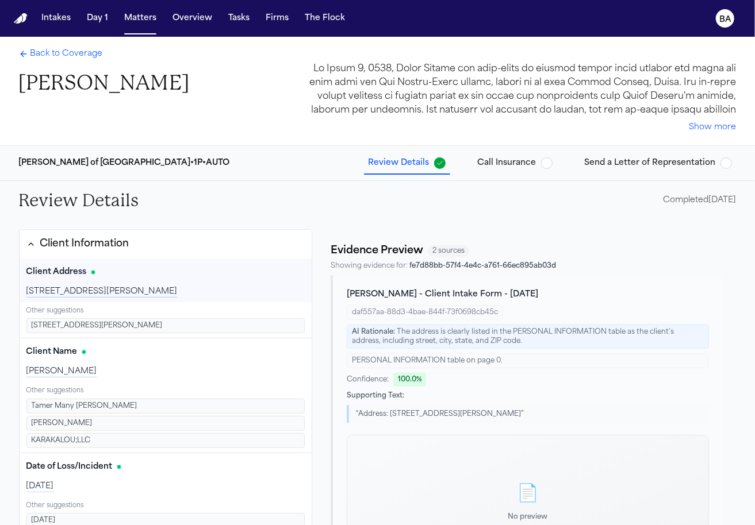
click at [52, 51] on span "Back to Coverage" at bounding box center [66, 53] width 72 height 11
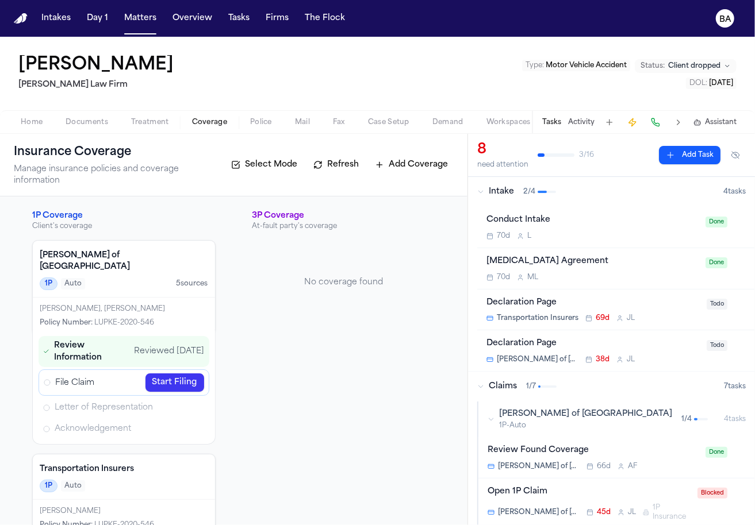
click at [159, 374] on link "Start Filing" at bounding box center [174, 383] width 59 height 18
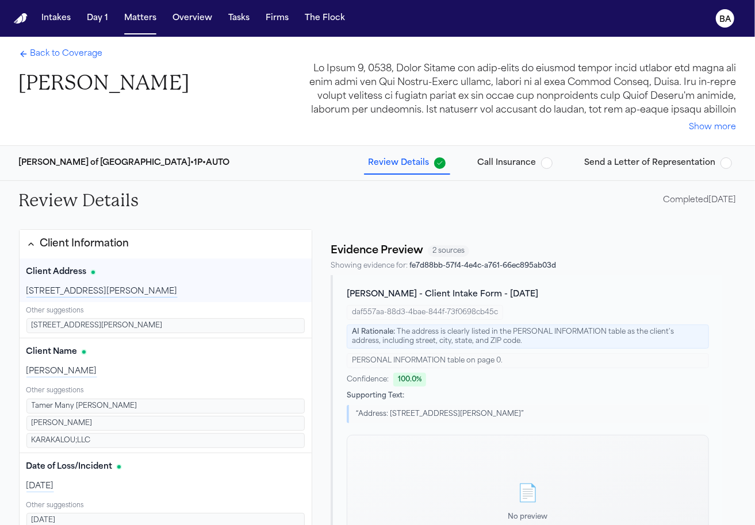
click at [185, 248] on button "Client Information" at bounding box center [166, 244] width 293 height 29
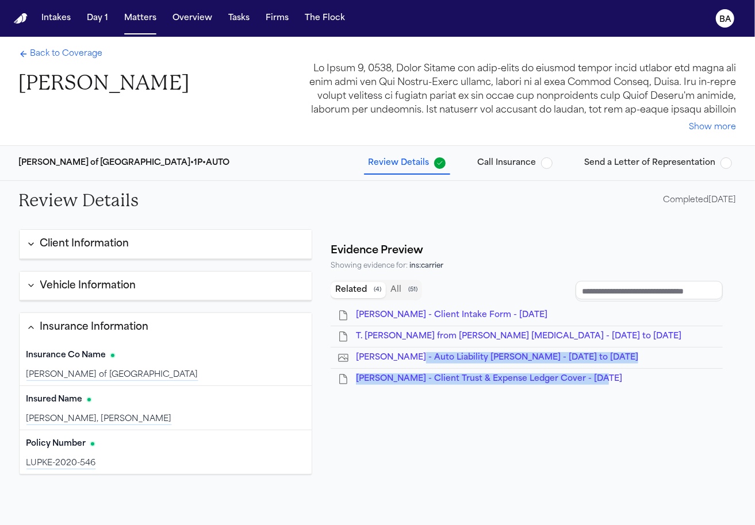
drag, startPoint x: 512, startPoint y: 399, endPoint x: 409, endPoint y: 352, distance: 112.4
click at [409, 352] on div "Evidence Preview Showing evidence for: ins:carrier Related ( 4 ) All ( 51 ) [PE…" at bounding box center [528, 442] width 414 height 427
click at [401, 414] on div "Evidence Preview Showing evidence for: ins:carrier Related ( 4 ) All ( 51 ) [PE…" at bounding box center [528, 442] width 414 height 427
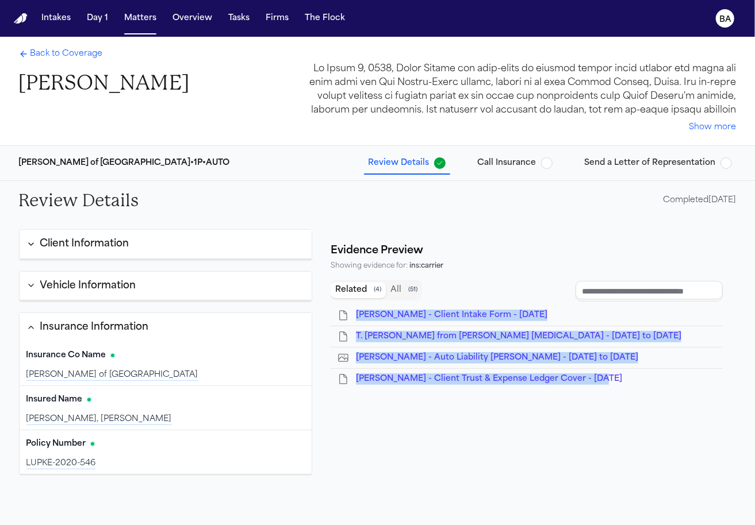
drag, startPoint x: 448, startPoint y: 408, endPoint x: 341, endPoint y: 320, distance: 138.1
click at [341, 320] on div "Evidence Preview Showing evidence for: ins:carrier Related ( 4 ) All ( 51 ) [PE…" at bounding box center [528, 442] width 414 height 427
click at [369, 429] on div "Evidence Preview Showing evidence for: ins:carrier Related ( 4 ) All ( 51 ) [PE…" at bounding box center [528, 442] width 414 height 427
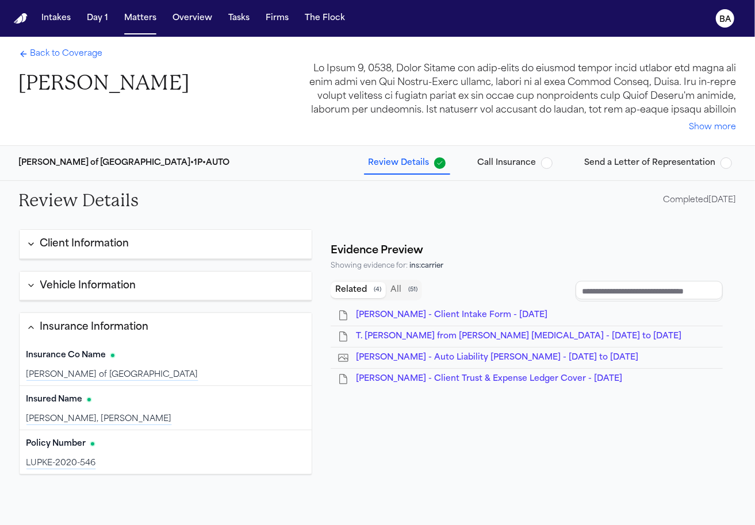
click at [398, 288] on button "All ( 51 )" at bounding box center [404, 290] width 36 height 16
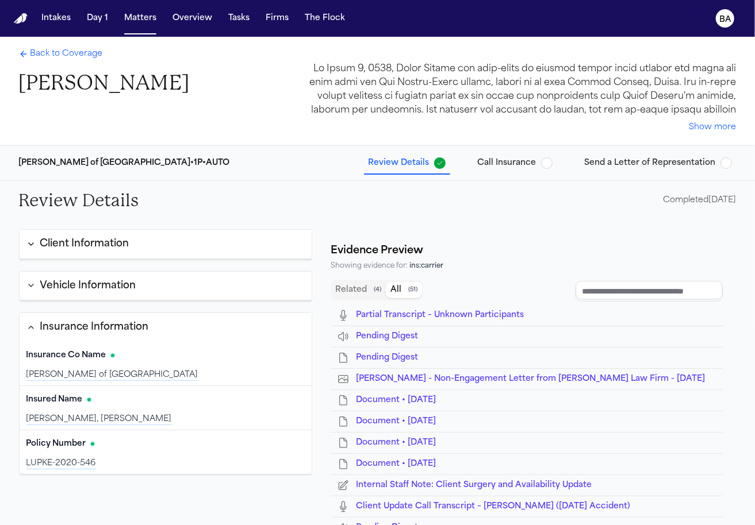
click at [632, 287] on input "Document browser" at bounding box center [648, 291] width 147 height 21
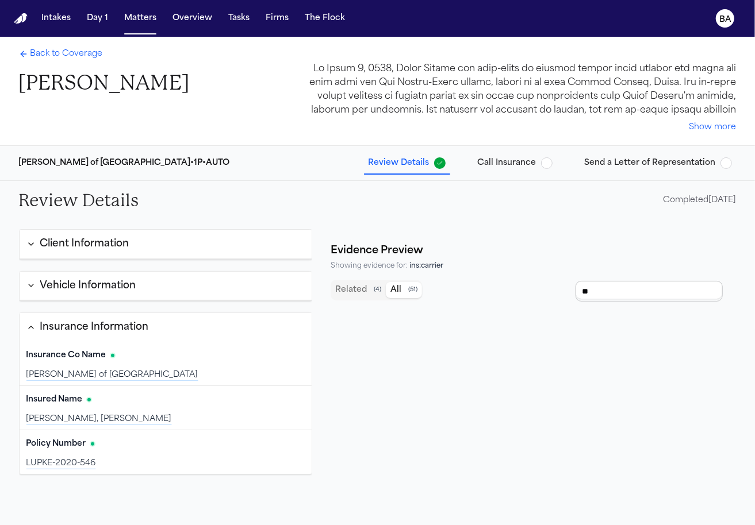
type input "***"
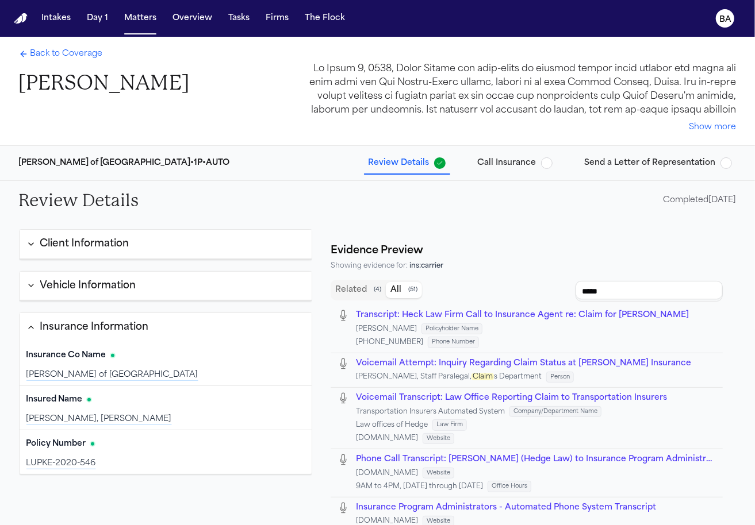
type input "*****"
click at [71, 48] on span "Back to Coverage" at bounding box center [66, 53] width 72 height 11
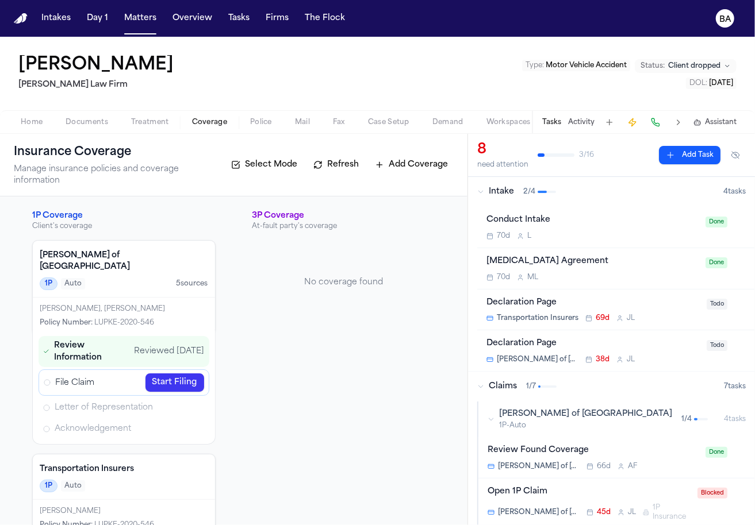
scroll to position [17, 0]
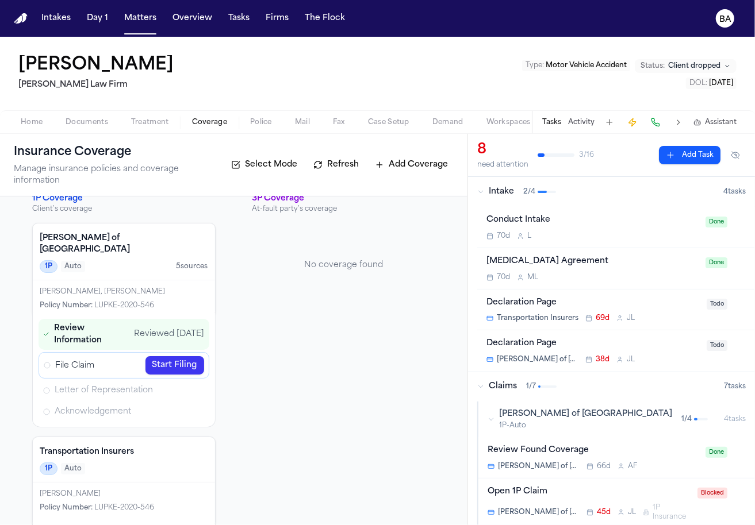
click at [91, 125] on span "Documents" at bounding box center [87, 122] width 43 height 9
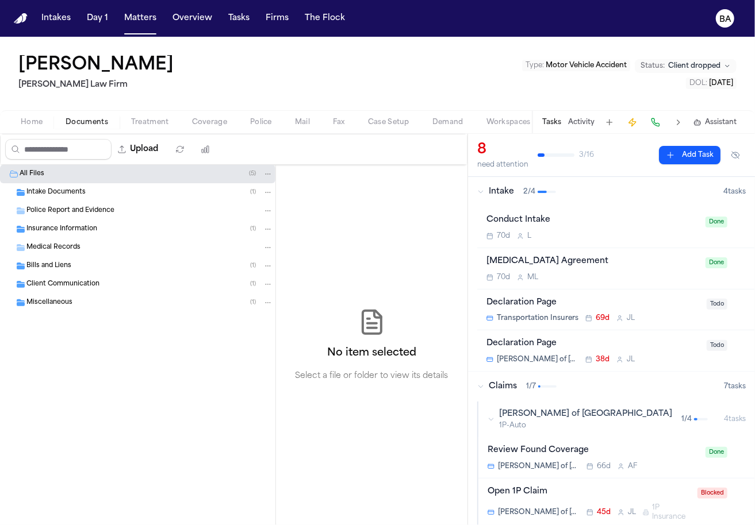
click at [100, 299] on div "Miscellaneous ( 1 )" at bounding box center [149, 303] width 247 height 10
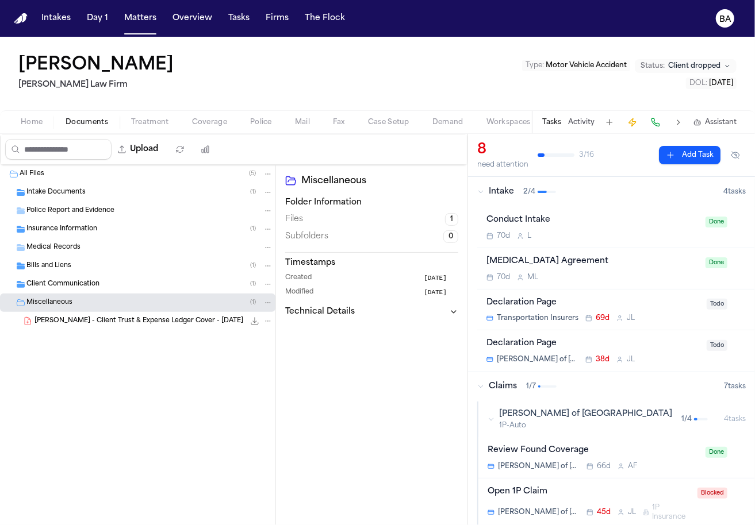
click at [103, 320] on span "[PERSON_NAME] - Client Trust & Expense Ledger Cover - [DATE]" at bounding box center [138, 322] width 209 height 10
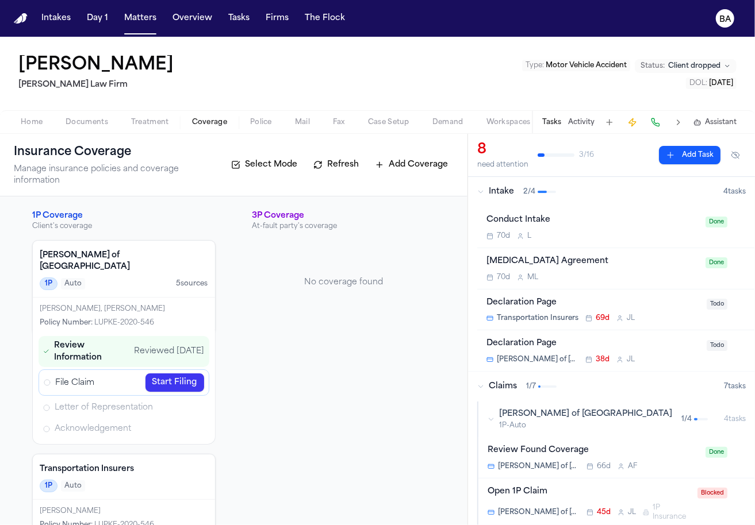
click at [202, 122] on span "Coverage" at bounding box center [209, 122] width 35 height 9
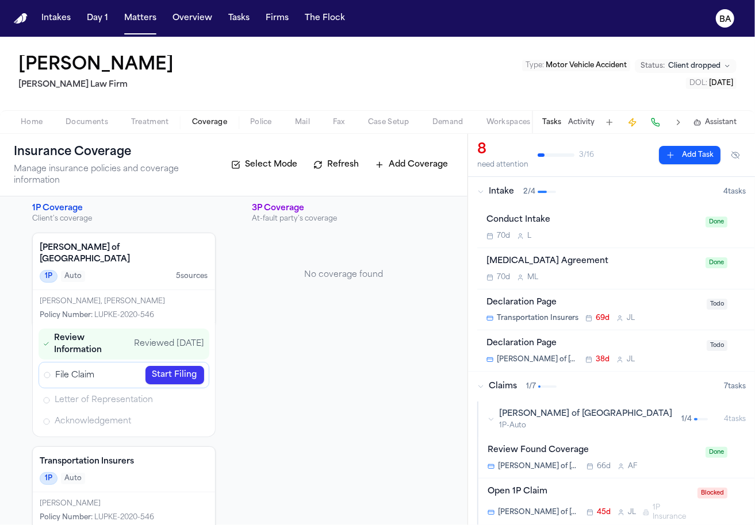
click at [164, 366] on link "Start Filing" at bounding box center [174, 375] width 59 height 18
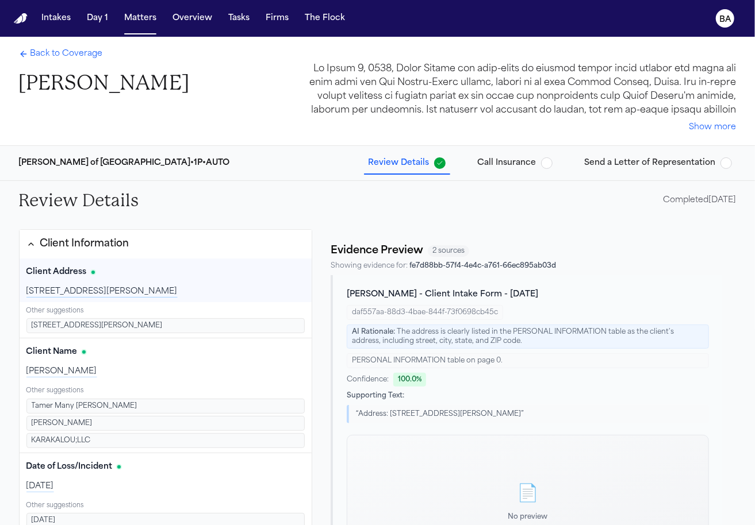
click at [155, 244] on button "Client Information" at bounding box center [166, 244] width 293 height 29
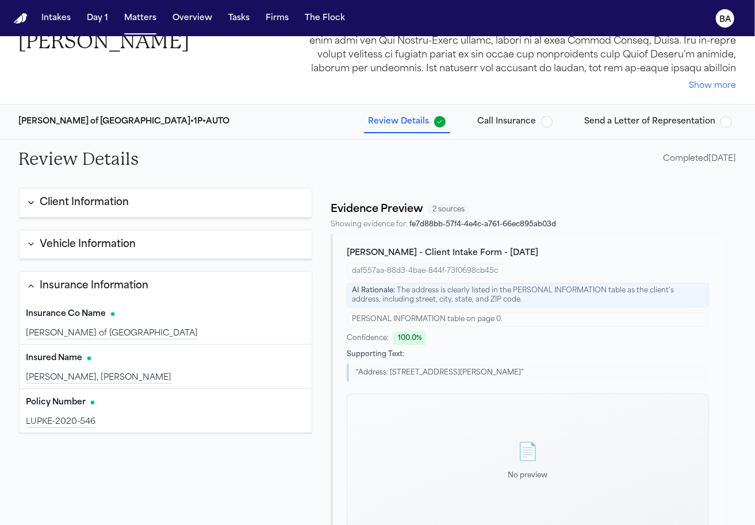
scroll to position [60, 0]
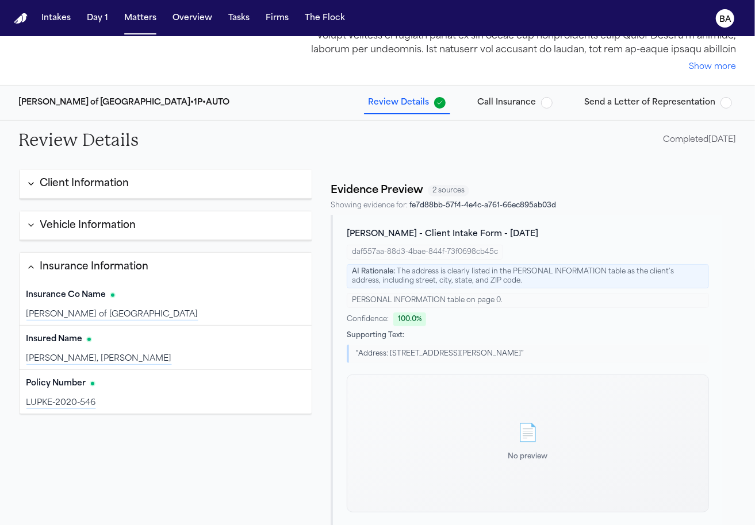
click at [118, 185] on div "Client Information" at bounding box center [84, 183] width 89 height 15
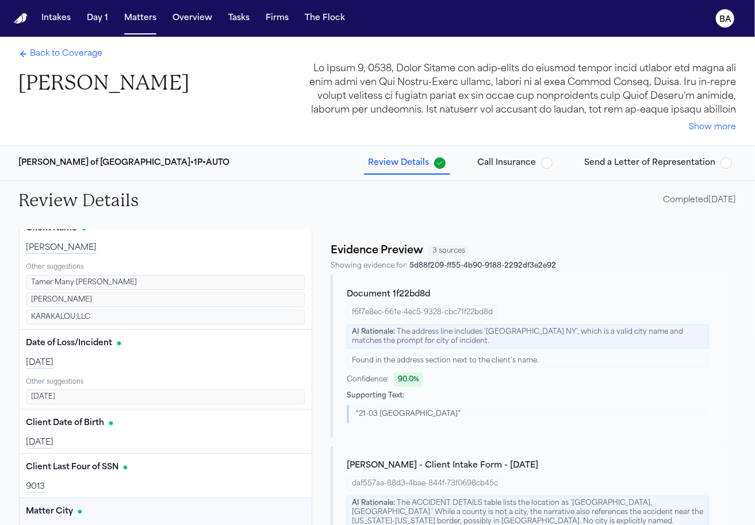
scroll to position [118, 0]
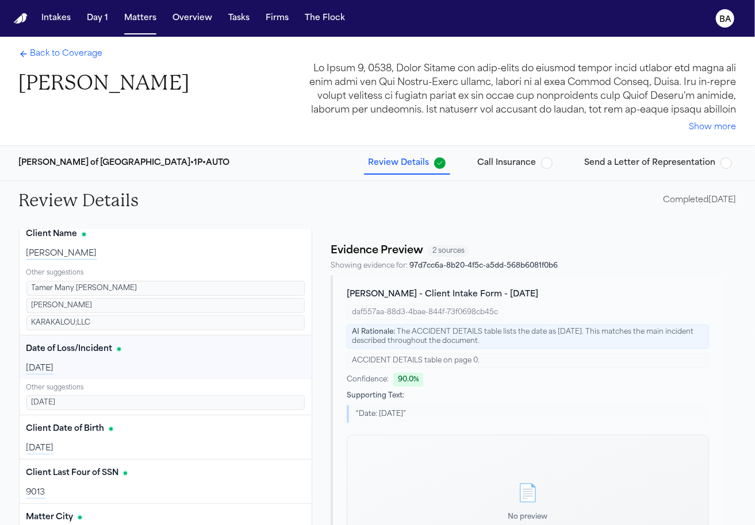
click at [291, 347] on button "Edit" at bounding box center [290, 349] width 29 height 18
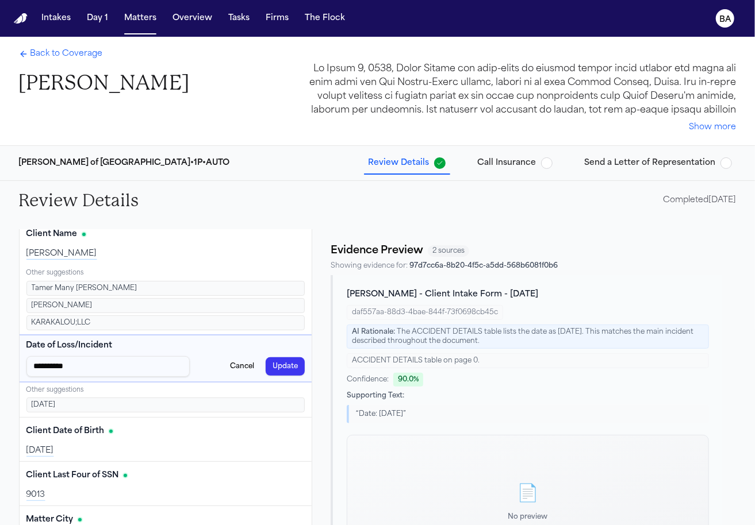
click at [249, 364] on button "Cancel" at bounding box center [242, 367] width 38 height 18
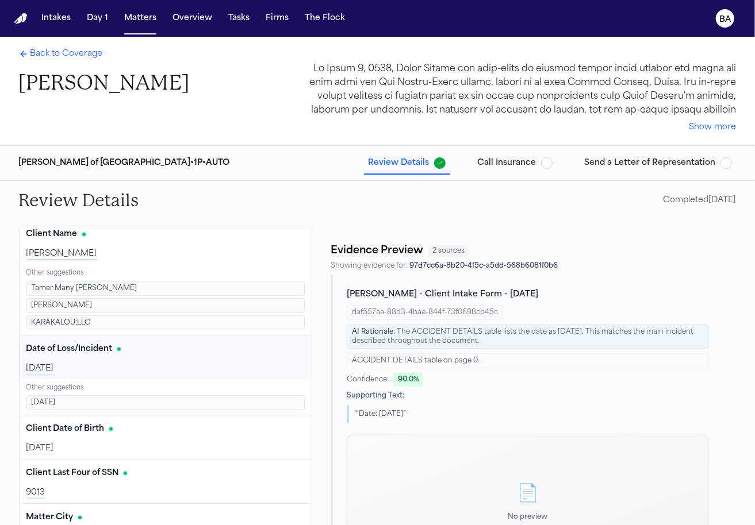
scroll to position [0, 0]
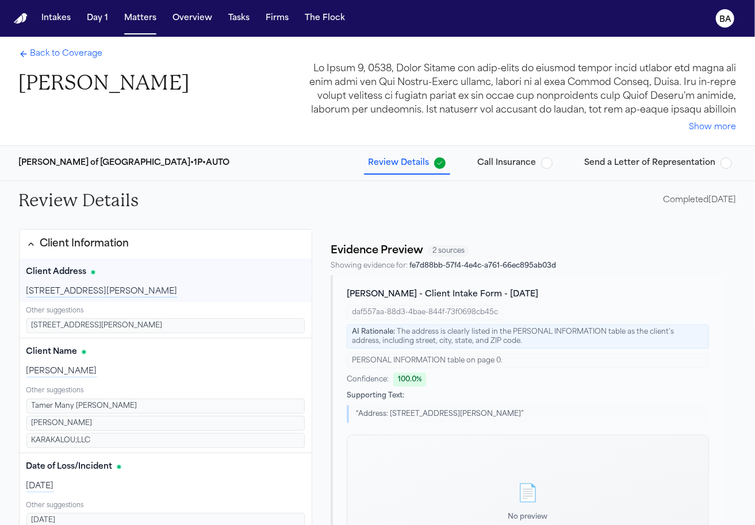
click at [234, 236] on button "Client Information" at bounding box center [166, 244] width 293 height 29
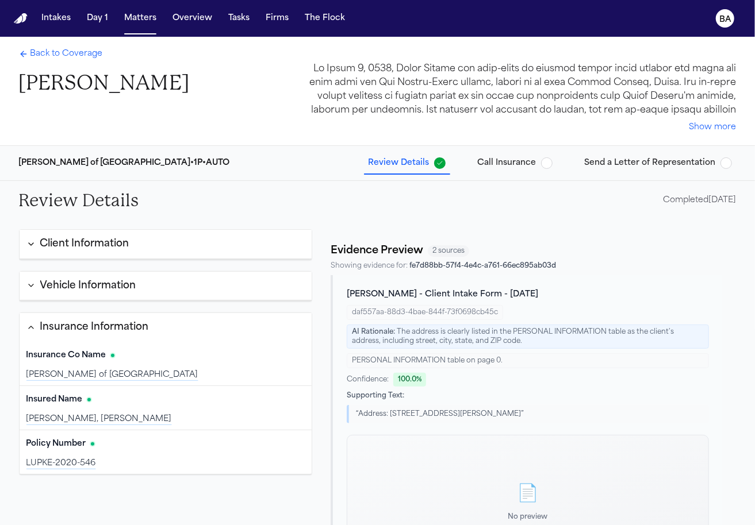
click at [138, 325] on div "Insurance Information" at bounding box center [94, 327] width 109 height 15
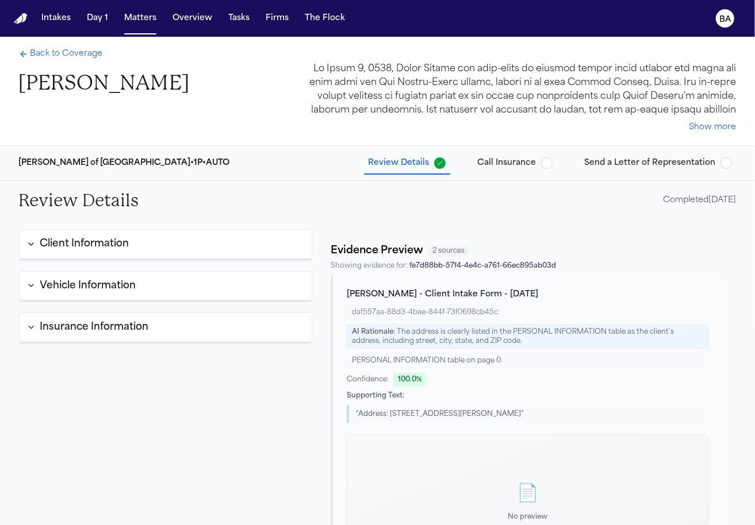
click at [517, 167] on span "Call Insurance" at bounding box center [507, 163] width 59 height 11
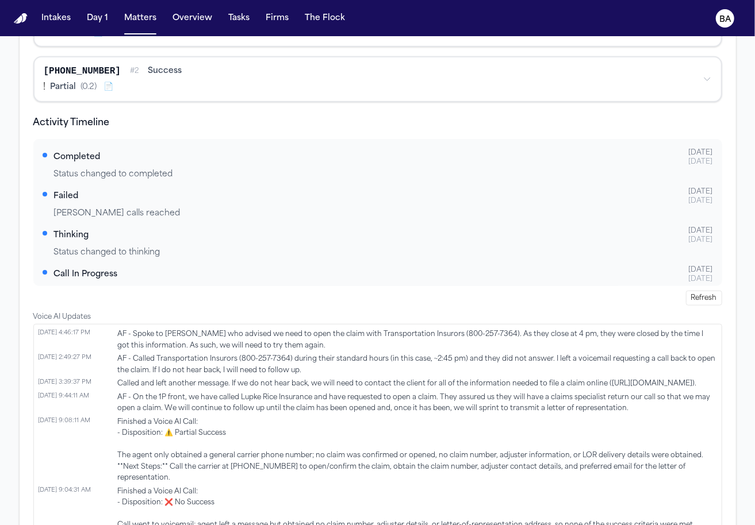
scroll to position [497, 0]
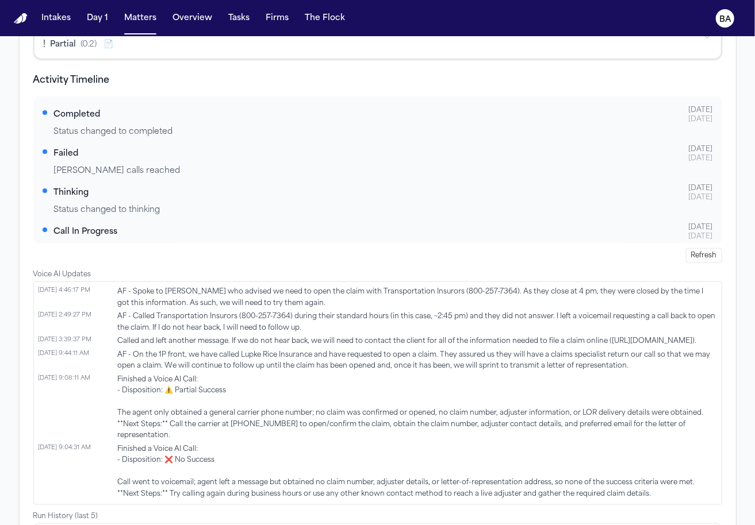
click at [293, 300] on span "AF - Spoke to [PERSON_NAME] who advised we need to open the claim with Transpor…" at bounding box center [417, 298] width 599 height 22
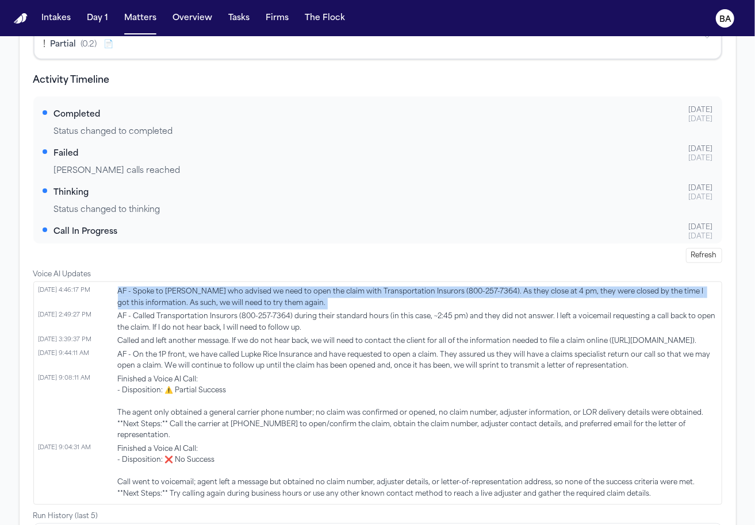
click at [293, 300] on span "AF - Spoke to [PERSON_NAME] who advised we need to open the claim with Transpor…" at bounding box center [417, 298] width 599 height 22
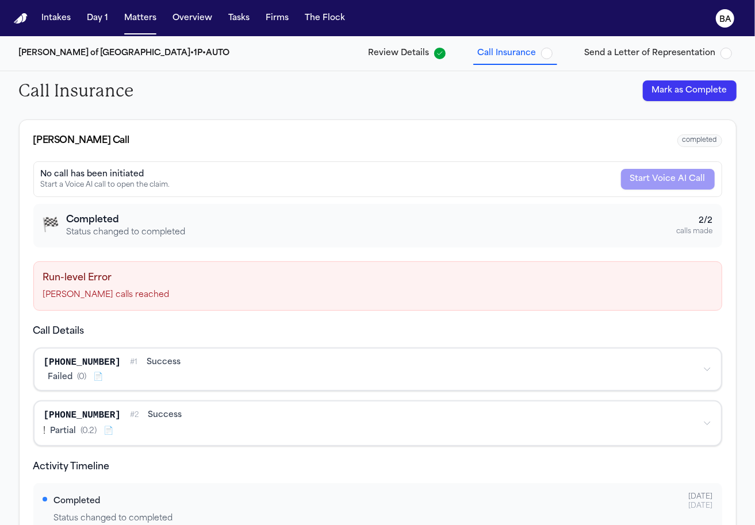
scroll to position [0, 0]
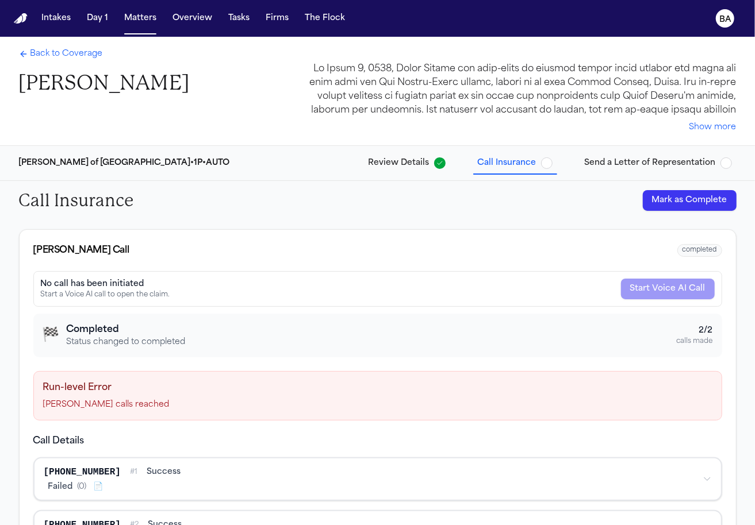
click at [413, 163] on span "Review Details" at bounding box center [398, 163] width 61 height 11
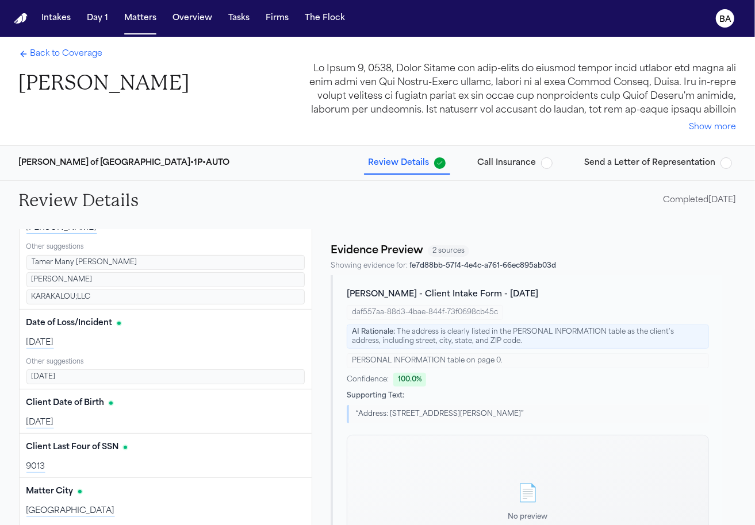
scroll to position [148, 0]
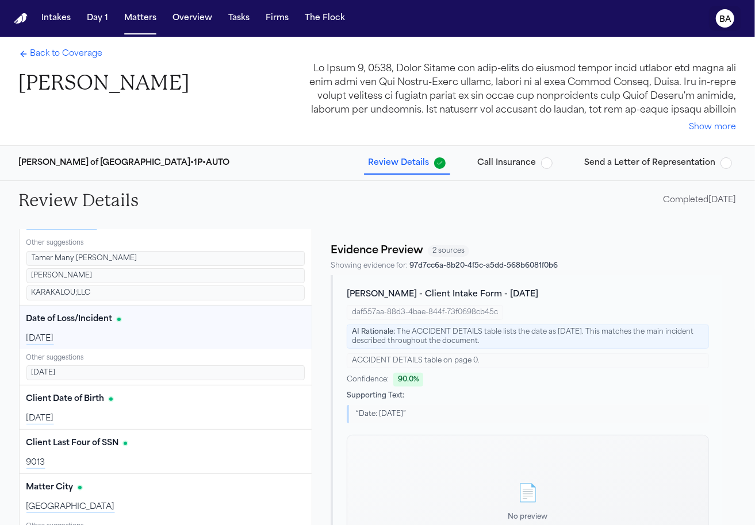
click at [727, 17] on text "BA" at bounding box center [725, 20] width 12 height 8
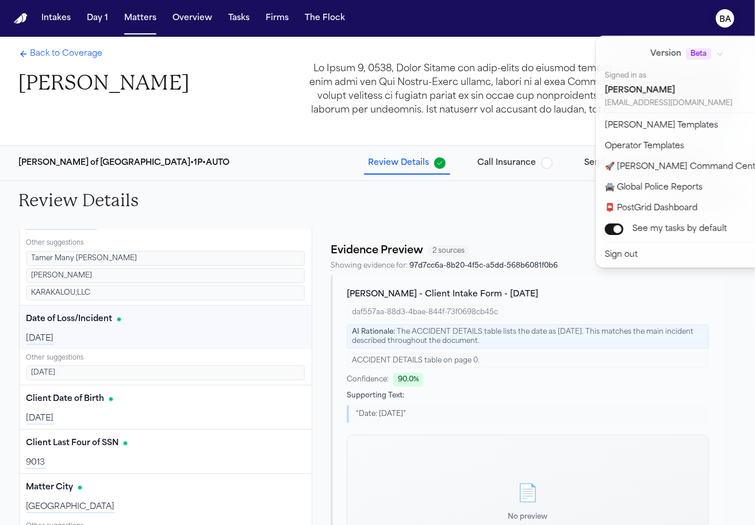
click at [519, 186] on div "Intakes Day 1 Matters Overview Tasks Firms The Flock BA Back to Coverage [PERSO…" at bounding box center [377, 262] width 755 height 525
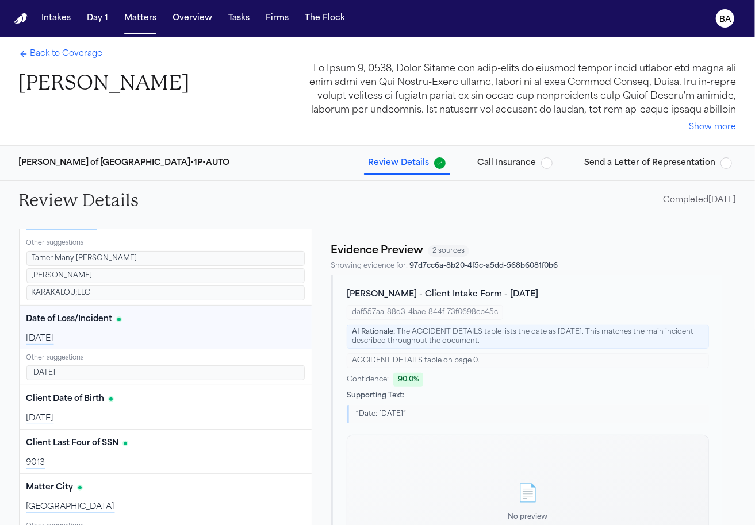
click at [93, 56] on span "Back to Coverage" at bounding box center [66, 53] width 72 height 11
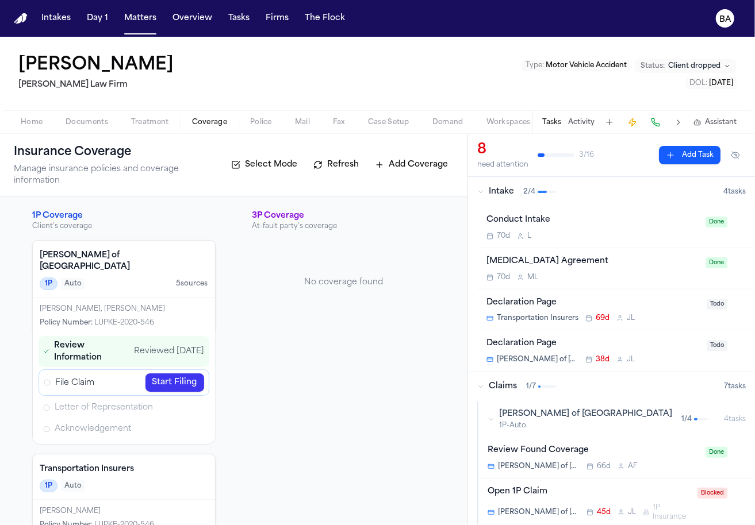
scroll to position [17, 0]
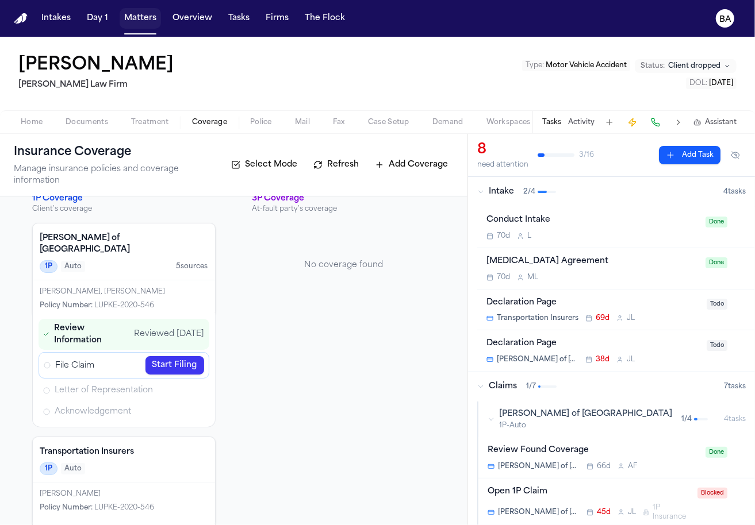
click at [140, 12] on button "Matters" at bounding box center [140, 18] width 41 height 21
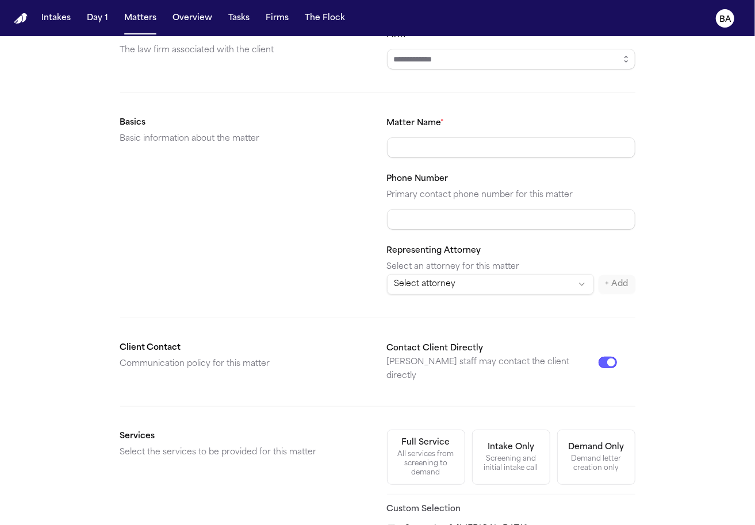
scroll to position [290, 0]
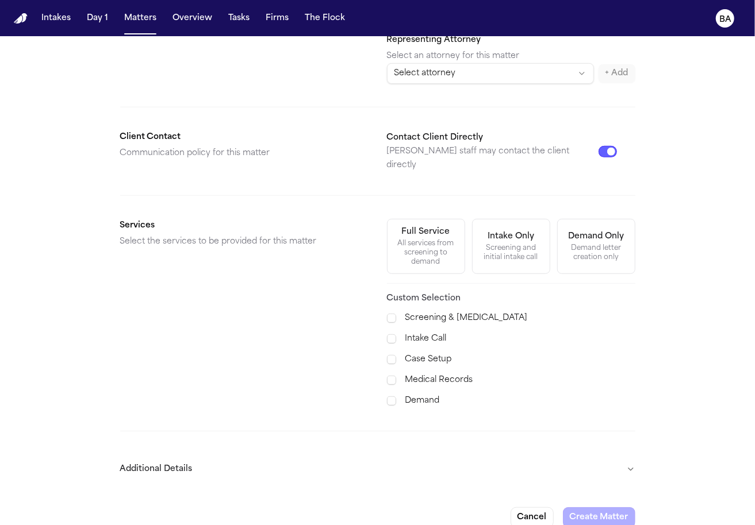
click at [620, 455] on button "Additional Details" at bounding box center [377, 470] width 515 height 30
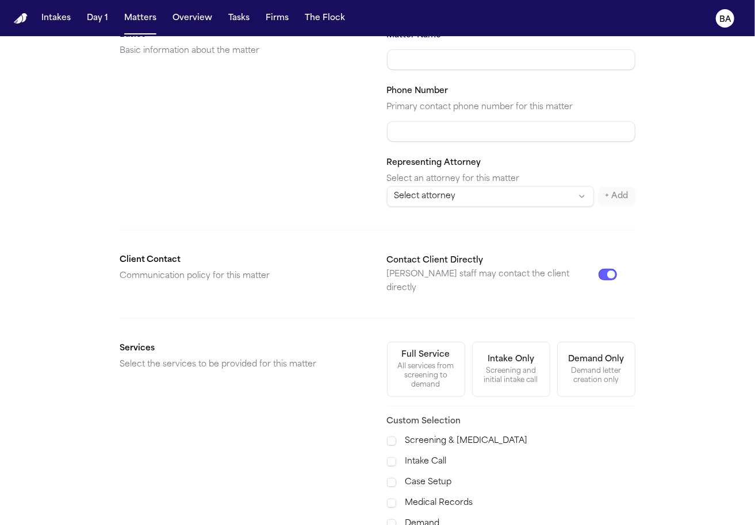
scroll to position [0, 0]
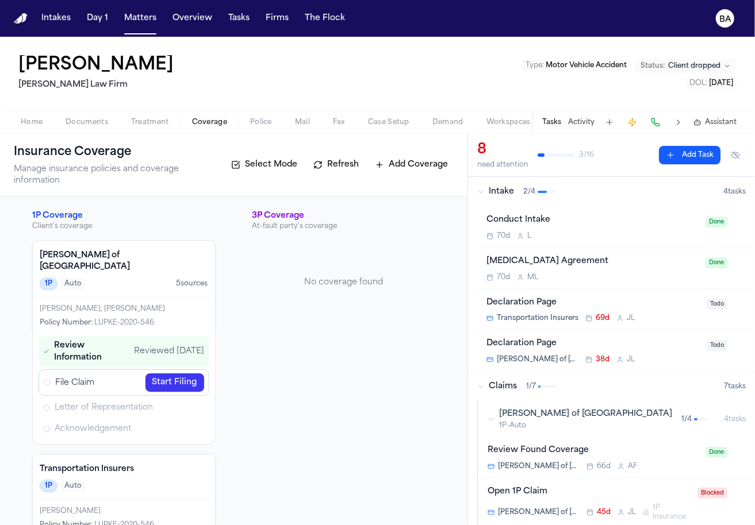
scroll to position [17, 0]
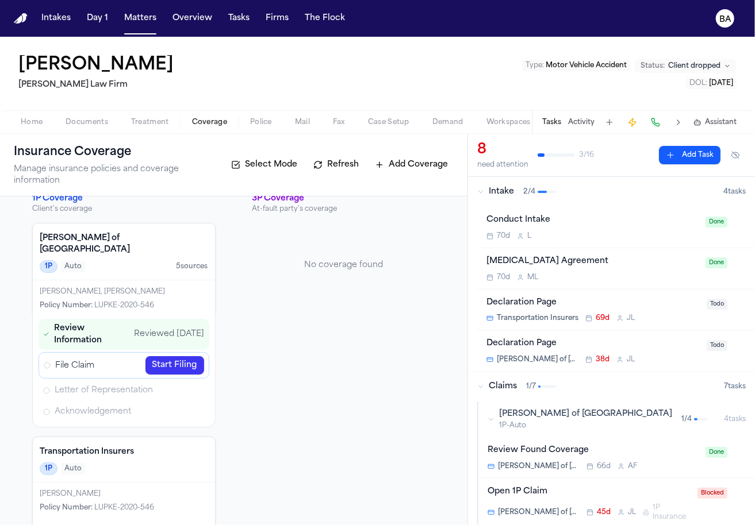
click at [43, 128] on button "Home" at bounding box center [31, 123] width 45 height 14
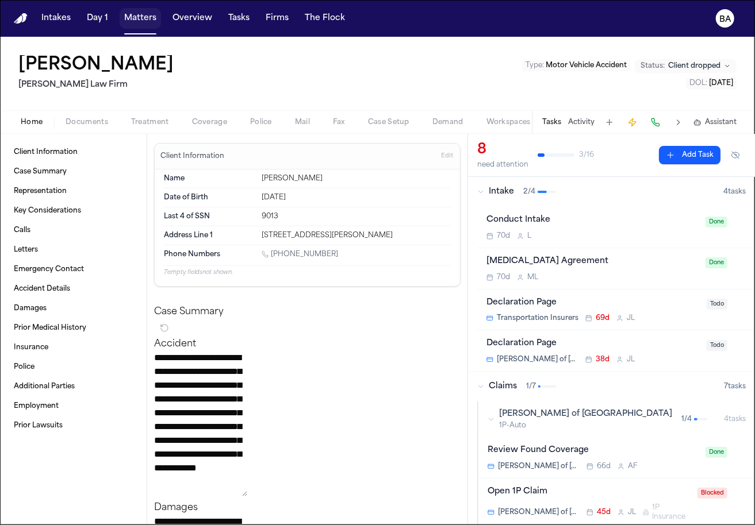
click at [140, 22] on button "Matters" at bounding box center [140, 18] width 41 height 21
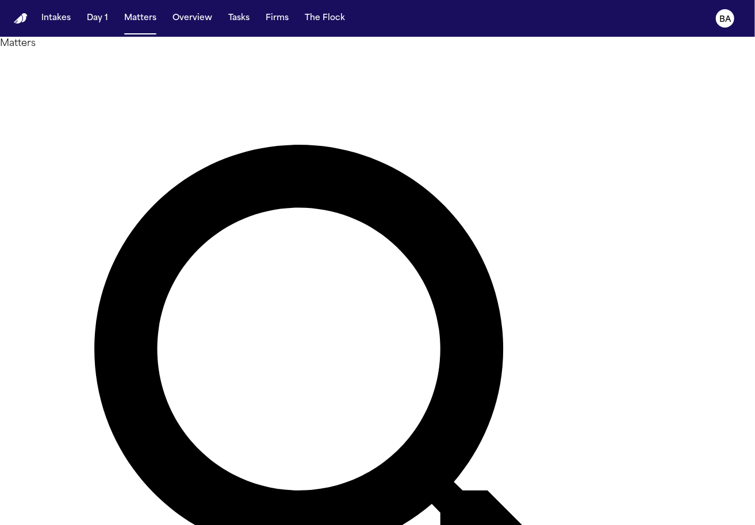
type input "********"
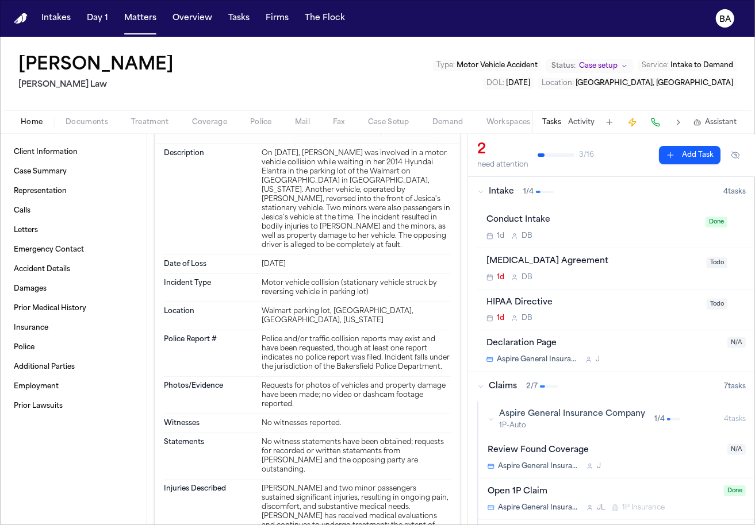
scroll to position [1672, 0]
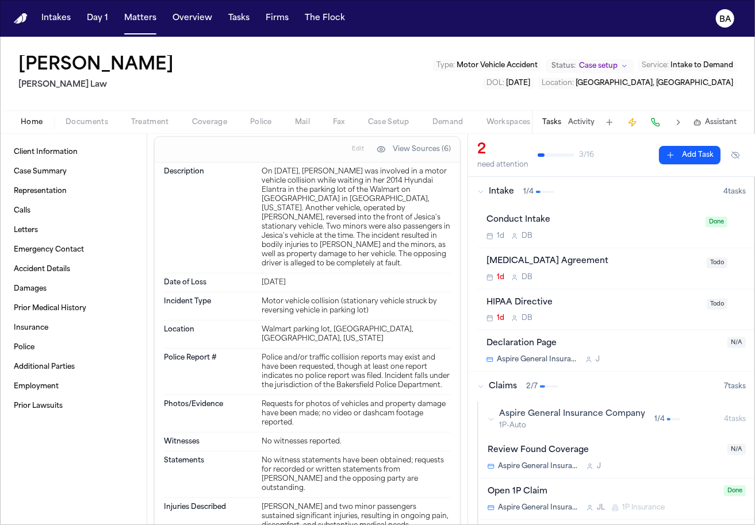
click at [286, 287] on div "Jul 7, 2025" at bounding box center [356, 282] width 189 height 9
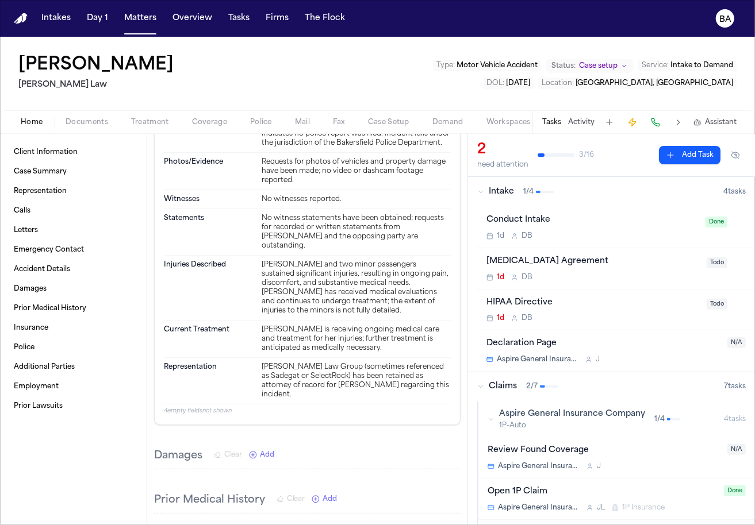
scroll to position [1918, 0]
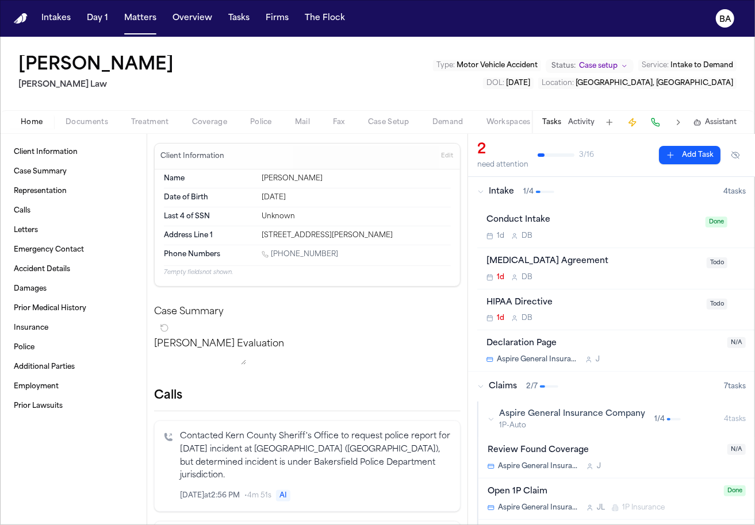
click at [215, 125] on span "Coverage" at bounding box center [209, 122] width 35 height 9
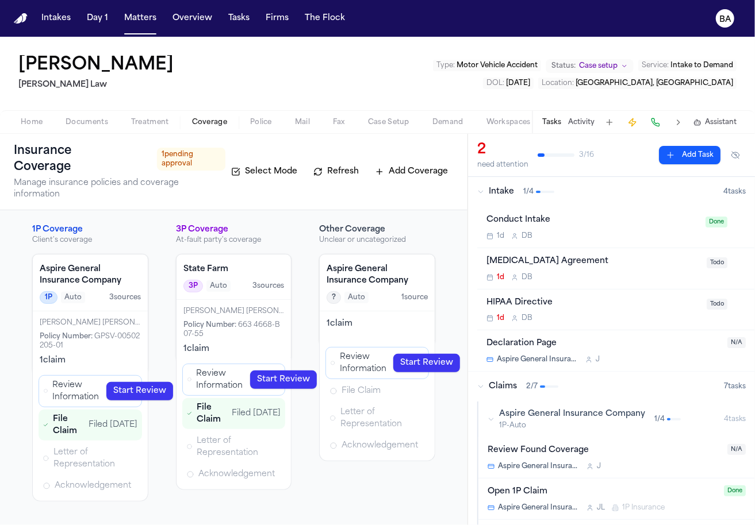
click at [36, 125] on span "Home" at bounding box center [32, 122] width 22 height 9
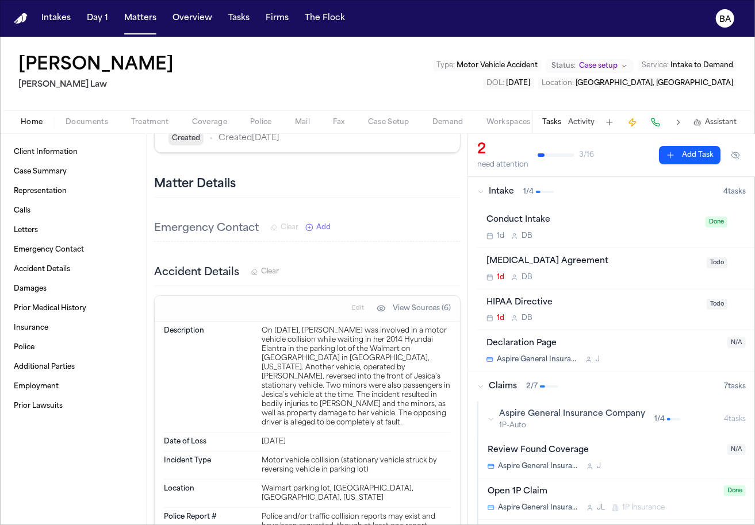
scroll to position [1606, 0]
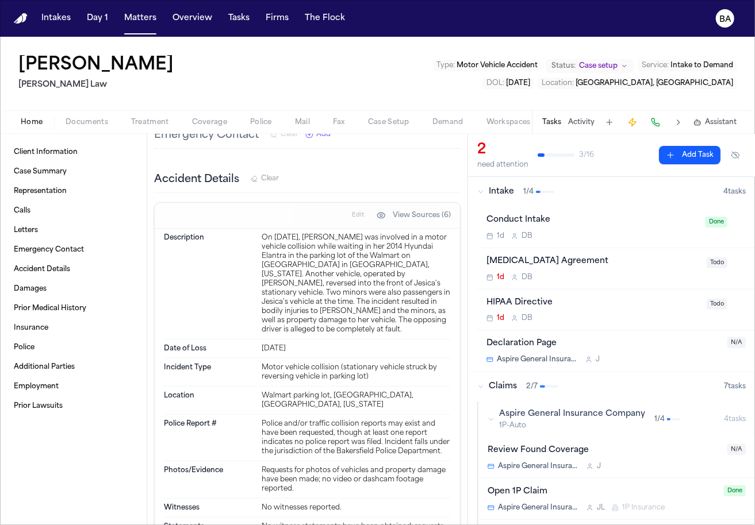
click at [285, 354] on div "Jul 7, 2025" at bounding box center [356, 348] width 189 height 9
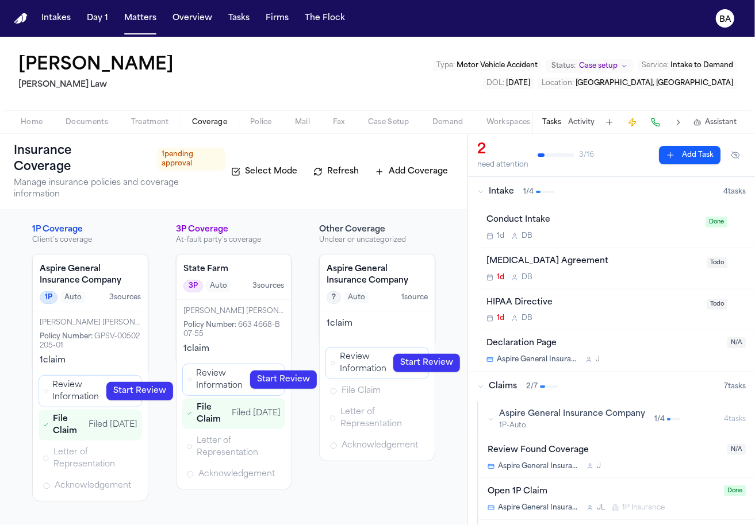
click at [212, 116] on button "Coverage" at bounding box center [210, 123] width 58 height 14
click at [144, 382] on link "Start Review" at bounding box center [139, 391] width 67 height 18
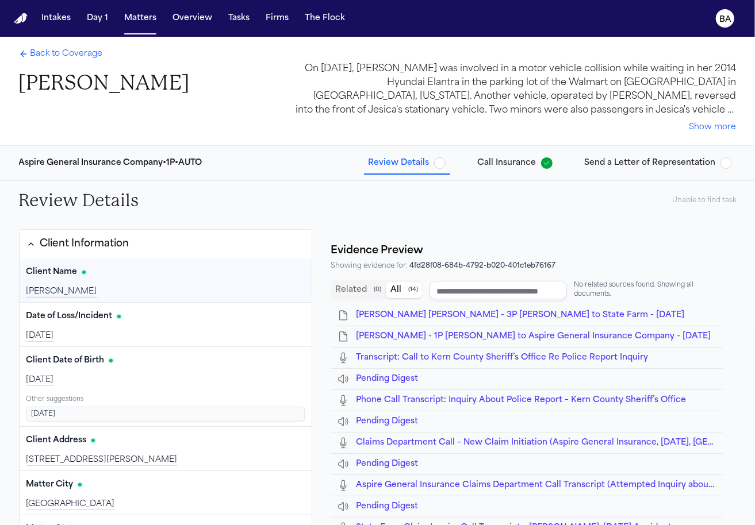
click at [154, 237] on button "Client Information" at bounding box center [166, 244] width 293 height 29
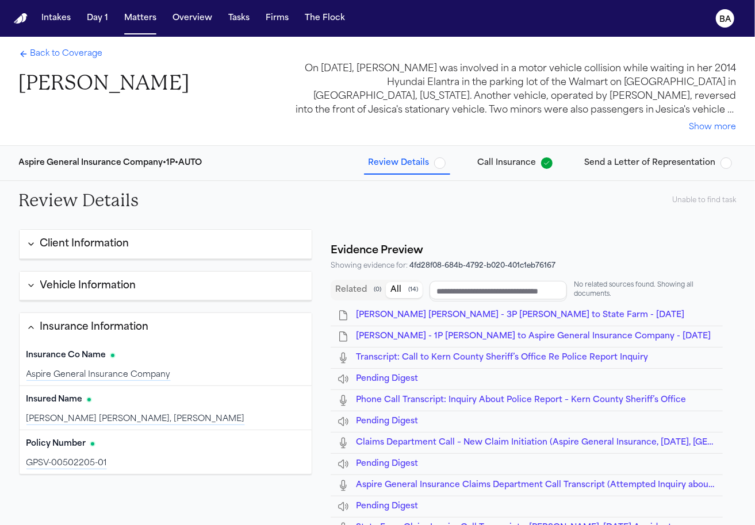
click at [524, 166] on span "Call Insurance" at bounding box center [507, 163] width 59 height 11
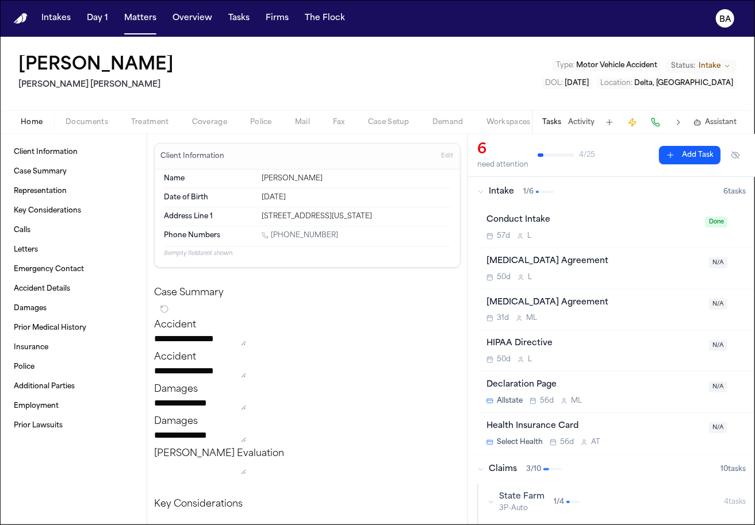
click at [20, 125] on button "Home" at bounding box center [31, 123] width 45 height 14
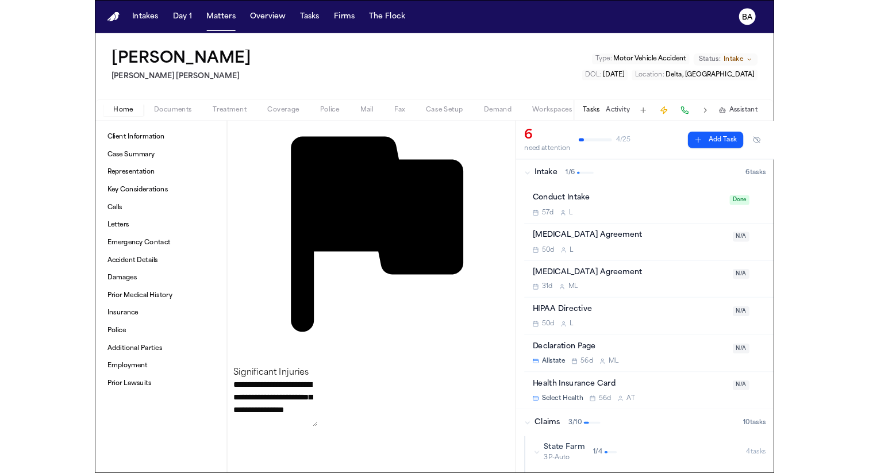
scroll to position [808, 0]
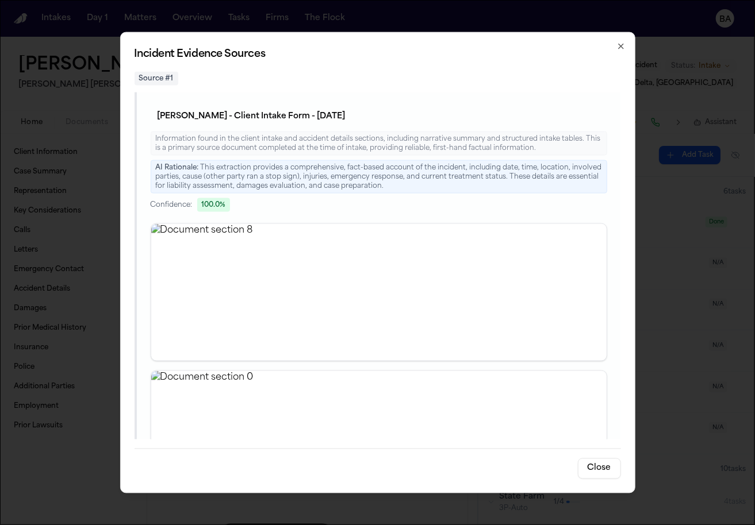
click at [623, 49] on icon "button" at bounding box center [620, 46] width 9 height 9
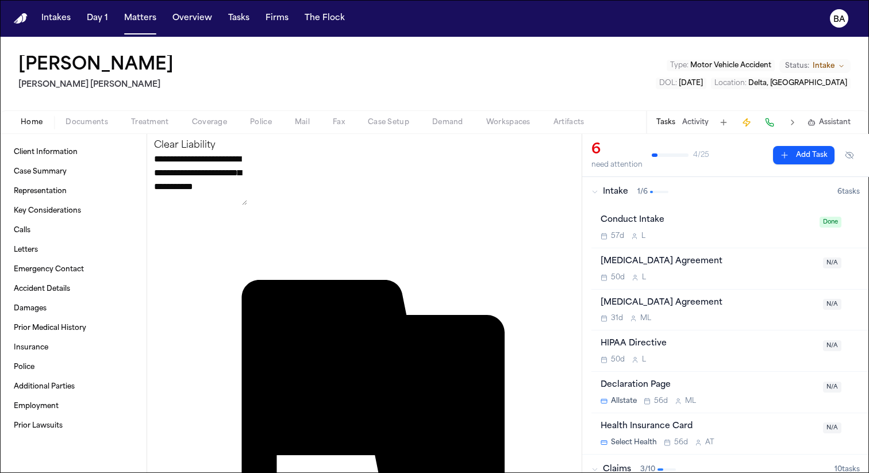
scroll to position [572, 0]
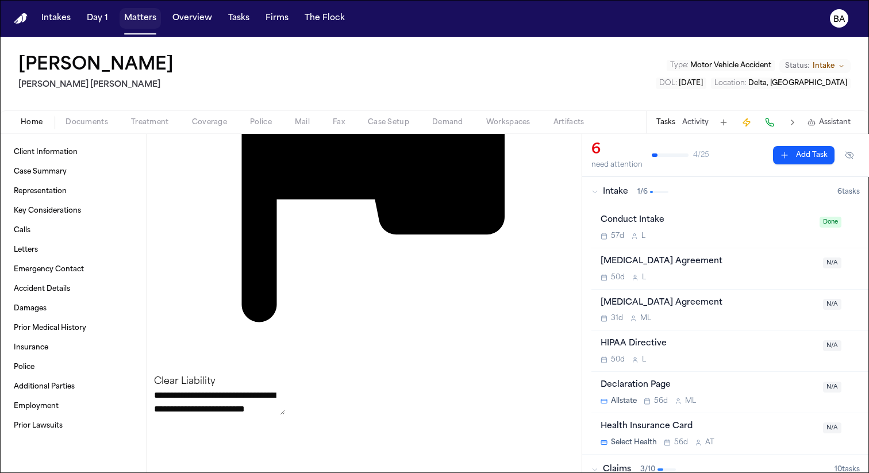
click at [138, 19] on button "Matters" at bounding box center [140, 18] width 41 height 21
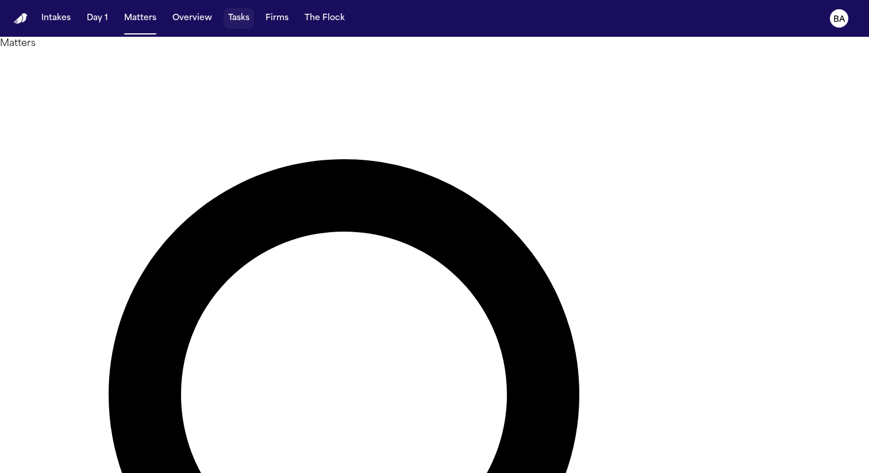
click at [235, 25] on button "Tasks" at bounding box center [239, 18] width 30 height 21
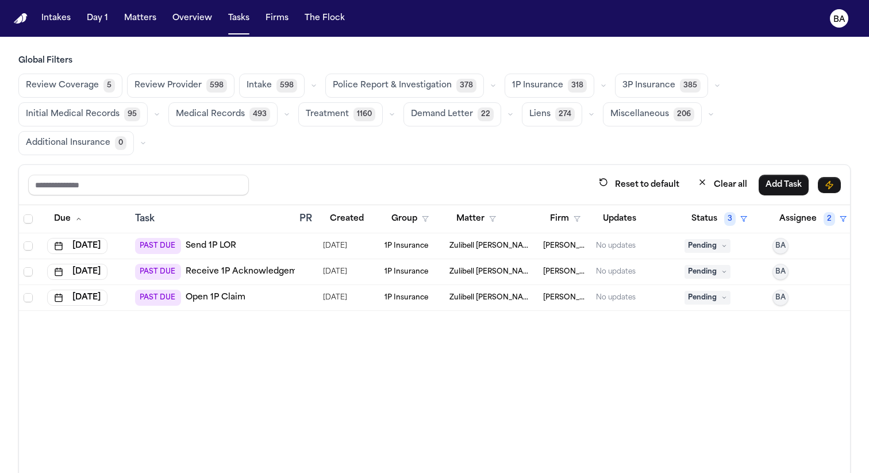
click at [597, 89] on button "button" at bounding box center [604, 86] width 14 height 14
click at [553, 116] on button "Open Claim 24" at bounding box center [562, 114] width 114 height 23
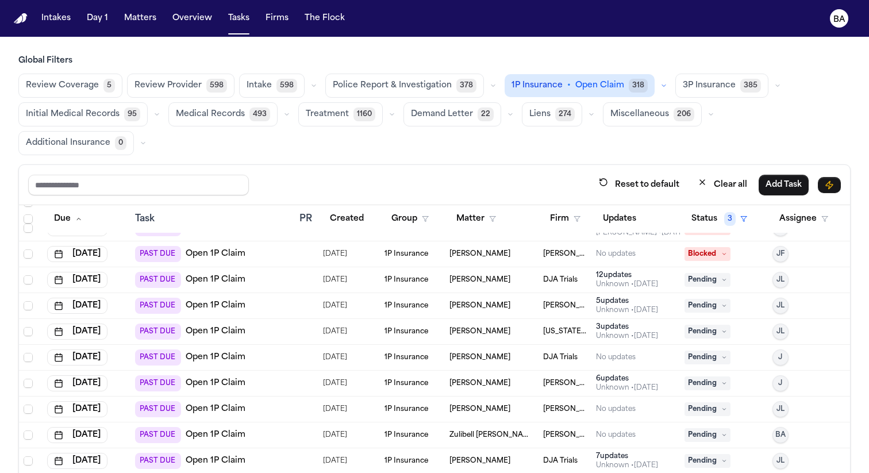
scroll to position [68, 0]
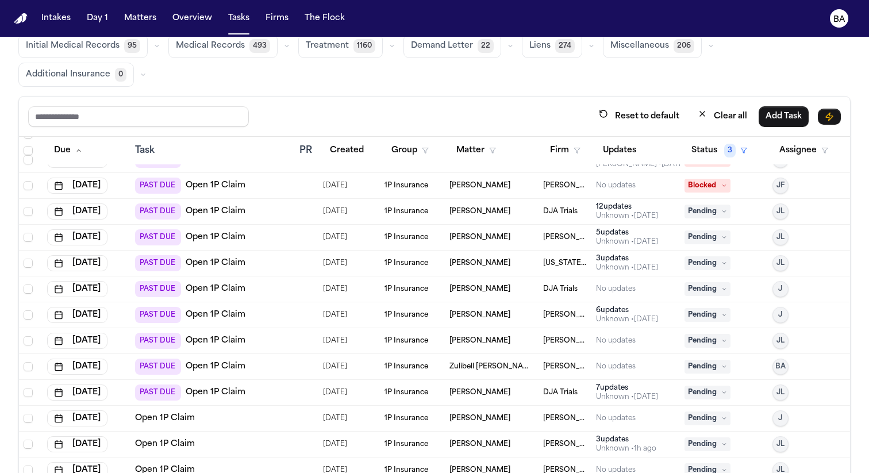
click at [255, 413] on div "Open 1P Claim" at bounding box center [212, 418] width 155 height 11
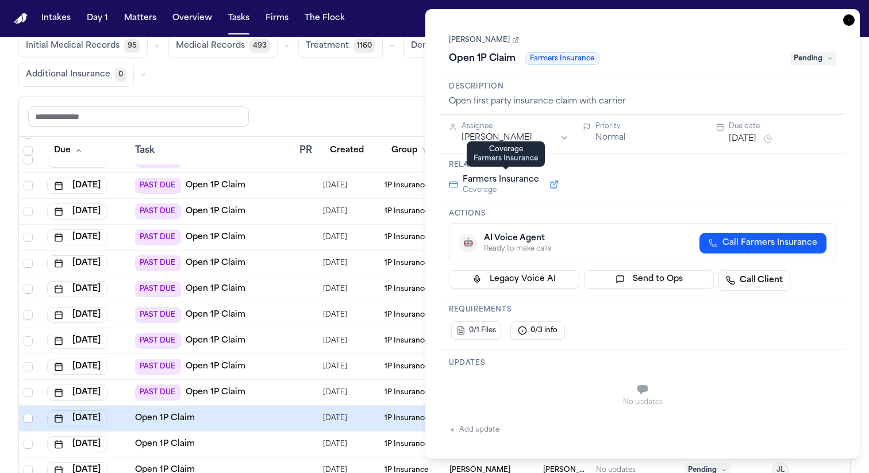
click at [554, 185] on button at bounding box center [554, 185] width 21 height 14
click at [517, 183] on span "Farmers Insurance" at bounding box center [501, 179] width 76 height 11
click at [555, 187] on button at bounding box center [554, 185] width 21 height 14
click at [510, 101] on div "Open first party insurance claim with carrier" at bounding box center [642, 101] width 387 height 11
click at [482, 57] on h1 "Open 1P Claim" at bounding box center [482, 58] width 76 height 18
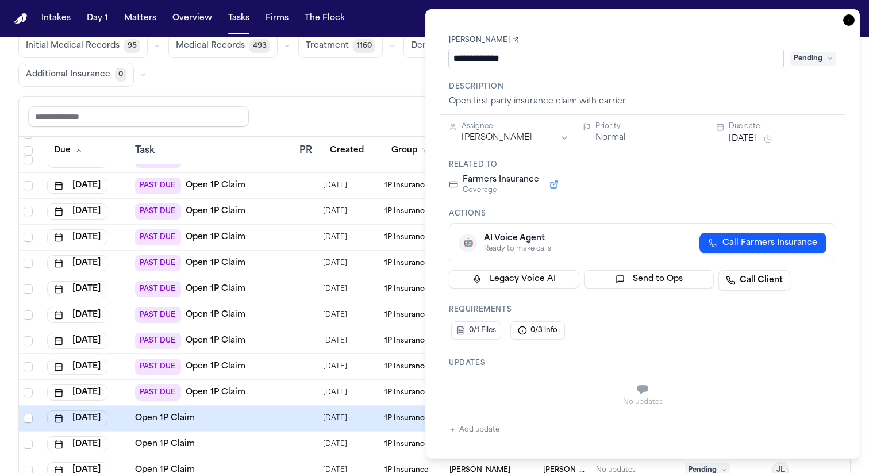
click at [482, 57] on input "**********" at bounding box center [616, 58] width 335 height 18
click at [611, 187] on div "Farmers Insurance Coverage" at bounding box center [642, 184] width 387 height 21
click at [551, 184] on button at bounding box center [554, 185] width 21 height 14
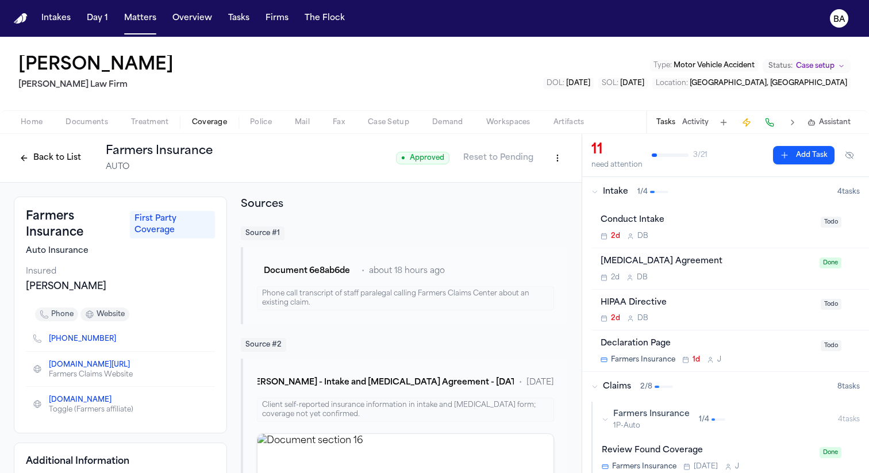
click at [72, 161] on button "Back to List" at bounding box center [50, 158] width 73 height 18
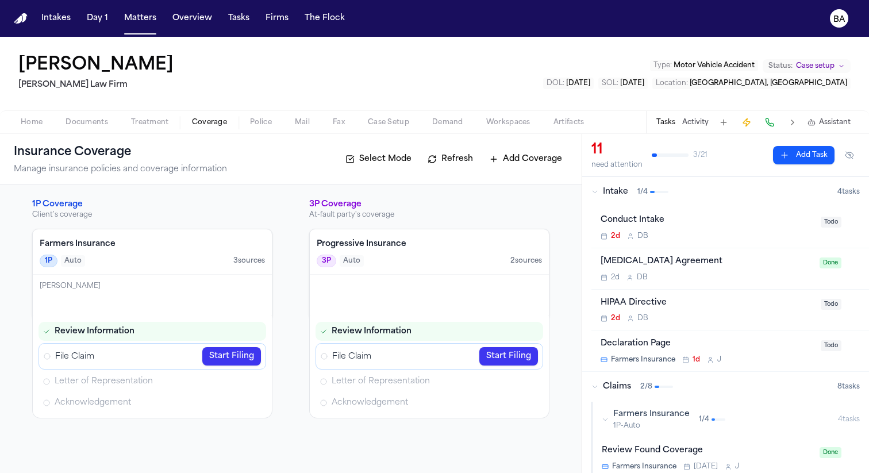
click at [86, 262] on div "1P Auto 3 source s" at bounding box center [152, 261] width 225 height 13
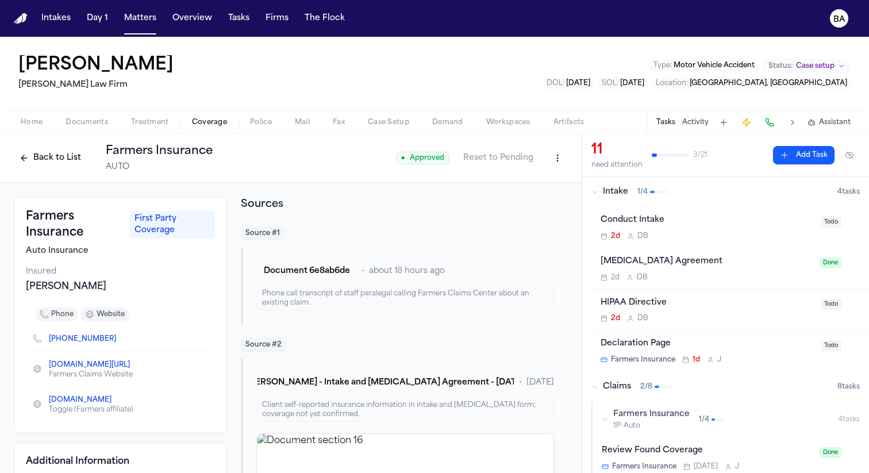
click at [59, 158] on button "Back to List" at bounding box center [50, 158] width 73 height 18
click at [50, 159] on button "Back to List" at bounding box center [50, 158] width 73 height 18
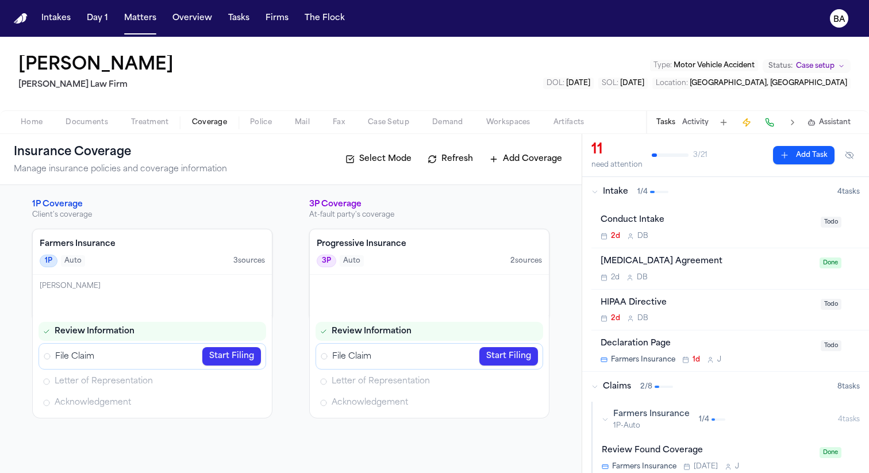
click at [179, 244] on h4 "Farmers Insurance" at bounding box center [152, 244] width 225 height 11
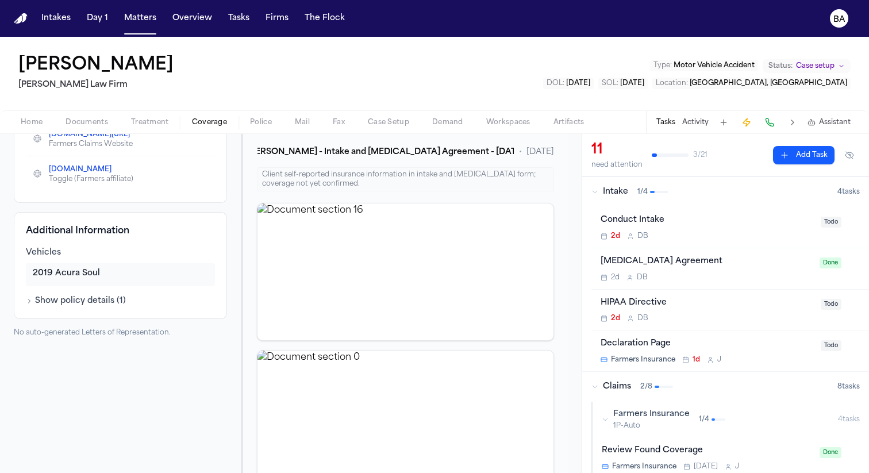
scroll to position [294, 0]
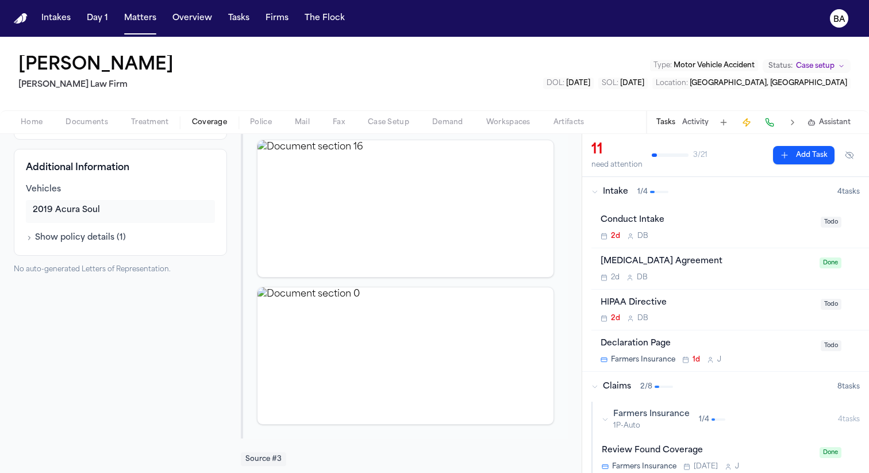
click at [33, 240] on button "Show policy details ( 1 )" at bounding box center [76, 237] width 100 height 11
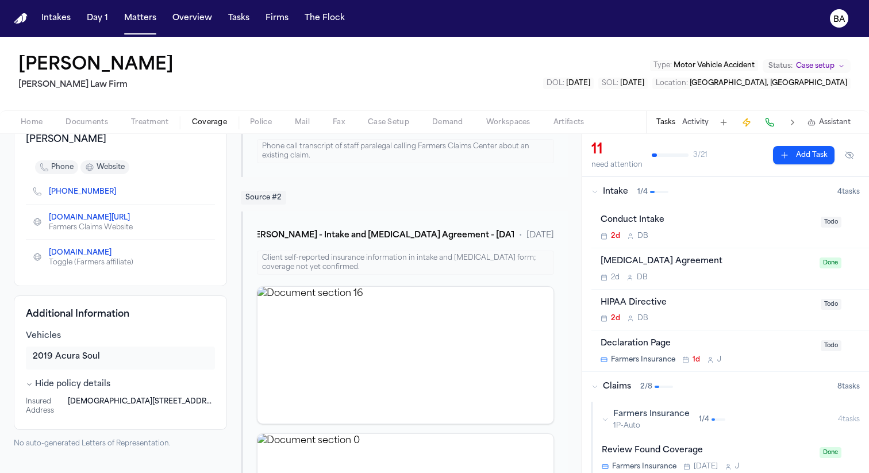
scroll to position [0, 0]
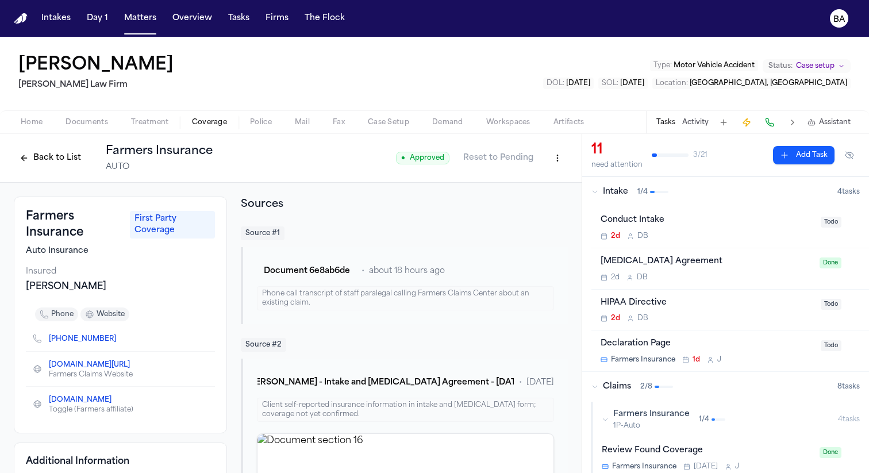
click at [153, 223] on span "First Party Coverage" at bounding box center [172, 225] width 85 height 28
click at [57, 157] on button "Back to List" at bounding box center [50, 158] width 73 height 18
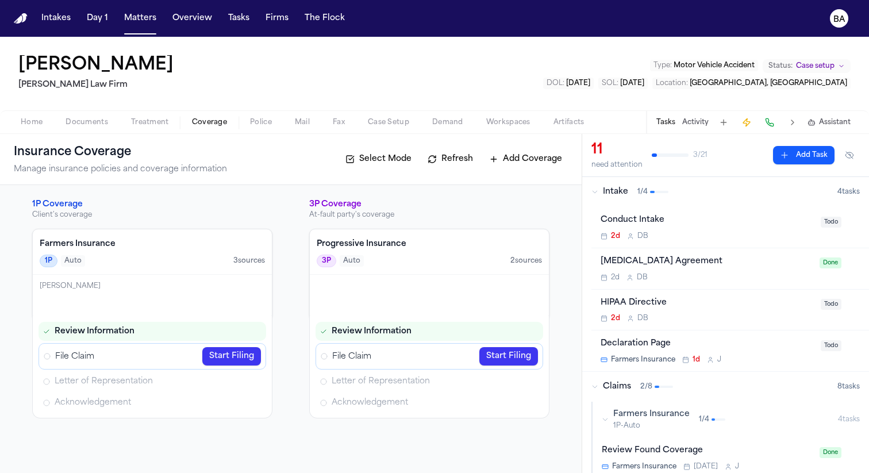
click at [170, 249] on h4 "Farmers Insurance" at bounding box center [152, 244] width 225 height 11
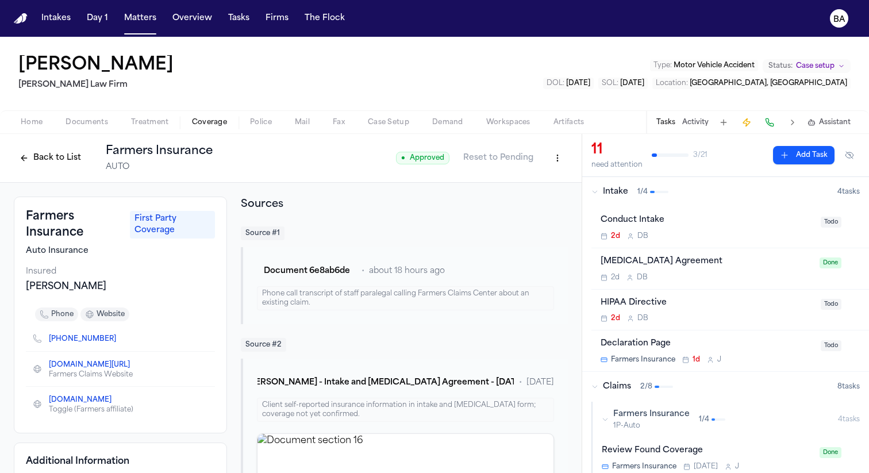
click at [70, 159] on button "Back to List" at bounding box center [50, 158] width 73 height 18
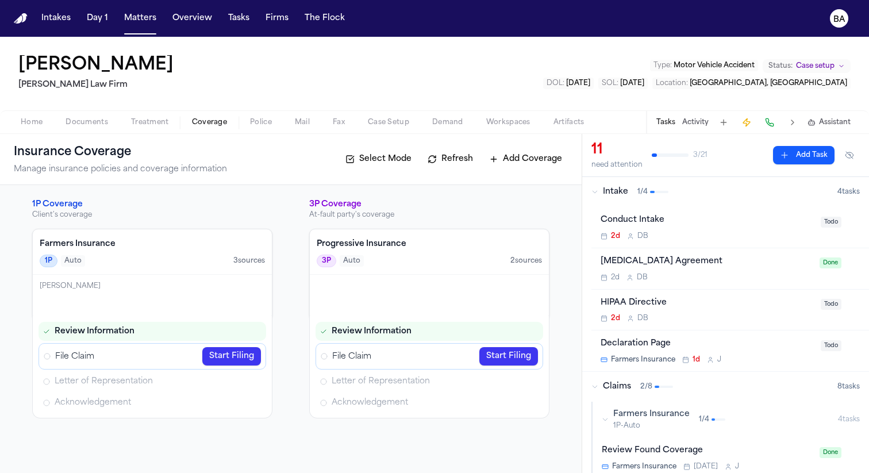
click at [145, 249] on h4 "Farmers Insurance" at bounding box center [152, 244] width 225 height 11
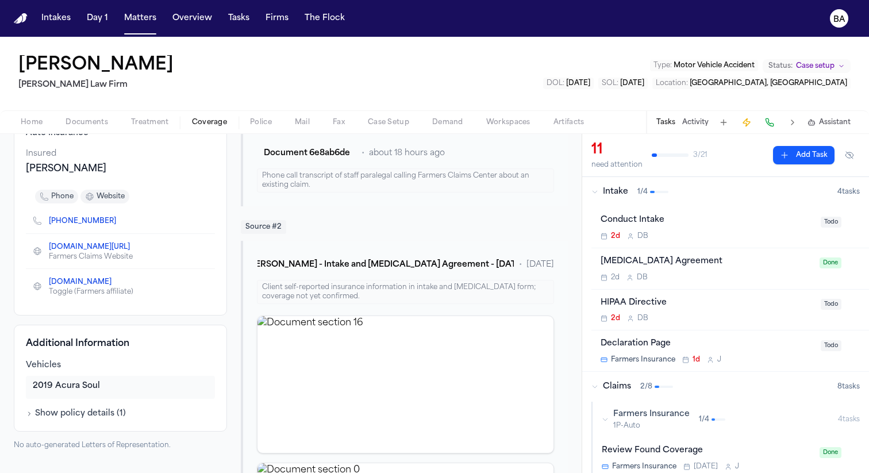
scroll to position [181, 0]
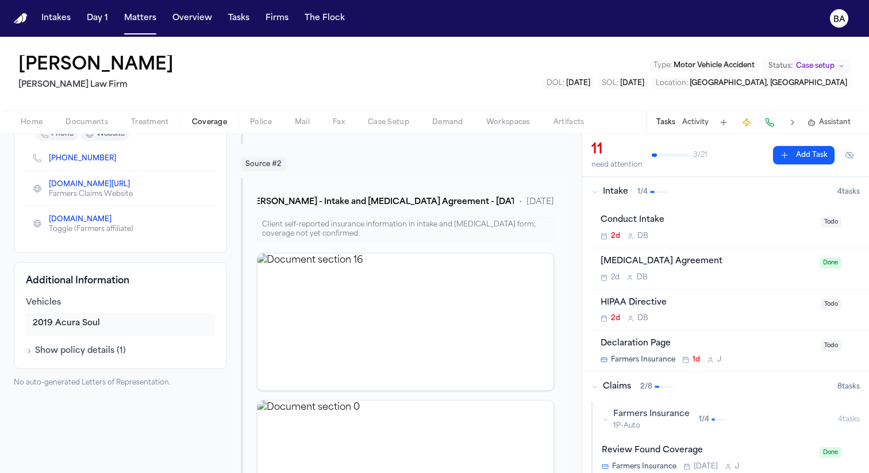
click at [41, 325] on div "2019 Acura Soul" at bounding box center [120, 323] width 175 height 11
click at [41, 349] on button "Show policy details ( 1 )" at bounding box center [76, 350] width 100 height 11
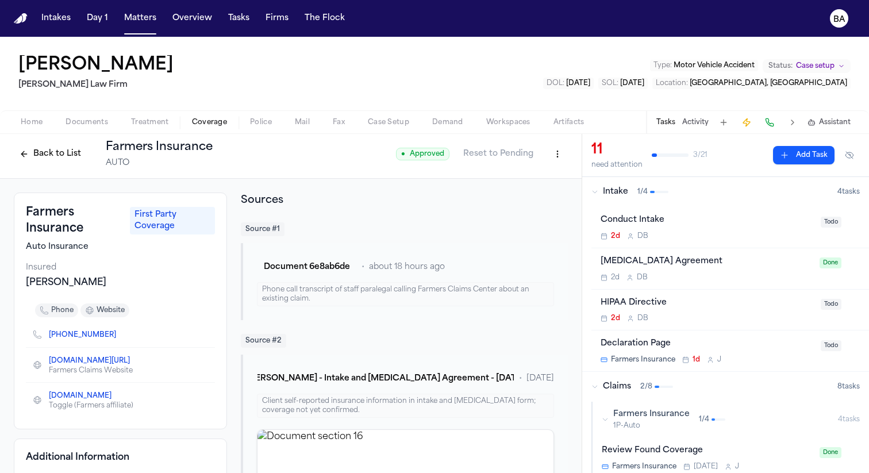
scroll to position [0, 0]
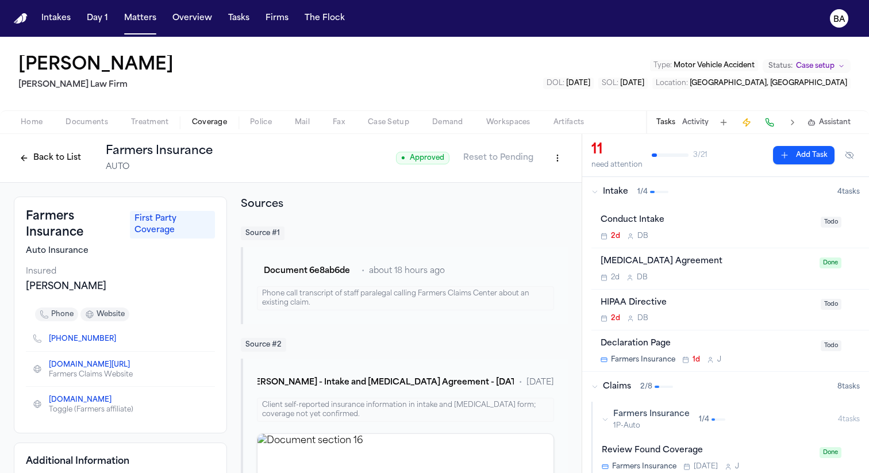
click at [554, 163] on html "Intakes Day 1 Matters Overview Tasks Firms The Flock BA Marco Mena Ruy Mireles …" at bounding box center [434, 236] width 869 height 473
click at [532, 183] on div "Edit Coverage" at bounding box center [518, 183] width 97 height 18
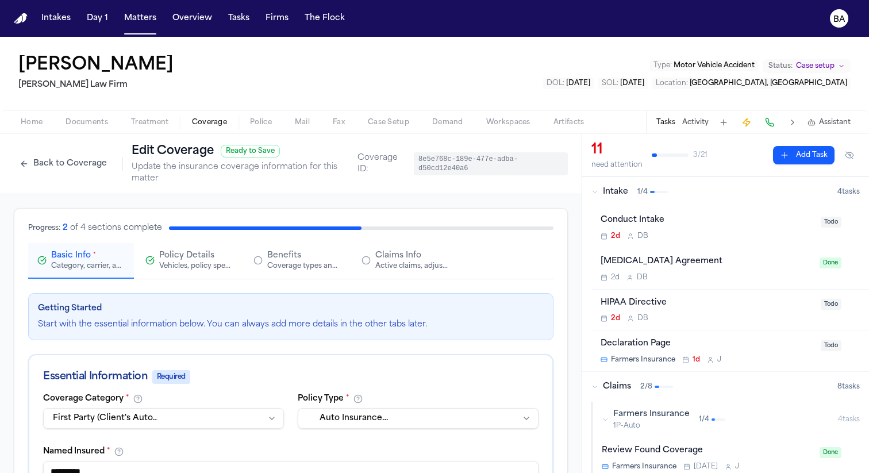
click at [194, 263] on div "Vehicles, policy specifics, and additional details" at bounding box center [196, 266] width 74 height 9
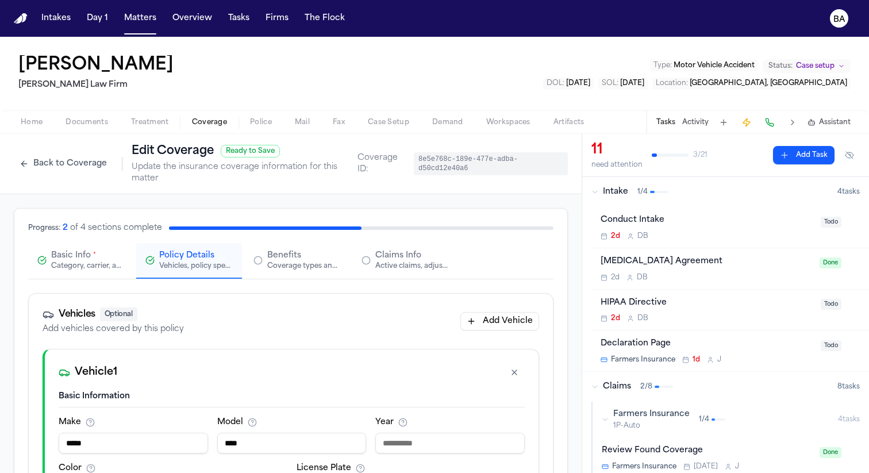
click at [263, 306] on div "Vehicles Optional Add vehicles covered by this policy Add Vehicle" at bounding box center [291, 321] width 524 height 55
click at [281, 253] on span "Benefits" at bounding box center [284, 255] width 34 height 11
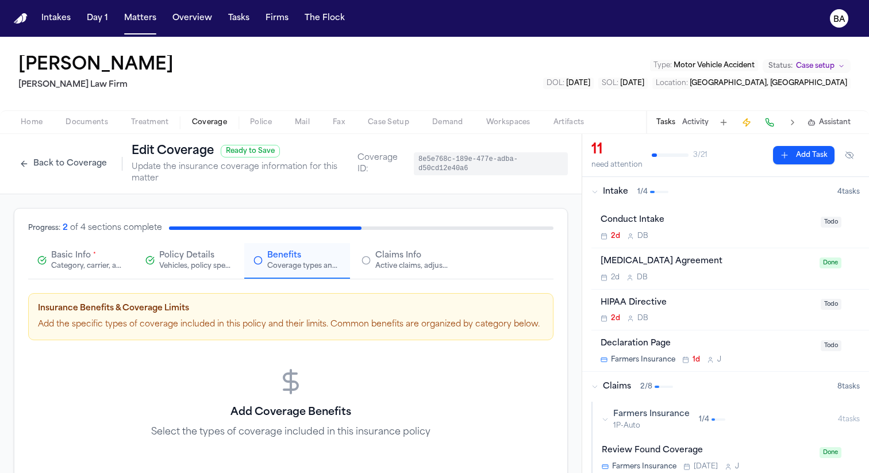
click at [378, 266] on div "Active claims, adjusters, and subrogation details" at bounding box center [412, 266] width 74 height 9
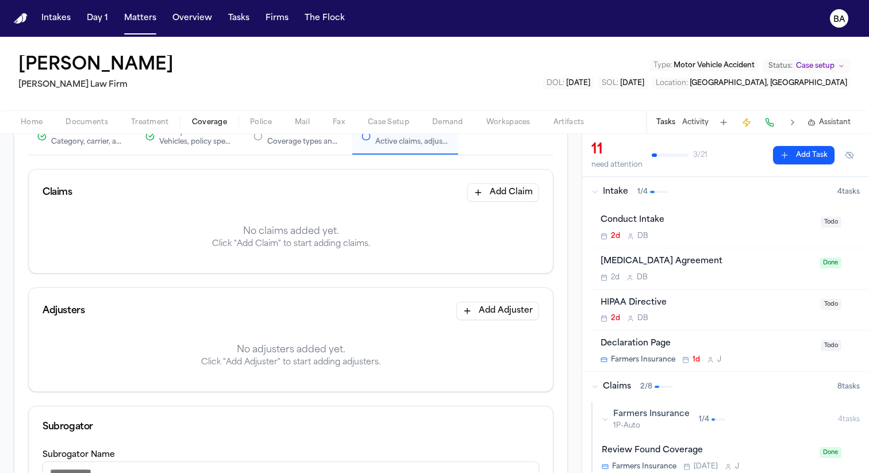
scroll to position [161, 0]
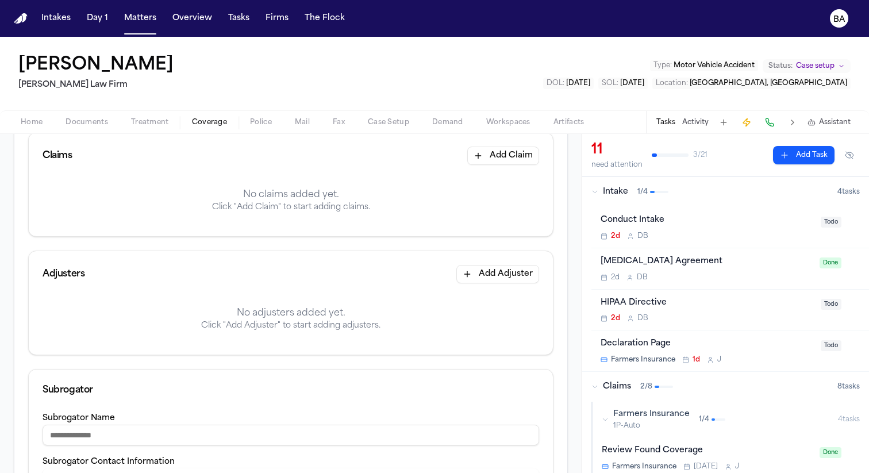
click at [486, 274] on button "Add Adjuster" at bounding box center [497, 274] width 83 height 18
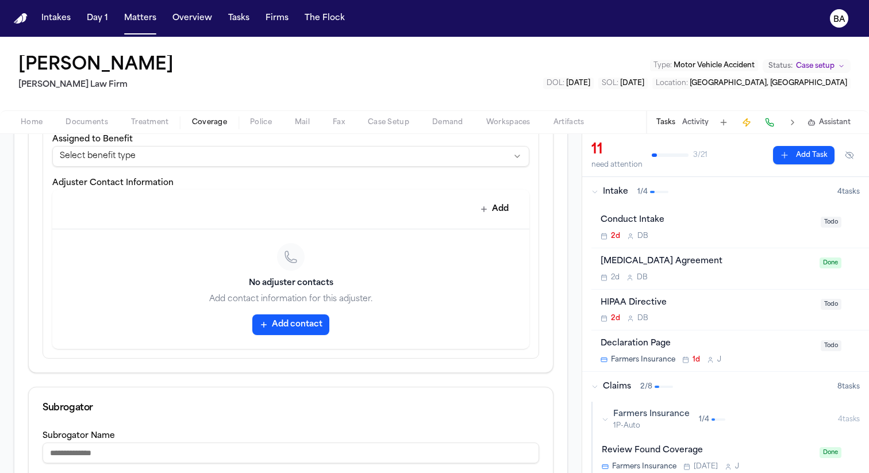
scroll to position [409, 0]
click at [300, 325] on button "Add contact" at bounding box center [290, 323] width 77 height 21
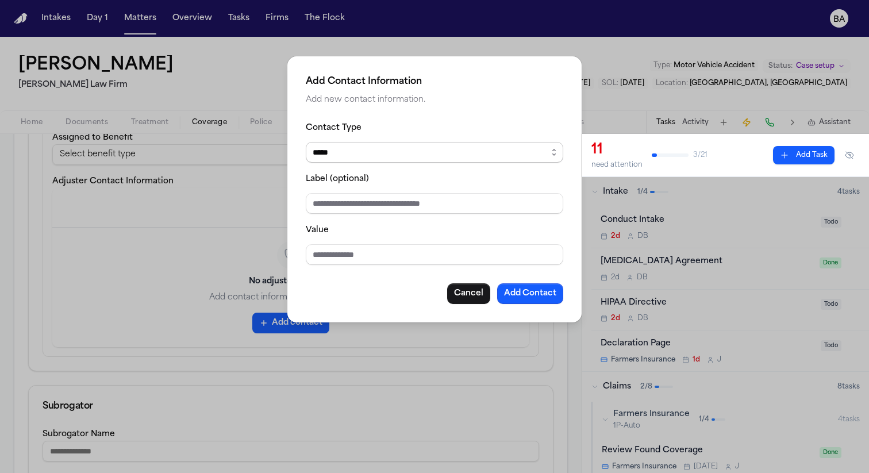
click at [356, 162] on select "***** ***** ******* *** *****" at bounding box center [435, 152] width 258 height 21
click at [470, 294] on button "Cancel" at bounding box center [468, 293] width 43 height 21
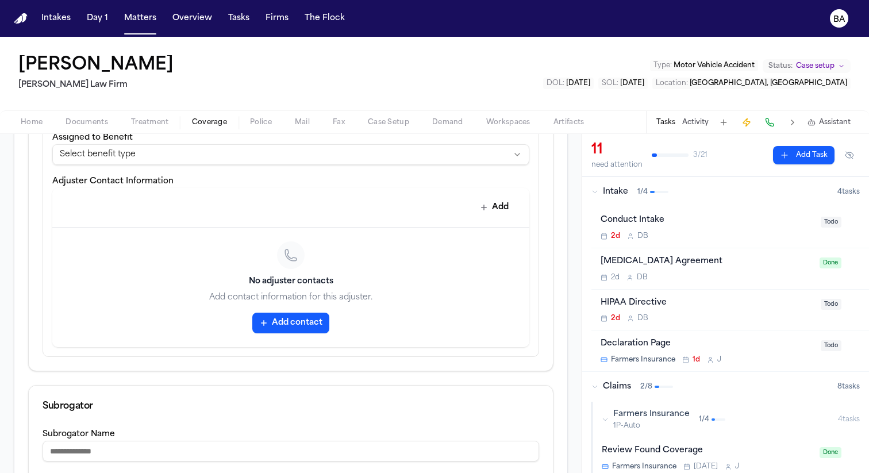
scroll to position [0, 0]
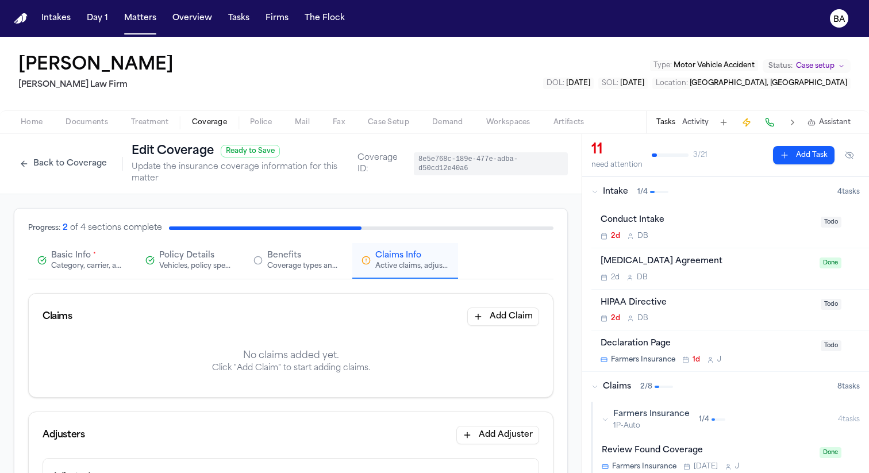
click at [71, 166] on button "Back to Coverage" at bounding box center [63, 164] width 99 height 18
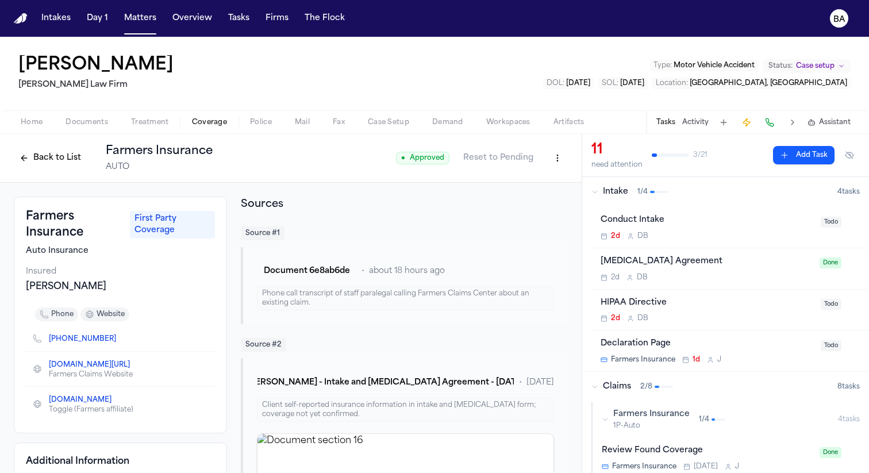
click at [68, 164] on button "Back to List" at bounding box center [50, 158] width 73 height 18
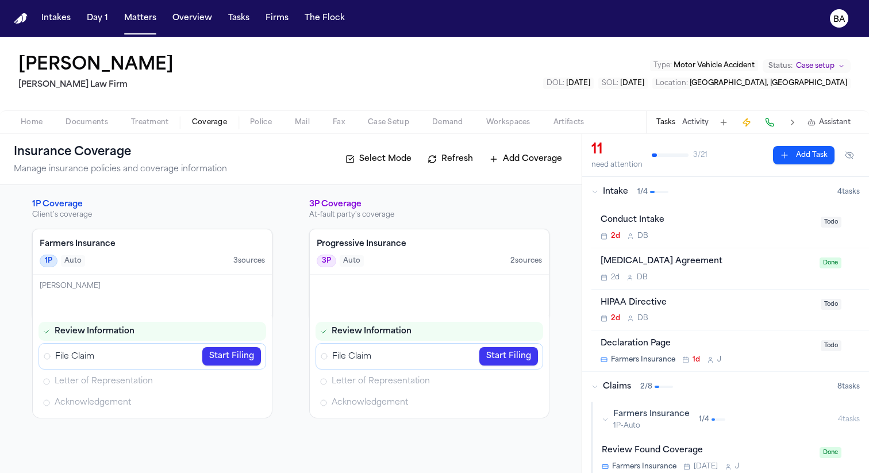
click at [225, 359] on link "Start Filing" at bounding box center [231, 356] width 59 height 18
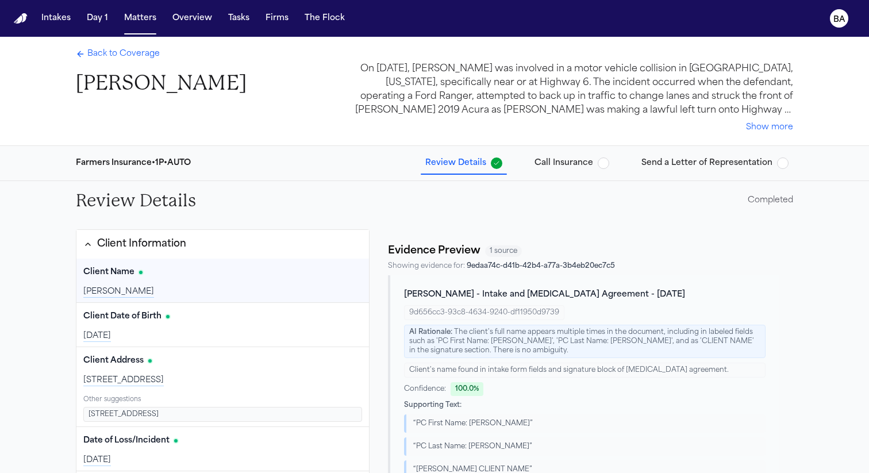
click at [141, 59] on span "Back to Coverage" at bounding box center [123, 53] width 72 height 11
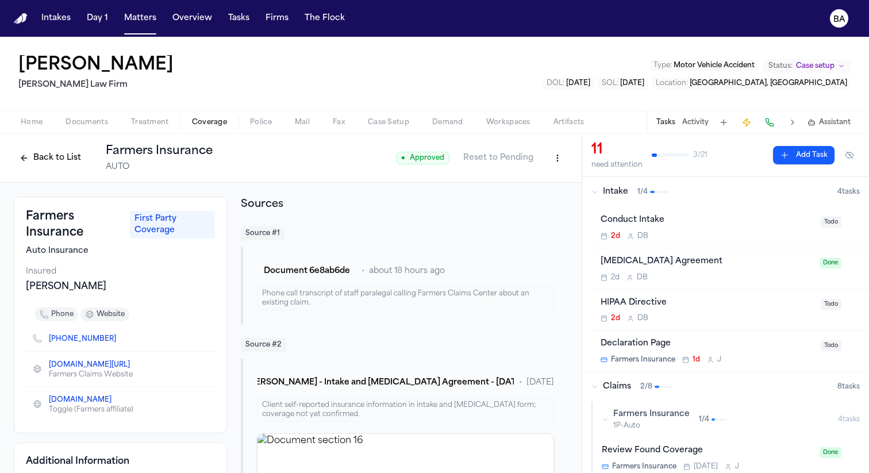
click at [66, 162] on button "Back to List" at bounding box center [50, 158] width 73 height 18
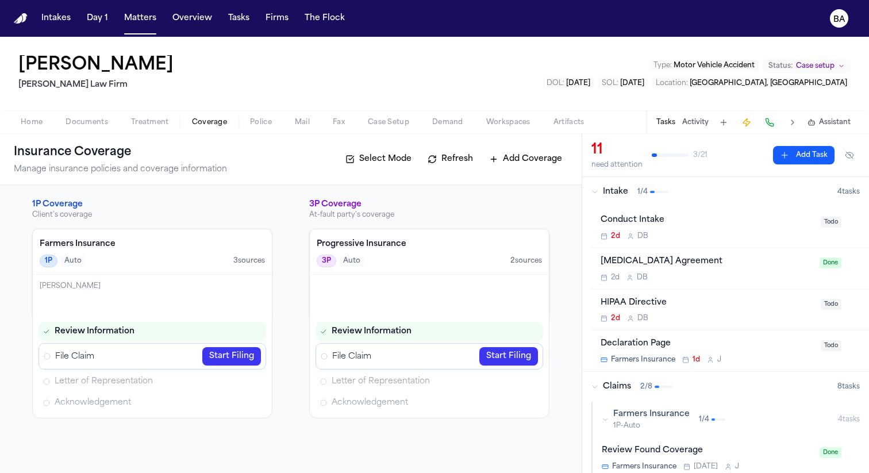
click at [225, 361] on link "Start Filing" at bounding box center [231, 356] width 59 height 18
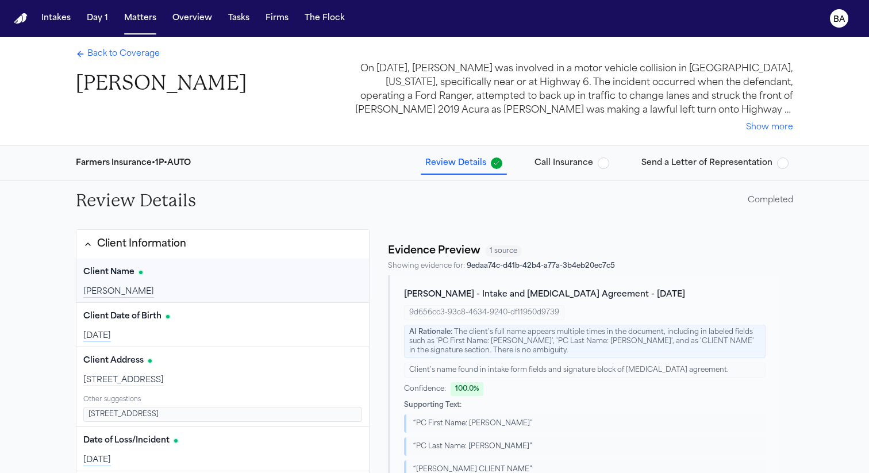
click at [540, 167] on span "Call Insurance" at bounding box center [564, 163] width 59 height 11
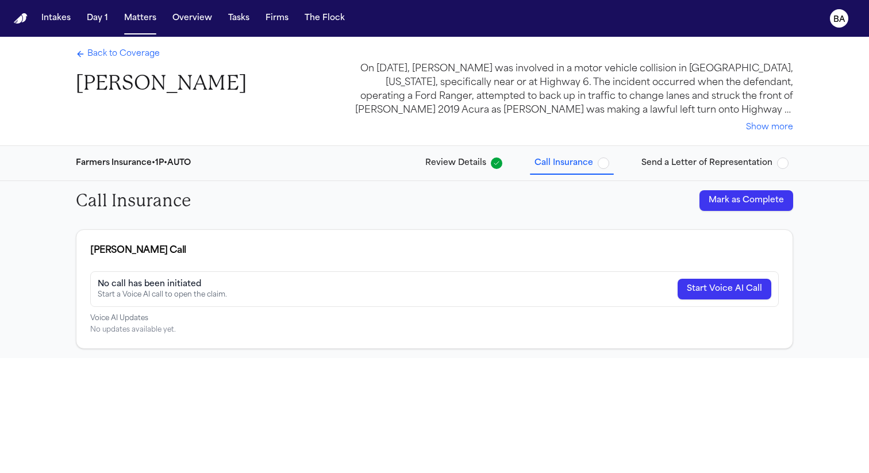
click at [111, 52] on span "Back to Coverage" at bounding box center [123, 53] width 72 height 11
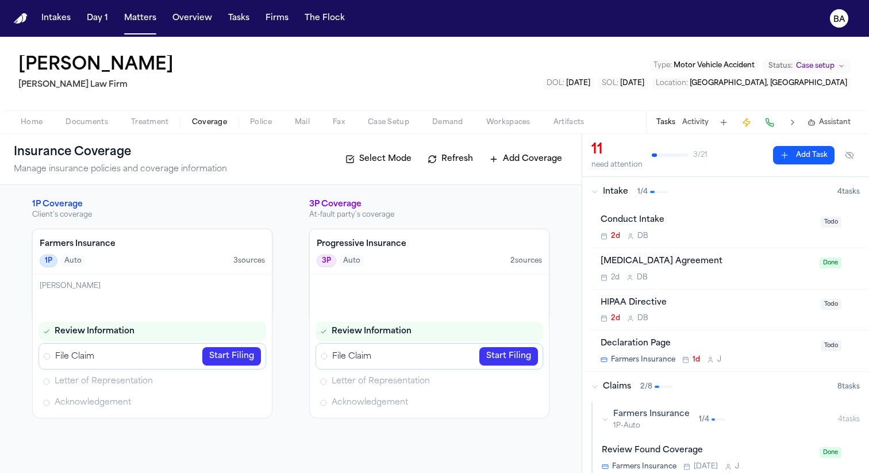
click at [230, 358] on link "Start Filing" at bounding box center [231, 356] width 59 height 18
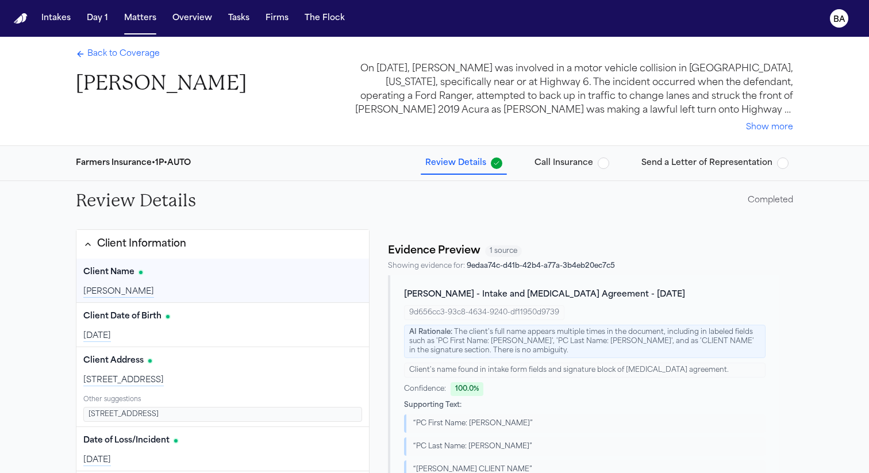
click at [116, 59] on span "Back to Coverage" at bounding box center [123, 53] width 72 height 11
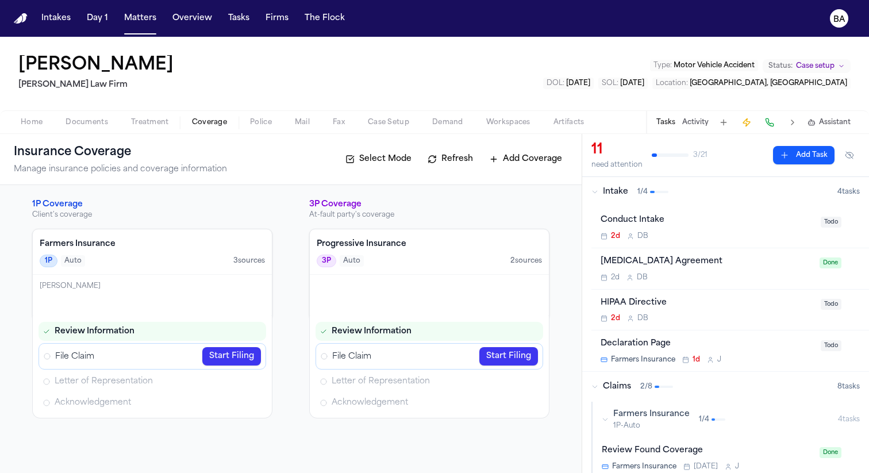
click at [239, 360] on link "Start Filing" at bounding box center [231, 356] width 59 height 18
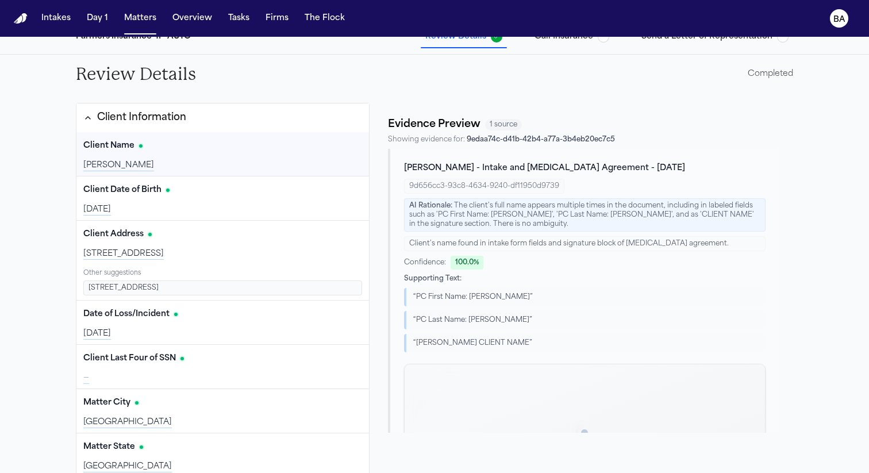
scroll to position [130, 0]
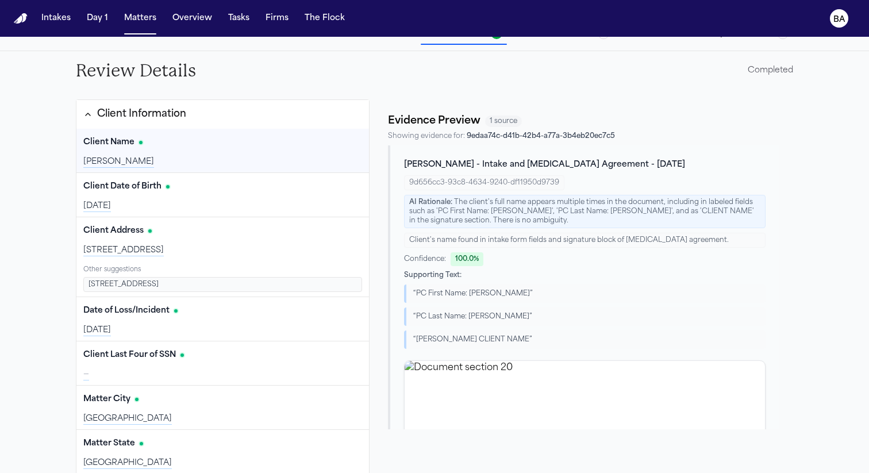
click at [671, 39] on span "Send a Letter of Representation" at bounding box center [707, 33] width 131 height 11
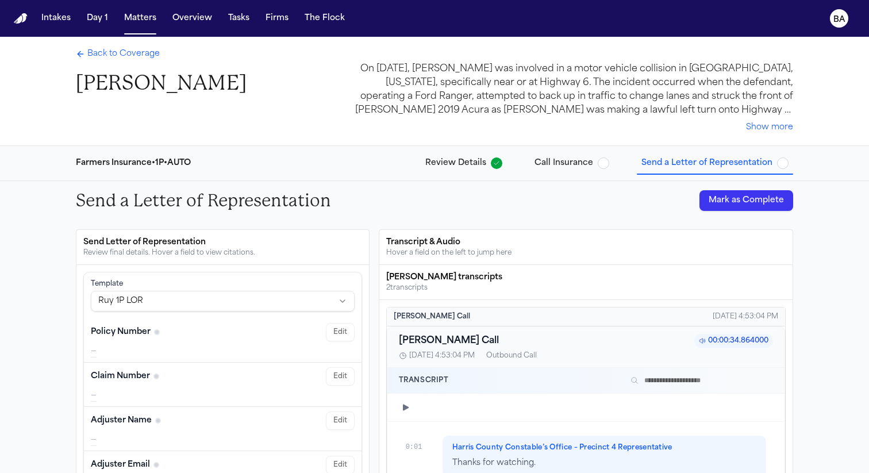
click at [470, 168] on span "Review Details" at bounding box center [455, 163] width 61 height 11
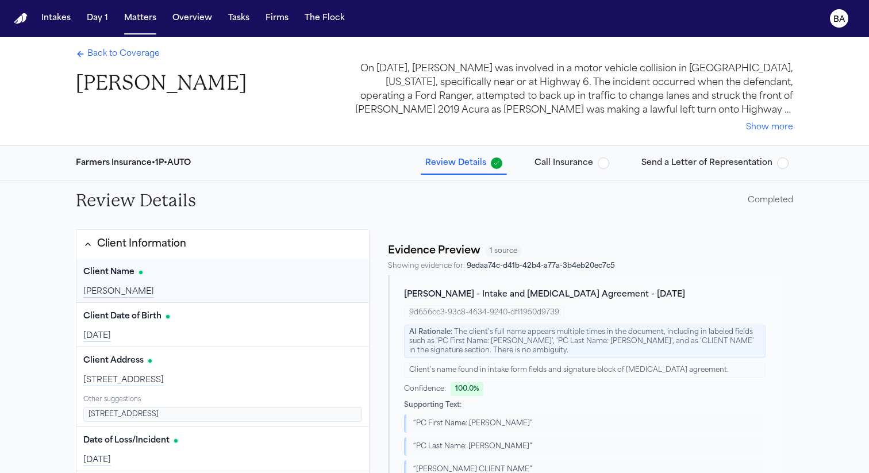
click at [684, 160] on span "Send a Letter of Representation" at bounding box center [707, 163] width 131 height 11
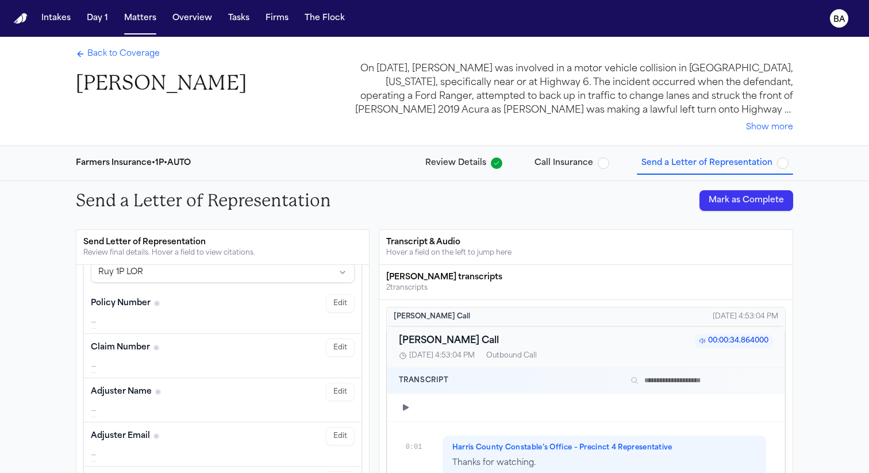
click at [462, 167] on span "Review Details" at bounding box center [455, 163] width 61 height 11
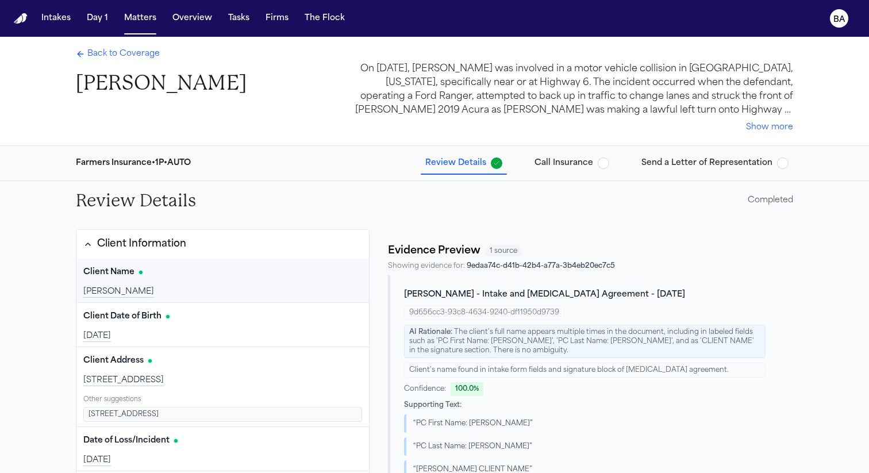
click at [655, 178] on div "Farmers Insurance • 1P • AUTO Review Details Call Insurance Send a Letter of Re…" at bounding box center [435, 163] width 736 height 34
click at [658, 171] on button "Send a Letter of Representation" at bounding box center [715, 163] width 156 height 21
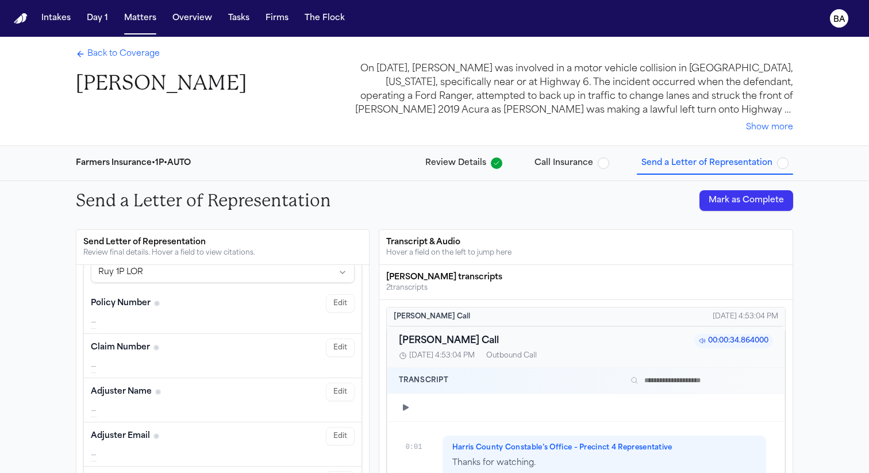
click at [473, 179] on div "Farmers Insurance • 1P • AUTO Review Details Call Insurance Send a Letter of Re…" at bounding box center [435, 163] width 736 height 34
click at [466, 164] on span "Review Details" at bounding box center [455, 163] width 61 height 11
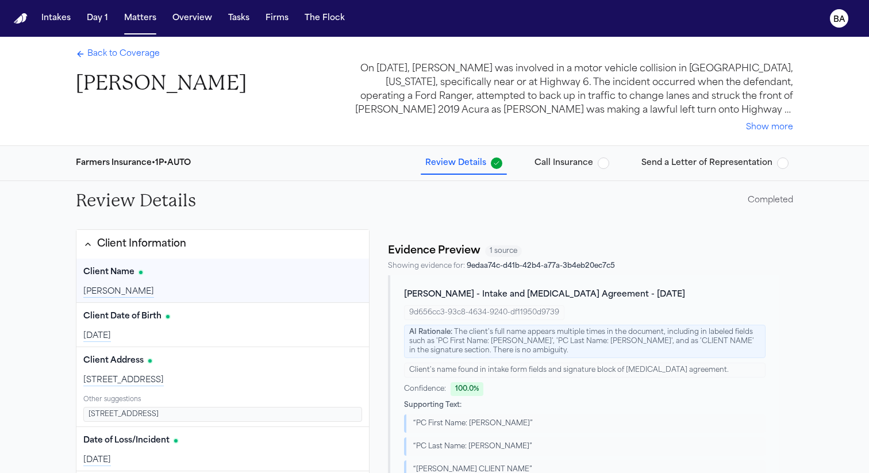
click at [758, 116] on div "On [DATE], [PERSON_NAME] was involved in a motor vehicle collision in [GEOGRAPH…" at bounding box center [572, 89] width 441 height 55
click at [766, 128] on button "Show more" at bounding box center [769, 127] width 47 height 11
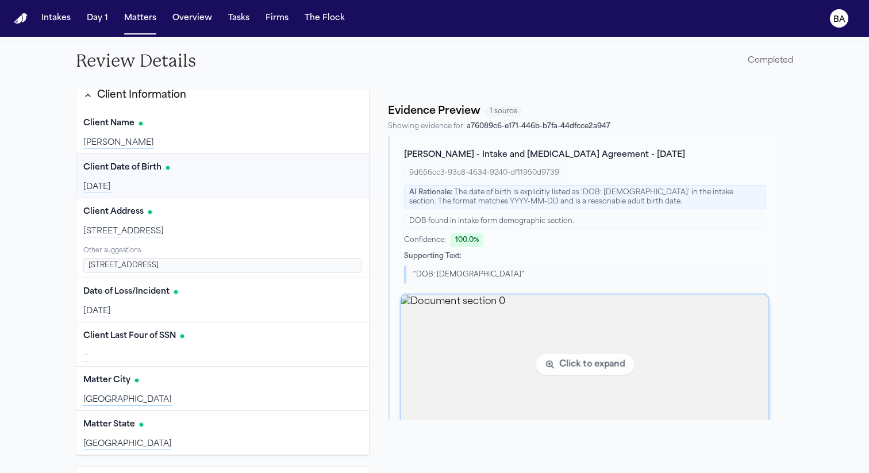
click at [529, 357] on img "View document section 0" at bounding box center [585, 365] width 368 height 140
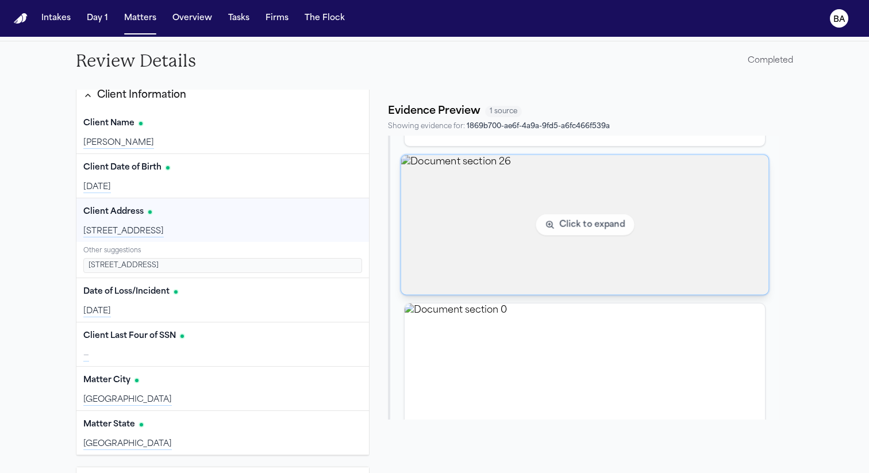
scroll to position [317, 0]
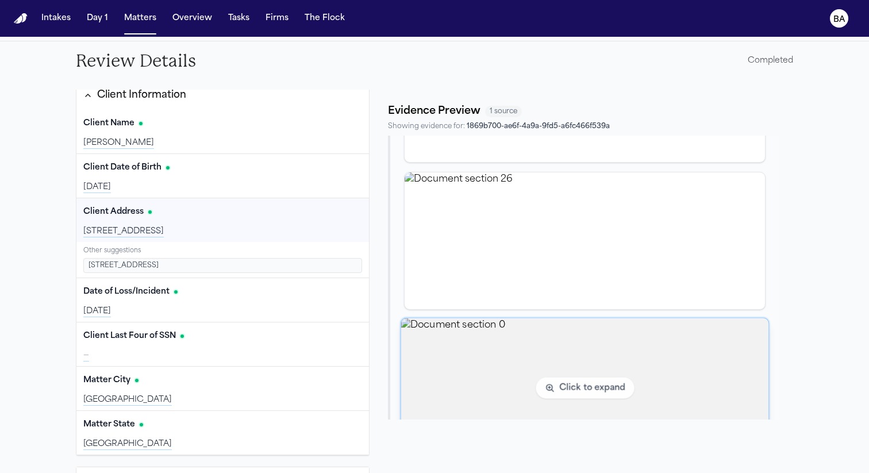
click at [469, 360] on img "View document section 0" at bounding box center [585, 388] width 368 height 140
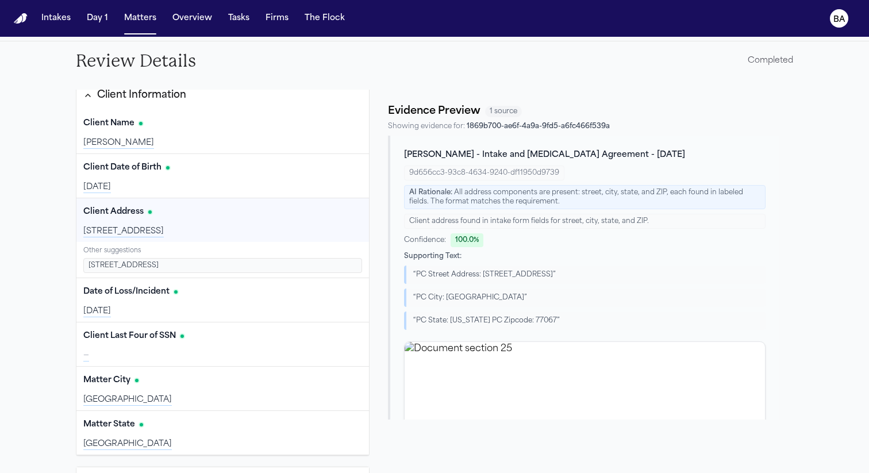
scroll to position [407, 0]
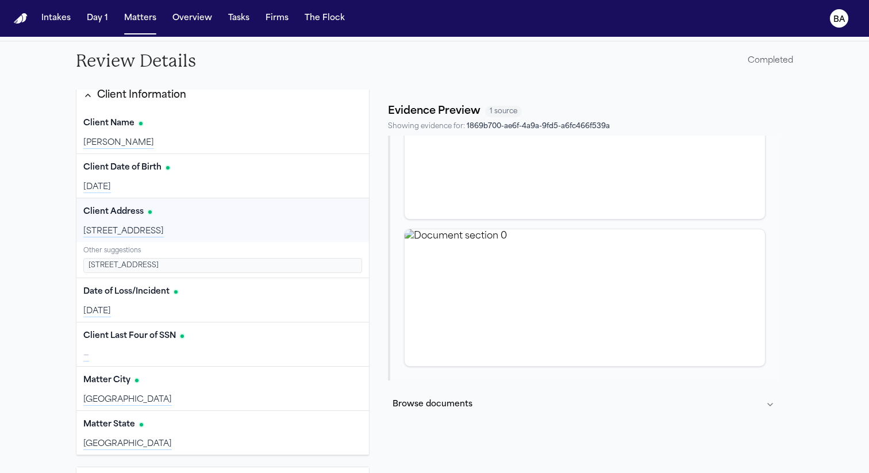
click at [516, 404] on button "Browse documents" at bounding box center [583, 405] width 391 height 30
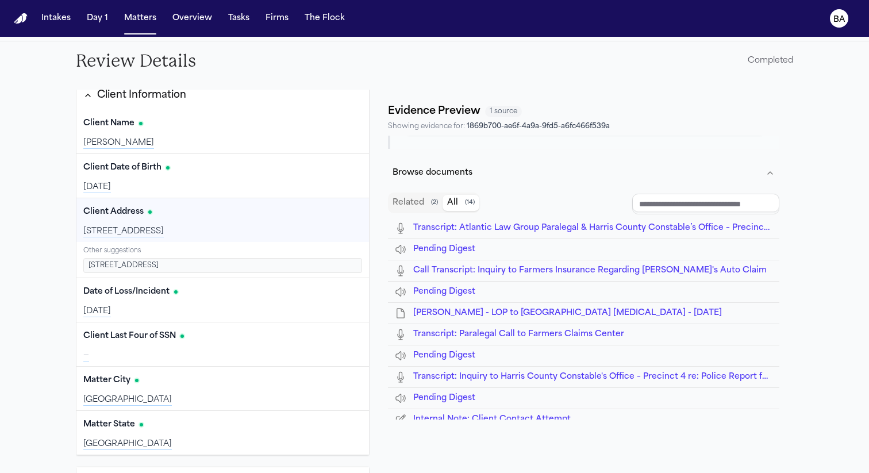
scroll to position [647, 0]
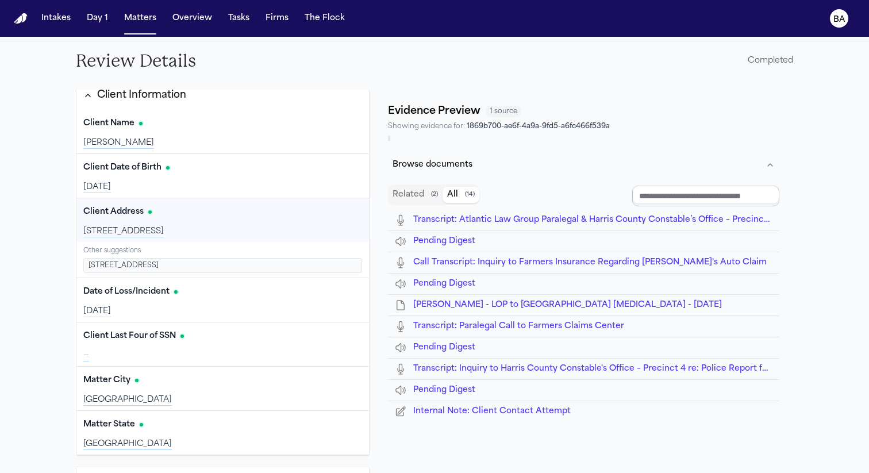
click at [678, 192] on input "Document browser" at bounding box center [705, 196] width 147 height 21
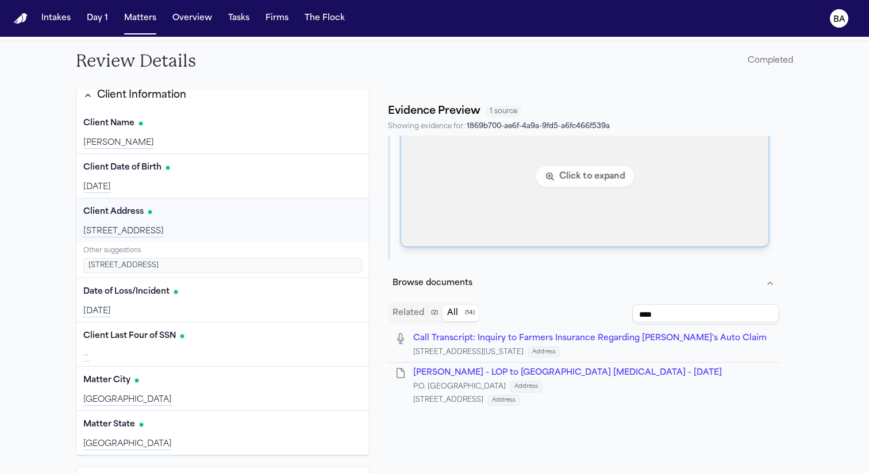
scroll to position [576, 0]
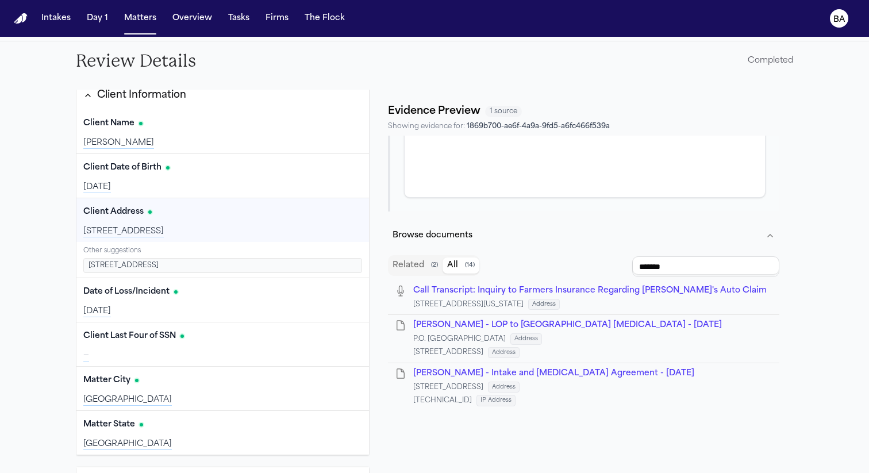
type input "*******"
click at [454, 371] on span "M. Mena - Intake and Retainer Agreement - 8.25.25" at bounding box center [553, 373] width 281 height 9
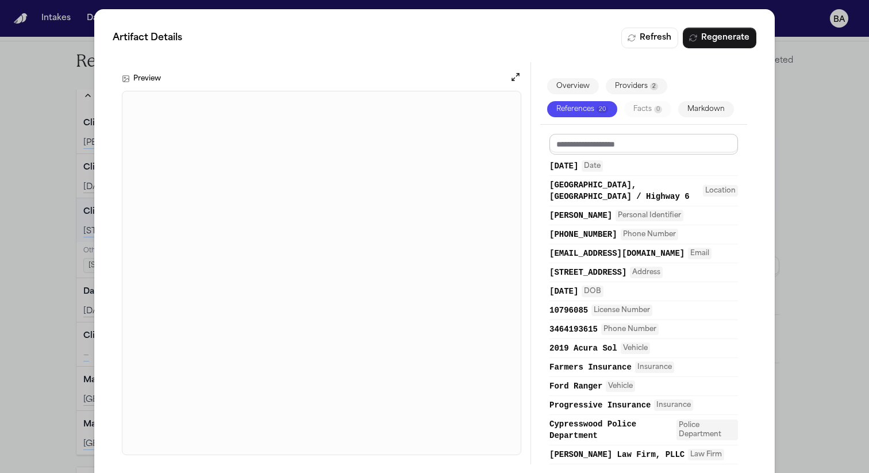
click at [602, 151] on input at bounding box center [644, 144] width 189 height 21
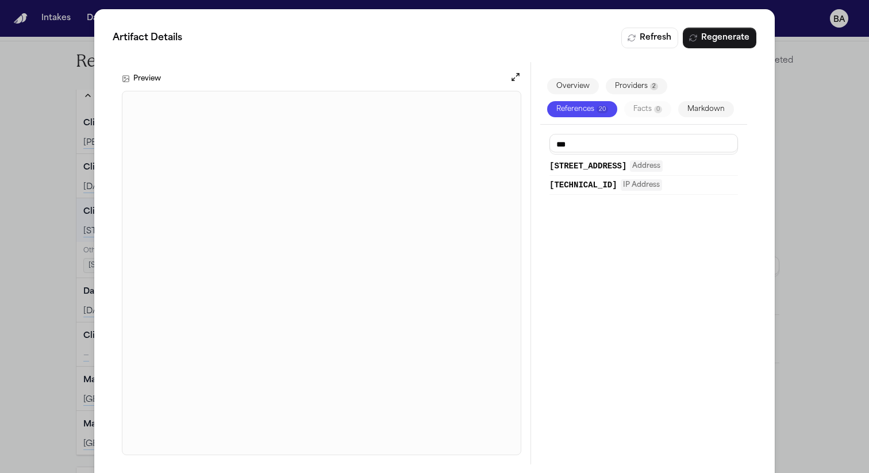
type input "***"
click at [48, 337] on div "Artifact Details Refresh Regenerate Preview Overview Providers 2 References 20 …" at bounding box center [434, 246] width 869 height 492
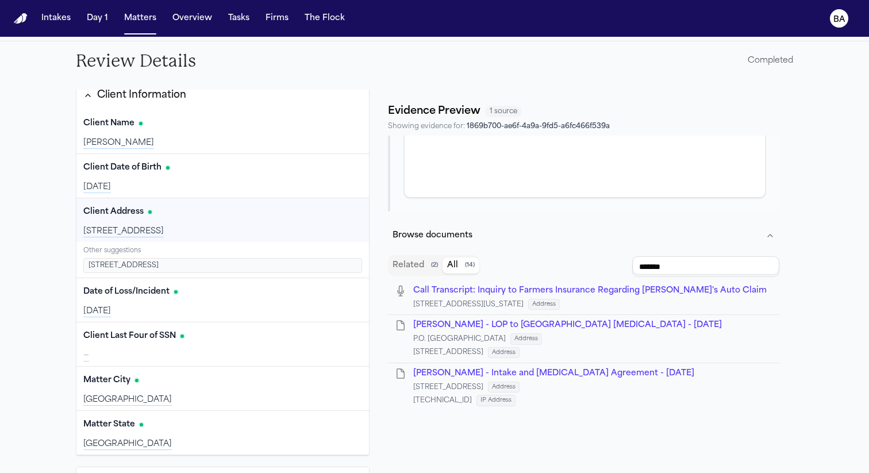
scroll to position [406, 0]
click at [670, 271] on input "*******" at bounding box center [705, 266] width 147 height 21
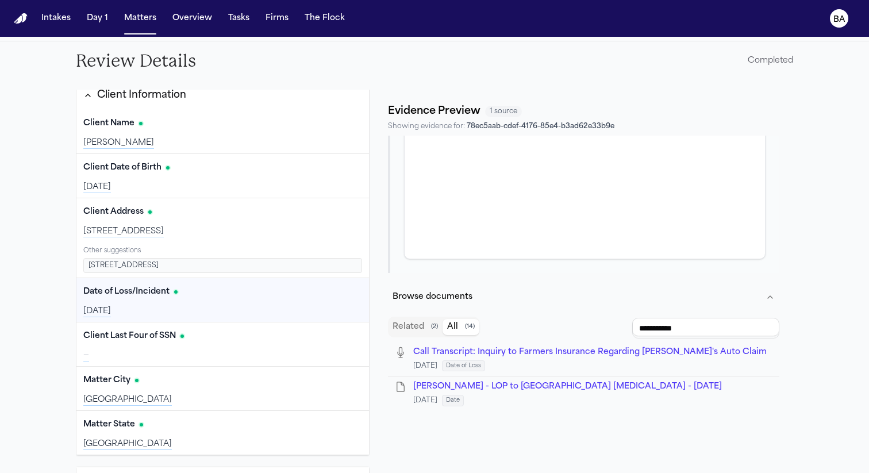
scroll to position [310, 0]
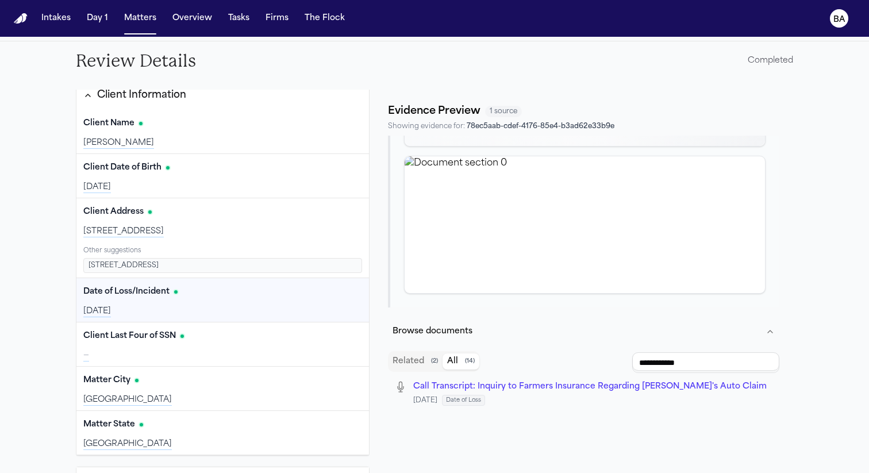
type input "**********"
click at [570, 387] on span "Call Transcript: Inquiry to Farmers Insurance Regarding Marco Ena's Auto Claim" at bounding box center [590, 386] width 354 height 9
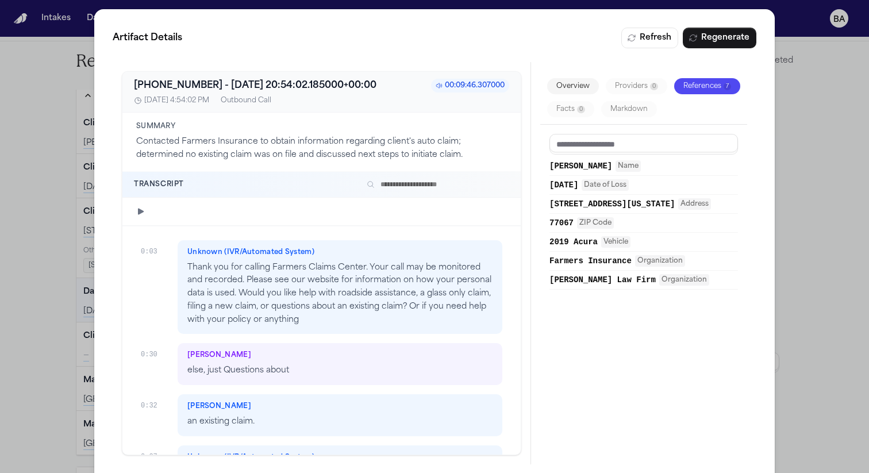
click at [578, 190] on span "07/13/2025" at bounding box center [564, 184] width 29 height 11
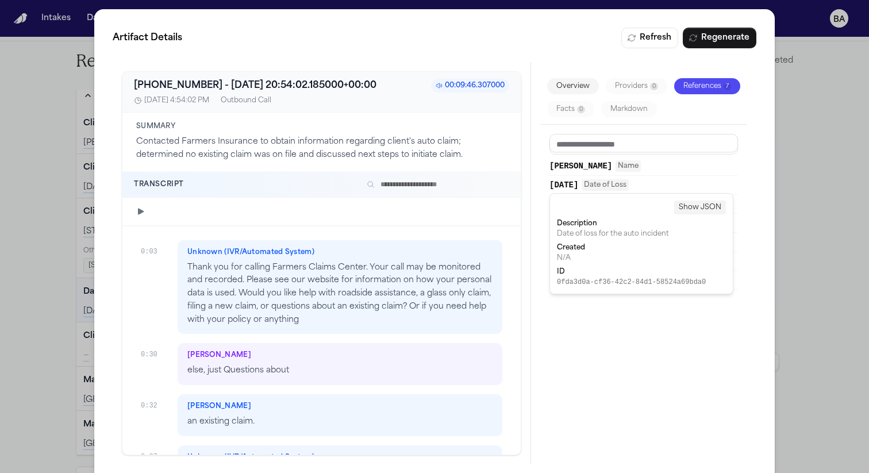
click at [578, 190] on span "07/13/2025" at bounding box center [564, 184] width 29 height 11
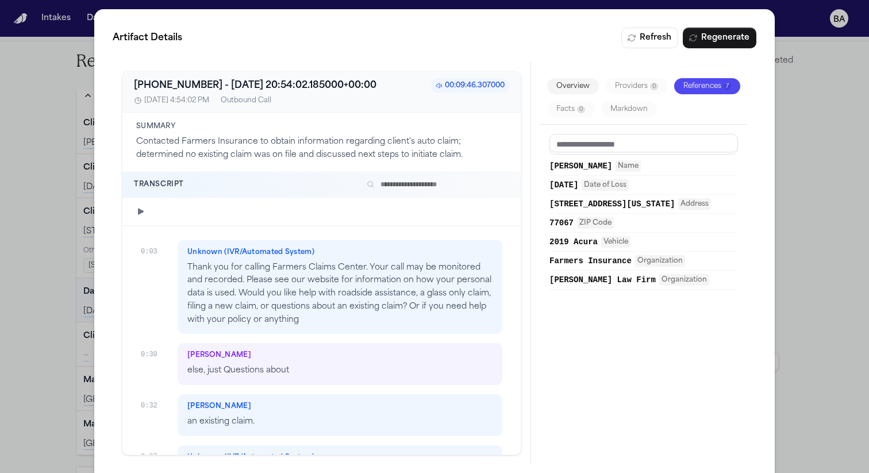
click at [412, 190] on input "text" at bounding box center [435, 185] width 147 height 14
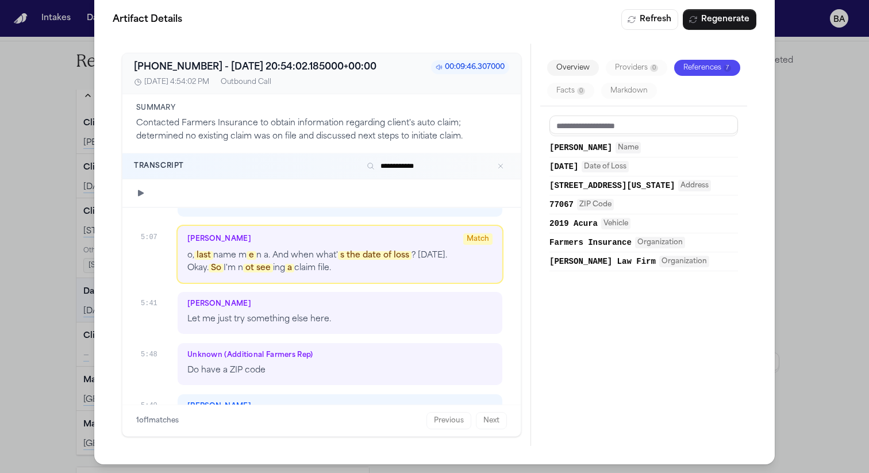
scroll to position [1535, 0]
type input "**********"
click at [56, 328] on div "**********" at bounding box center [434, 228] width 869 height 492
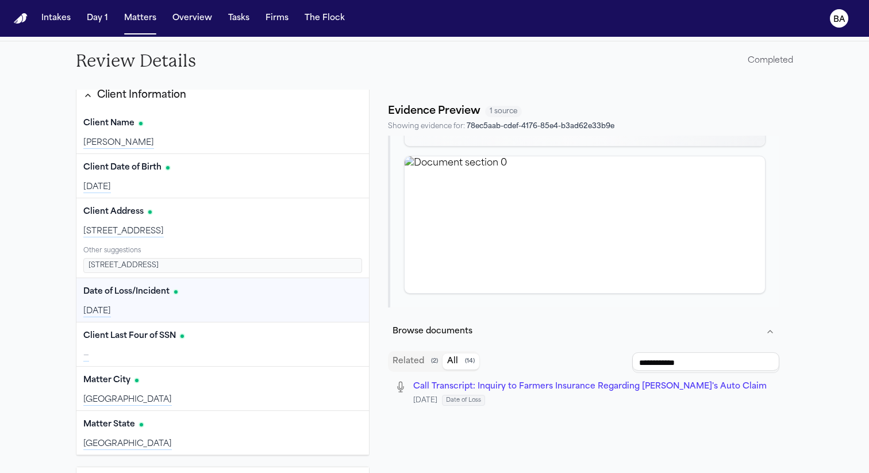
scroll to position [0, 0]
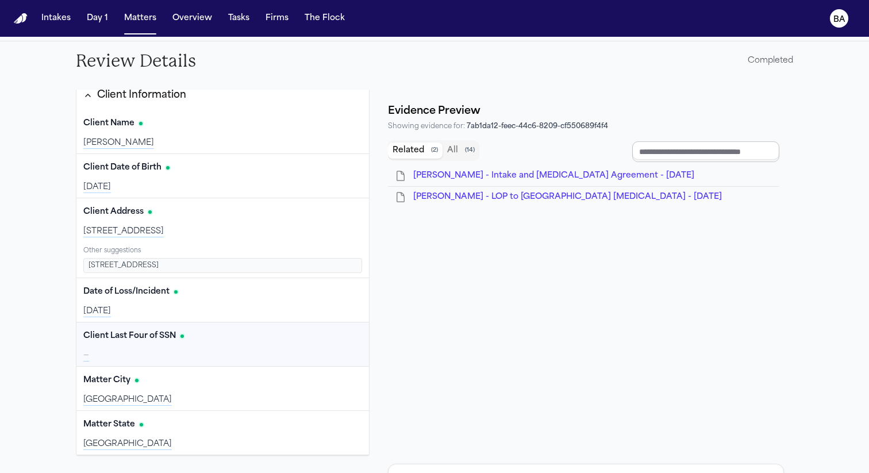
click at [659, 148] on input "Document browser" at bounding box center [705, 151] width 147 height 21
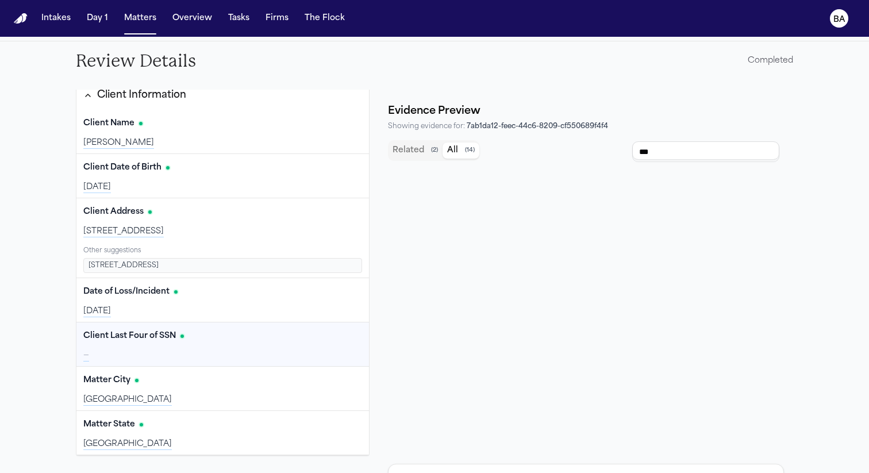
click at [475, 148] on button "All ( 14 )" at bounding box center [461, 151] width 37 height 16
click at [662, 151] on input "***" at bounding box center [705, 151] width 147 height 21
type input "*********"
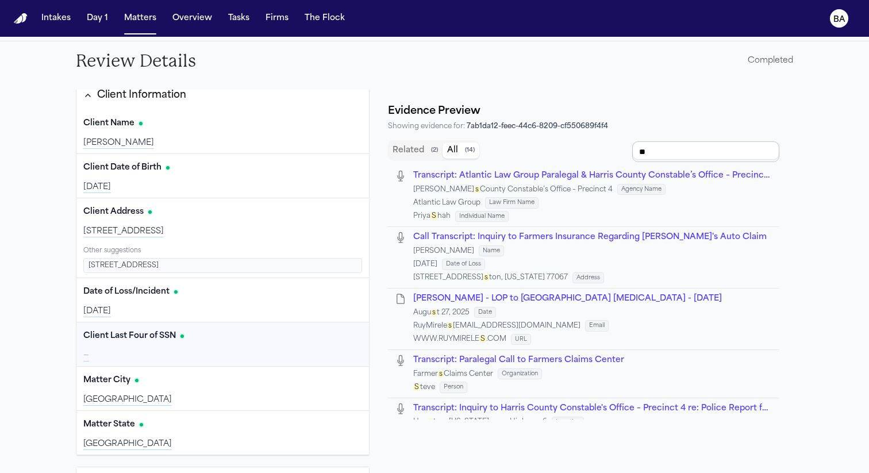
type input "***"
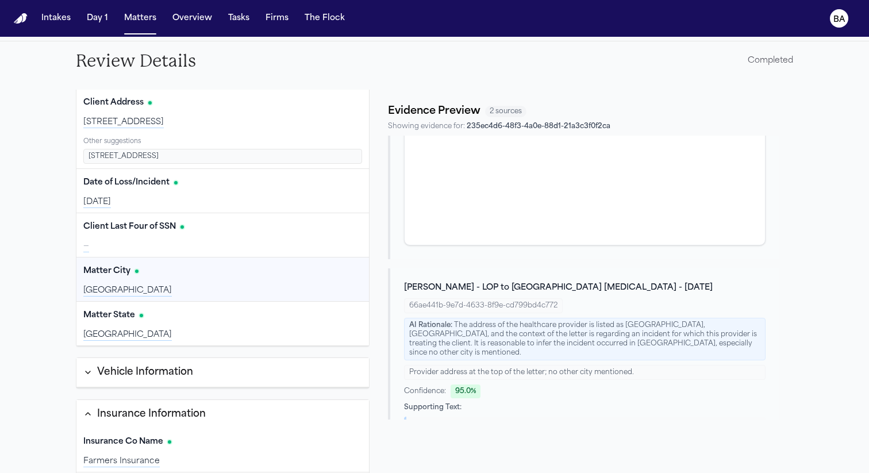
scroll to position [567, 0]
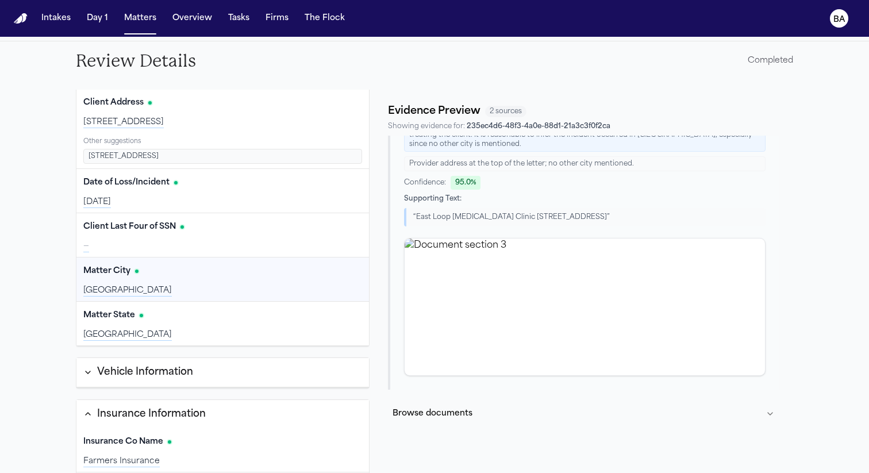
click at [521, 406] on button "Browse documents" at bounding box center [583, 414] width 391 height 30
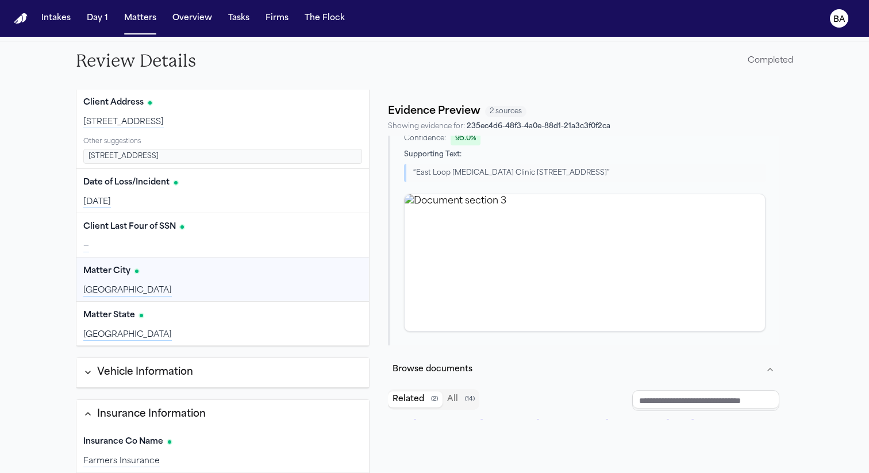
scroll to position [648, 0]
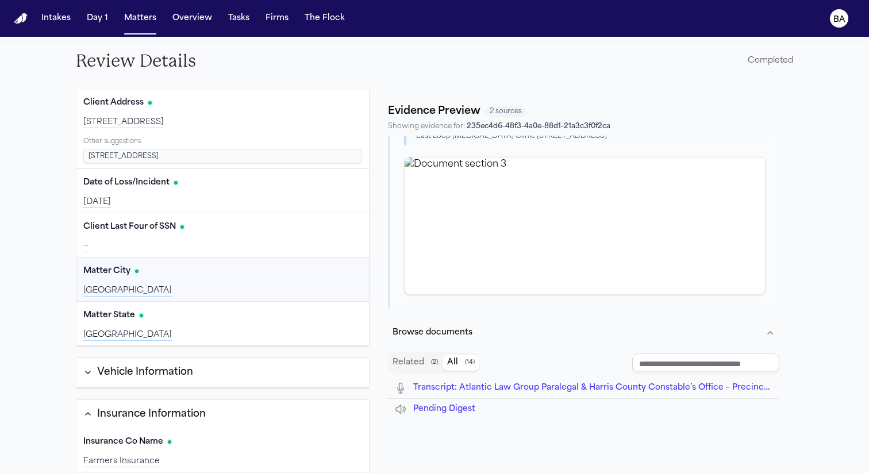
click at [471, 359] on span "( 14 )" at bounding box center [470, 363] width 10 height 8
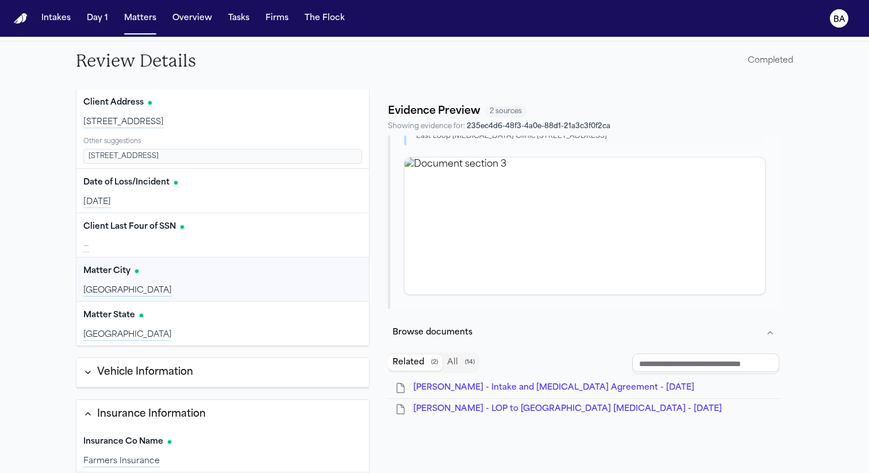
click at [425, 358] on button "Related ( 2 )" at bounding box center [415, 363] width 55 height 16
click at [659, 356] on input "Document browser" at bounding box center [705, 364] width 147 height 21
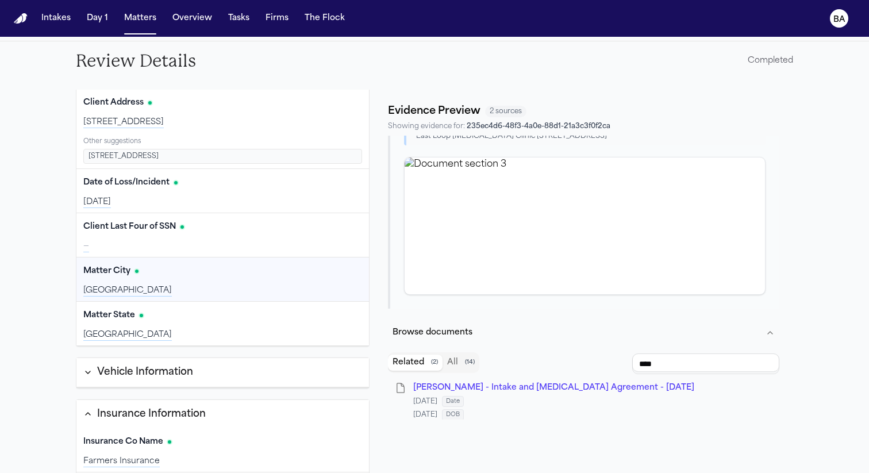
scroll to position [728, 0]
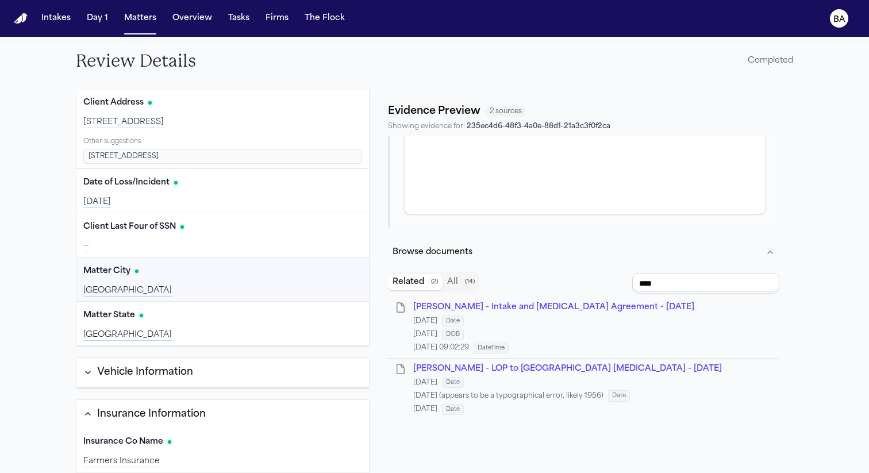
type input "****"
click at [459, 274] on button "All ( 14 )" at bounding box center [461, 282] width 37 height 16
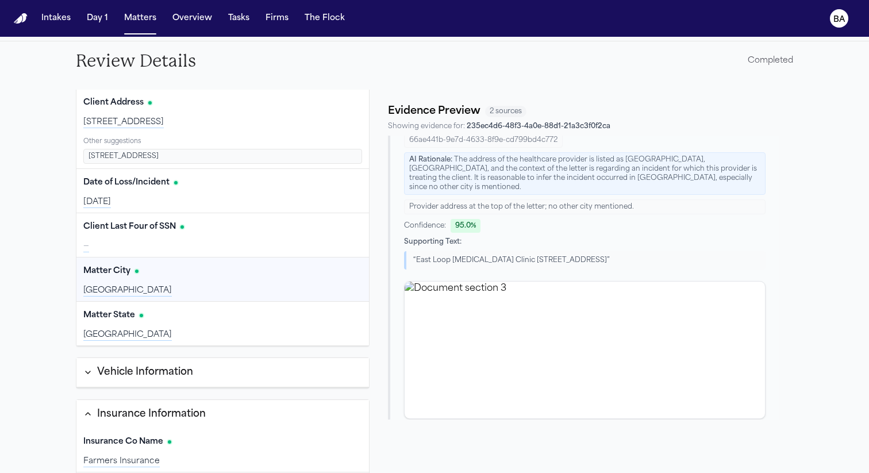
scroll to position [567, 0]
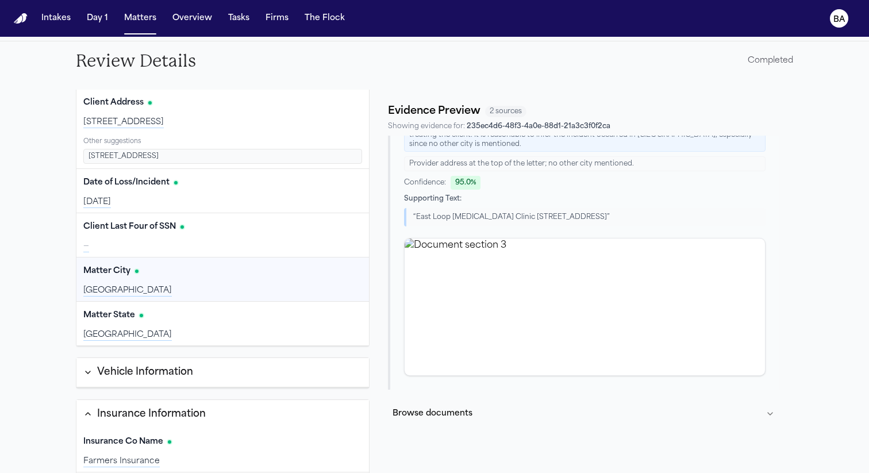
click at [426, 377] on div "M. Mena - LOP to East Loop Chiropractic - 8.27.25 66ae441b-9e7d-4633-8f9e-cd799…" at bounding box center [583, 225] width 391 height 330
click at [431, 410] on button "Browse documents" at bounding box center [583, 414] width 391 height 30
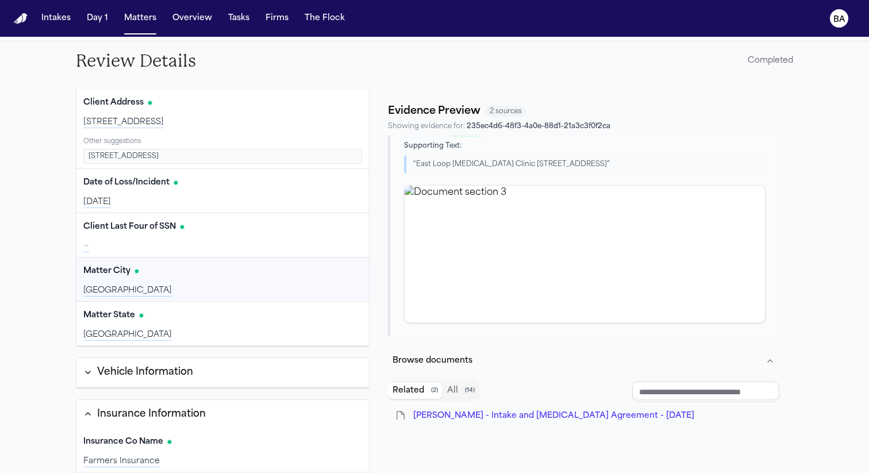
scroll to position [648, 0]
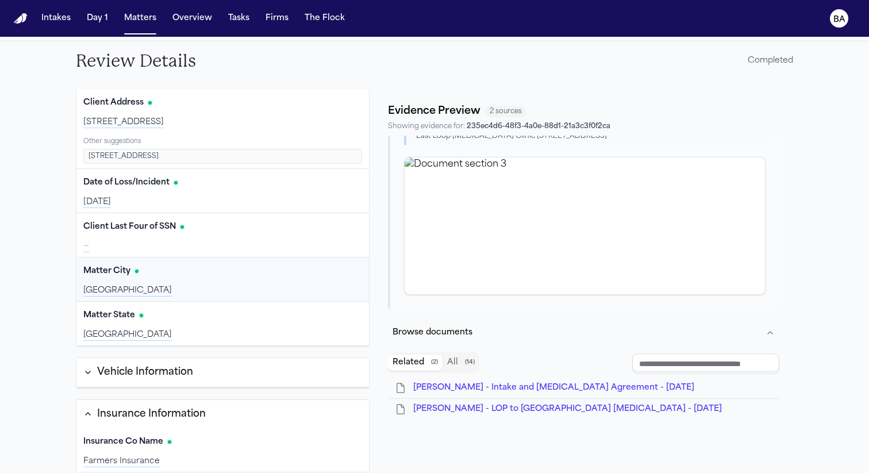
click at [444, 352] on div "Related ( 2 ) All ( 14 )" at bounding box center [433, 362] width 91 height 21
click at [454, 355] on button "All ( 14 )" at bounding box center [461, 363] width 37 height 16
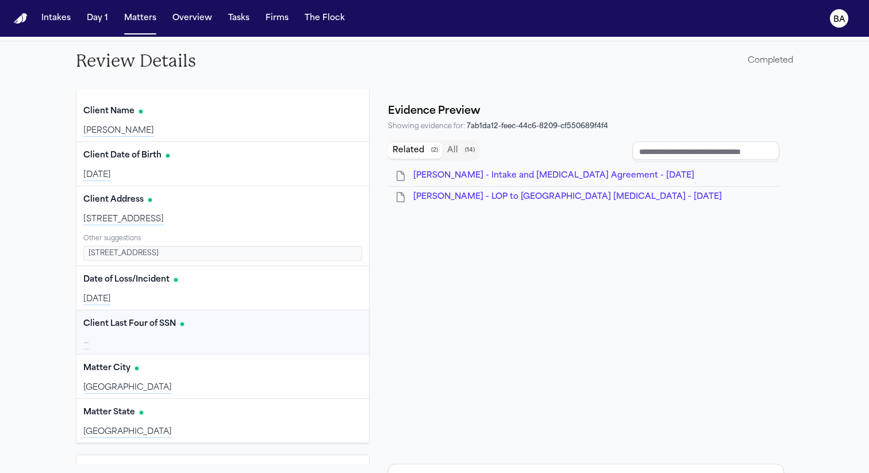
scroll to position [0, 0]
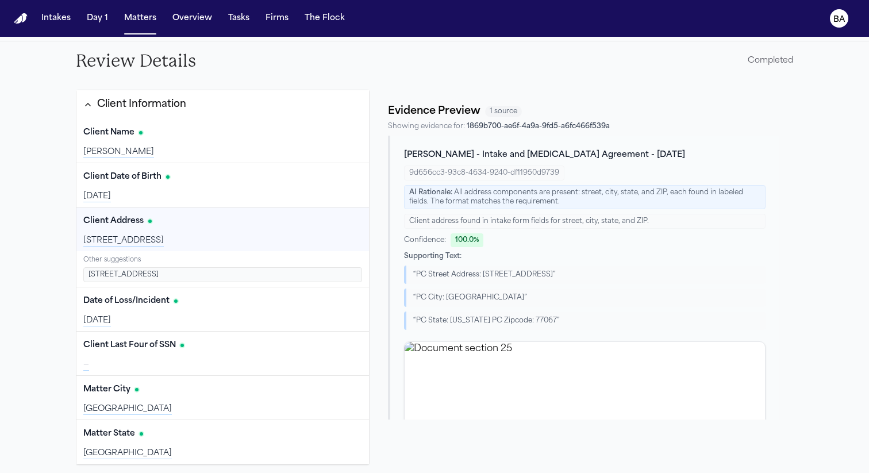
click at [118, 243] on div "1538 Ridge Hallow Drive, Houston, TX 77067" at bounding box center [222, 240] width 279 height 11
click at [192, 241] on div "1538 Ridge Hallow Drive, Houston, TX 77067" at bounding box center [222, 240] width 279 height 11
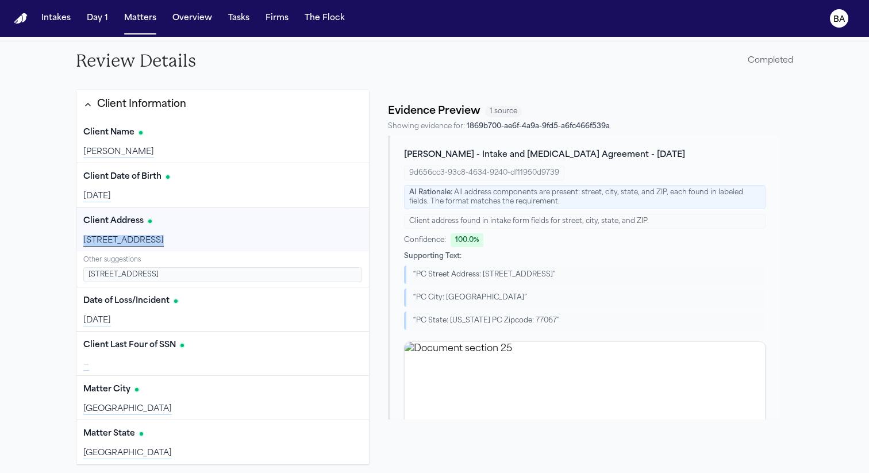
click at [192, 241] on div "1538 Ridge Hallow Drive, Houston, TX 77067" at bounding box center [222, 240] width 279 height 11
click at [159, 276] on span "1538 Ridge hallow dr, Houston, TX 77067" at bounding box center [124, 274] width 70 height 9
click at [338, 224] on button "Edit" at bounding box center [347, 221] width 29 height 18
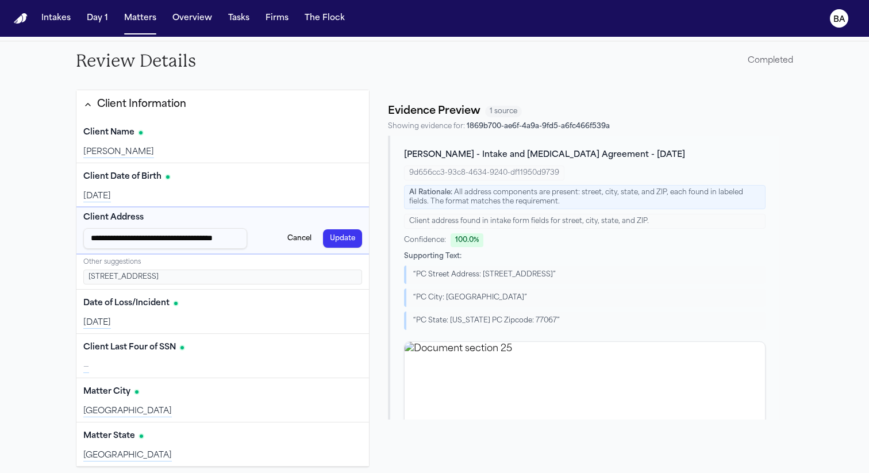
click at [295, 237] on button "Cancel" at bounding box center [300, 238] width 38 height 18
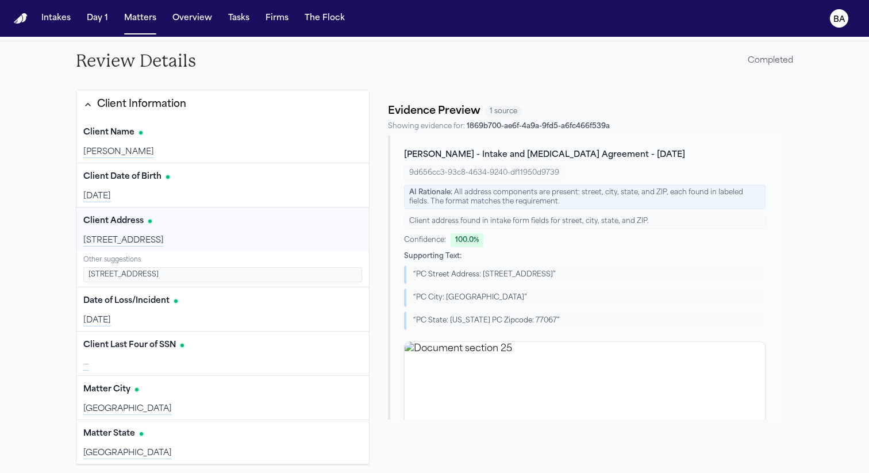
click at [232, 268] on li "1538 Ridge hallow dr, Houston, TX 77067" at bounding box center [222, 274] width 279 height 15
click at [232, 271] on li "1538 Ridge hallow dr, Houston, TX 77067" at bounding box center [222, 274] width 279 height 15
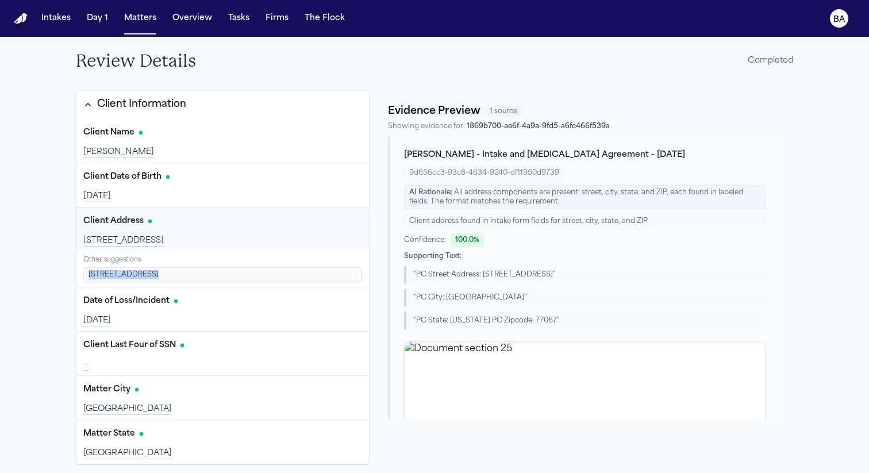
click at [132, 272] on span "1538 Ridge hallow dr, Houston, TX 77067" at bounding box center [124, 274] width 70 height 9
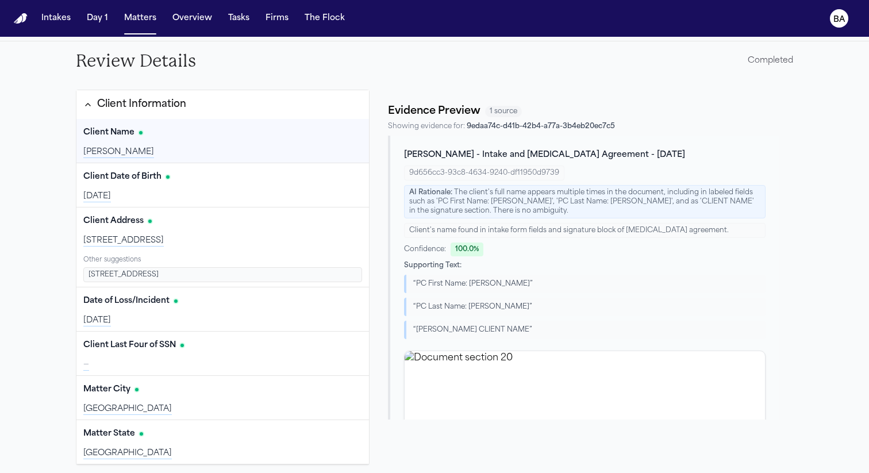
click at [128, 114] on button "Client Information" at bounding box center [222, 104] width 293 height 29
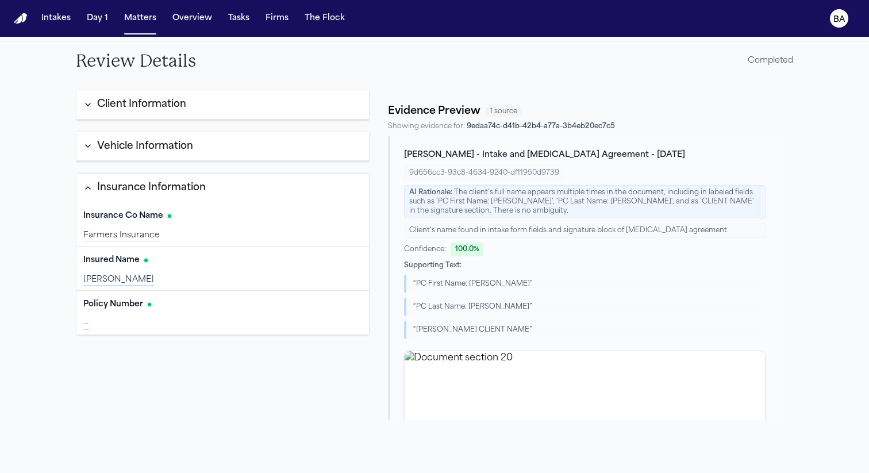
click at [121, 147] on div "Vehicle Information" at bounding box center [145, 146] width 96 height 15
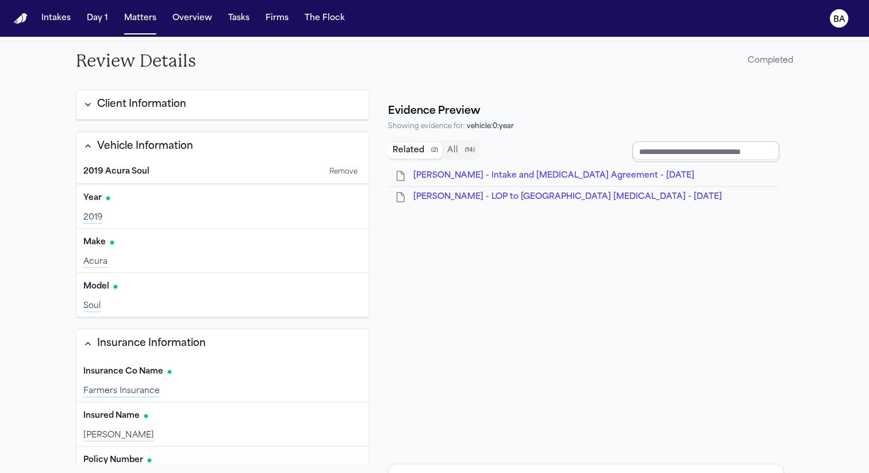
click at [715, 151] on input "Document browser" at bounding box center [705, 151] width 147 height 21
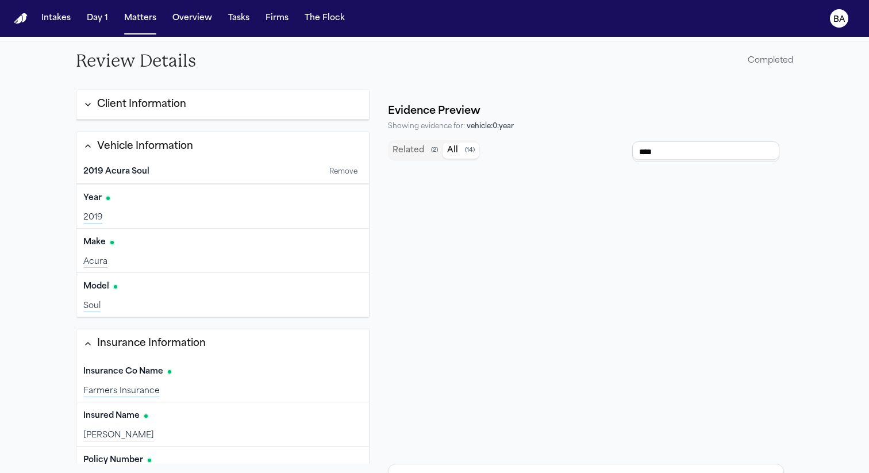
click at [455, 151] on button "All ( 14 )" at bounding box center [461, 151] width 37 height 16
click at [682, 147] on input "****" at bounding box center [705, 151] width 147 height 21
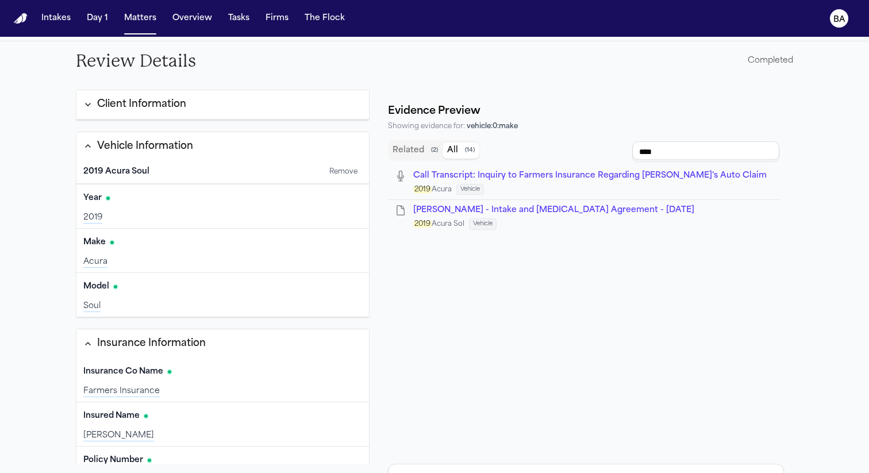
type input "****"
click at [515, 212] on span "M. Mena - Intake and Retainer Agreement - 8.25.25" at bounding box center [553, 210] width 281 height 9
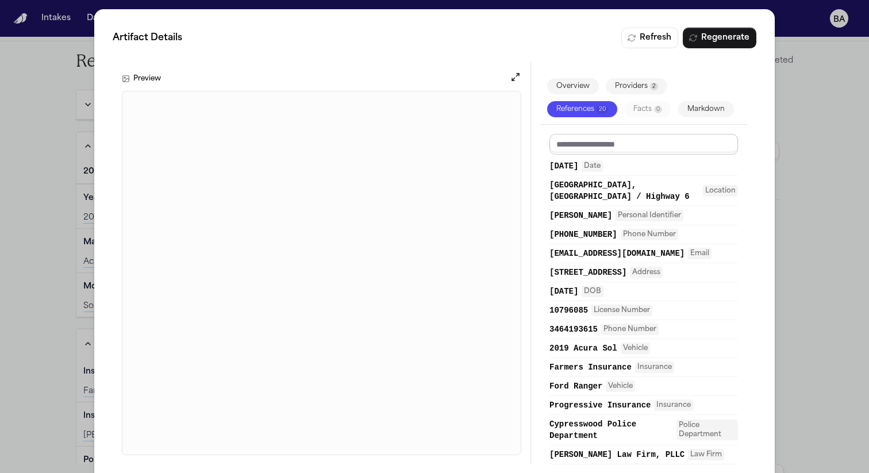
click at [597, 144] on input at bounding box center [644, 144] width 189 height 21
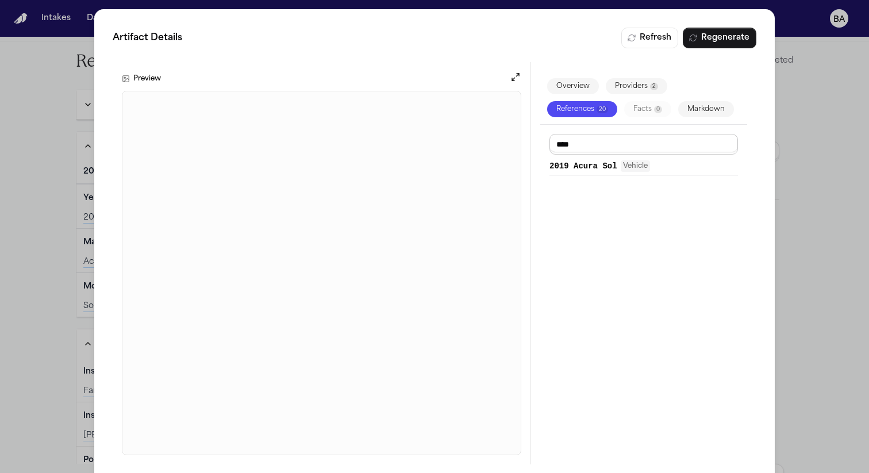
type input "****"
click at [596, 168] on span "2019 Acura Sol" at bounding box center [584, 165] width 68 height 11
click at [60, 313] on div "Artifact Details Refresh Regenerate Preview Overview Providers 2 References 20 …" at bounding box center [434, 246] width 869 height 492
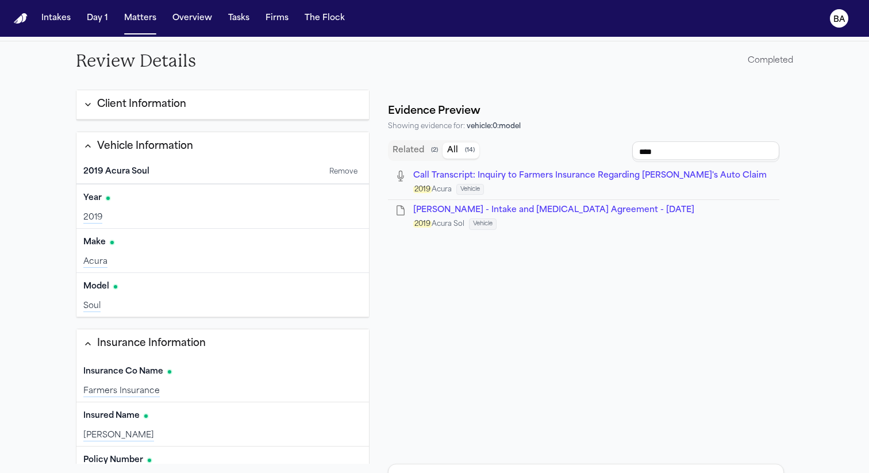
scroll to position [26, 0]
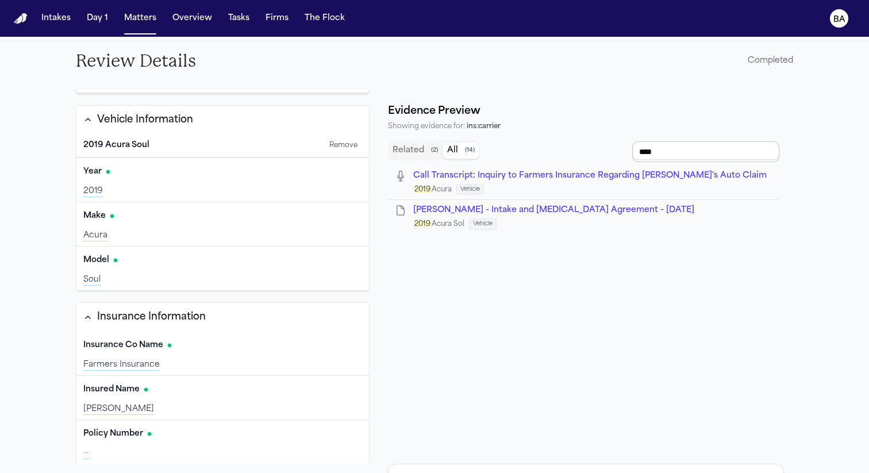
click at [652, 148] on input "****" at bounding box center [705, 151] width 147 height 21
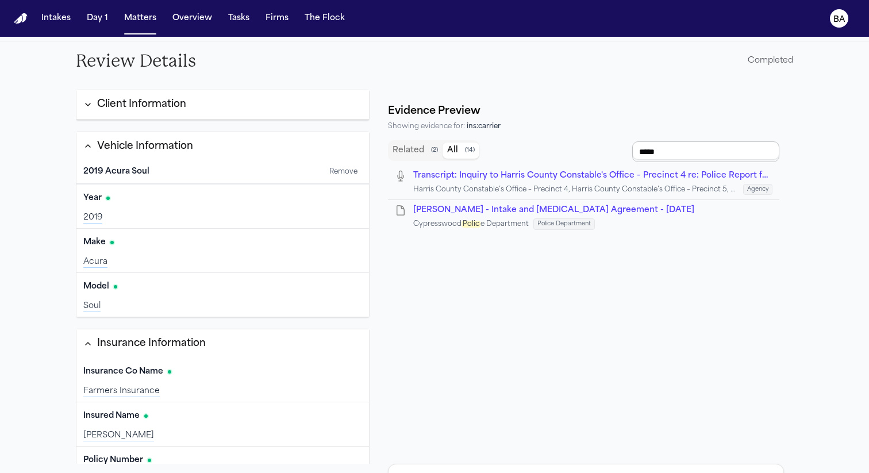
type input "******"
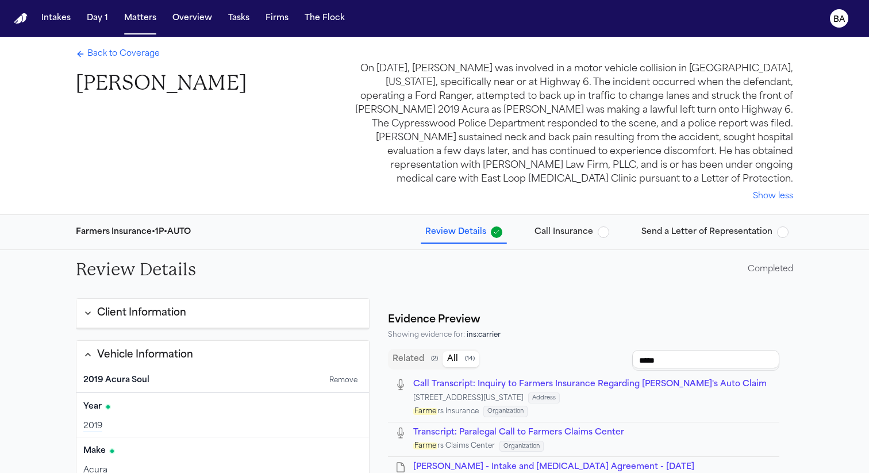
type input "*****"
click at [774, 271] on div "Completed" at bounding box center [770, 269] width 45 height 11
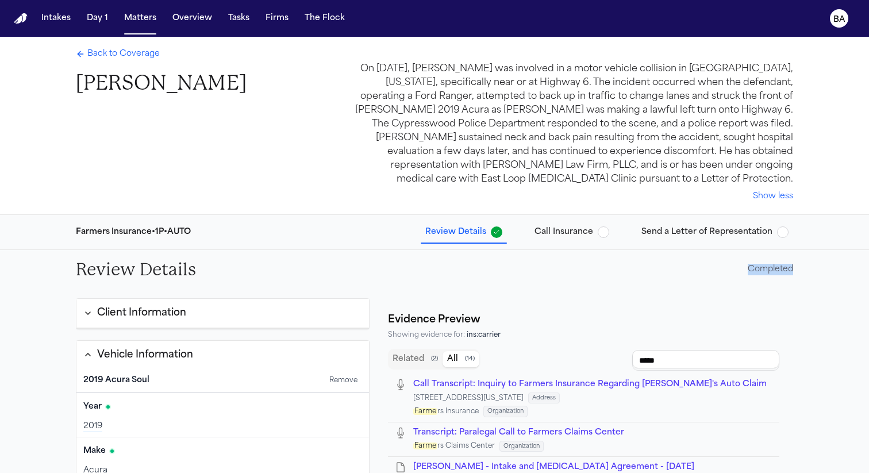
click at [774, 271] on div "Completed" at bounding box center [770, 269] width 45 height 11
click at [583, 233] on span "Call Insurance" at bounding box center [564, 231] width 59 height 11
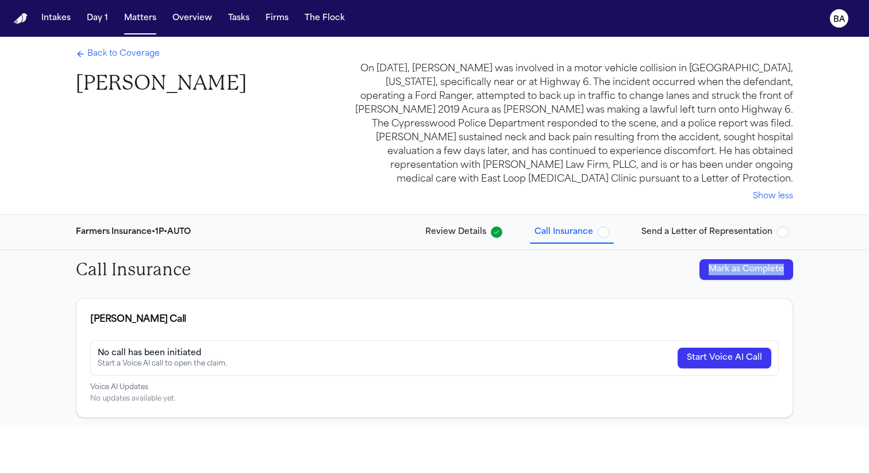
click at [141, 57] on span "Back to Coverage" at bounding box center [123, 53] width 72 height 11
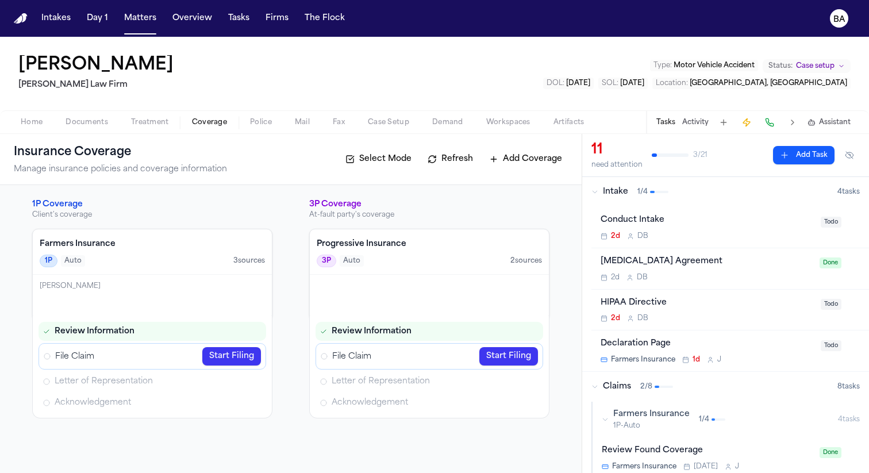
click at [230, 352] on link "Start Filing" at bounding box center [231, 356] width 59 height 18
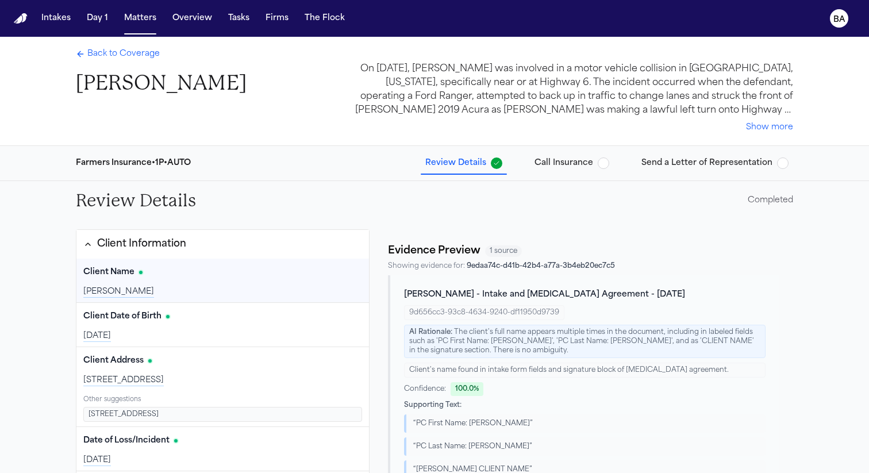
click at [560, 172] on button "Call Insurance" at bounding box center [572, 163] width 84 height 21
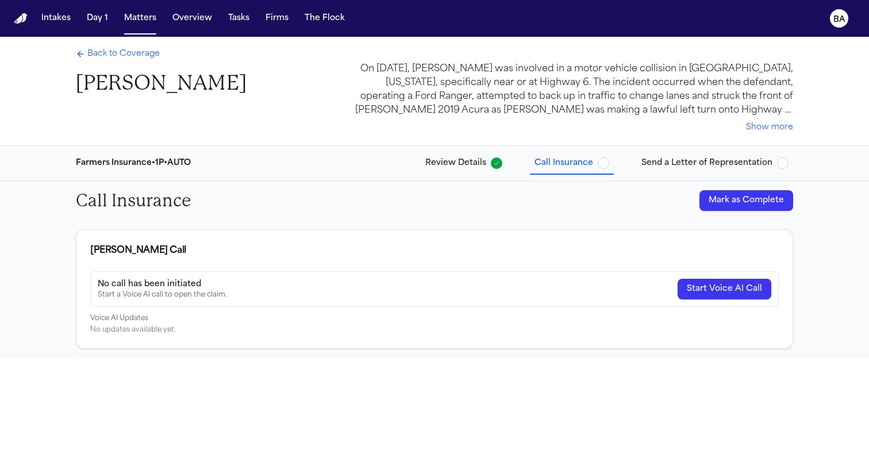
click at [471, 178] on div "Farmers Insurance • 1P • AUTO Review Details Call Insurance Send a Letter of Re…" at bounding box center [435, 163] width 736 height 34
click at [467, 172] on button "Review Details" at bounding box center [464, 163] width 86 height 21
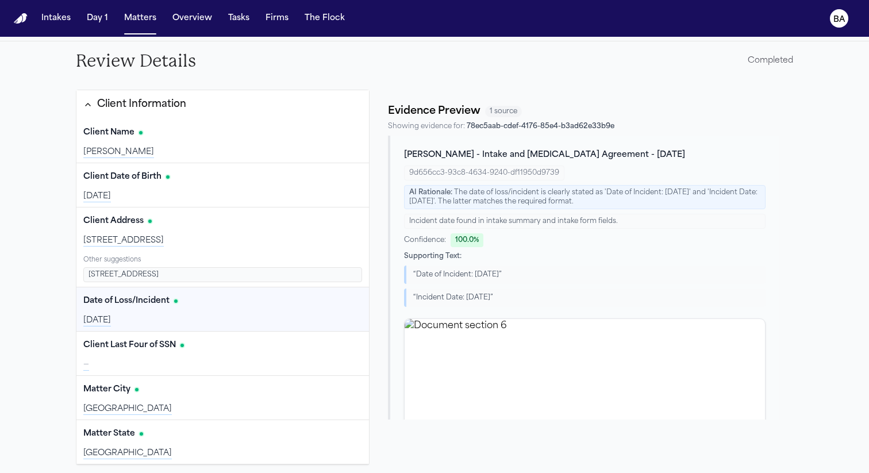
scroll to position [216, 0]
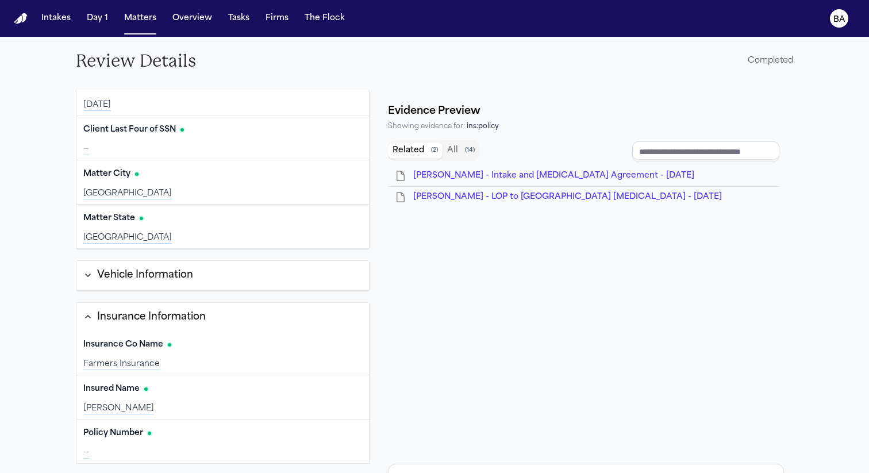
click at [264, 445] on div "Policy Number Edit —" at bounding box center [222, 442] width 293 height 44
click at [686, 144] on input "Document browser" at bounding box center [705, 151] width 147 height 21
click at [469, 148] on span "( 14 )" at bounding box center [470, 151] width 10 height 8
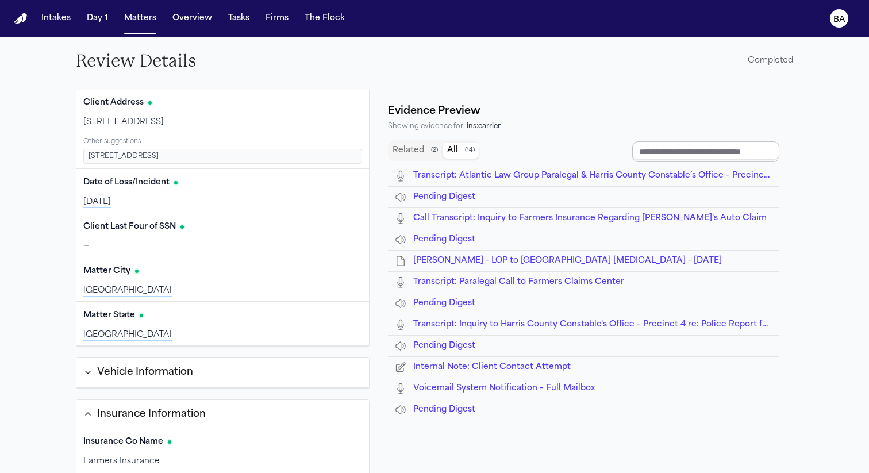
click at [705, 156] on input "Document browser" at bounding box center [705, 151] width 147 height 21
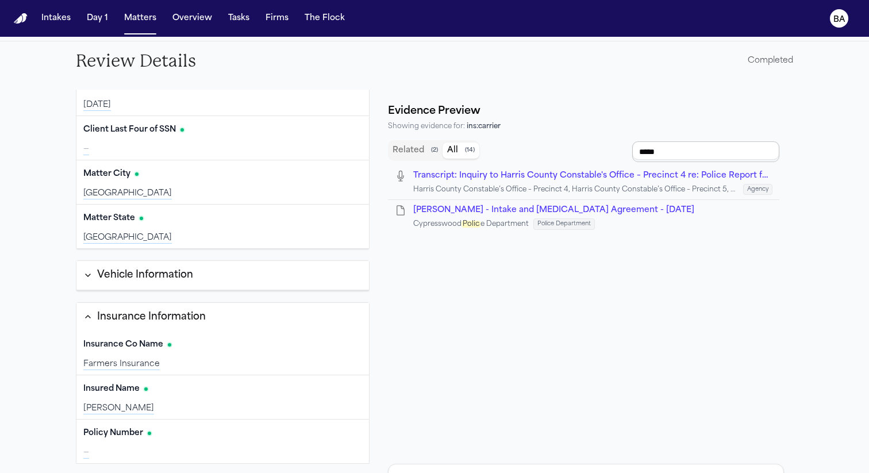
type input "******"
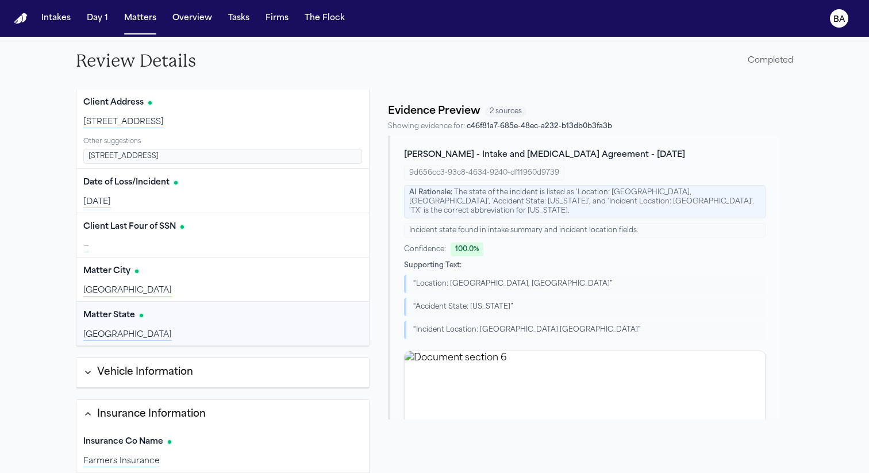
click at [156, 370] on div "Vehicle Information" at bounding box center [145, 372] width 96 height 15
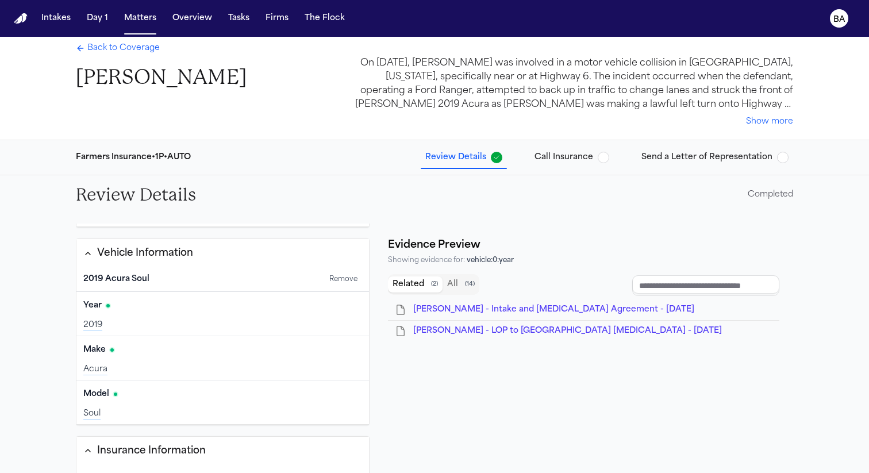
scroll to position [0, 0]
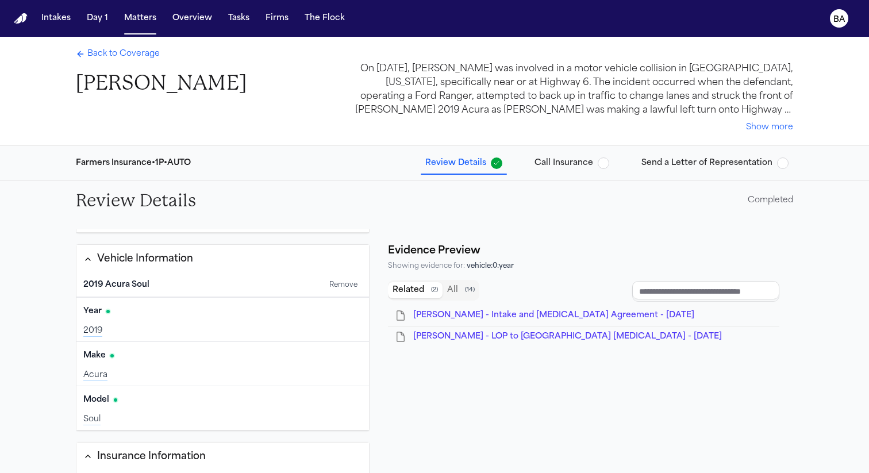
click at [677, 162] on span "Send a Letter of Representation" at bounding box center [707, 163] width 131 height 11
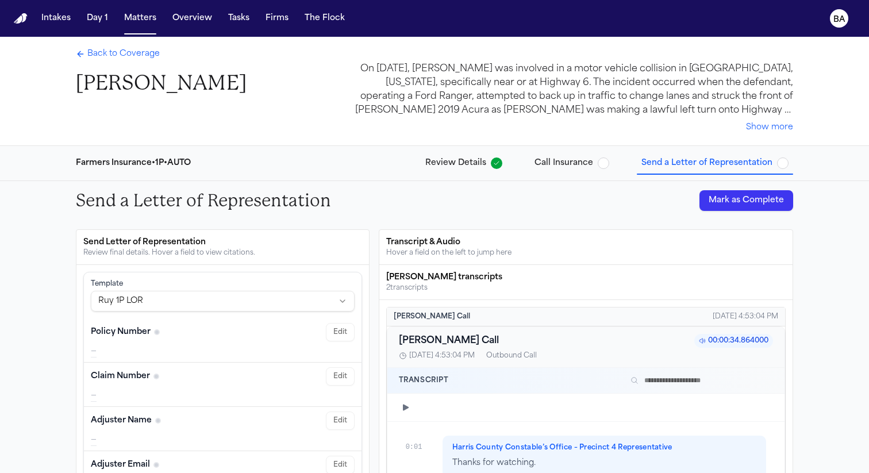
click at [452, 174] on div "Farmers Insurance • 1P • AUTO Review Details Call Insurance Send a Letter of Re…" at bounding box center [435, 163] width 736 height 34
click at [454, 163] on span "Review Details" at bounding box center [455, 163] width 61 height 11
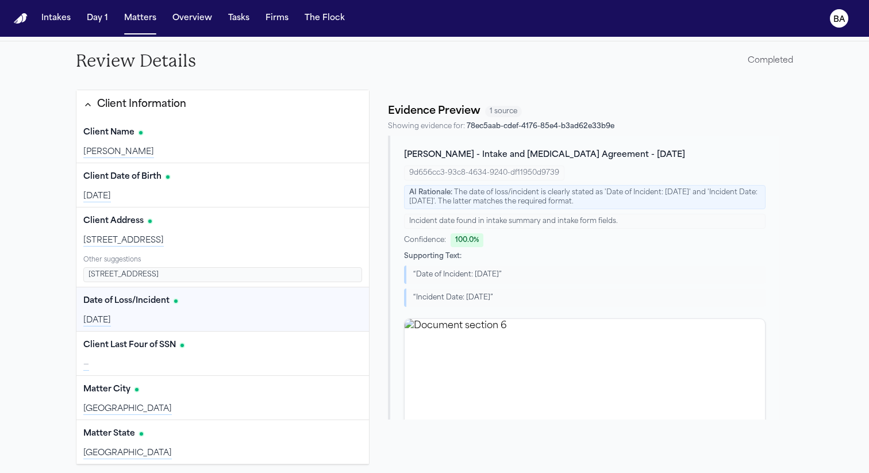
scroll to position [118, 0]
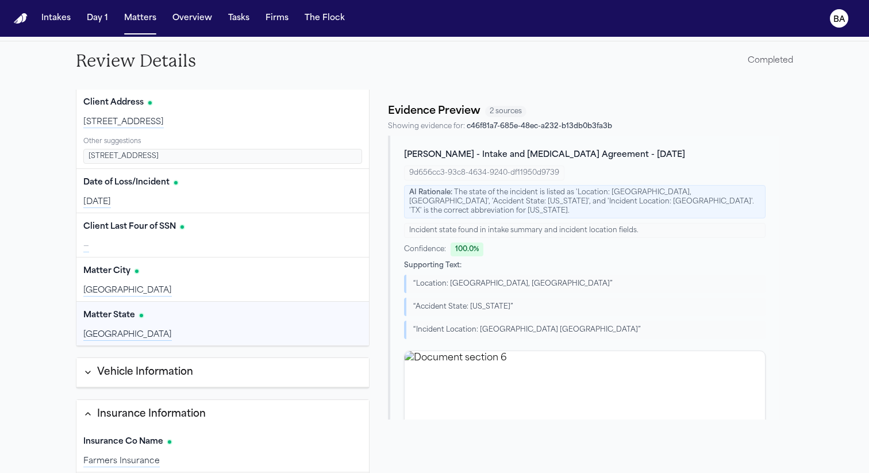
click at [112, 370] on div "Vehicle Information" at bounding box center [145, 372] width 96 height 15
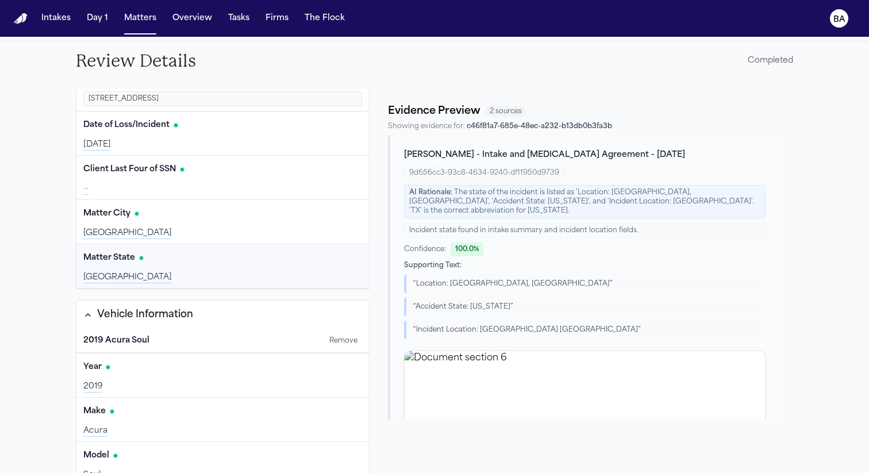
scroll to position [274, 0]
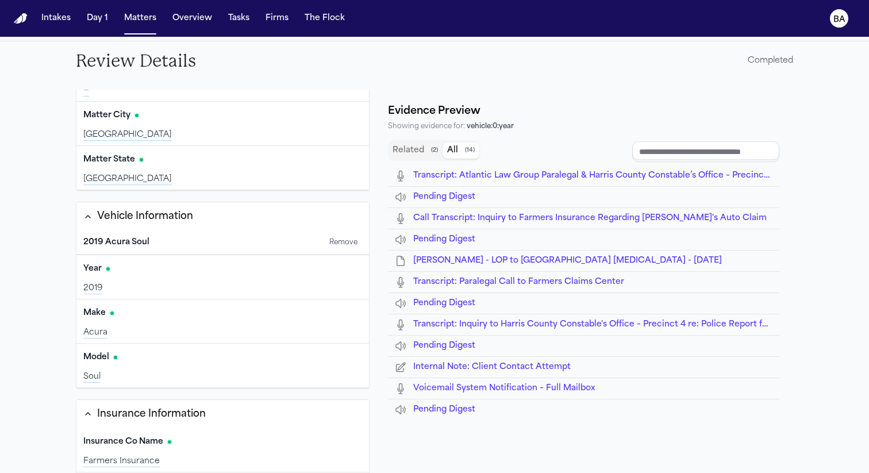
click at [473, 148] on span "( 14 )" at bounding box center [470, 151] width 10 height 8
click at [667, 148] on input "Document browser" at bounding box center [705, 151] width 147 height 21
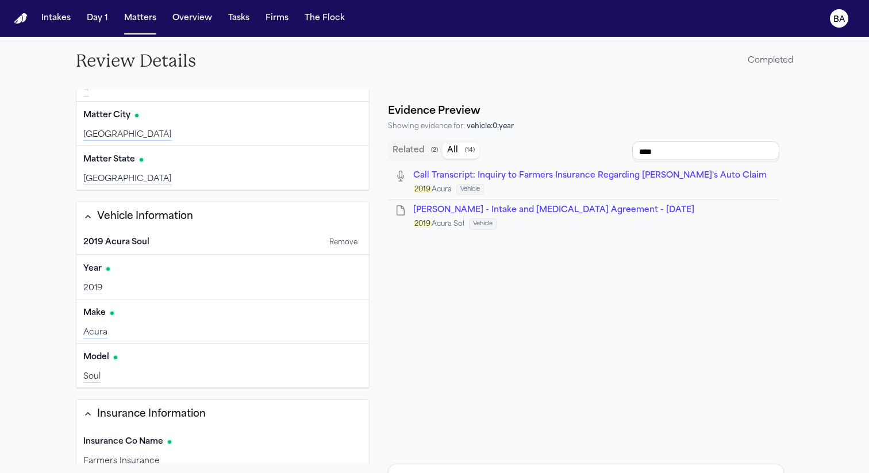
type input "****"
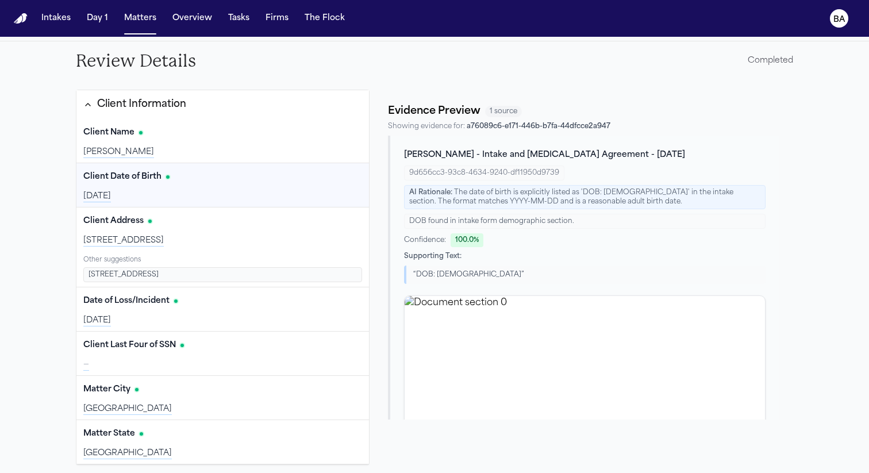
scroll to position [0, 0]
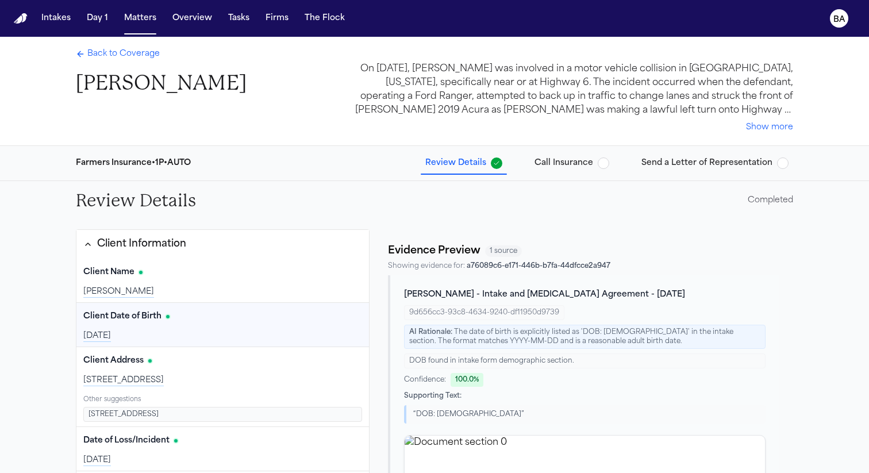
click at [581, 164] on span "Call Insurance" at bounding box center [564, 163] width 59 height 11
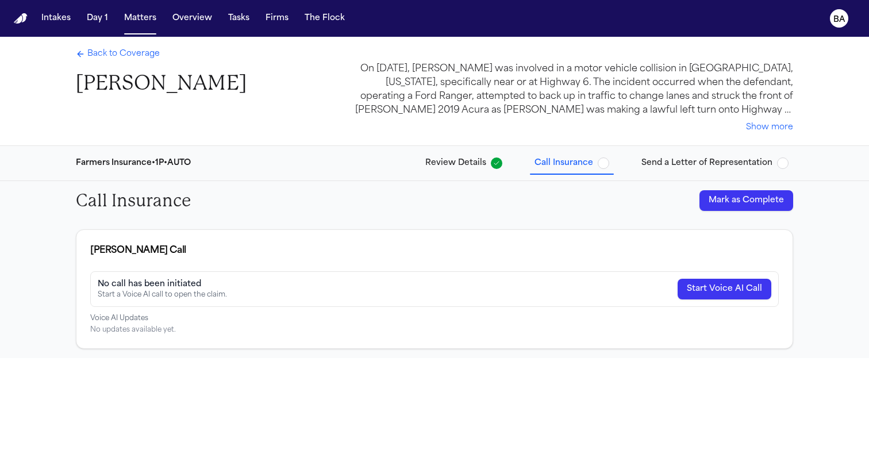
scroll to position [37, 0]
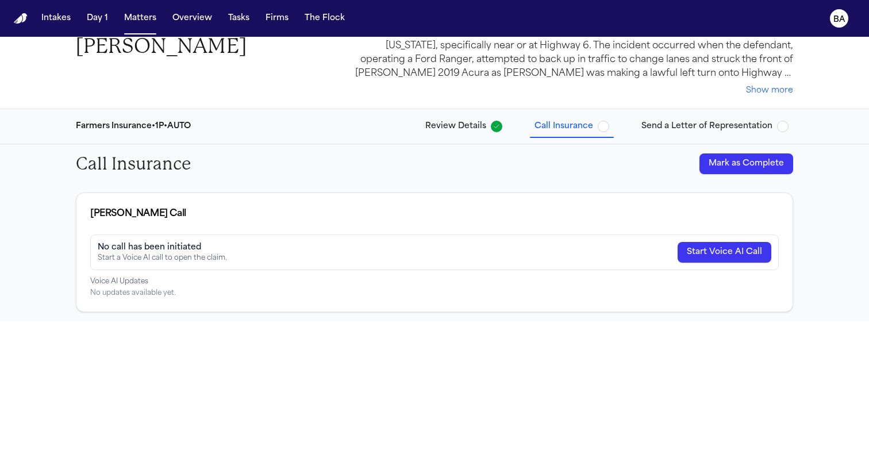
click at [459, 139] on div "Farmers Insurance • 1P • AUTO Review Details Call Insurance Send a Letter of Re…" at bounding box center [435, 126] width 736 height 34
click at [459, 135] on button "Review Details" at bounding box center [464, 126] width 86 height 21
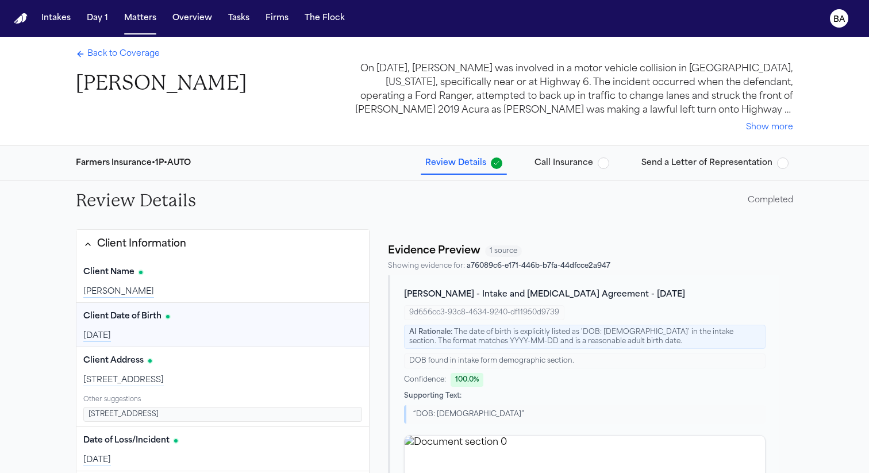
click at [549, 158] on span "Call Insurance" at bounding box center [564, 163] width 59 height 11
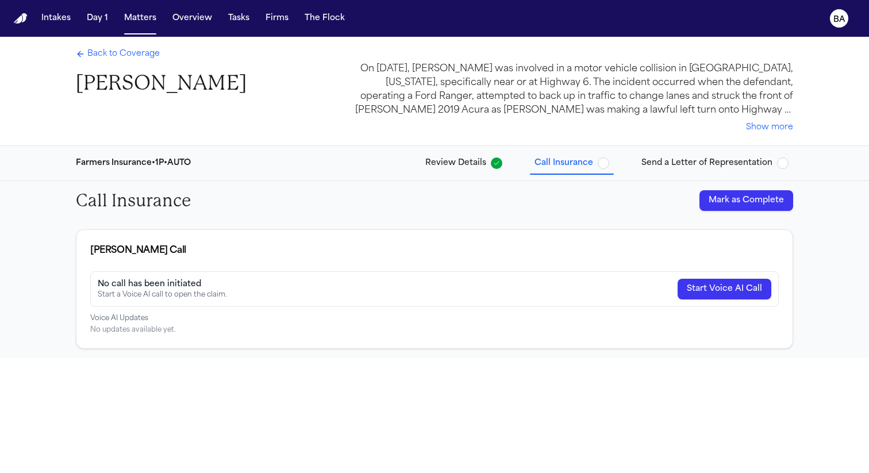
click at [704, 287] on button "Start Voice AI Call" at bounding box center [725, 289] width 94 height 21
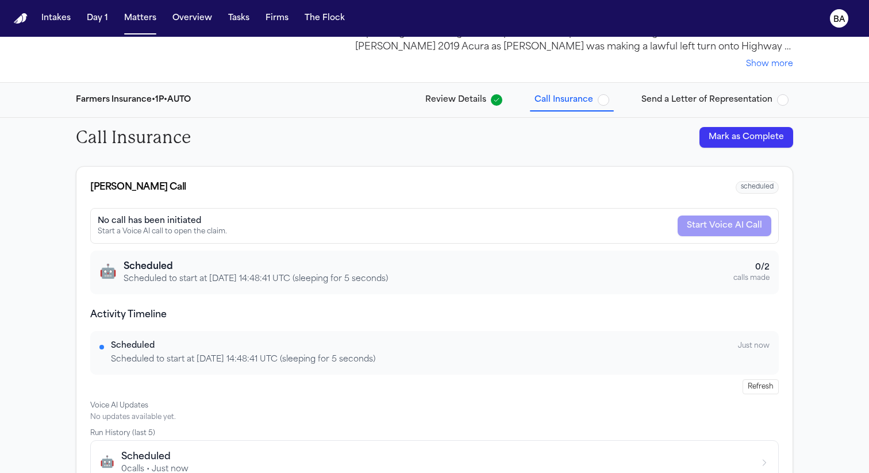
scroll to position [99, 0]
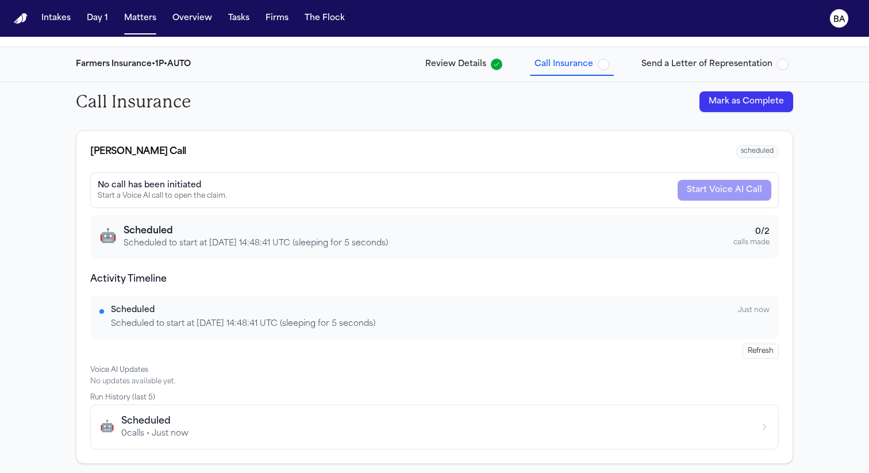
click at [647, 344] on div "Refresh" at bounding box center [434, 351] width 689 height 15
click at [748, 349] on button "Refresh" at bounding box center [761, 351] width 36 height 15
click at [761, 352] on button "Refresh" at bounding box center [761, 351] width 36 height 15
click at [466, 66] on span "Review Details" at bounding box center [455, 64] width 61 height 11
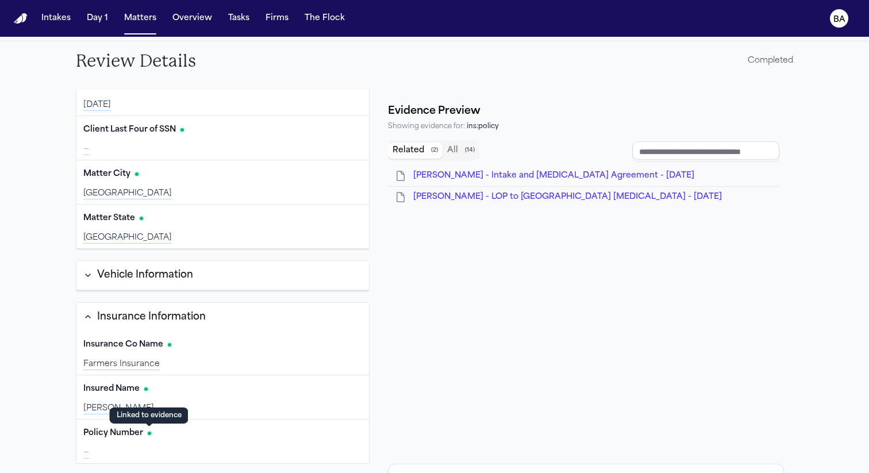
scroll to position [118, 0]
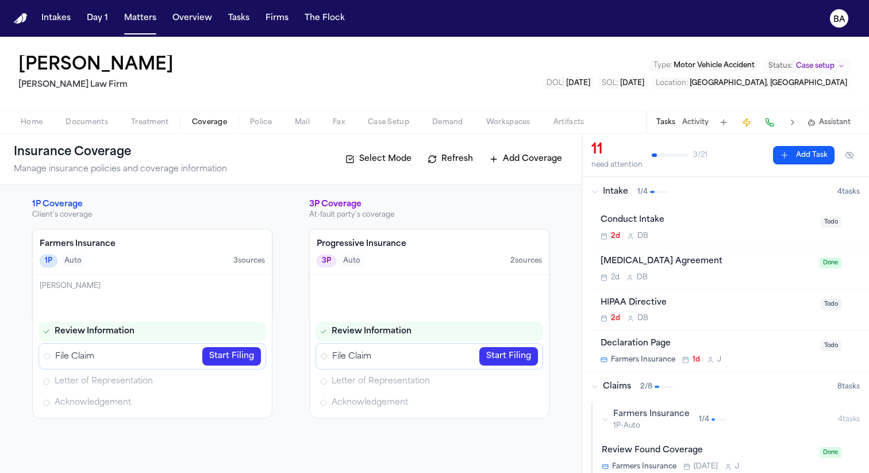
click at [38, 125] on span "Home" at bounding box center [32, 122] width 22 height 9
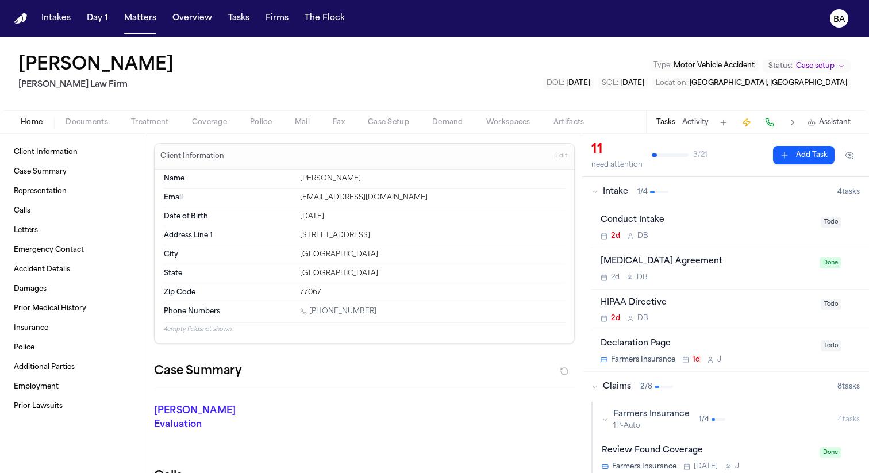
click at [209, 129] on div "Home Documents Treatment Coverage Police Mail Fax Case Setup Demand Workspaces …" at bounding box center [434, 121] width 869 height 23
click at [205, 120] on span "Coverage" at bounding box center [209, 122] width 35 height 9
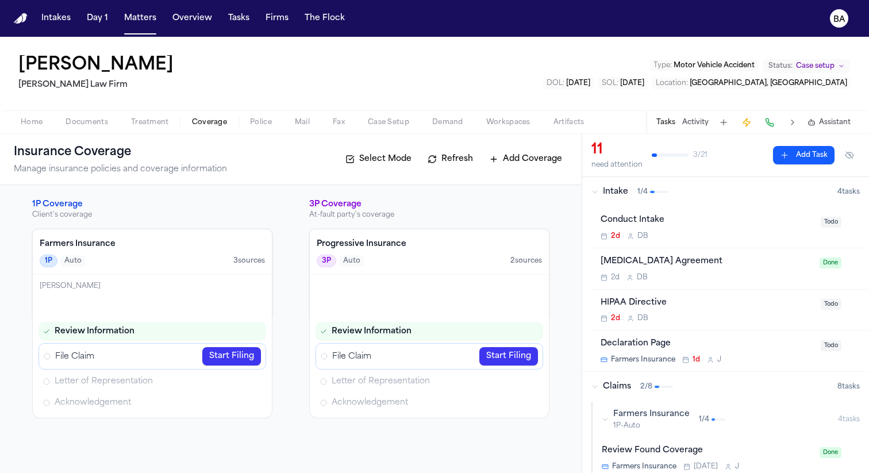
click at [665, 202] on button "Intake 1 / 4 4 task s" at bounding box center [725, 192] width 287 height 30
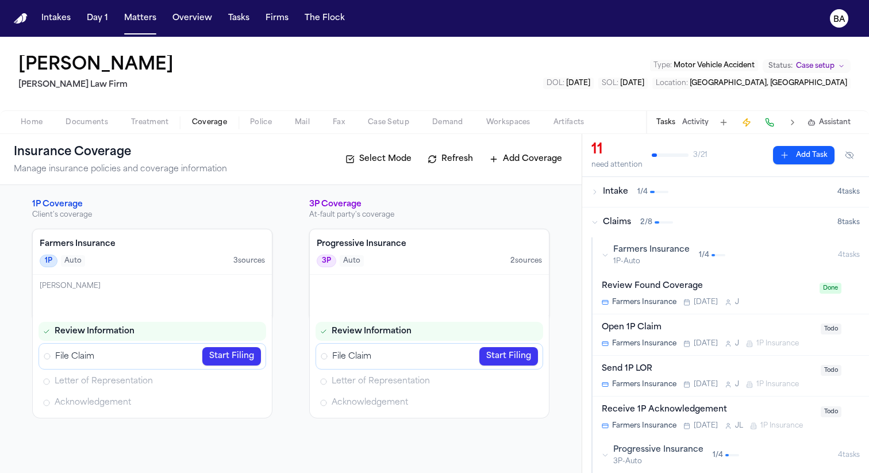
click at [658, 257] on span "1P-Auto" at bounding box center [651, 261] width 76 height 9
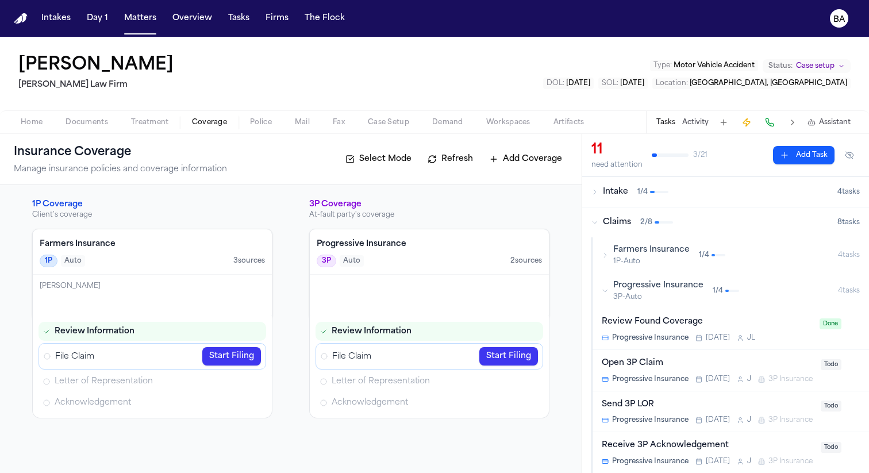
click at [657, 297] on span "3P-Auto" at bounding box center [658, 297] width 90 height 9
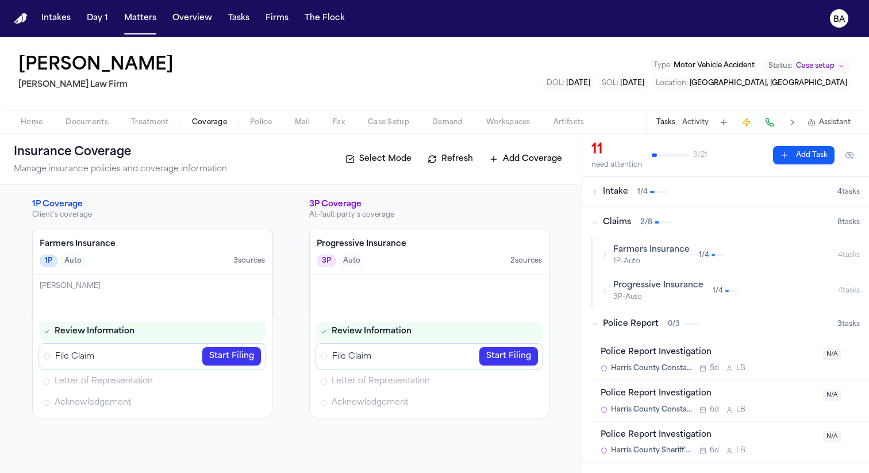
click at [654, 262] on span "1P-Auto" at bounding box center [651, 261] width 76 height 9
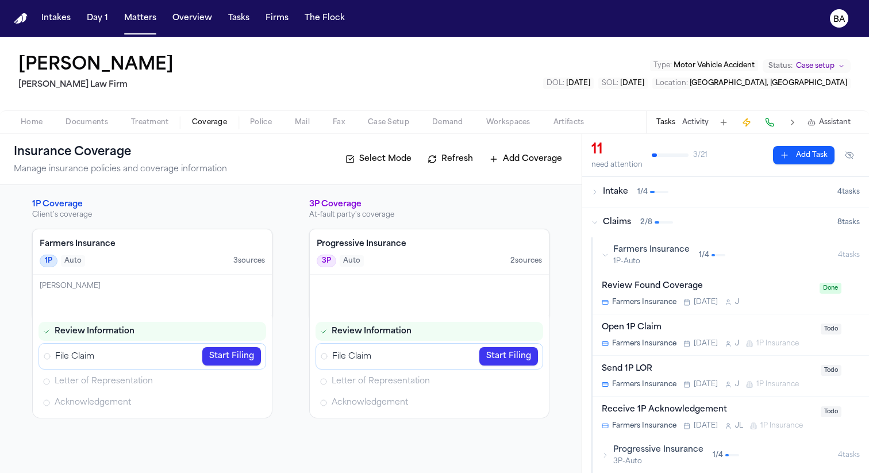
click at [699, 325] on div "Open 1P Claim" at bounding box center [708, 327] width 212 height 13
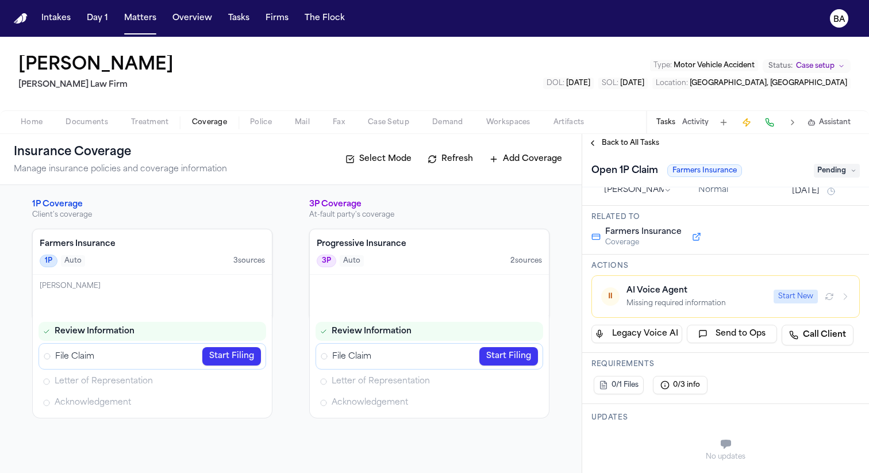
scroll to position [82, 0]
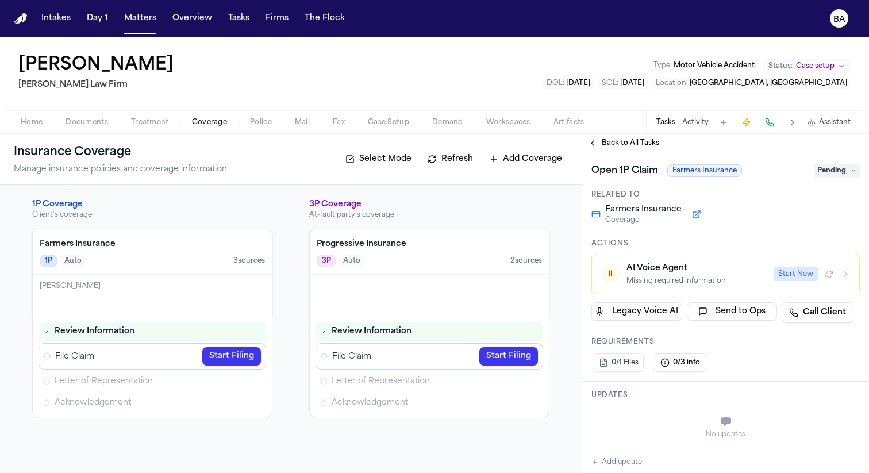
click at [678, 276] on div "AI Voice Agent Missing required information" at bounding box center [697, 274] width 140 height 23
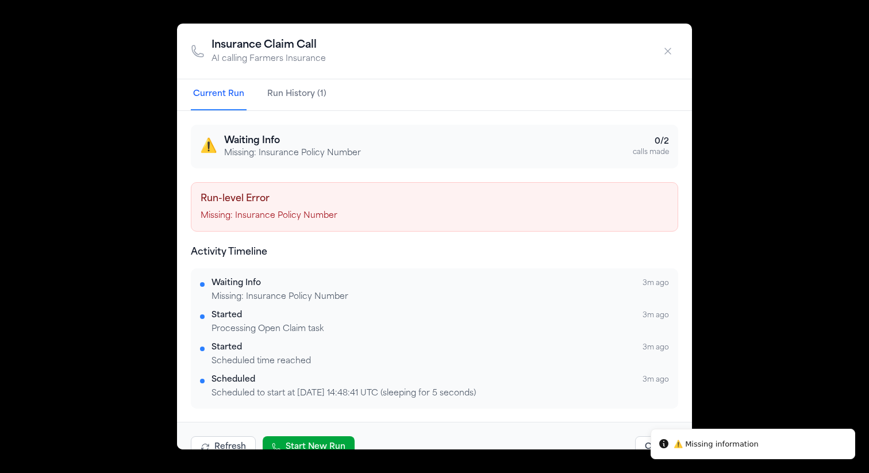
scroll to position [1, 0]
click at [311, 215] on p "Missing: Insurance Policy Number" at bounding box center [435, 215] width 468 height 11
click at [301, 217] on p "Missing: Insurance Policy Number" at bounding box center [435, 215] width 468 height 11
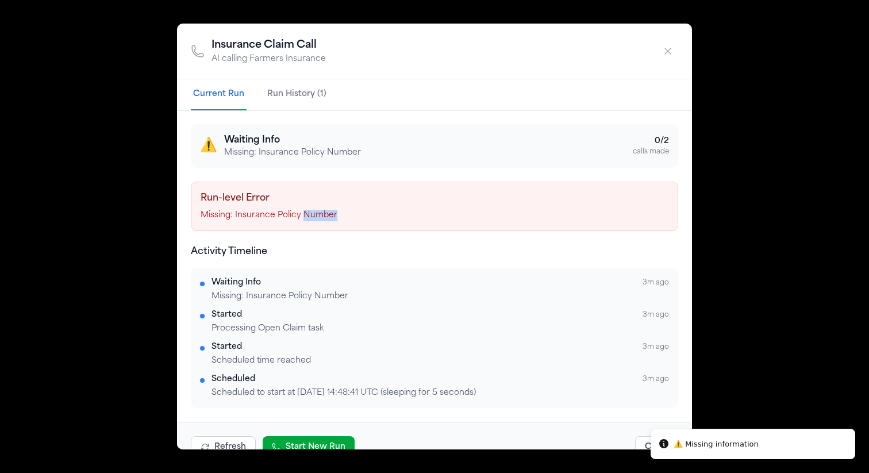
click at [301, 217] on p "Missing: Insurance Policy Number" at bounding box center [435, 215] width 468 height 11
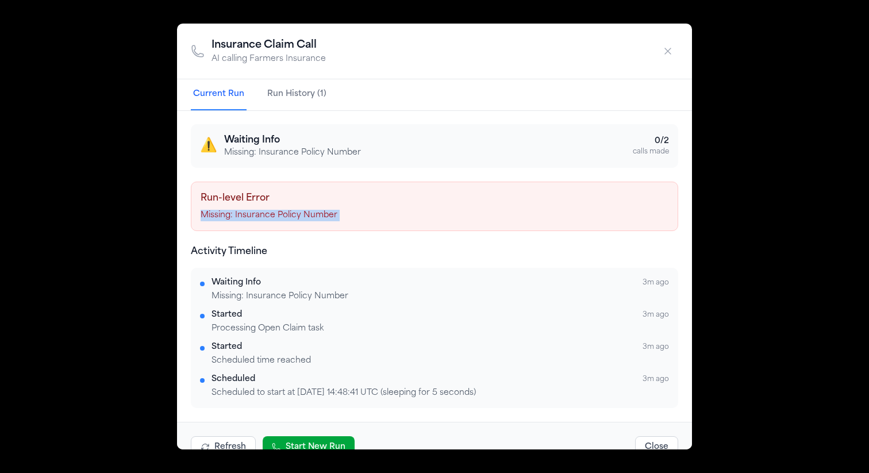
click at [322, 210] on p "Missing: Insurance Policy Number" at bounding box center [435, 215] width 468 height 11
click at [305, 220] on p "Missing: Insurance Policy Number" at bounding box center [435, 215] width 468 height 11
click at [130, 102] on div "Insurance Claim Call AI calling Farmers Insurance Current Run Run History (1) ⚠…" at bounding box center [434, 236] width 869 height 473
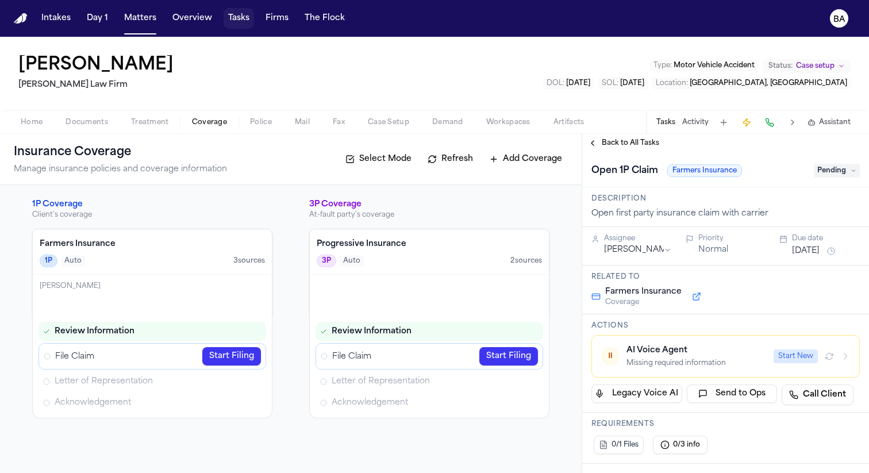
click at [226, 25] on button "Tasks" at bounding box center [239, 18] width 30 height 21
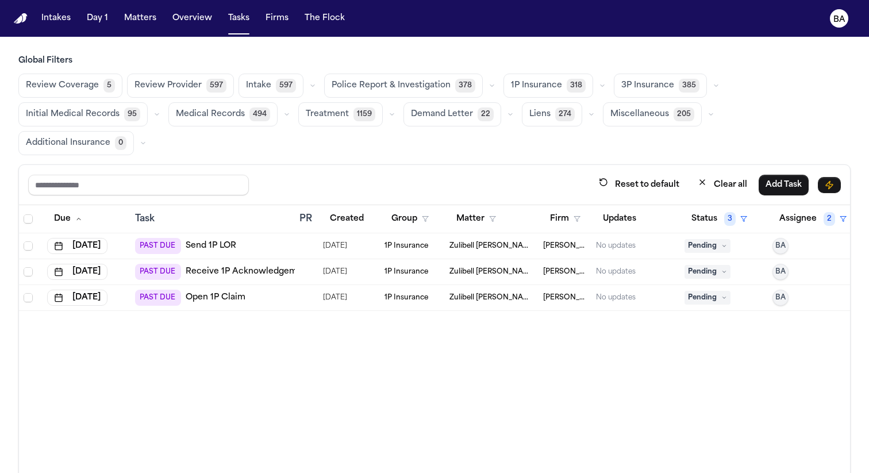
click at [599, 83] on icon "button" at bounding box center [602, 85] width 7 height 7
click at [553, 143] on button "Send LOR 40" at bounding box center [561, 137] width 114 height 23
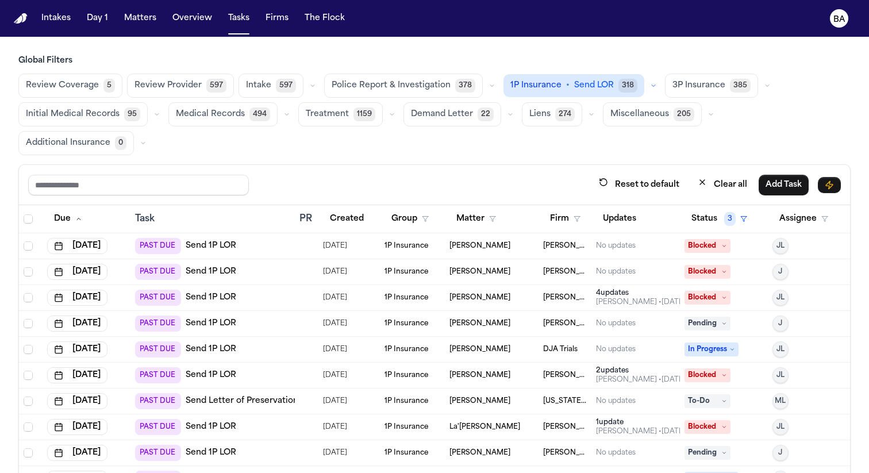
scroll to position [716, 0]
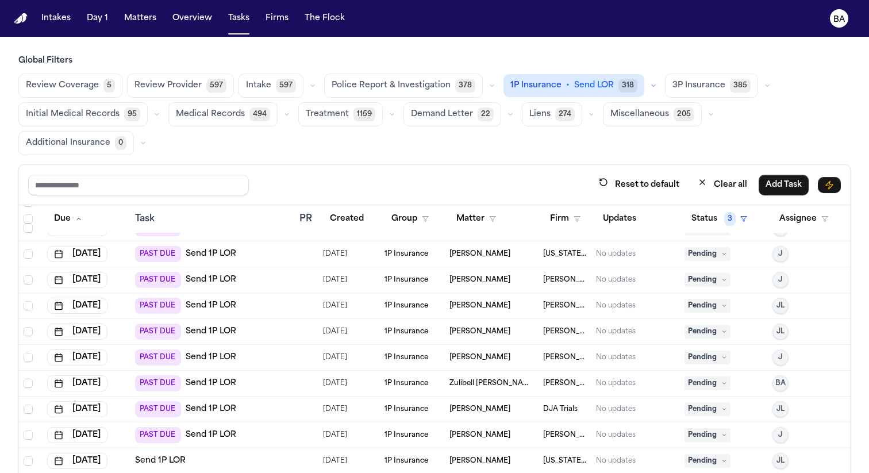
click at [260, 455] on div "Send 1P LOR" at bounding box center [212, 460] width 155 height 11
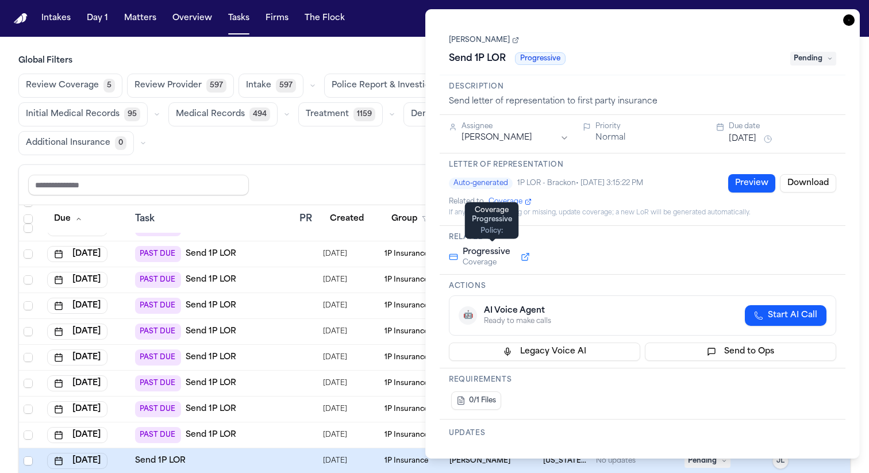
click at [520, 257] on button at bounding box center [525, 257] width 21 height 14
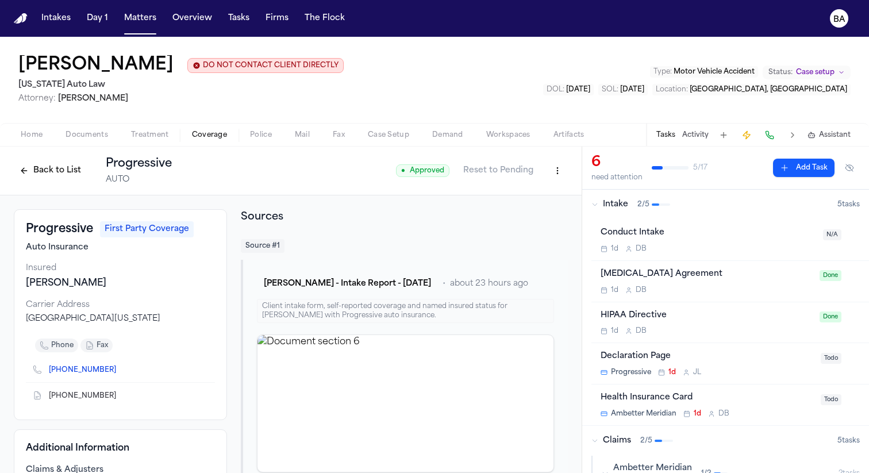
click at [60, 170] on button "Back to List" at bounding box center [50, 171] width 73 height 18
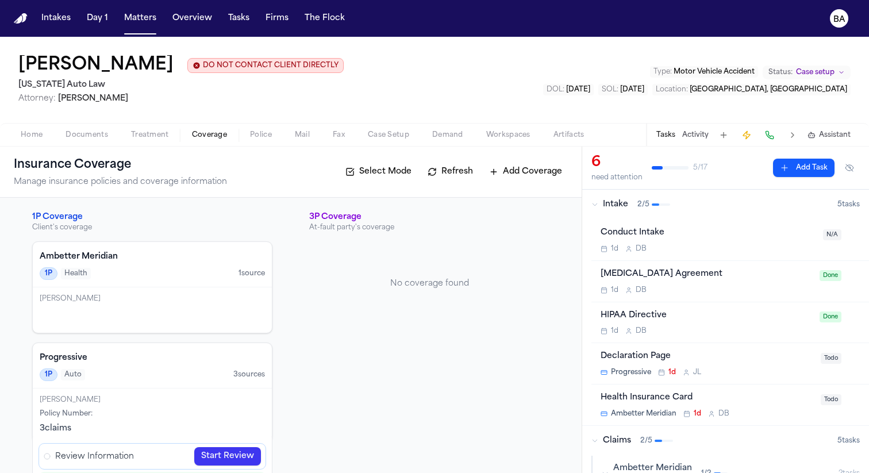
scroll to position [82, 0]
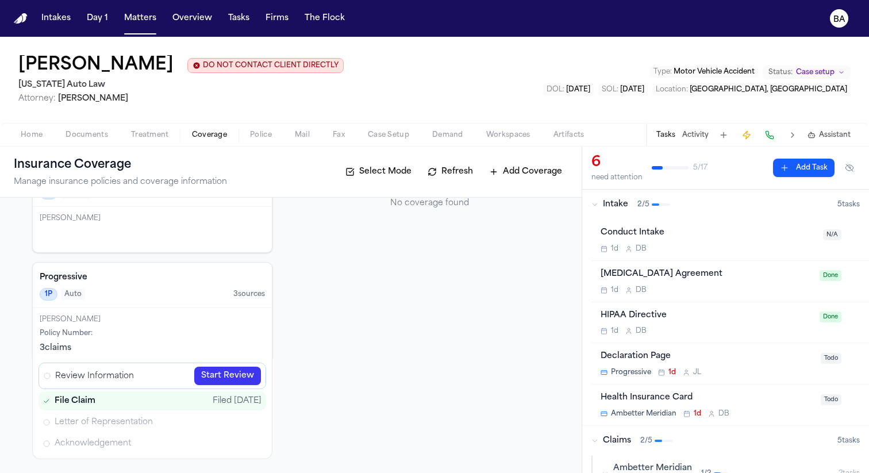
click at [213, 399] on div "Filed [DATE]" at bounding box center [237, 401] width 49 height 11
click at [669, 210] on div "Intake 2 / 5" at bounding box center [715, 204] width 246 height 11
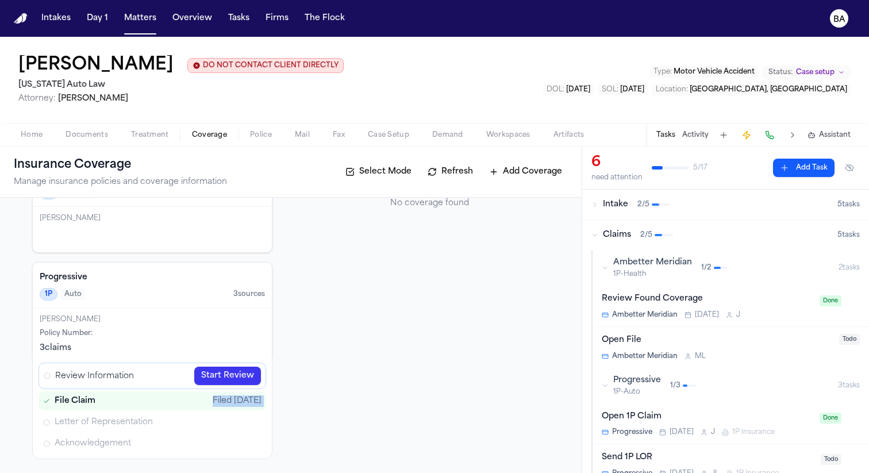
click at [660, 267] on span "Ambetter Meridian" at bounding box center [652, 262] width 79 height 11
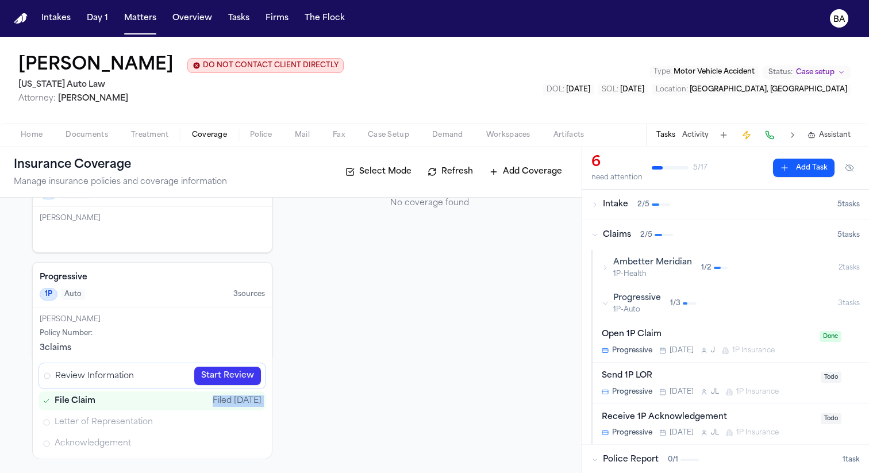
click at [658, 306] on span "1P-Auto" at bounding box center [637, 309] width 48 height 9
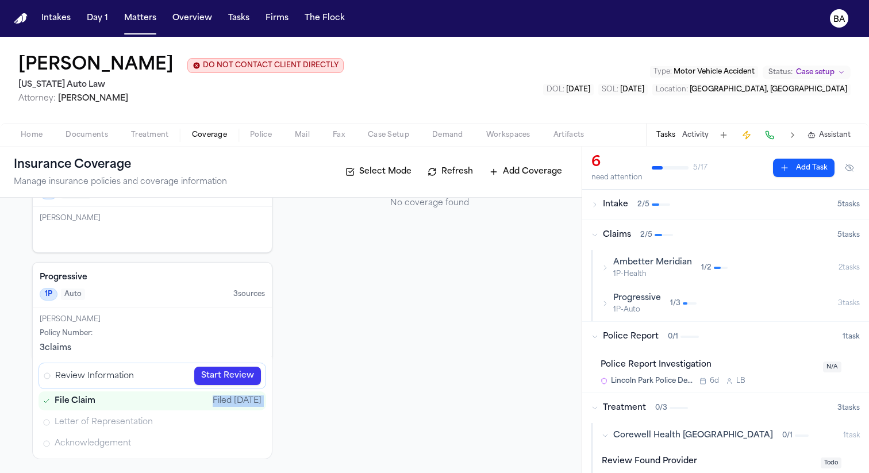
click at [658, 306] on span "1P-Auto" at bounding box center [637, 309] width 48 height 9
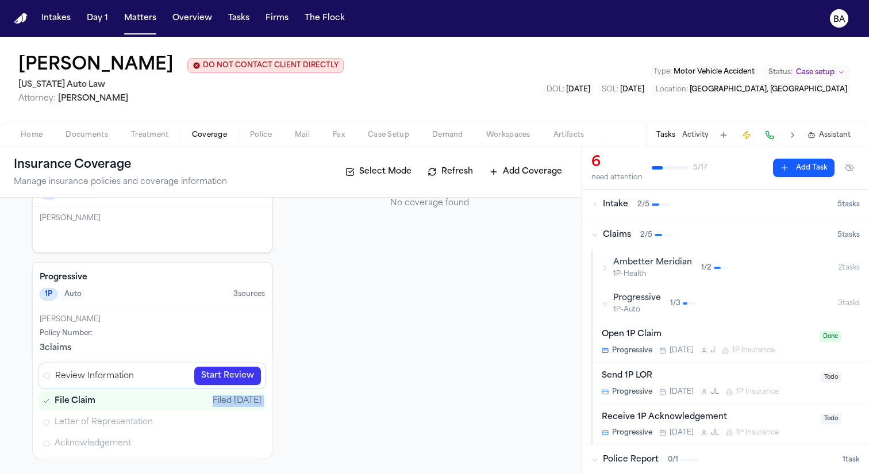
scroll to position [390, 0]
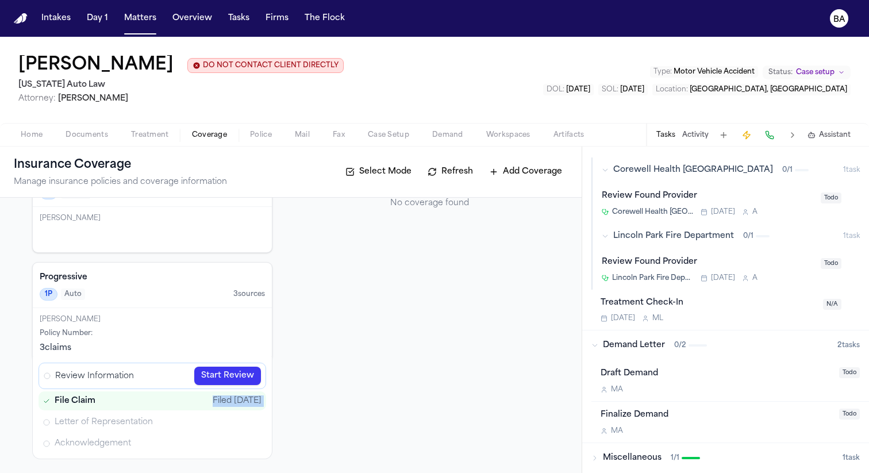
click at [601, 456] on div "Miscellaneous 1 / 1" at bounding box center [717, 457] width 251 height 11
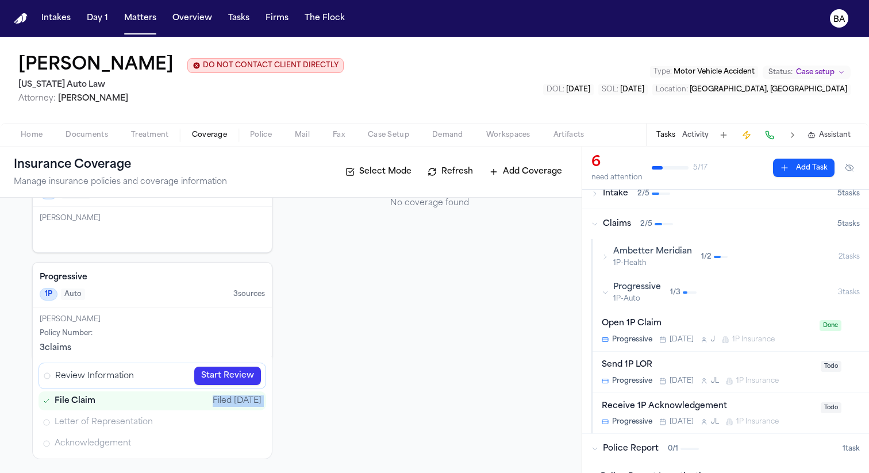
scroll to position [0, 0]
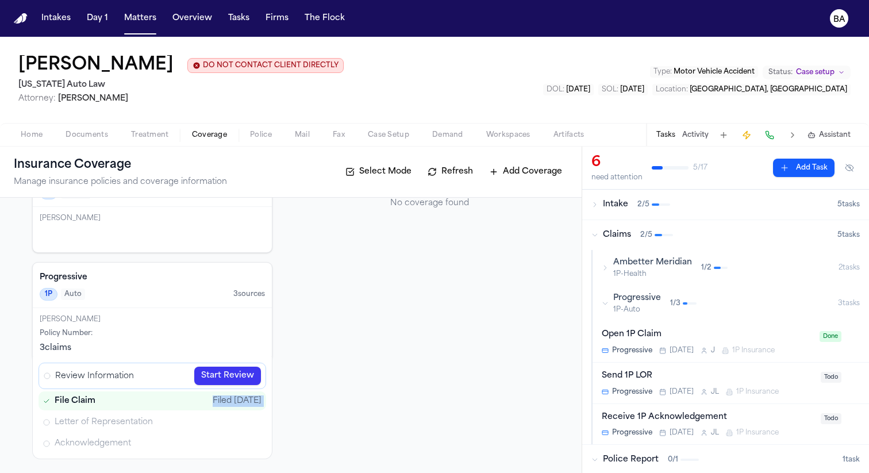
click at [233, 374] on link "Start Review" at bounding box center [227, 376] width 67 height 18
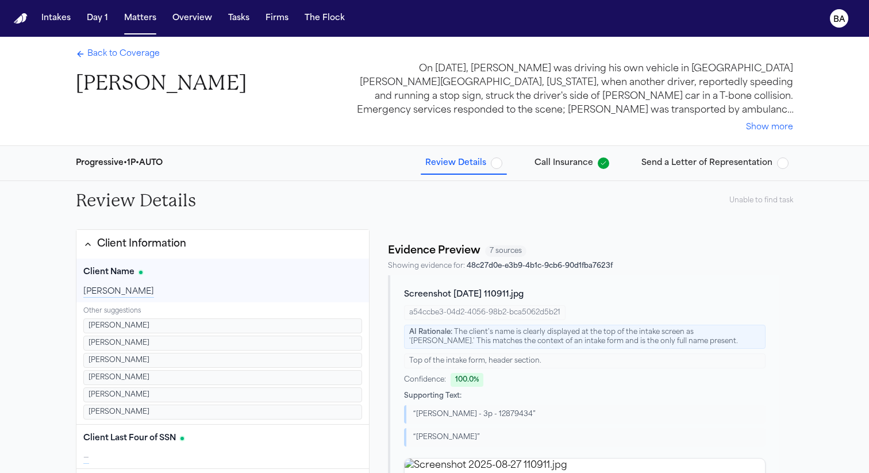
click at [747, 201] on div "Unable to find task" at bounding box center [761, 200] width 64 height 9
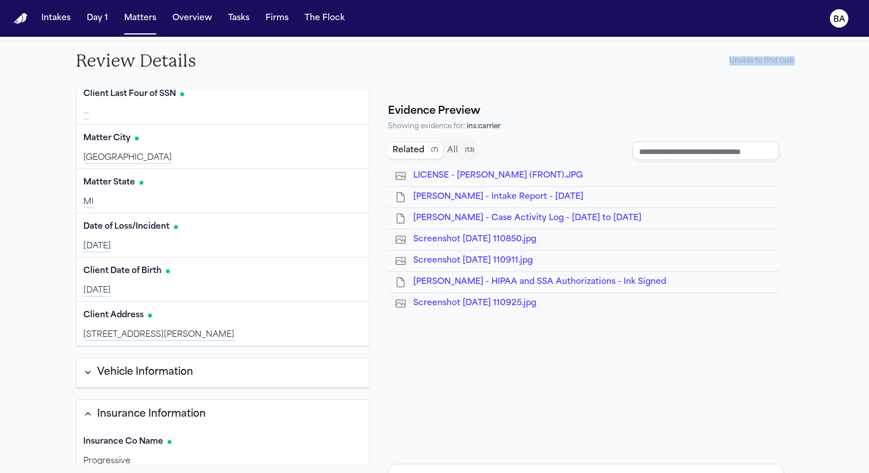
scroll to position [302, 0]
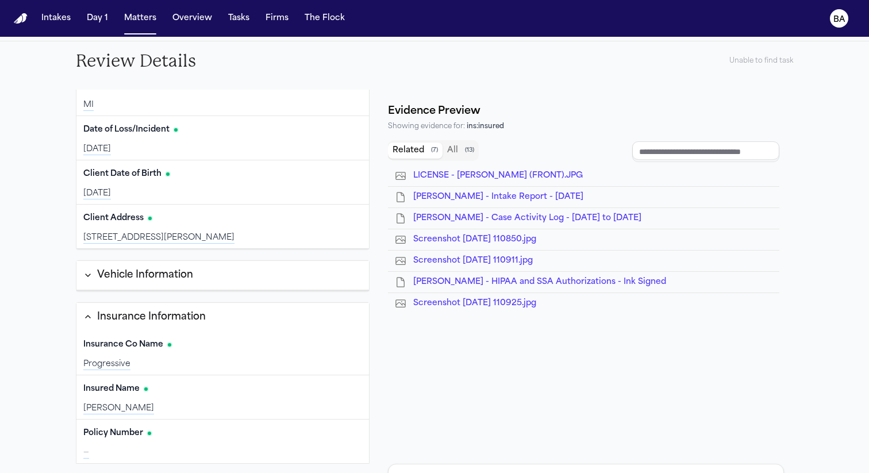
click at [405, 463] on div "Evidence Preview Showing evidence for: ins:insured Related ( 7 ) All ( 13 ) LIC…" at bounding box center [586, 277] width 414 height 374
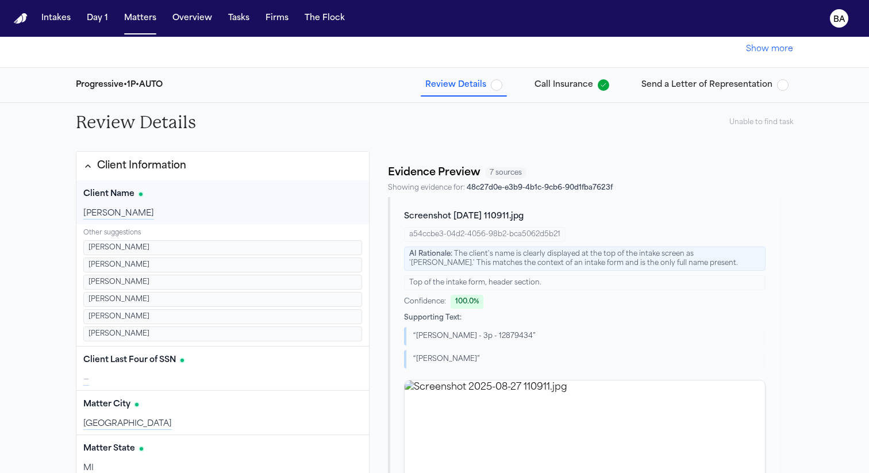
scroll to position [0, 0]
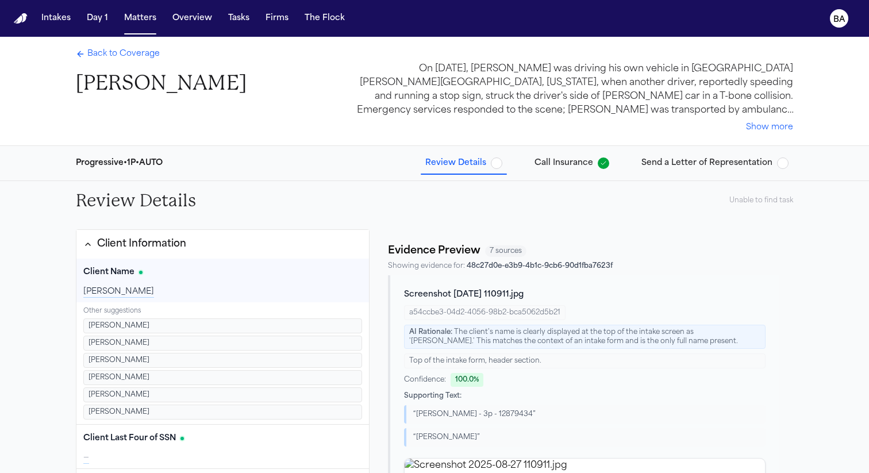
click at [117, 55] on span "Back to Coverage" at bounding box center [123, 53] width 72 height 11
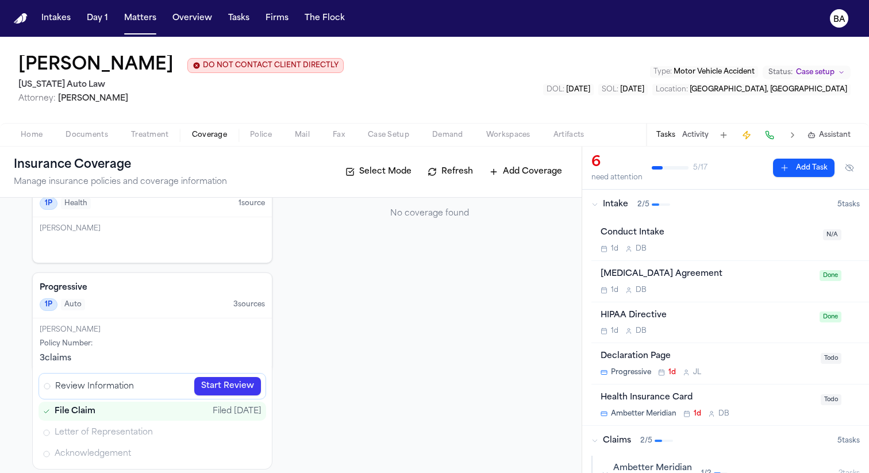
scroll to position [82, 0]
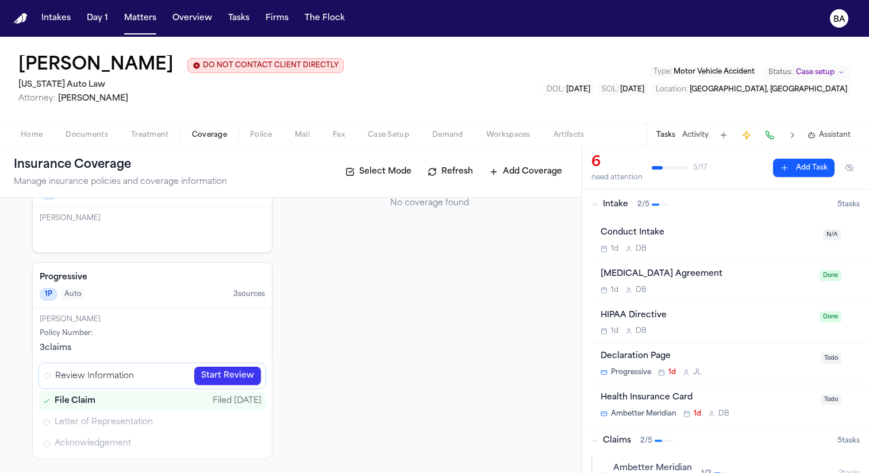
click at [144, 373] on div "Review Information Start Review" at bounding box center [153, 376] width 228 height 26
click at [129, 381] on span "Review Information" at bounding box center [94, 376] width 79 height 12
click at [605, 220] on button "Intake 2 / 5 5 task s" at bounding box center [725, 205] width 287 height 30
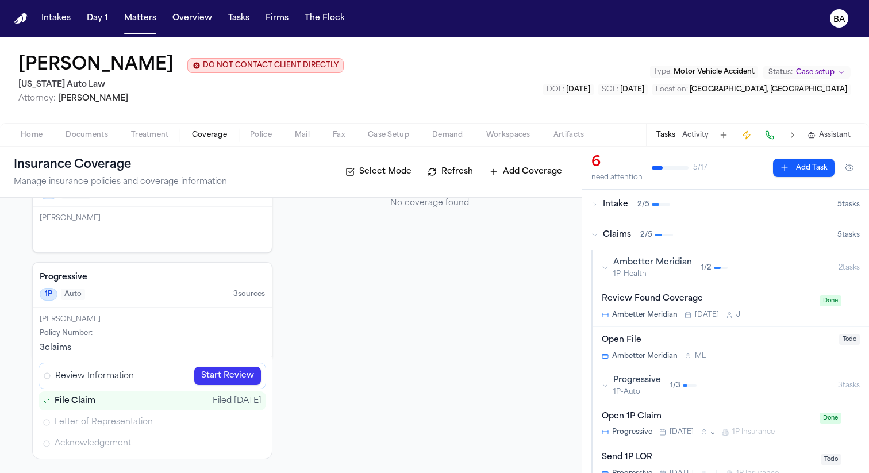
click at [606, 274] on div "Ambetter Meridian 1P-Health 1 / 2" at bounding box center [720, 268] width 237 height 22
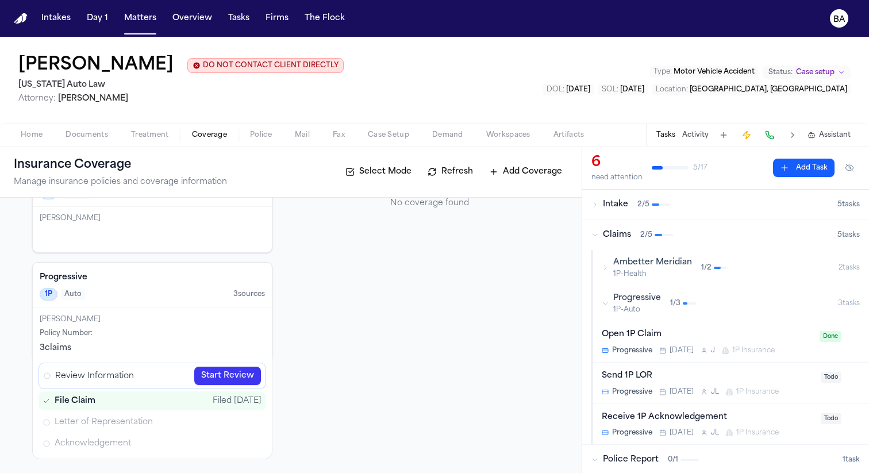
click at [606, 302] on icon "button" at bounding box center [605, 303] width 7 height 7
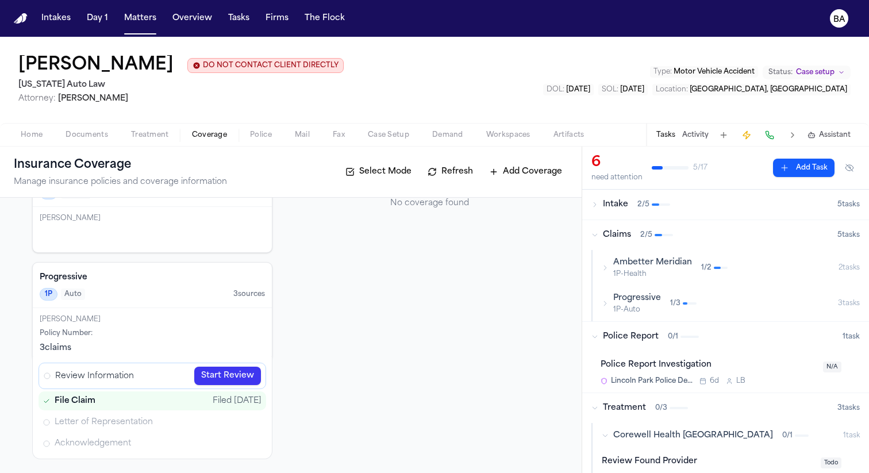
click at [606, 302] on icon "button" at bounding box center [605, 303] width 7 height 7
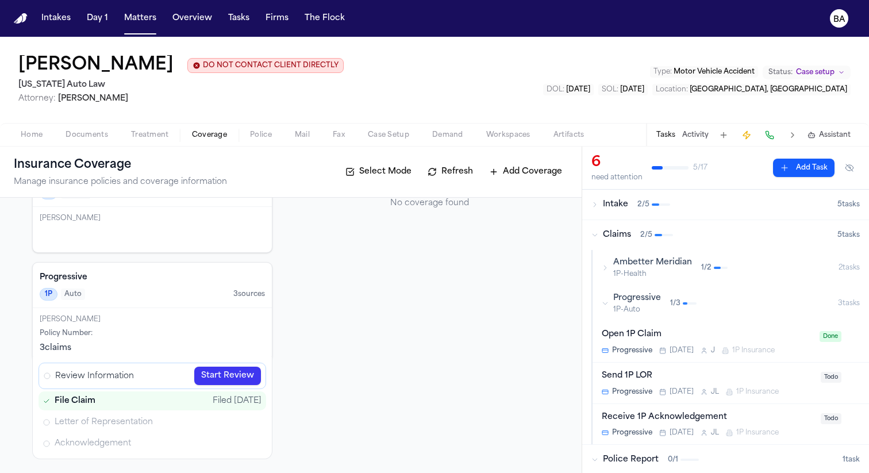
click at [145, 374] on div "Review Information Start Review" at bounding box center [153, 376] width 228 height 26
click at [127, 373] on span "Review Information" at bounding box center [94, 376] width 79 height 12
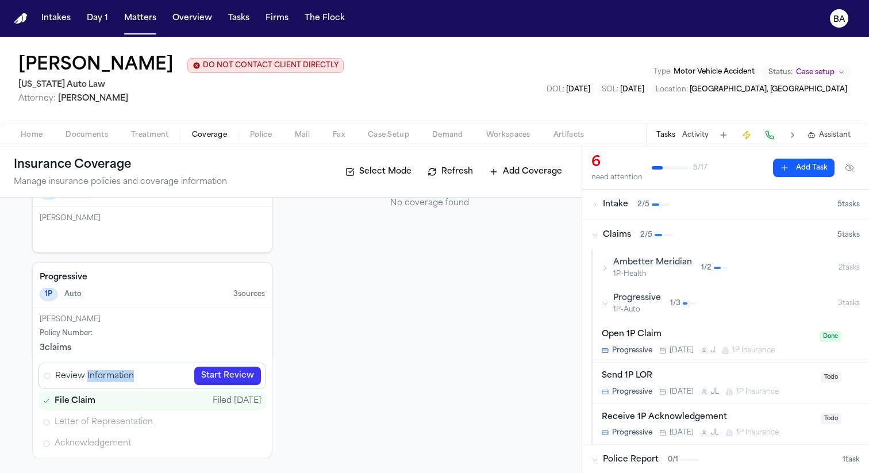
click at [609, 266] on div "Ambetter Meridian 1P-Health 1 / 2" at bounding box center [720, 268] width 237 height 22
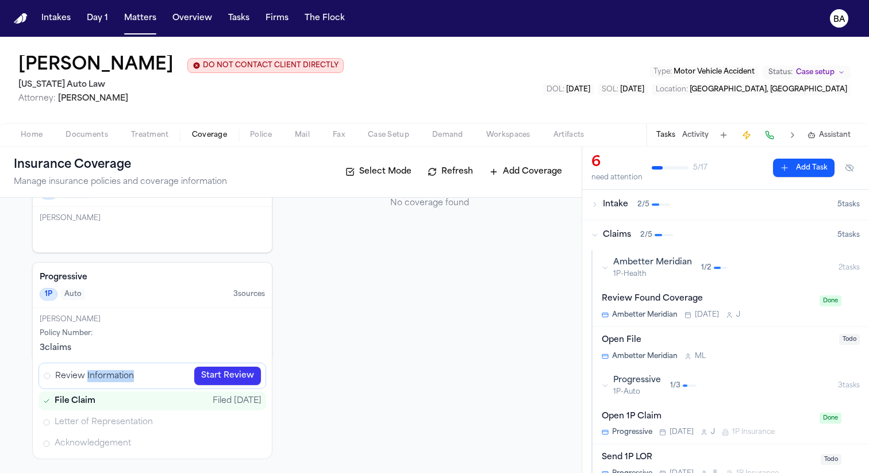
click at [605, 275] on div "Ambetter Meridian 1P-Health 1 / 2" at bounding box center [720, 268] width 237 height 22
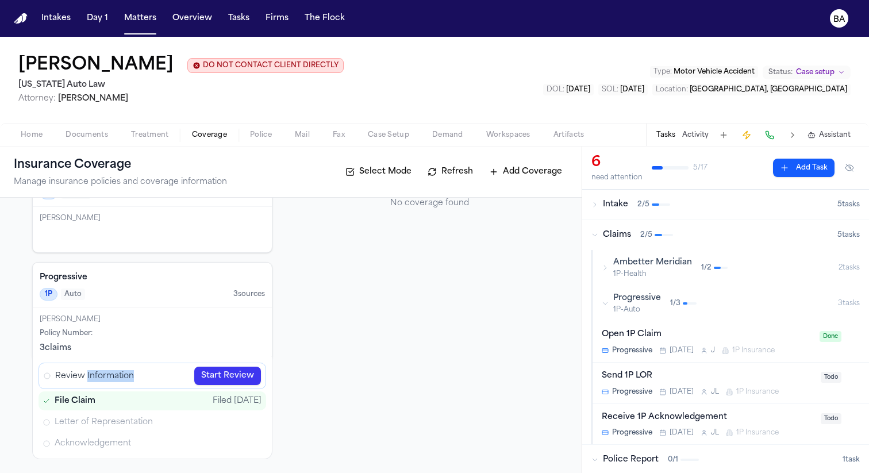
click at [606, 314] on div "Progressive 1P-Auto 1 / 3" at bounding box center [720, 304] width 236 height 22
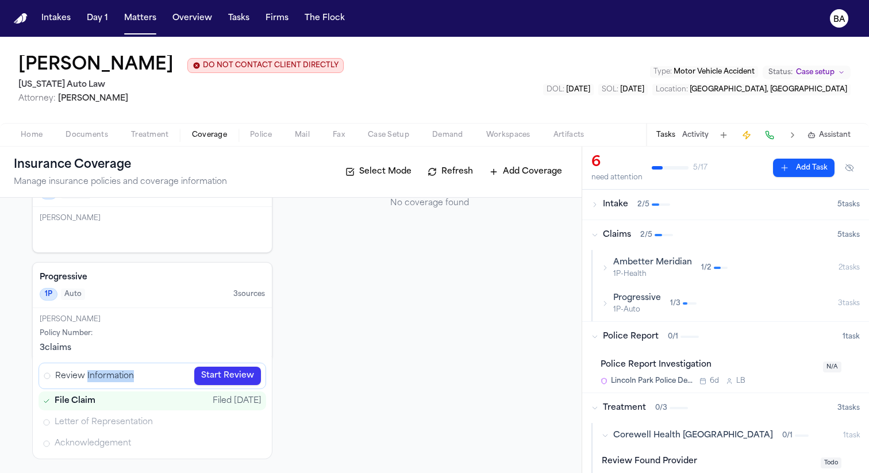
click at [606, 314] on div "Progressive 1P-Auto 1 / 3" at bounding box center [720, 304] width 236 height 22
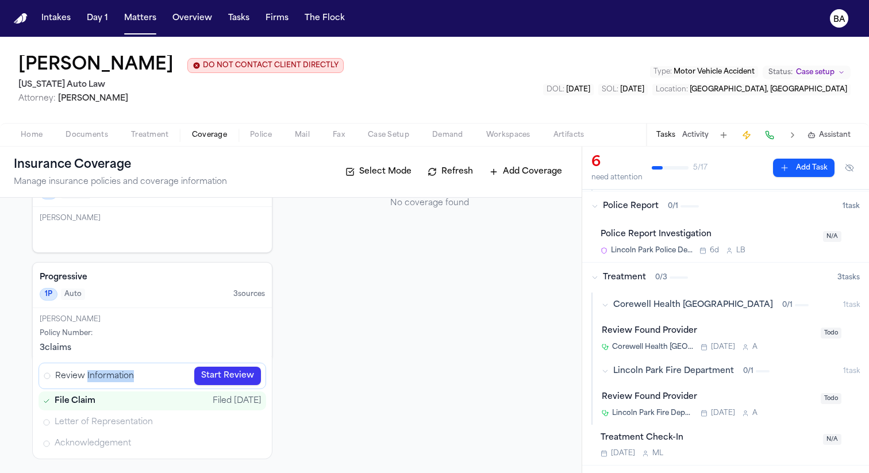
click at [600, 277] on div "Treatment 0 / 3" at bounding box center [715, 277] width 246 height 11
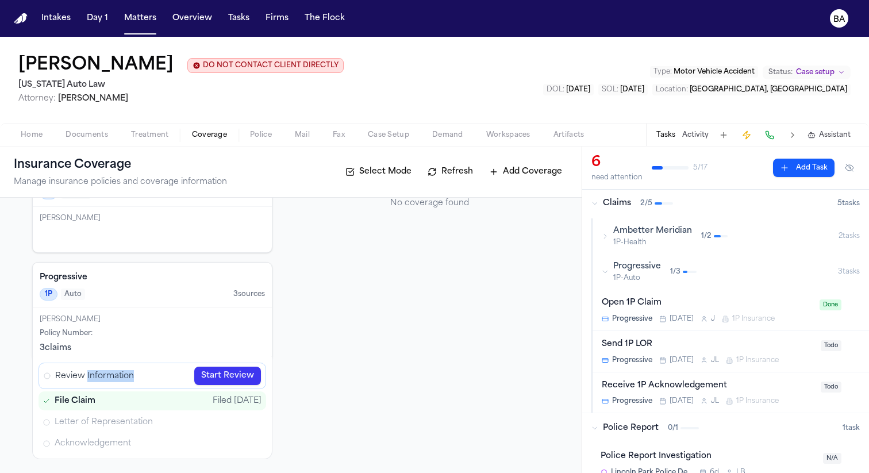
scroll to position [31, 0]
click at [601, 275] on button "Progressive 1P-Auto 1 / 3 3 task s" at bounding box center [731, 273] width 277 height 36
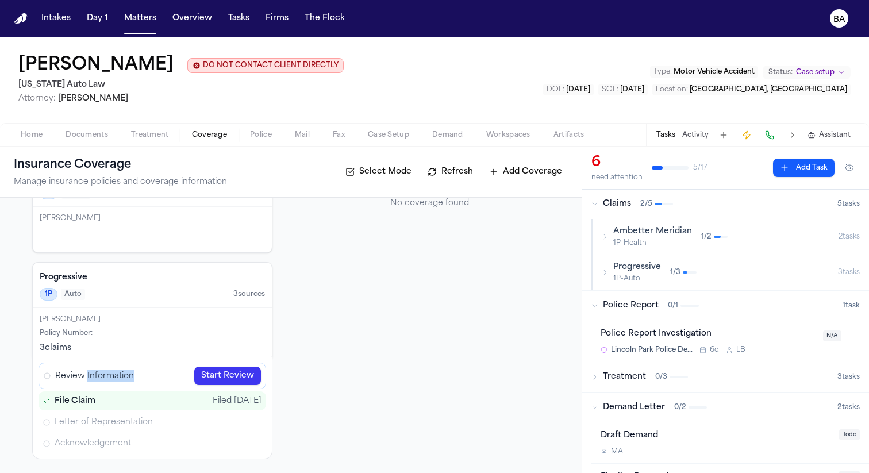
click at [601, 275] on button "Progressive 1P-Auto 1 / 3 3 task s" at bounding box center [731, 273] width 277 height 36
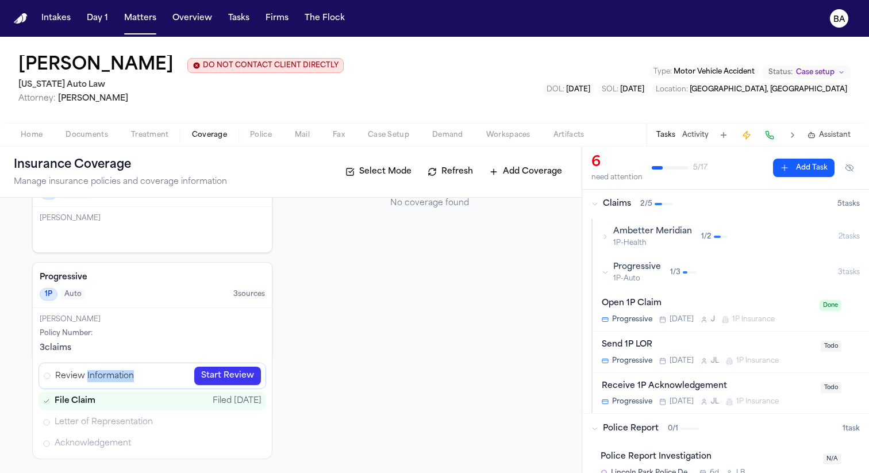
click at [151, 377] on div "Review Information Start Review" at bounding box center [153, 376] width 228 height 26
click at [215, 371] on link "Start Review" at bounding box center [227, 376] width 67 height 18
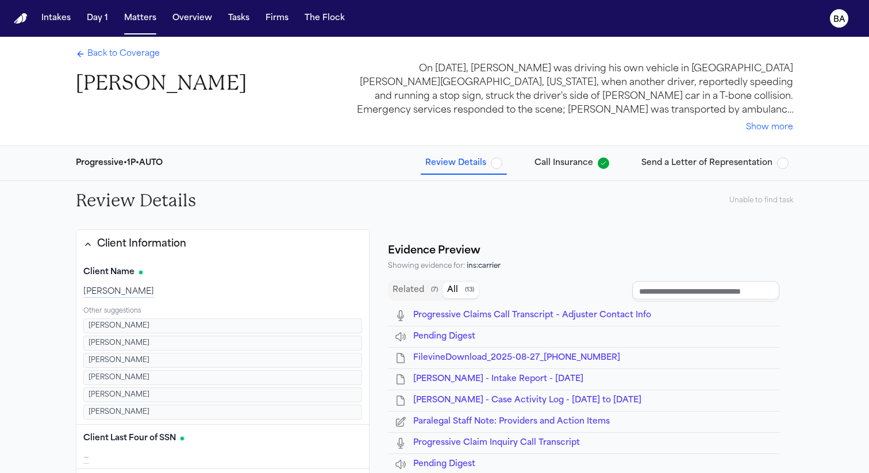
click at [735, 201] on div "Unable to find task" at bounding box center [761, 200] width 64 height 9
click at [579, 162] on span "Call Insurance" at bounding box center [564, 163] width 59 height 11
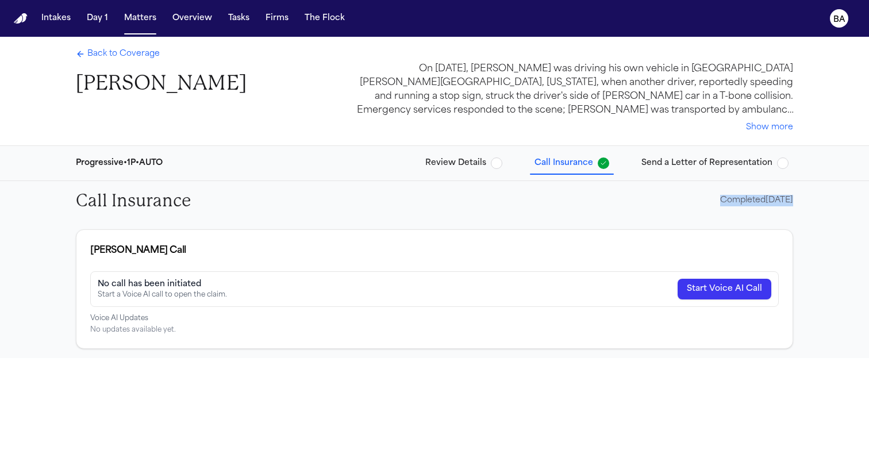
click at [138, 53] on span "Back to Coverage" at bounding box center [123, 53] width 72 height 11
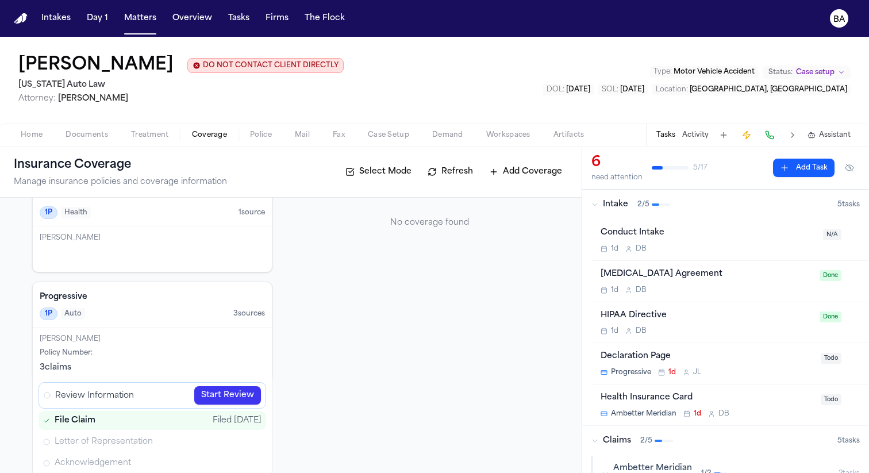
scroll to position [82, 0]
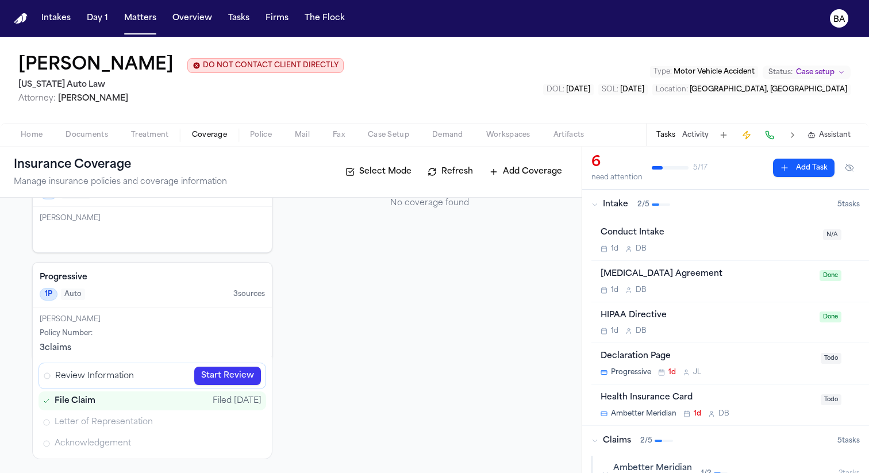
click at [596, 208] on icon "button" at bounding box center [595, 204] width 7 height 7
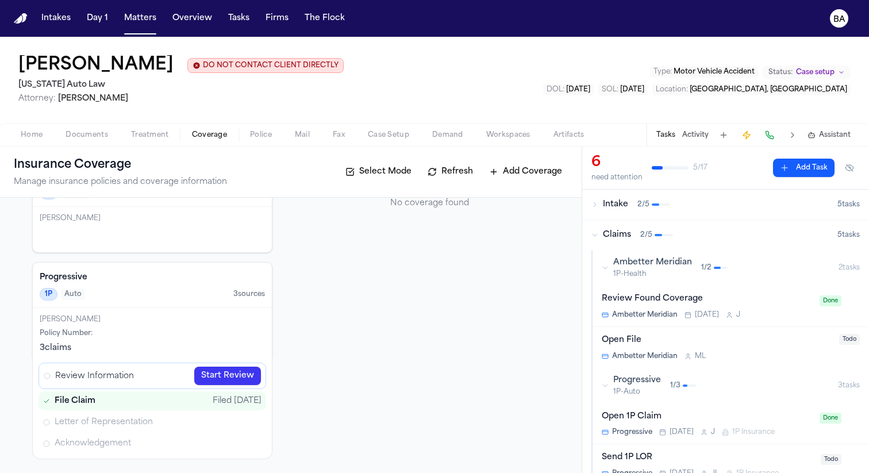
click at [605, 272] on div "Ambetter Meridian 1P-Health 1 / 2" at bounding box center [720, 268] width 237 height 22
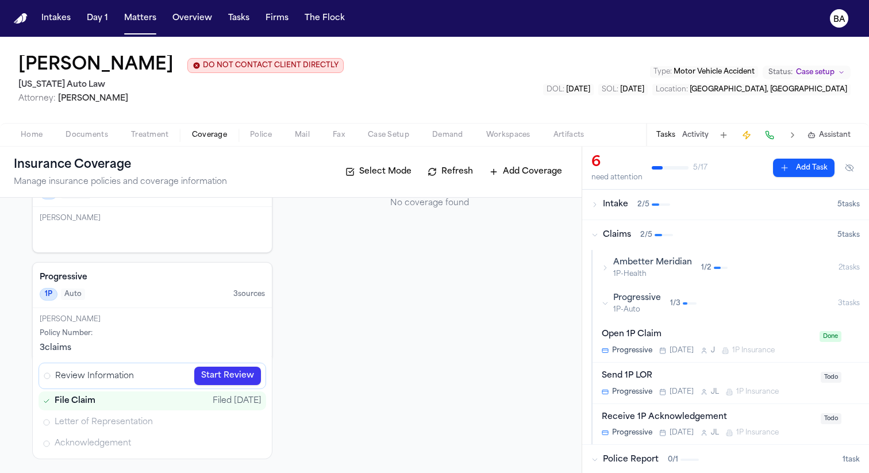
click at [679, 308] on span "1 / 3" at bounding box center [675, 303] width 10 height 9
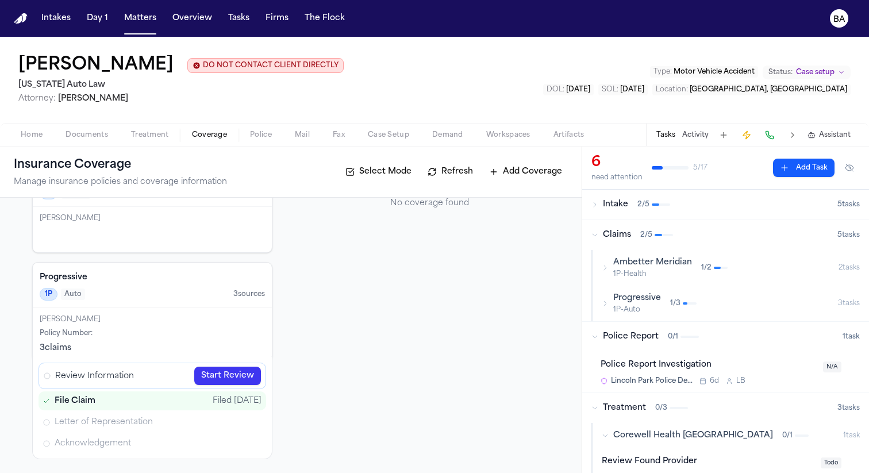
click at [687, 314] on div "Progressive 1P-Auto 1 / 3" at bounding box center [720, 304] width 236 height 22
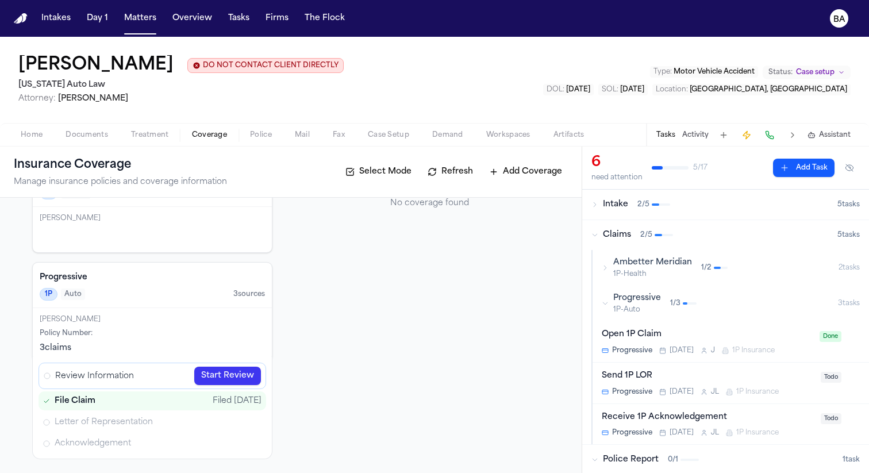
click at [732, 332] on div "Open 1P Claim" at bounding box center [707, 334] width 211 height 13
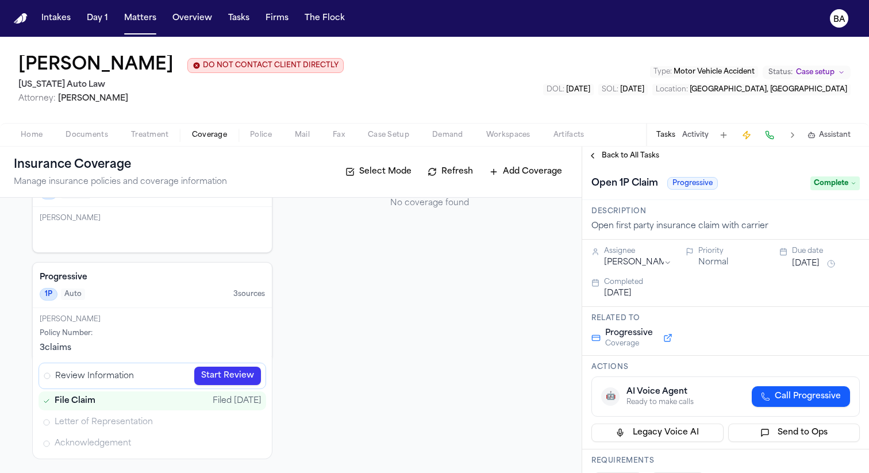
click at [625, 160] on span "Back to All Tasks" at bounding box center [630, 155] width 57 height 9
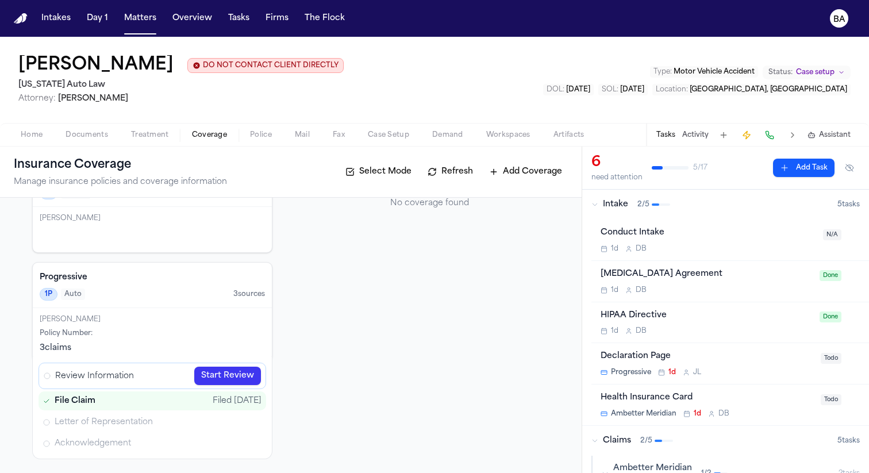
click at [244, 407] on div "Filed [DATE]" at bounding box center [237, 401] width 49 height 11
click at [245, 379] on link "Start Review" at bounding box center [227, 376] width 67 height 18
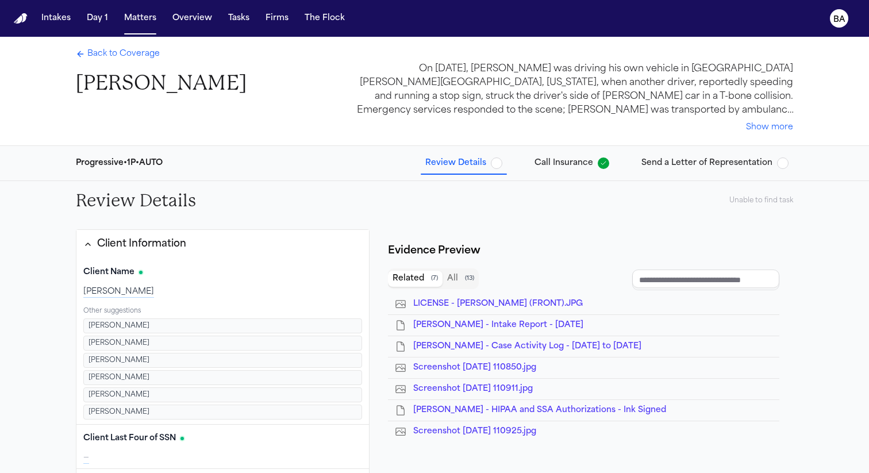
click at [559, 178] on div "Progressive • 1P • AUTO Review Details Call Insurance Send a Letter of Represen…" at bounding box center [435, 163] width 736 height 34
click at [561, 173] on button "Call Insurance" at bounding box center [572, 163] width 84 height 21
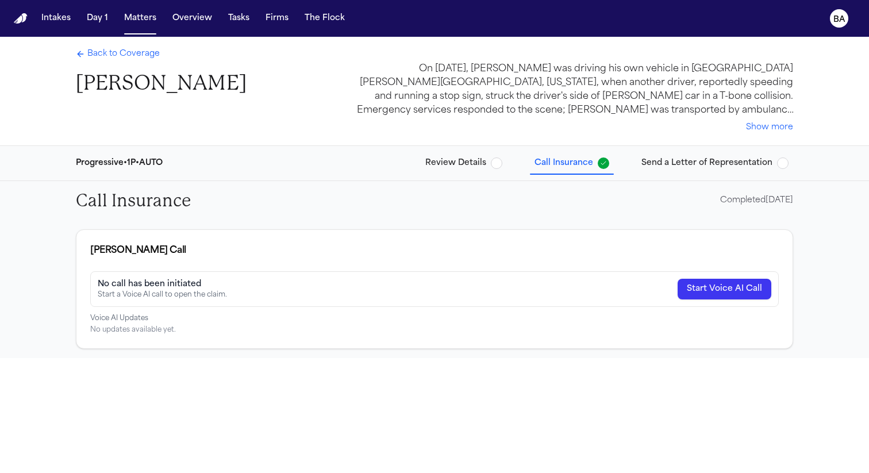
click at [674, 163] on span "Send a Letter of Representation" at bounding box center [707, 163] width 131 height 11
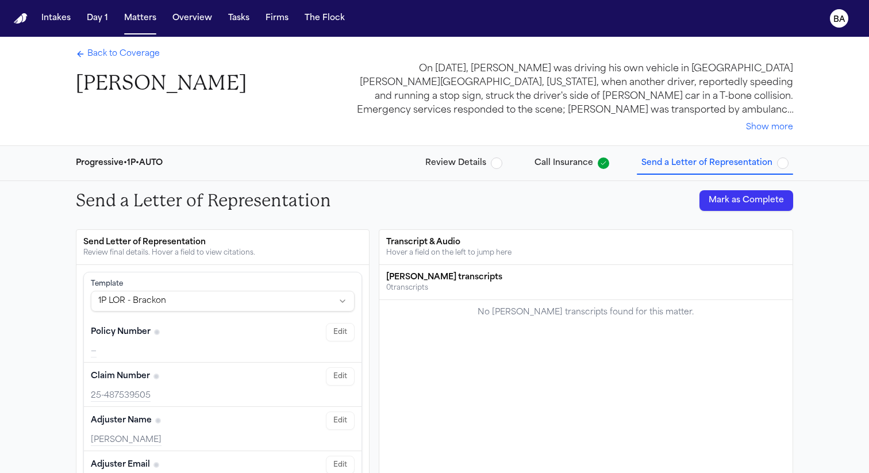
click at [118, 53] on span "Back to Coverage" at bounding box center [123, 53] width 72 height 11
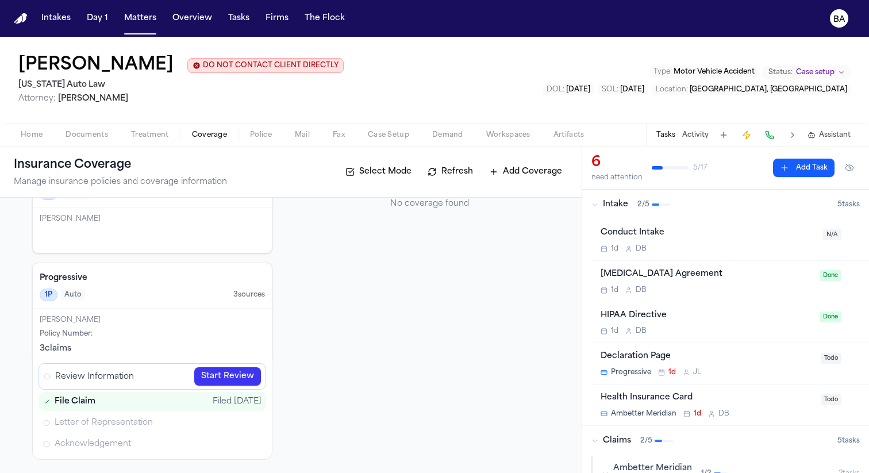
scroll to position [82, 0]
click at [181, 276] on h4 "Progressive" at bounding box center [152, 277] width 225 height 11
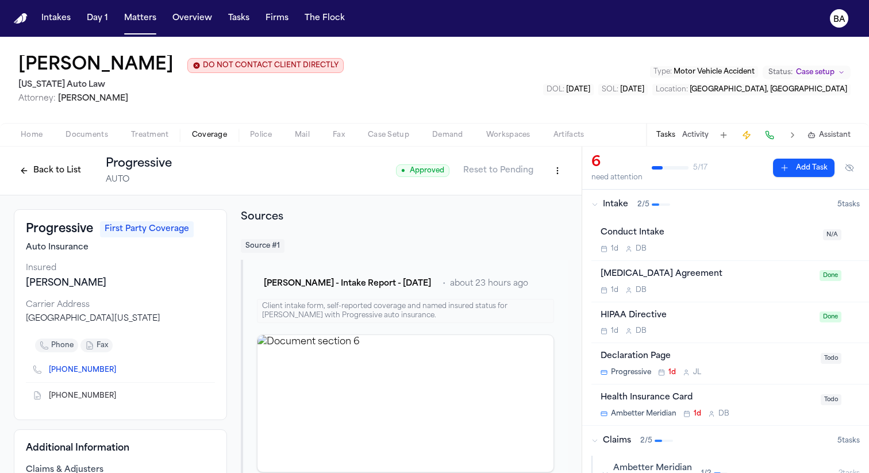
click at [554, 170] on html "Intakes Day 1 Matters Overview Tasks Firms The Flock BA [PERSON_NAME] DO NOT CO…" at bounding box center [434, 236] width 869 height 473
click at [524, 195] on div "Edit Coverage" at bounding box center [518, 197] width 97 height 18
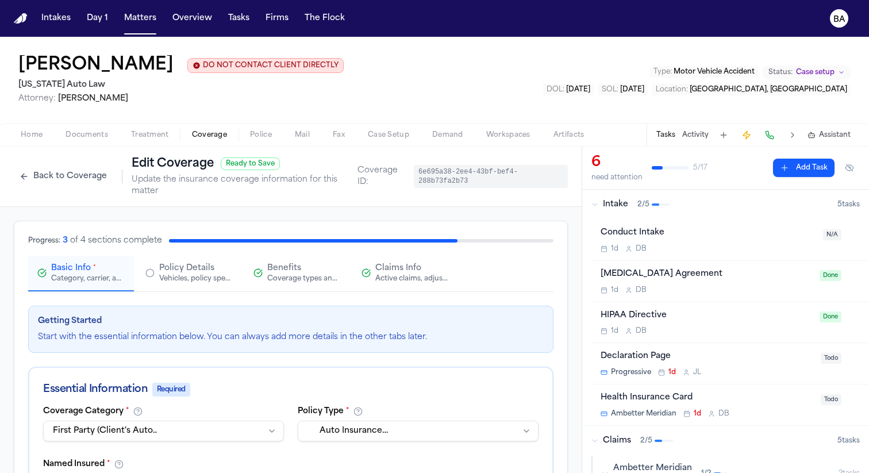
click at [384, 278] on div "Active claims, adjusters, and subrogation details" at bounding box center [412, 278] width 74 height 9
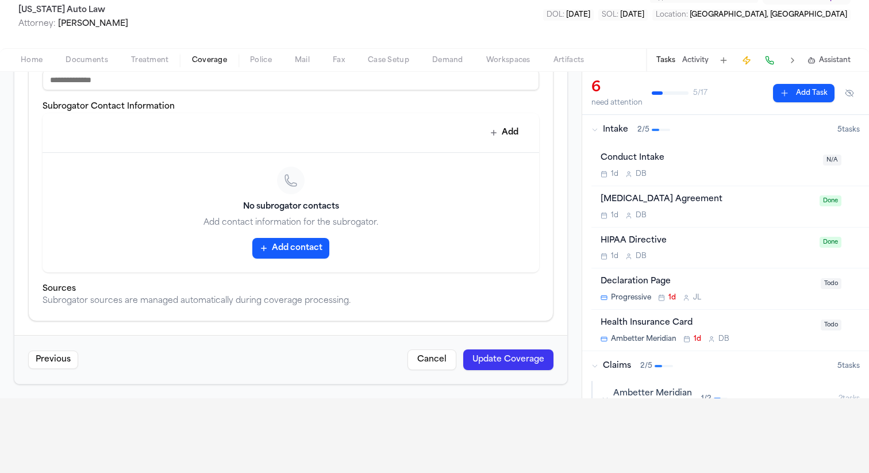
scroll to position [78, 0]
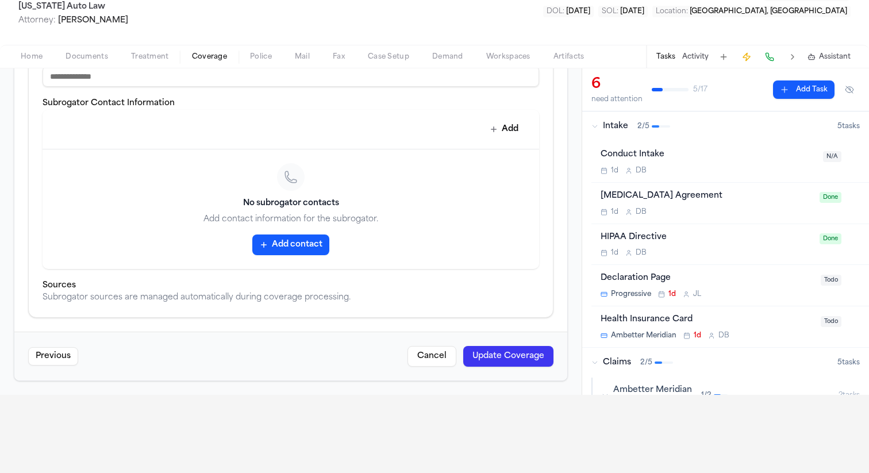
click at [429, 356] on button "Cancel" at bounding box center [432, 356] width 49 height 21
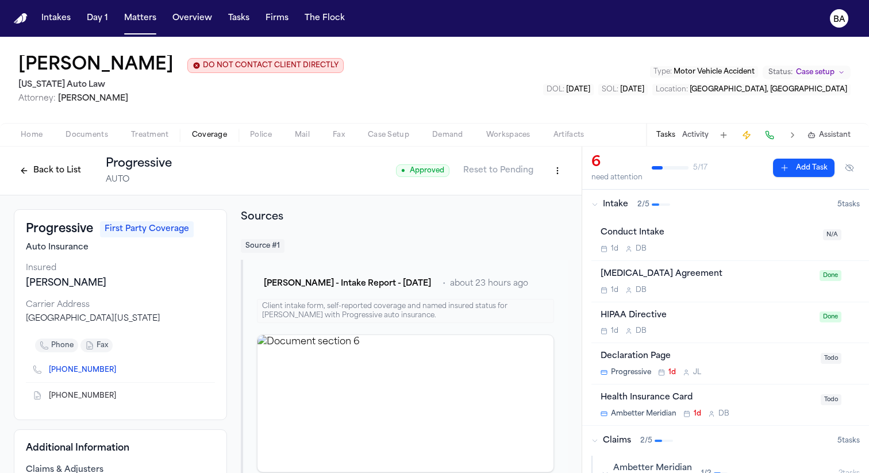
click at [70, 176] on button "Back to List" at bounding box center [50, 171] width 73 height 18
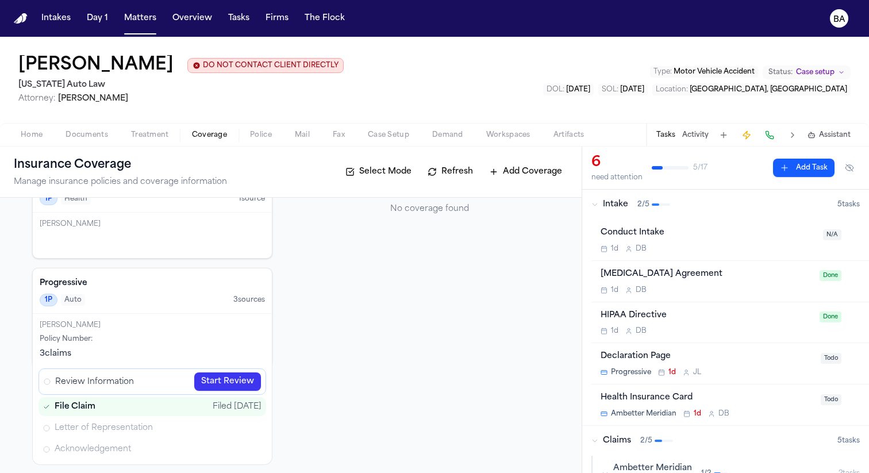
scroll to position [82, 0]
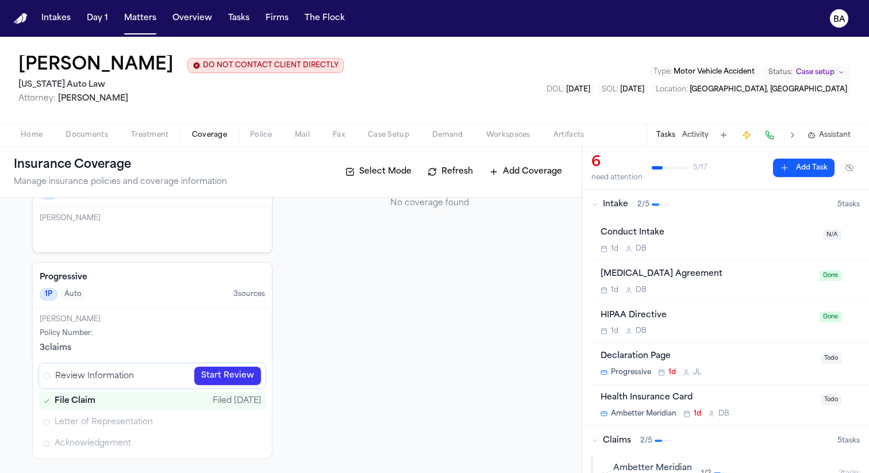
click at [217, 375] on link "Start Review" at bounding box center [227, 376] width 67 height 18
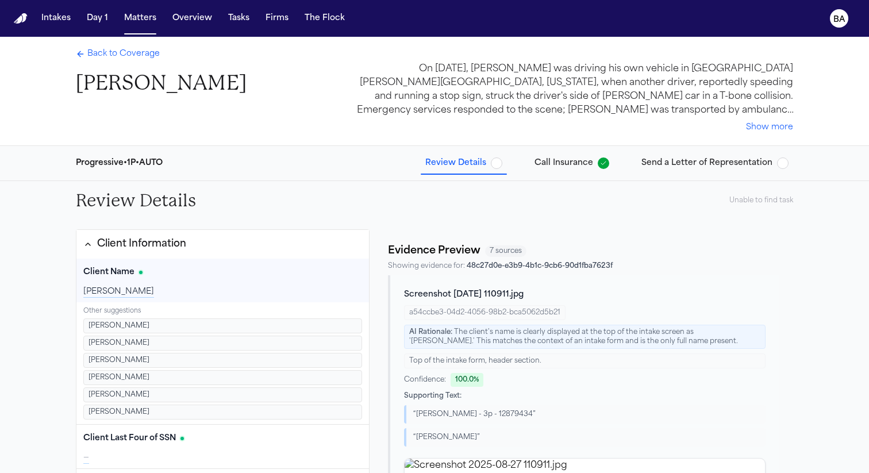
click at [665, 160] on span "Send a Letter of Representation" at bounding box center [707, 163] width 131 height 11
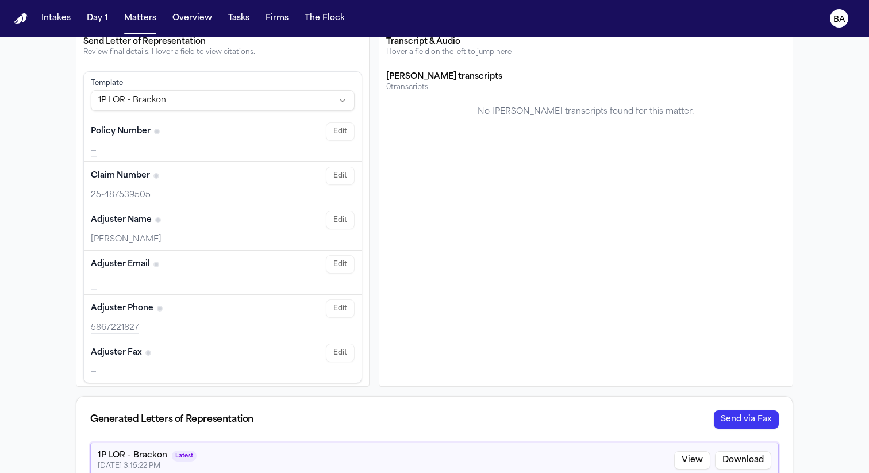
scroll to position [229, 0]
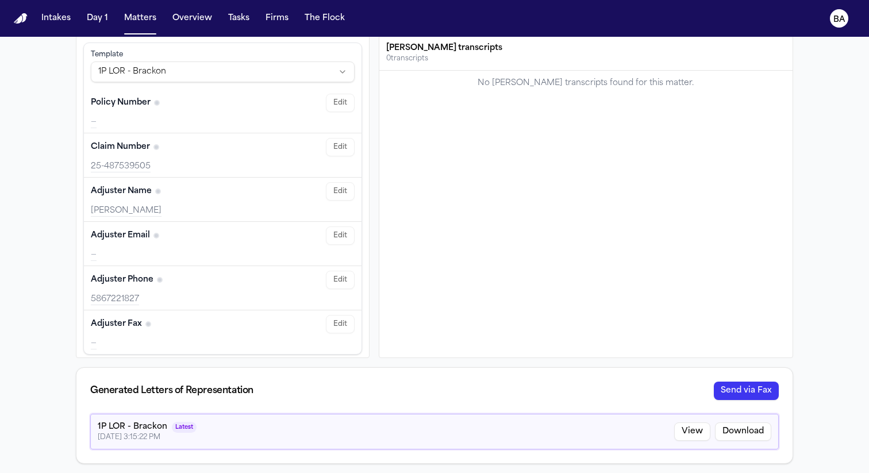
click at [133, 171] on div "25-487539505" at bounding box center [223, 166] width 264 height 11
click at [128, 211] on div "[PERSON_NAME]" at bounding box center [223, 210] width 264 height 11
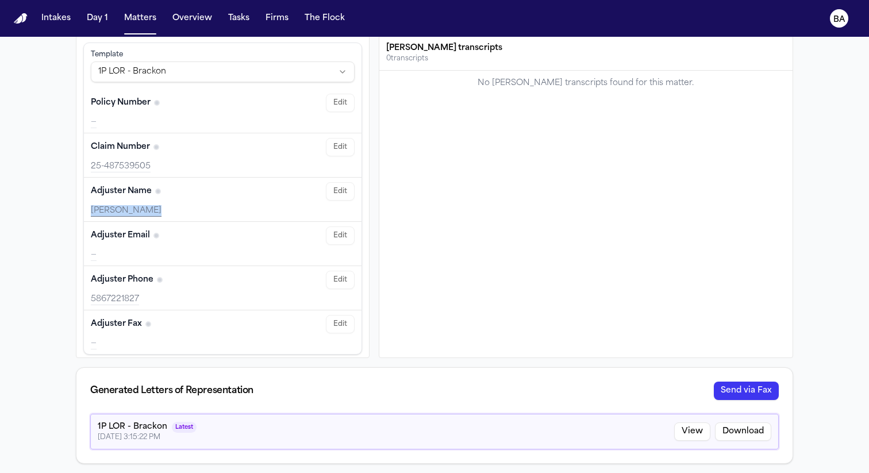
click at [128, 211] on div "[PERSON_NAME]" at bounding box center [223, 210] width 264 height 11
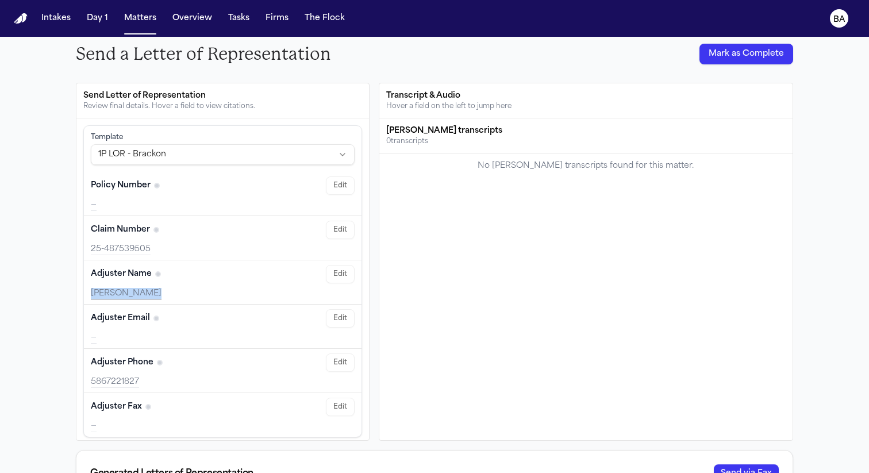
scroll to position [131, 0]
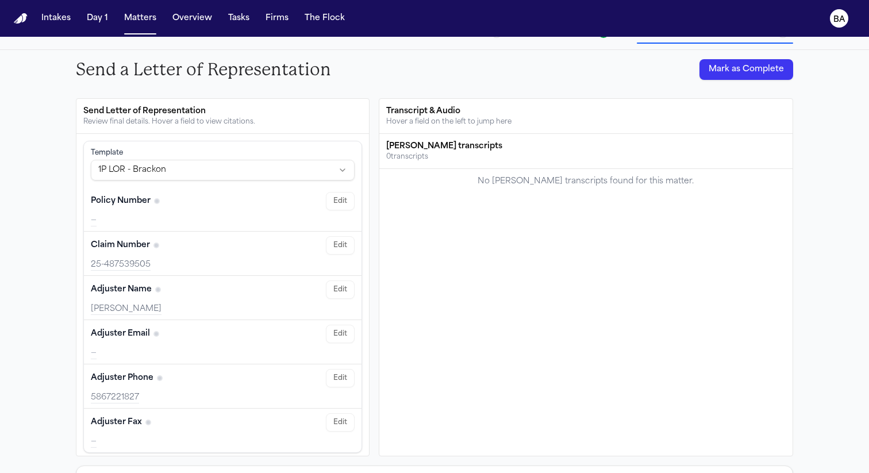
click at [133, 265] on div "25-487539505" at bounding box center [223, 264] width 264 height 11
click at [94, 263] on div "25-487539505" at bounding box center [223, 264] width 264 height 11
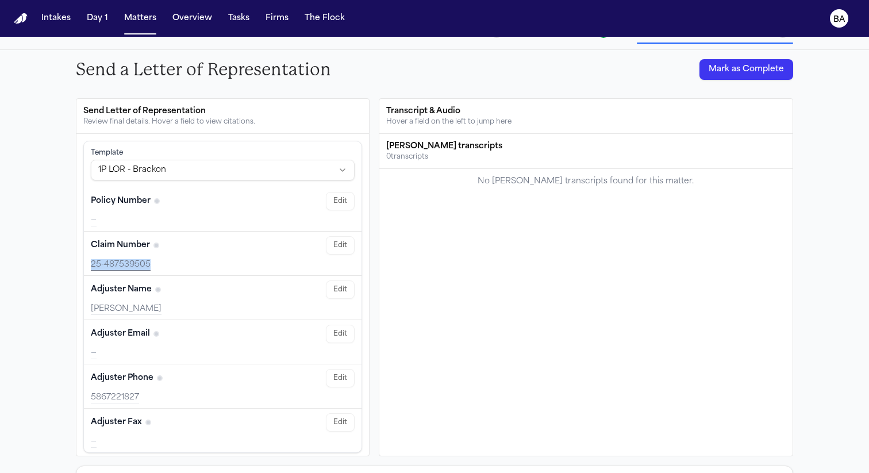
scroll to position [29, 0]
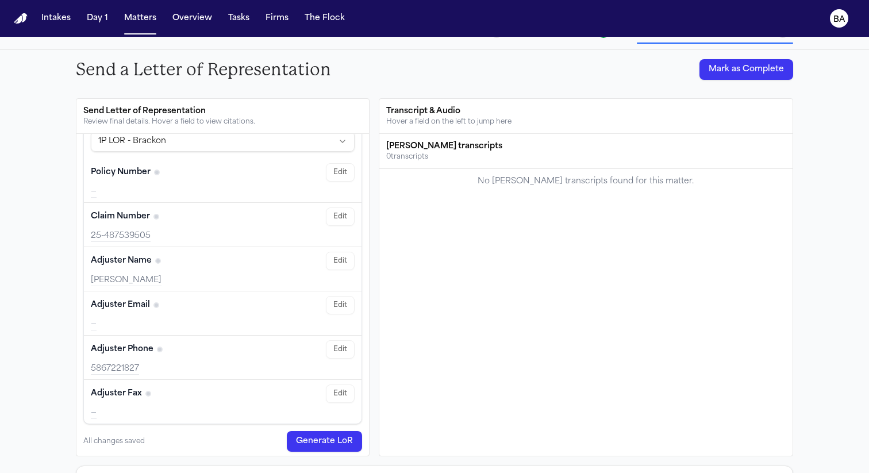
click at [447, 141] on div "[PERSON_NAME] transcripts" at bounding box center [586, 146] width 400 height 11
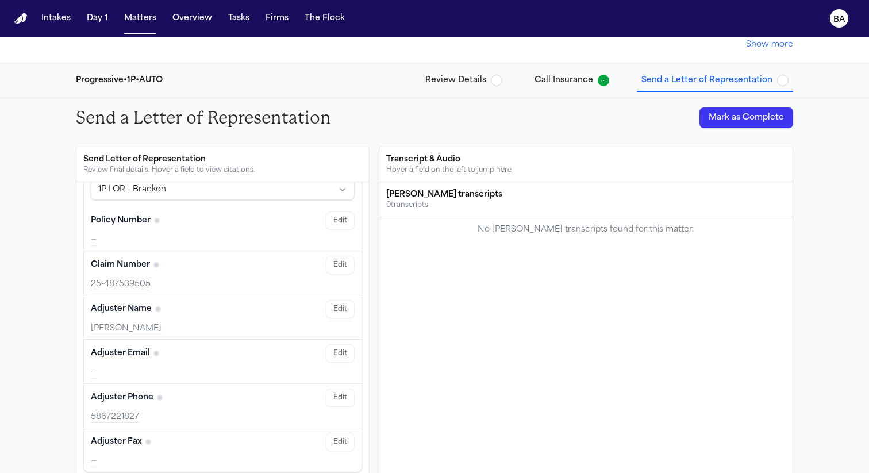
scroll to position [75, 0]
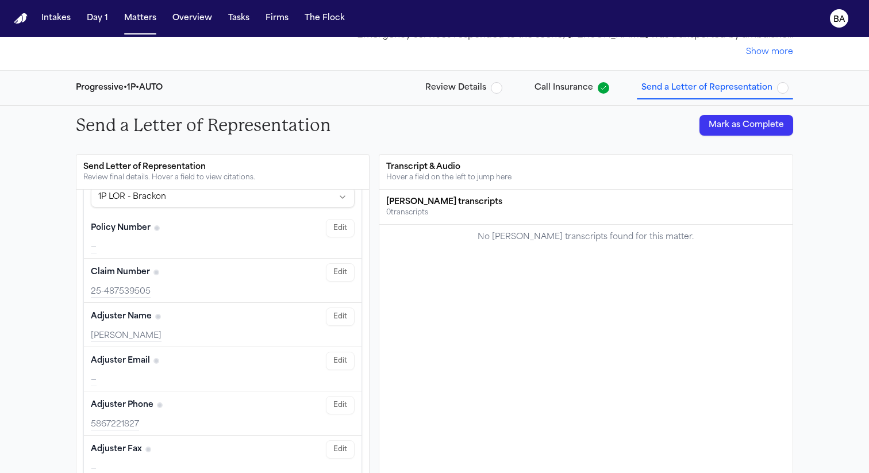
click at [525, 235] on div "No [PERSON_NAME] transcripts found for this matter." at bounding box center [586, 237] width 400 height 11
click at [523, 235] on div "No [PERSON_NAME] transcripts found for this matter." at bounding box center [586, 237] width 400 height 11
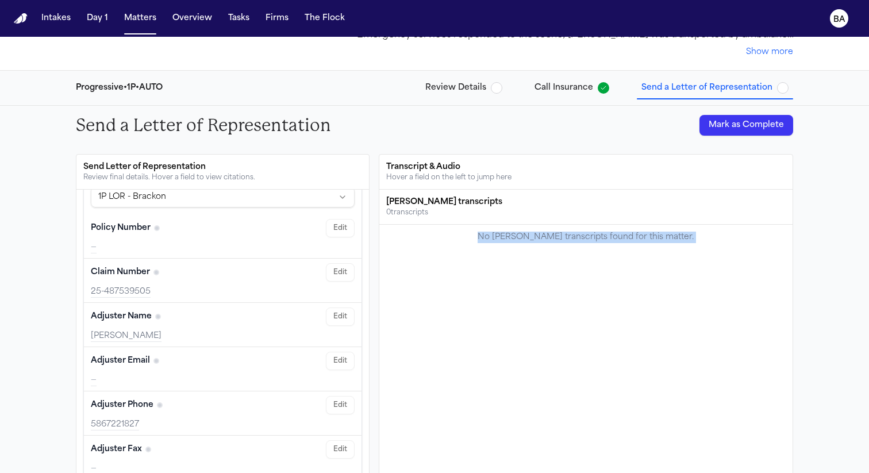
click at [523, 235] on div "No [PERSON_NAME] transcripts found for this matter." at bounding box center [586, 237] width 400 height 11
click at [406, 165] on div "Transcript & Audio" at bounding box center [586, 167] width 400 height 11
click at [386, 144] on div "Send a Letter of Representation [PERSON_NAME] as Complete" at bounding box center [435, 125] width 736 height 39
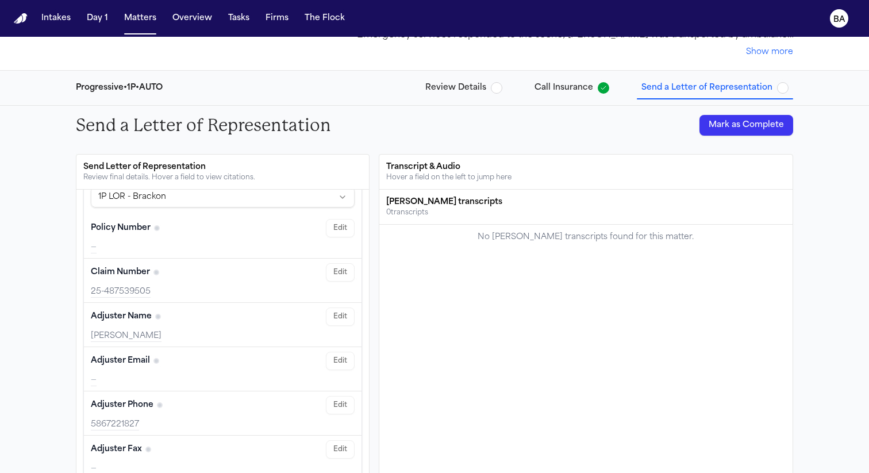
scroll to position [0, 0]
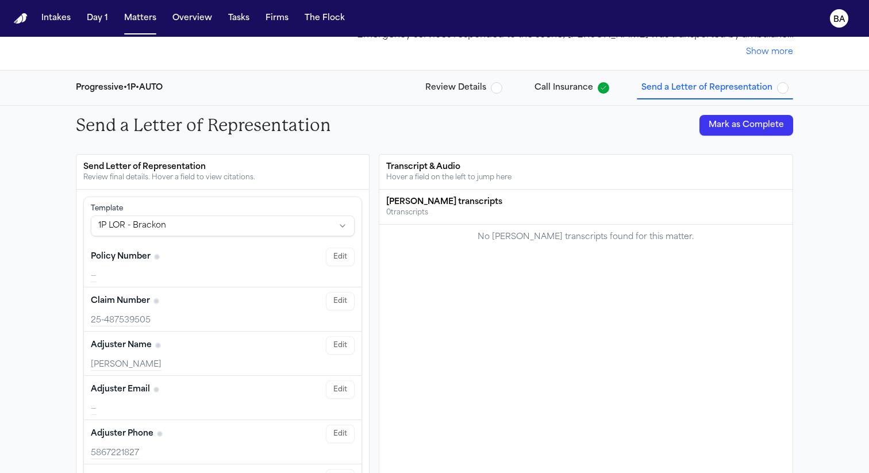
click at [190, 228] on html "Intakes Day 1 Matters Overview Tasks Firms The Flock BA Back to Coverage [PERSO…" at bounding box center [434, 236] width 869 height 473
click at [30, 241] on html "Intakes Day 1 Matters Overview Tasks Firms The Flock BA Back to Coverage [PERSO…" at bounding box center [434, 236] width 869 height 473
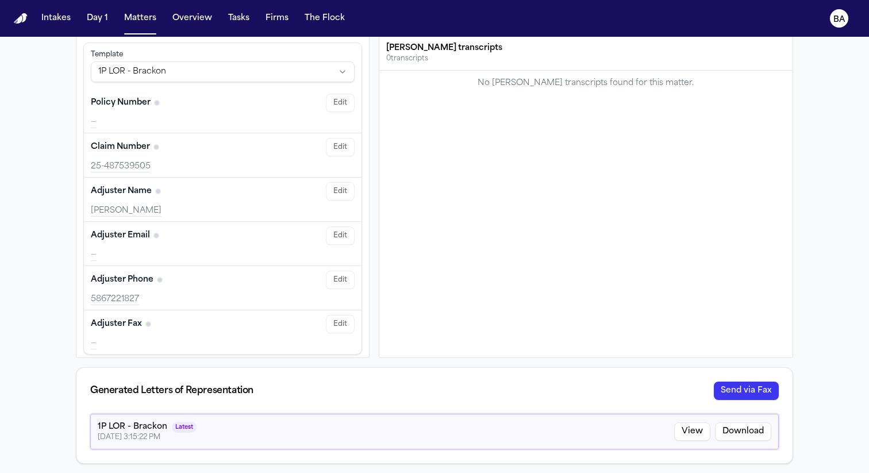
click at [534, 381] on div "Generated Letters of Representation Send via Fax" at bounding box center [434, 391] width 716 height 46
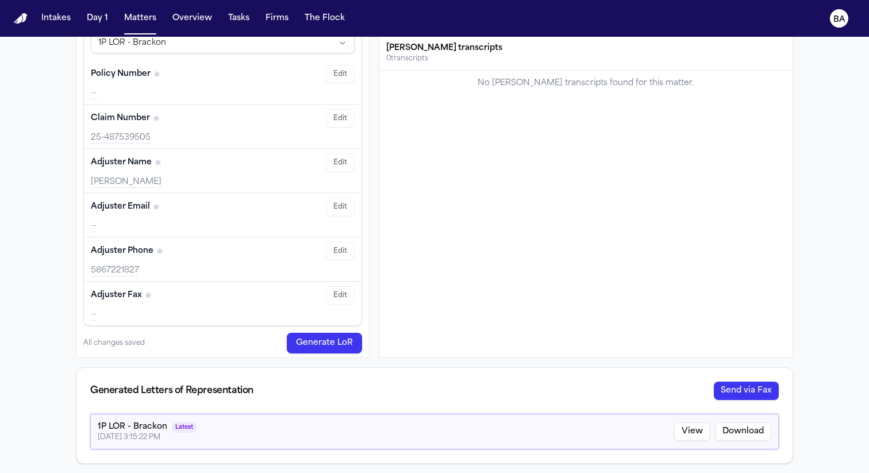
click at [303, 342] on button "Generate LoR" at bounding box center [324, 343] width 75 height 21
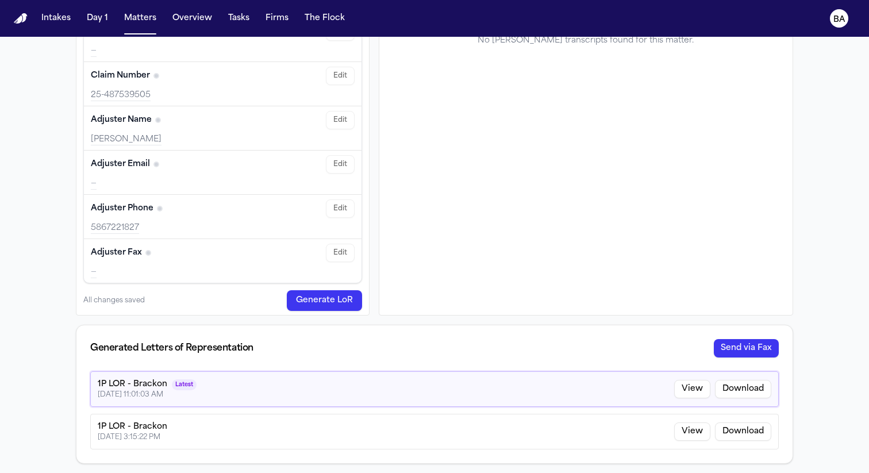
click at [683, 388] on button "View" at bounding box center [692, 389] width 36 height 18
